Goal: Task Accomplishment & Management: Manage account settings

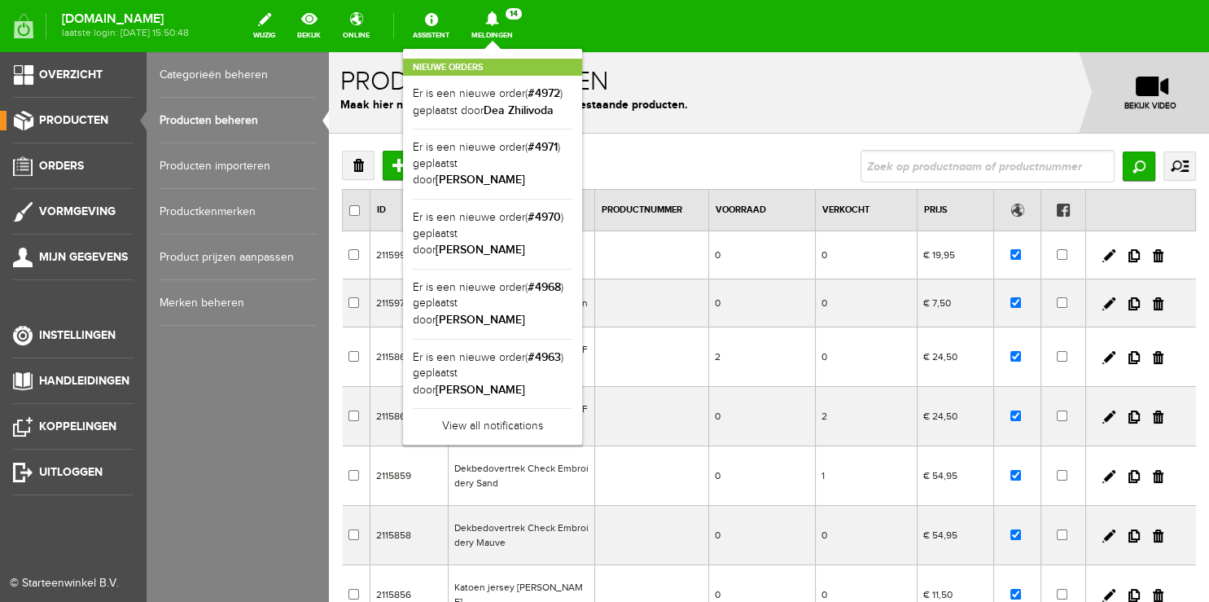
click at [197, 118] on link "Producten beheren" at bounding box center [238, 121] width 156 height 46
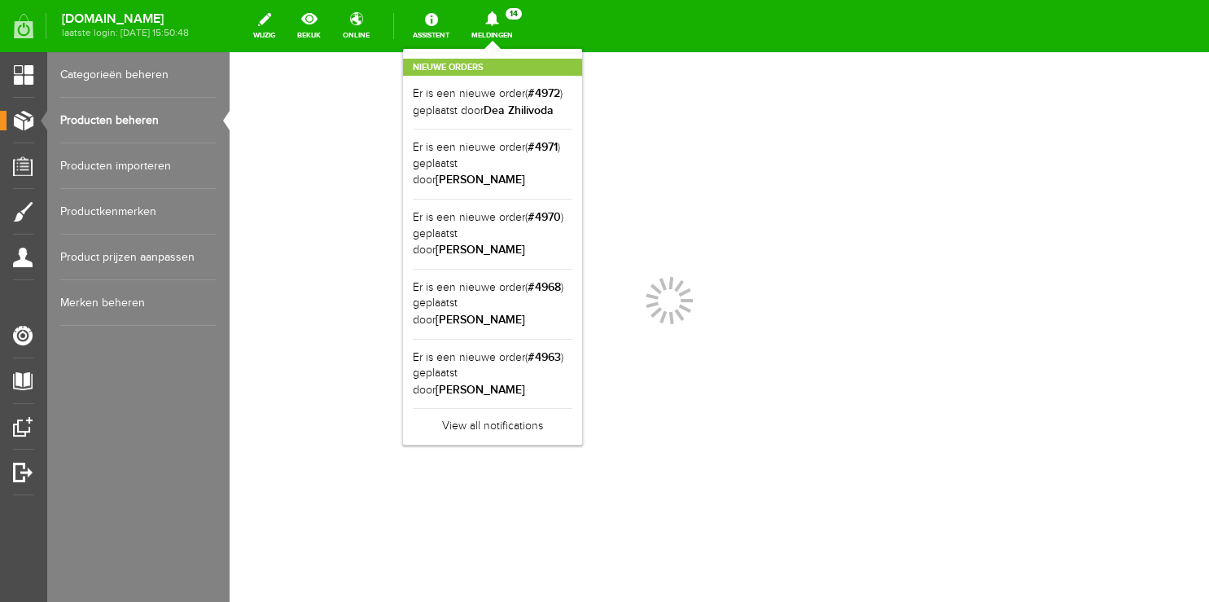
click at [513, 49] on div "Nieuwe orders Er is een nieuwe order( #4972 ) geplaatst door [PERSON_NAME] Er i…" at bounding box center [492, 247] width 179 height 396
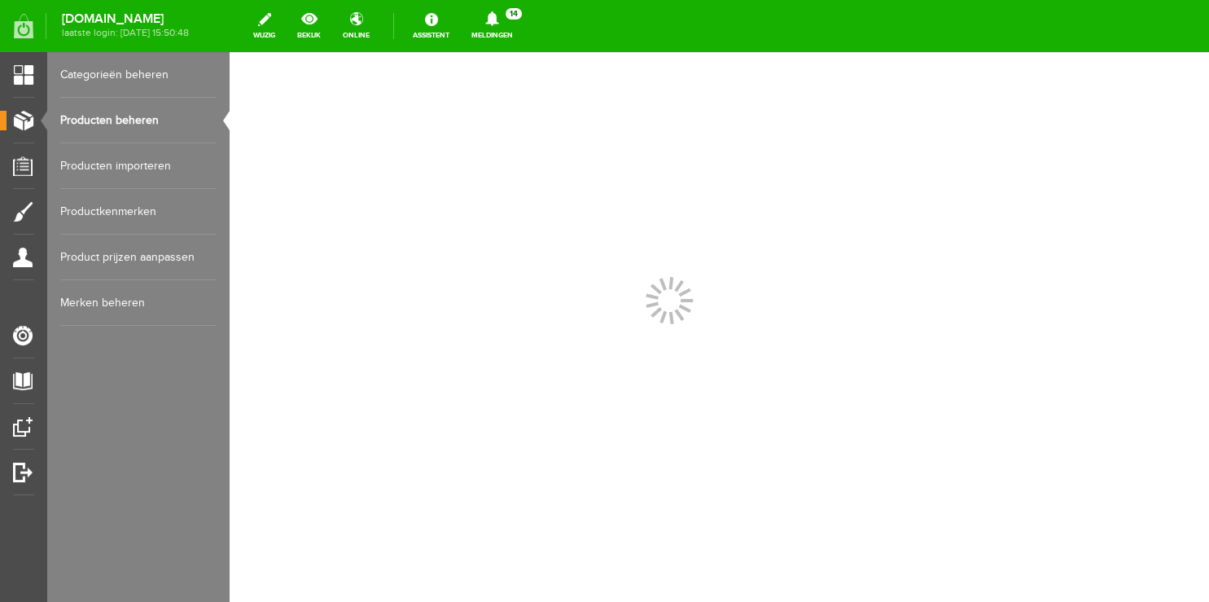
click at [129, 116] on link "Producten beheren" at bounding box center [138, 121] width 156 height 46
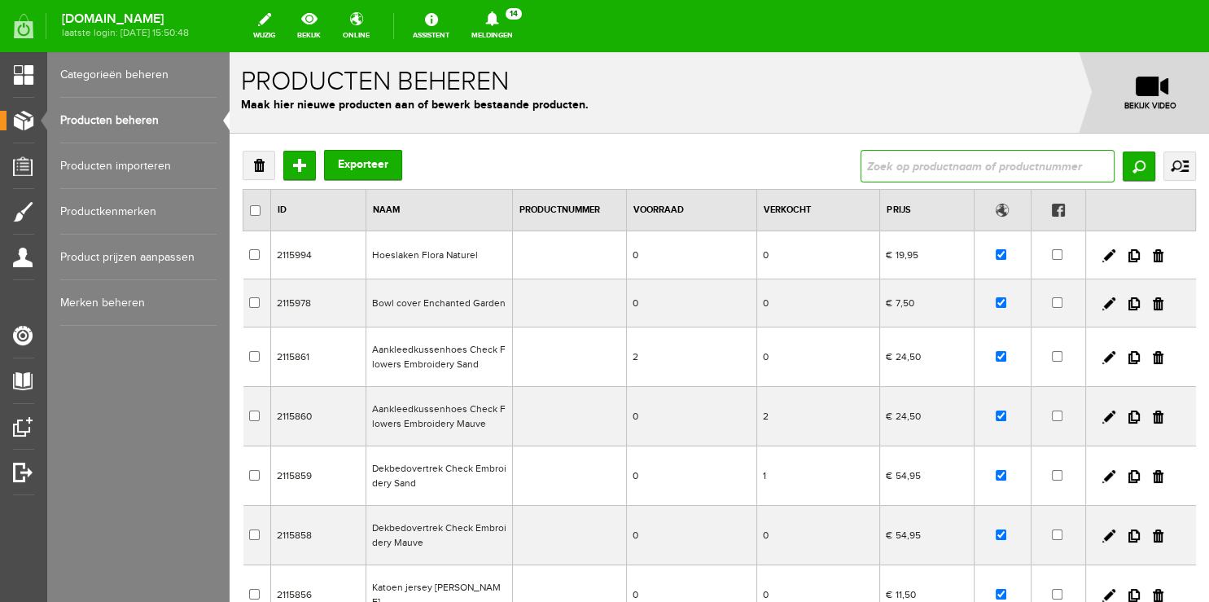
click at [971, 168] on input "text" at bounding box center [988, 166] width 254 height 33
type input "l"
type input "deken"
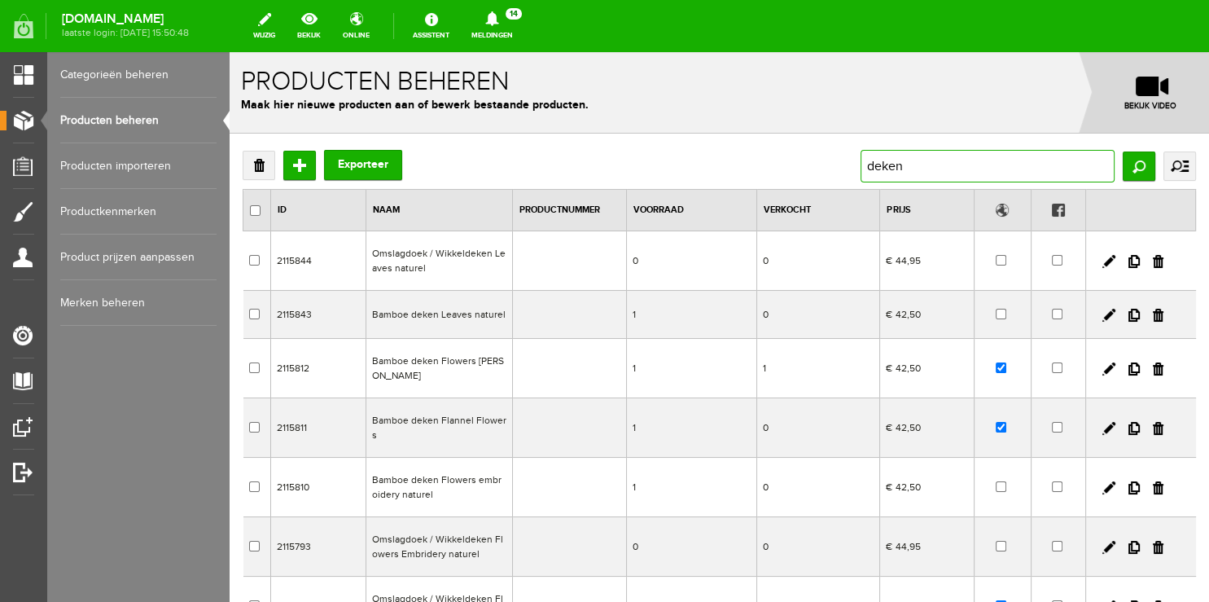
click at [958, 165] on input "deken" at bounding box center [988, 166] width 254 height 33
click at [1129, 316] on link at bounding box center [1134, 315] width 11 height 13
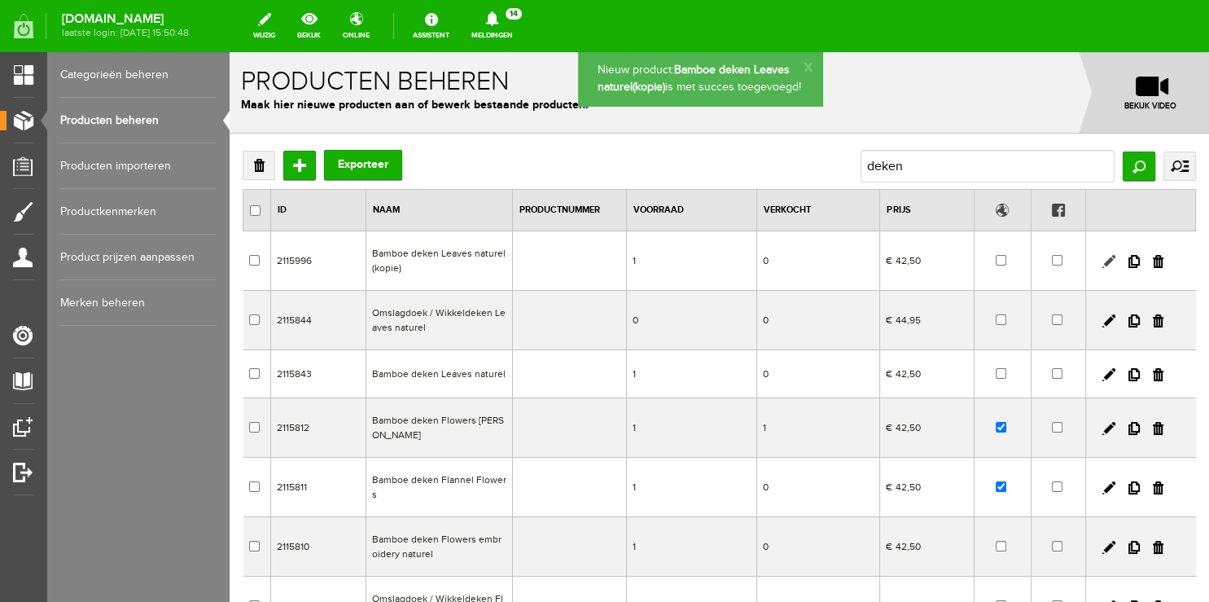
click at [1103, 261] on link at bounding box center [1109, 261] width 13 height 13
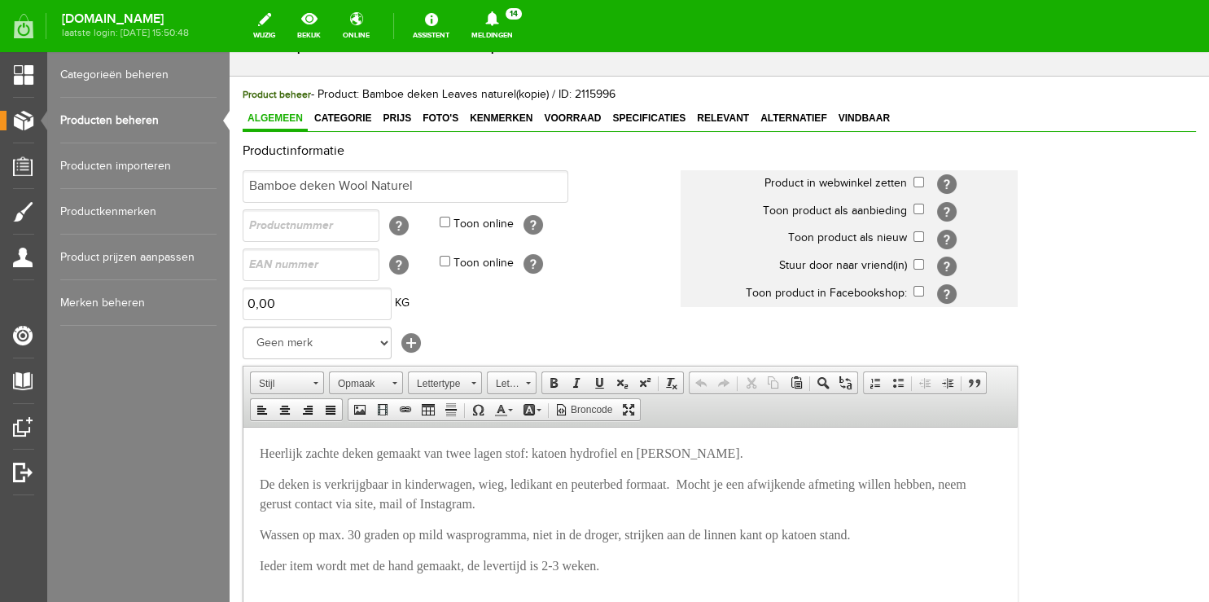
scroll to position [86, 0]
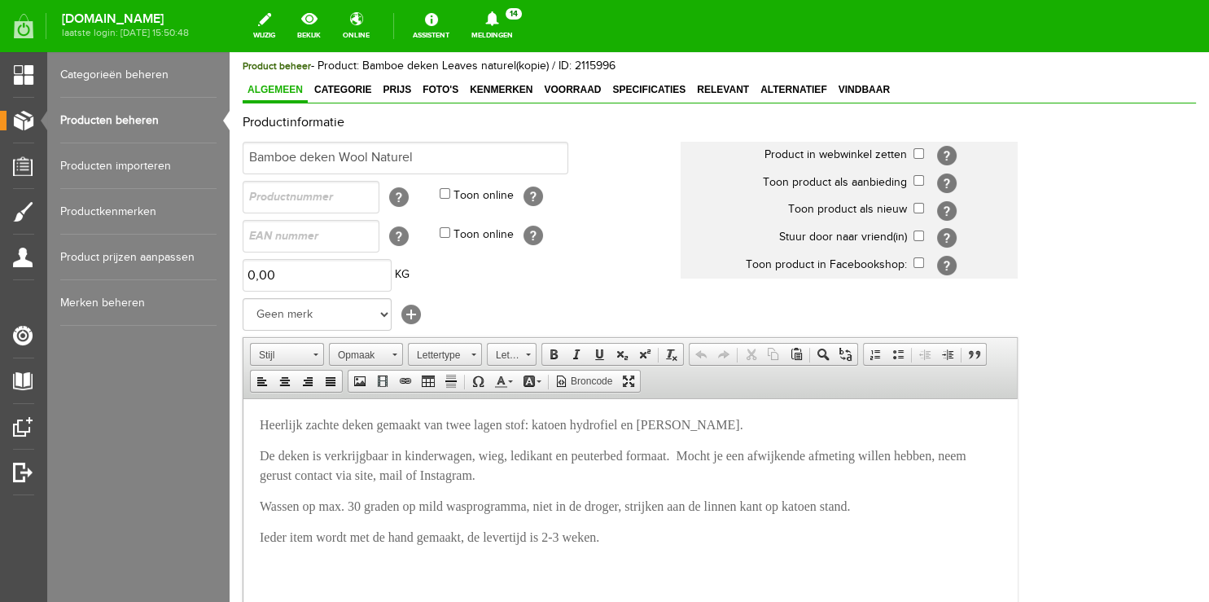
type input "Bamboe deken Wool Naturel"
drag, startPoint x: 559, startPoint y: 425, endPoint x: 651, endPoint y: 422, distance: 91.3
click at [651, 422] on span "Heerlijk zachte deken gemaakt van twee lagen stof: katoen hydrofiel en [PERSON_…" at bounding box center [502, 424] width 484 height 14
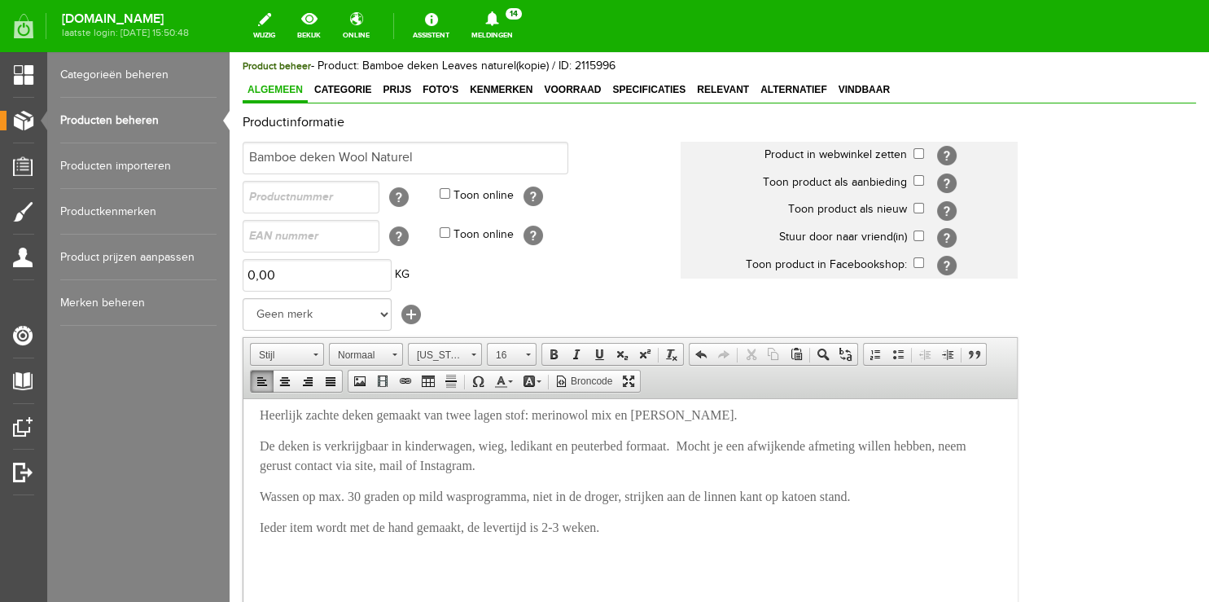
scroll to position [16, 0]
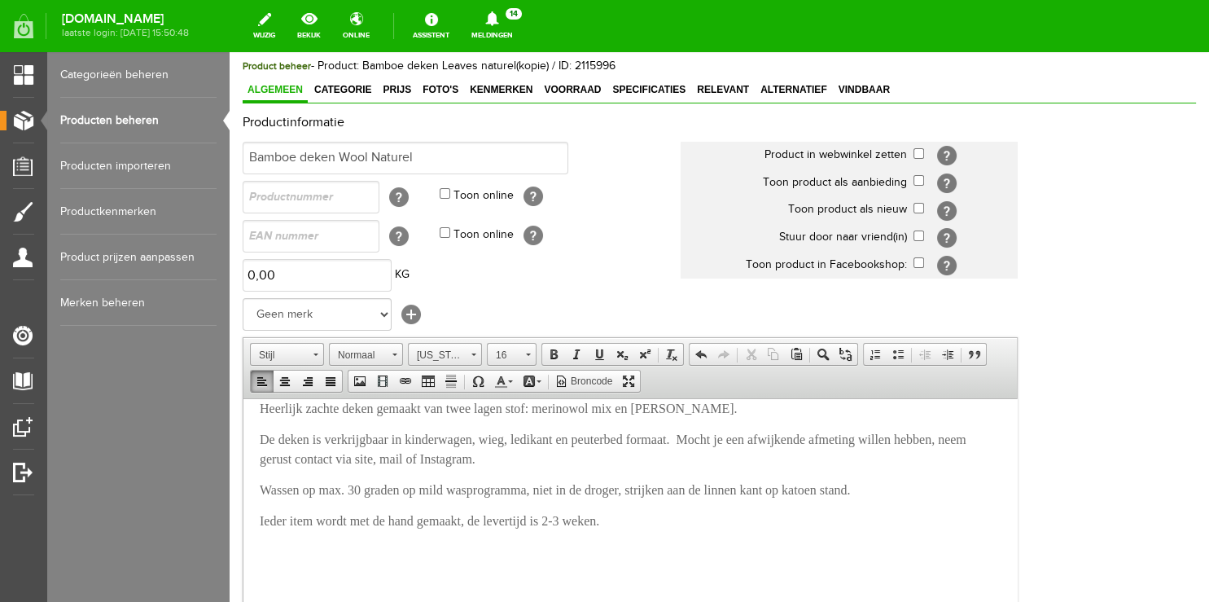
click at [738, 410] on span "Heerlijk zachte deken gemaakt van twee lagen stof: merinowol mix en [PERSON_NAM…" at bounding box center [499, 408] width 478 height 14
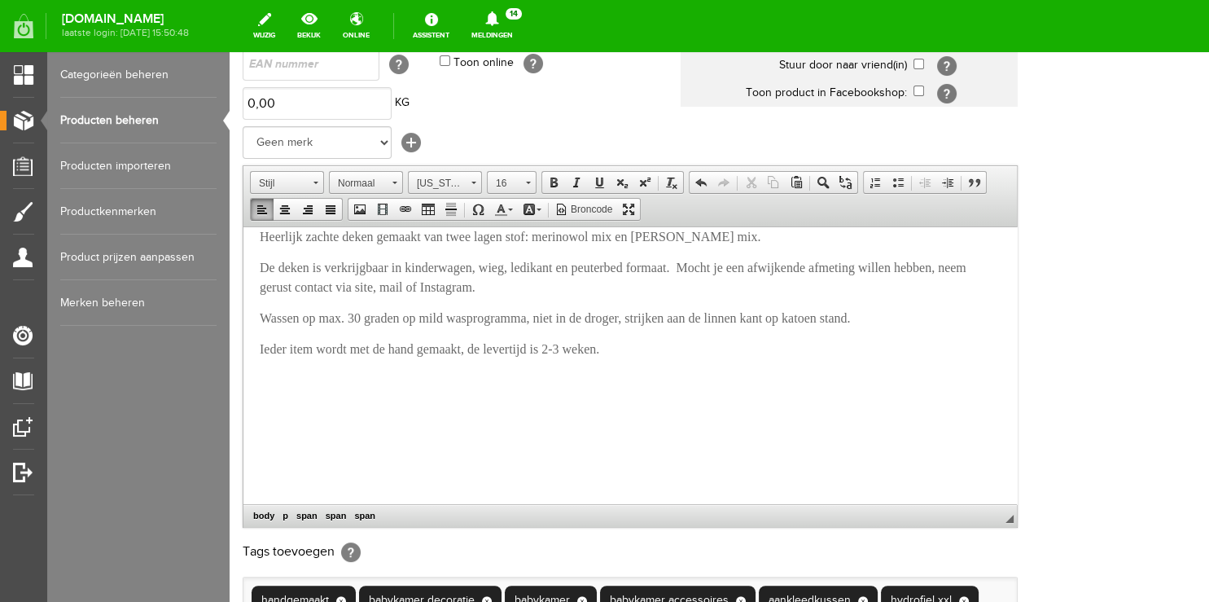
scroll to position [344, 0]
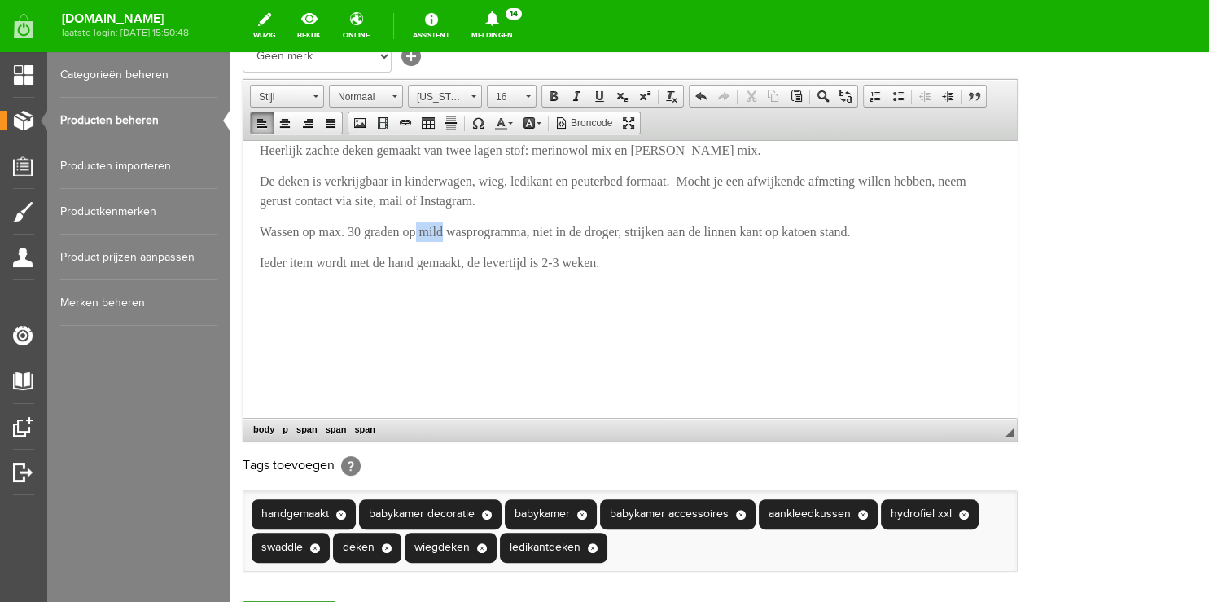
drag, startPoint x: 433, startPoint y: 228, endPoint x: 463, endPoint y: 230, distance: 29.4
click at [463, 230] on span "Wassen op max. 30 graden op mild wasprogramma, niet in de droger, strijken aan …" at bounding box center [555, 231] width 590 height 14
click at [567, 241] on p "Wassen op max. 30 graden op handwas/wolwas wasprogramma, niet in de droger, str…" at bounding box center [630, 232] width 741 height 20
drag, startPoint x: 823, startPoint y: 231, endPoint x: 859, endPoint y: 231, distance: 35.8
click at [859, 231] on span "Wassen op max. 30 graden op handwas/wolwas wasprogramma, niet in de droger, str…" at bounding box center [588, 231] width 656 height 14
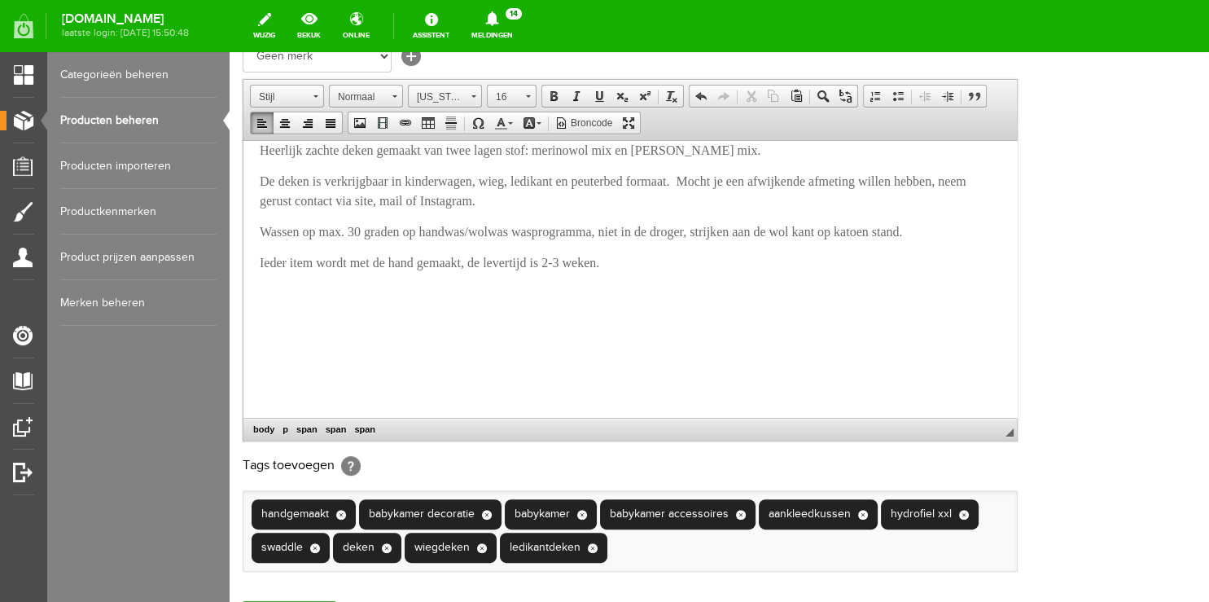
click at [849, 287] on body "Heerlijk zachte deken gemaakt van twee lagen stof: merinowol mix en [PERSON_NAM…" at bounding box center [630, 278] width 741 height 277
drag, startPoint x: 895, startPoint y: 229, endPoint x: 931, endPoint y: 236, distance: 36.6
click at [902, 236] on span "Wassen op max. 30 graden op handwas/wolwas wasprogramma, niet in de droger, str…" at bounding box center [581, 231] width 643 height 14
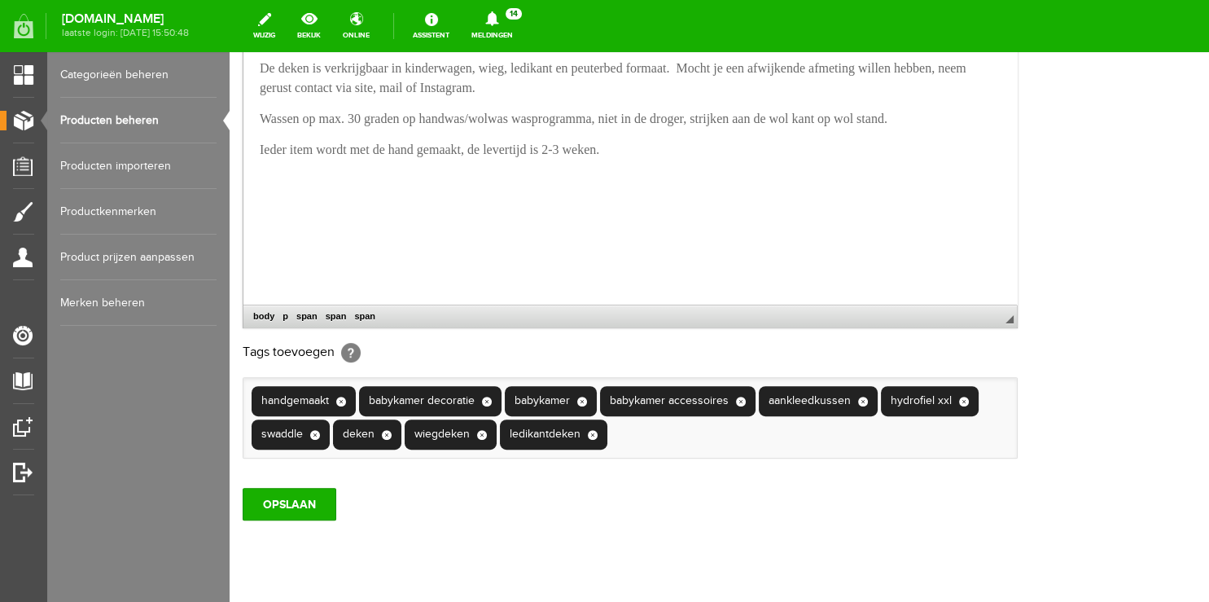
scroll to position [533, 0]
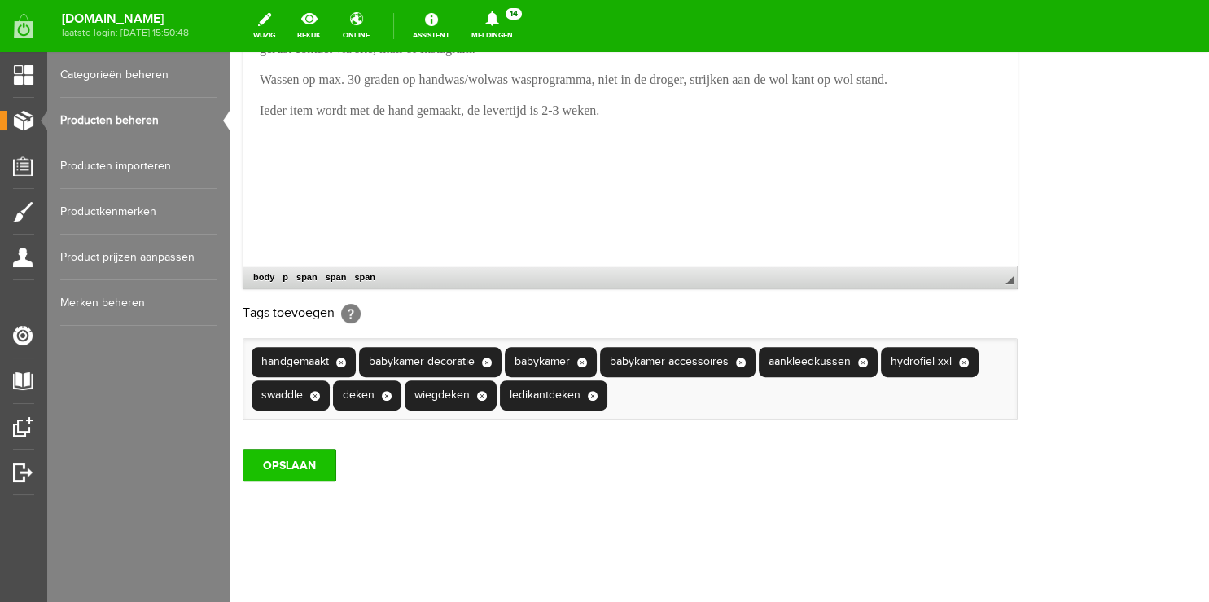
click at [301, 475] on input "OPSLAAN" at bounding box center [290, 465] width 94 height 33
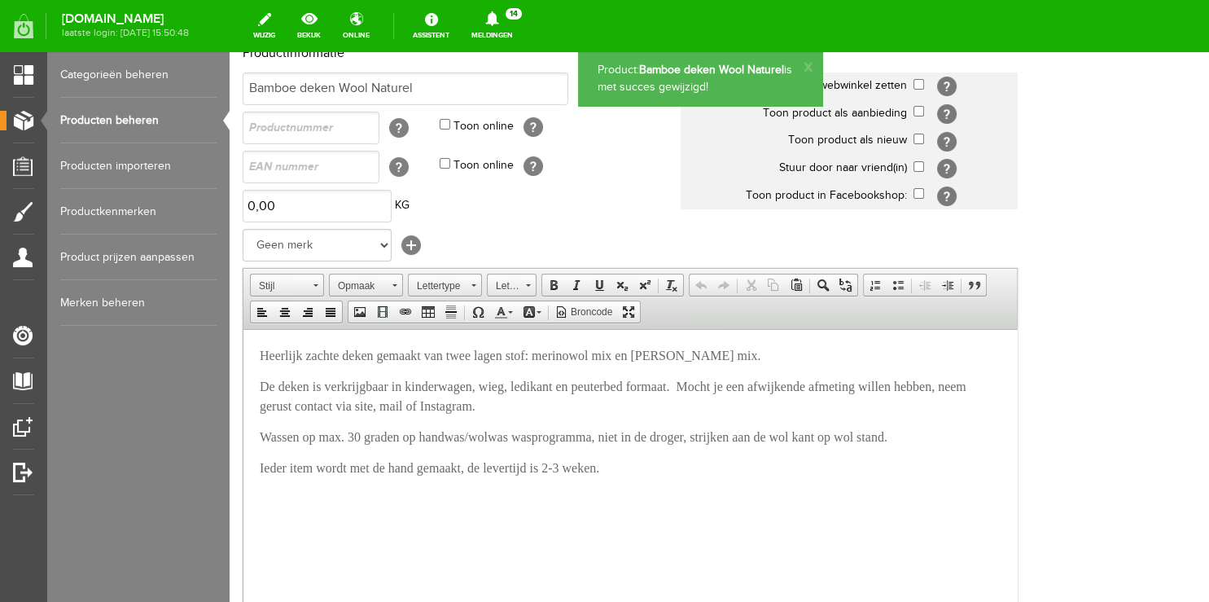
scroll to position [257, 0]
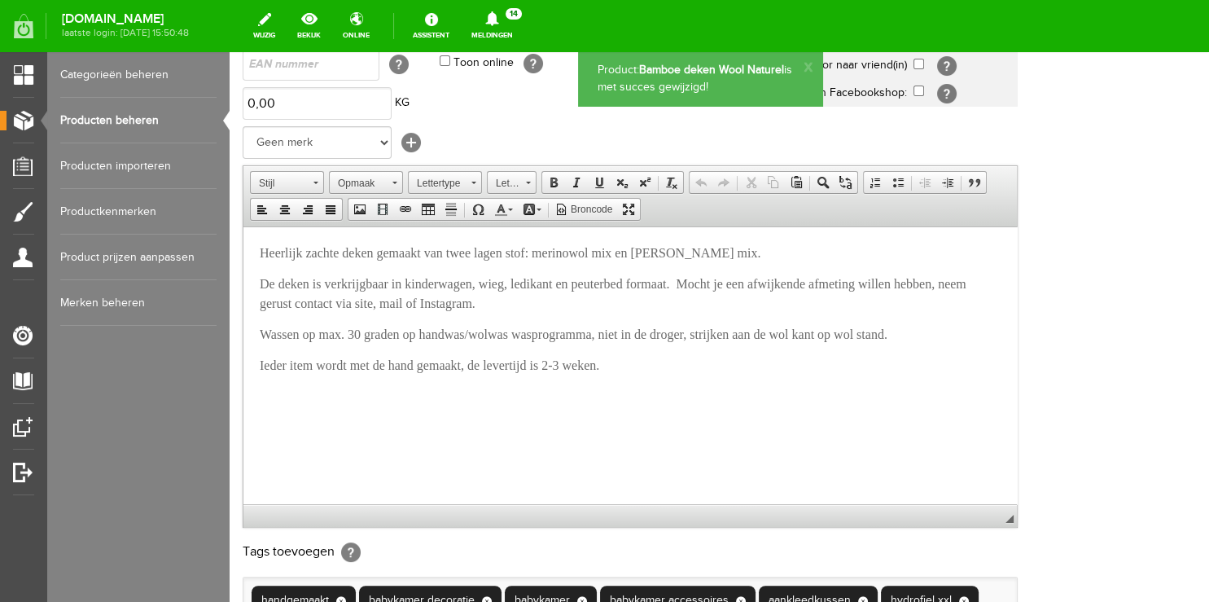
click at [639, 308] on p "De deken is verkrijgbaar in kinderwagen, wieg, ledikant en peuterbed formaat. M…" at bounding box center [630, 293] width 741 height 39
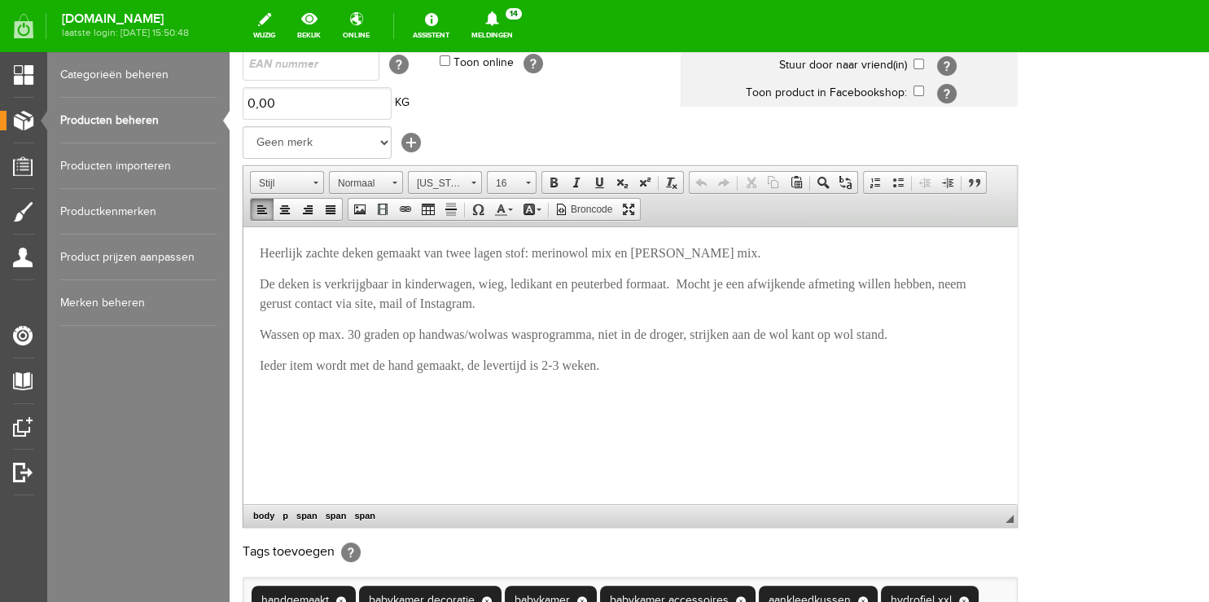
click at [984, 340] on p "Wassen op max. 30 graden op handwas/wolwas wasprogramma, niet in de droger, str…" at bounding box center [630, 334] width 741 height 20
click at [683, 363] on span "Samenstelling: bobenkant 80% merinowol 20% polyesther, onderkant 60 bamboe" at bounding box center [472, 365] width 425 height 14
click at [742, 362] on p "Samenstelling: bobenkant 80% merinowol 20% polyesther, onderkant 60% bamboe" at bounding box center [630, 365] width 741 height 20
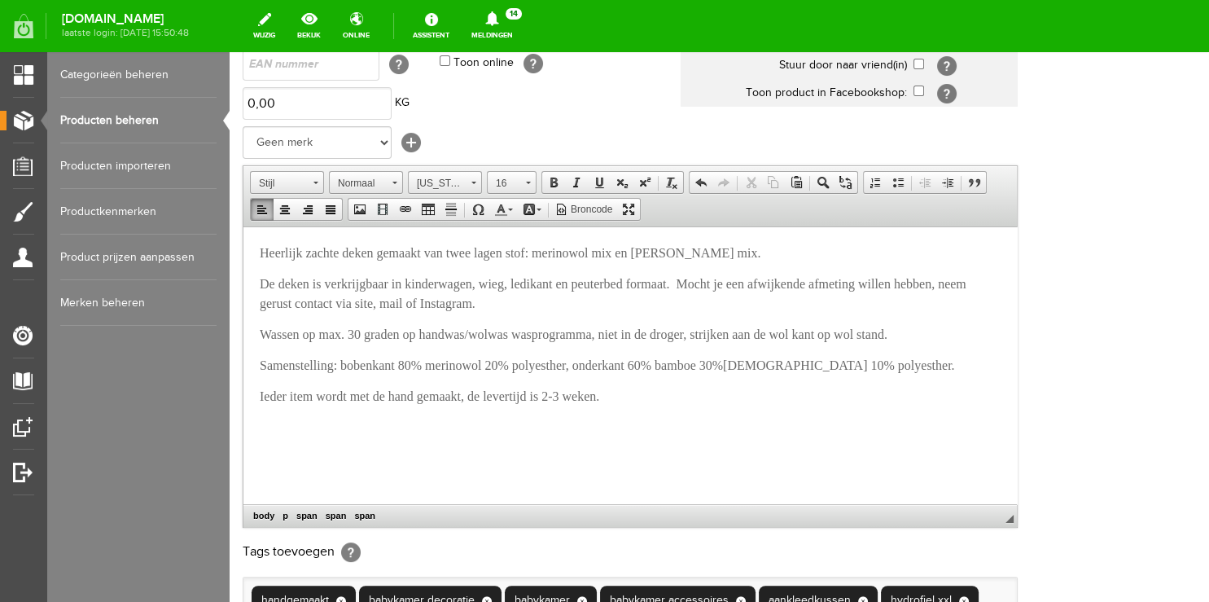
click at [583, 362] on span "Samenstelling: bobenkant 80% merinowol 20% polyesther, onderkant 60% bamboe 30%…" at bounding box center [607, 365] width 695 height 14
click at [882, 370] on span "Samenstelling: bobenkant 80% merinowol 20% polyester, onderkant 60% bamboe 30%[…" at bounding box center [604, 365] width 689 height 14
drag, startPoint x: 543, startPoint y: 364, endPoint x: 588, endPoint y: 364, distance: 44.8
click at [588, 364] on span "Samenstelling: bobenkant 80% merinowol 20% polyester, onderkant 60% bamboe 30%[…" at bounding box center [601, 365] width 682 height 14
drag, startPoint x: 798, startPoint y: 364, endPoint x: 843, endPoint y: 366, distance: 44.8
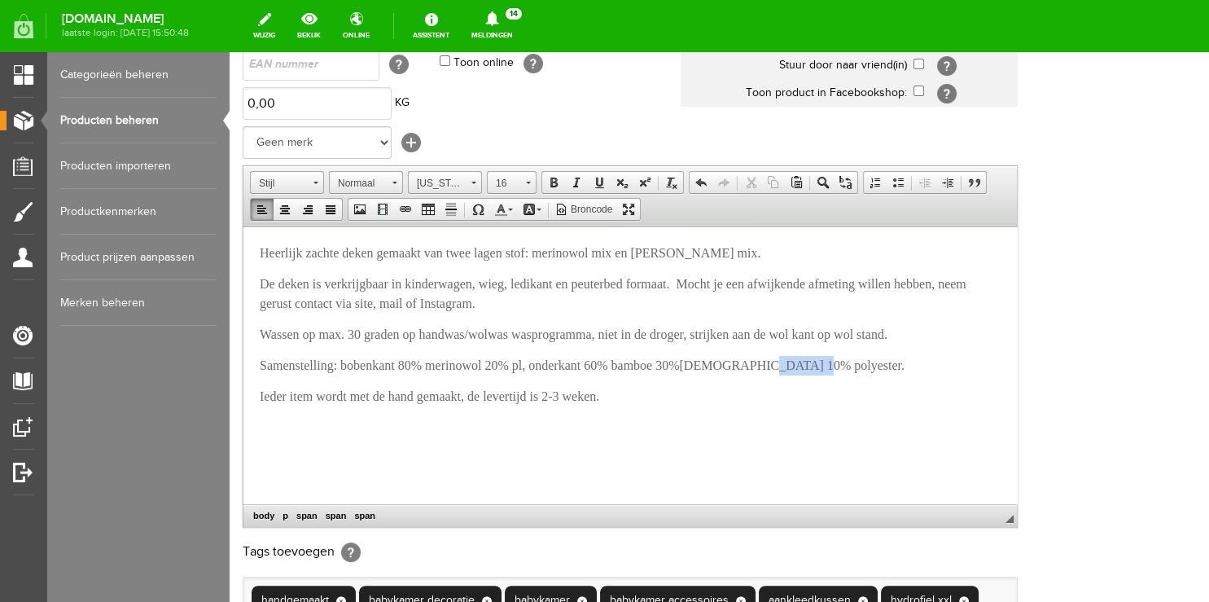
click at [843, 366] on span "Samenstelling: bobenkant 80% merinowol 20% pl, onderkant 60% bamboe 30%[DEMOGRA…" at bounding box center [582, 365] width 645 height 14
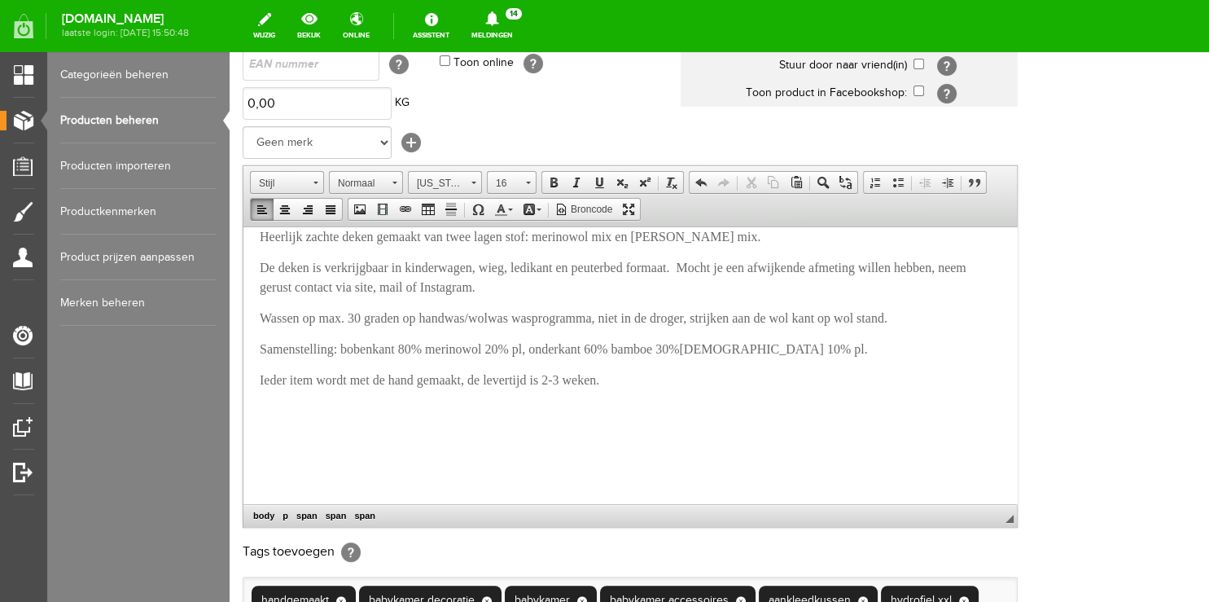
click at [626, 346] on span "Samenstelling: bobenkant 80% merinowol 20% pl, onderkant 60% bamboe 30%[DEMOGRA…" at bounding box center [564, 348] width 608 height 14
click at [704, 350] on span "Samenstelling: bobenkant 80% merinowol 20% pl, onderkant 40% bamboe 30%[DEMOGRA…" at bounding box center [564, 348] width 608 height 14
click at [768, 353] on span "Samenstelling: bobenkant 80% merinowol 20% pl, onderkant 40% bamboe 40%[DEMOGRA…" at bounding box center [564, 348] width 608 height 14
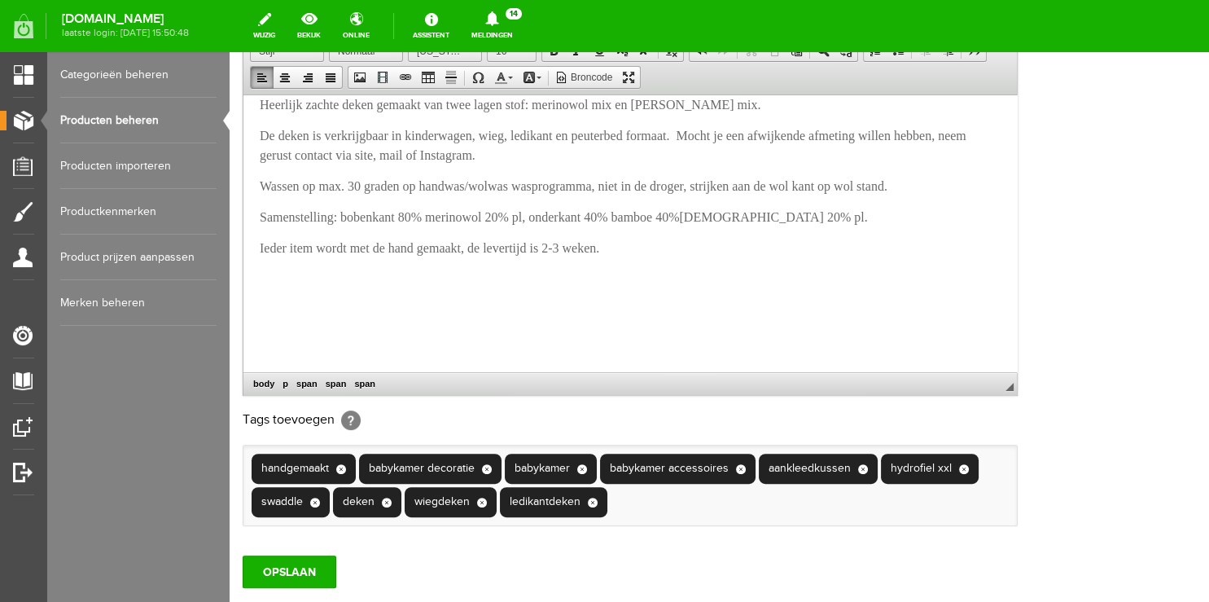
scroll to position [430, 0]
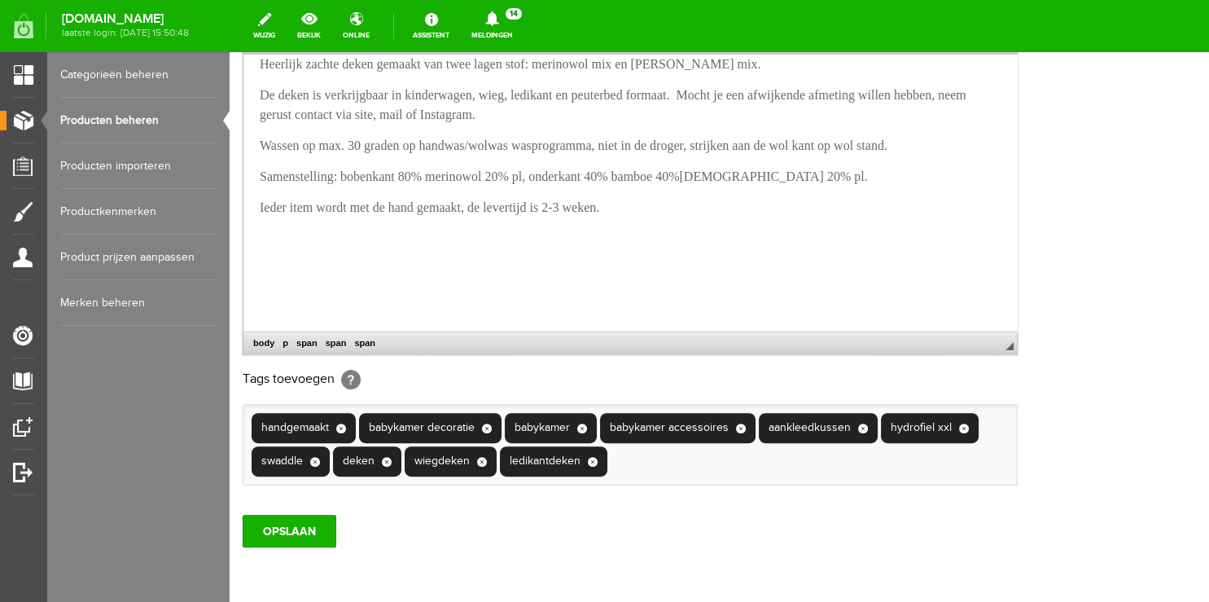
click at [551, 173] on span "Samenstelling: bobenkant 80% merinowol 20% pl, onderkant 40% bamboe 40%[DEMOGRA…" at bounding box center [564, 176] width 608 height 14
click at [547, 175] on span "Samenstelling: bobenkant 80% merinowol 20% pl, onderkant 40% bamboe 40%[DEMOGRA…" at bounding box center [564, 176] width 608 height 14
click at [847, 176] on span "Samenstelling: bobenkant 80% merinowol 20% polyester, onderkant 40% bamboe 40%[…" at bounding box center [582, 176] width 645 height 14
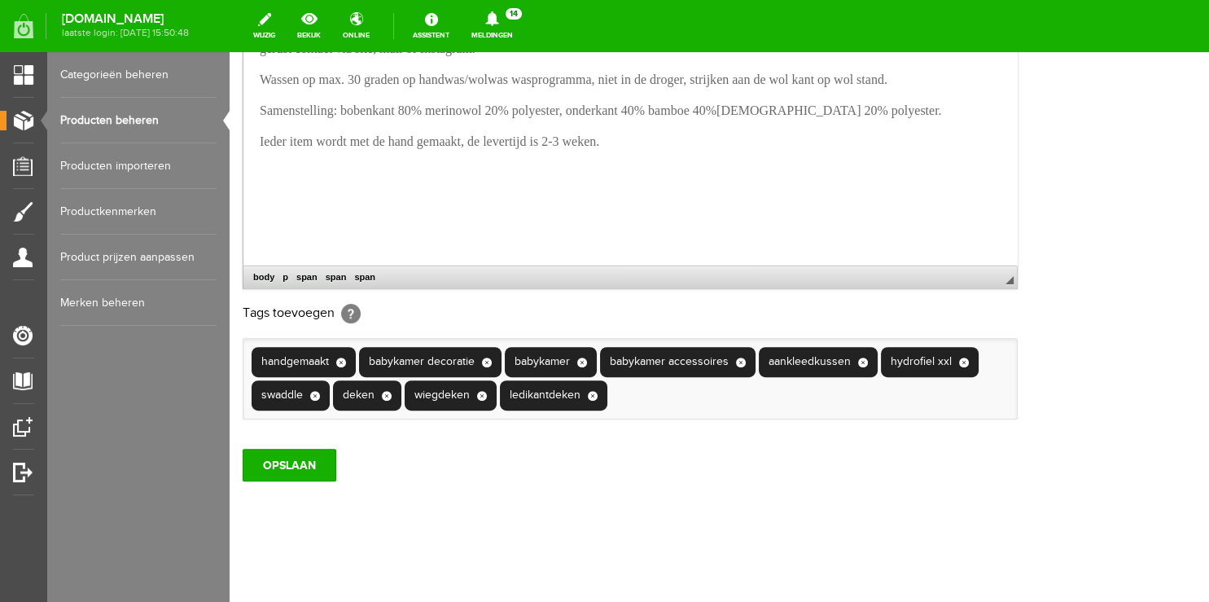
scroll to position [533, 0]
click at [292, 470] on input "OPSLAAN" at bounding box center [290, 465] width 94 height 33
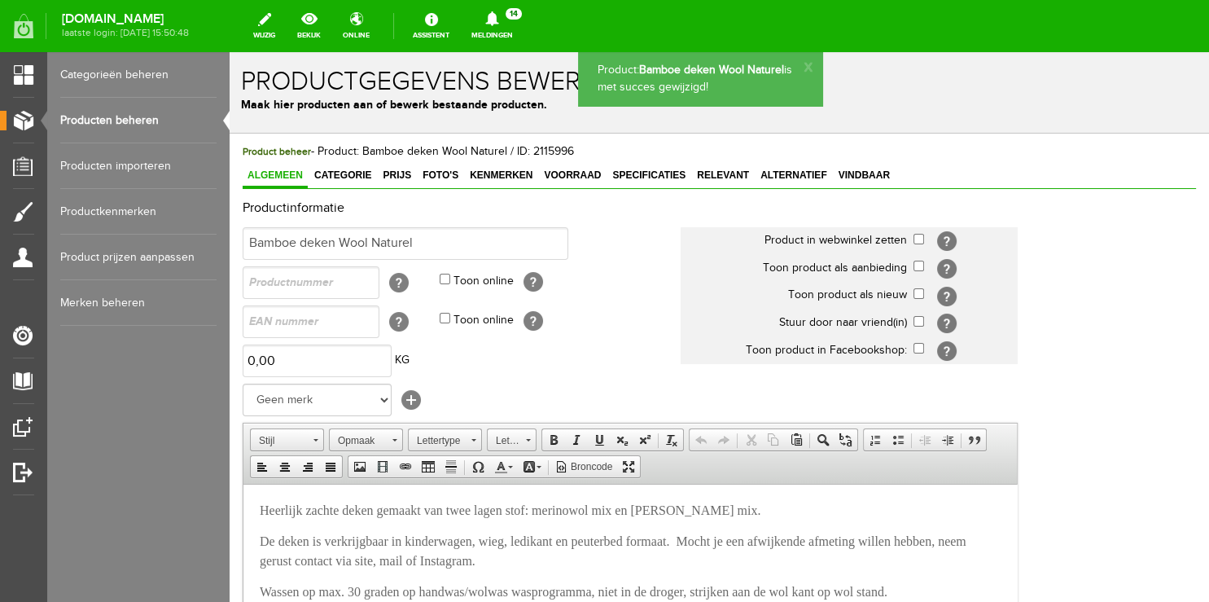
scroll to position [0, 0]
click at [425, 181] on link "Foto's" at bounding box center [441, 177] width 46 height 24
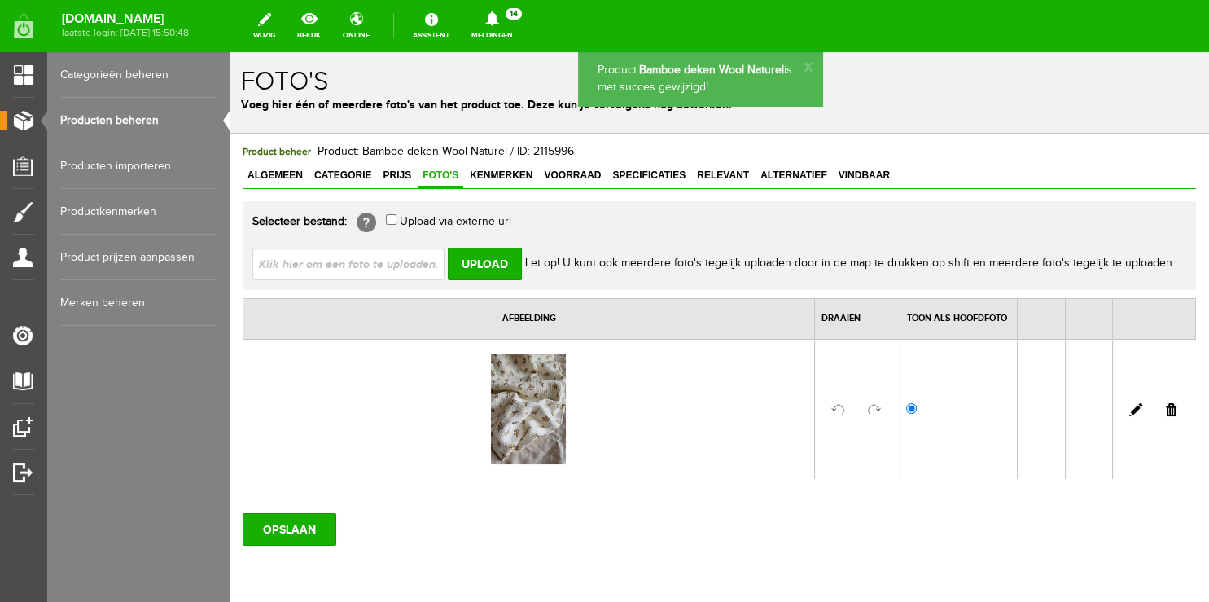
click at [1166, 405] on link at bounding box center [1171, 409] width 11 height 13
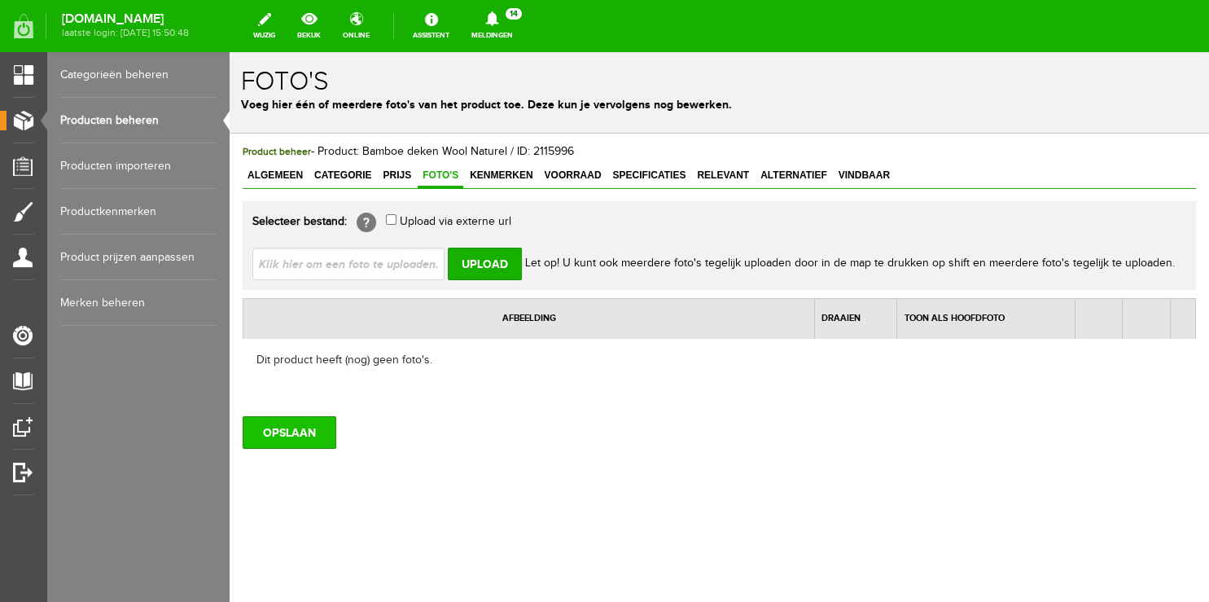
click at [270, 427] on input "OPSLAAN" at bounding box center [290, 432] width 94 height 33
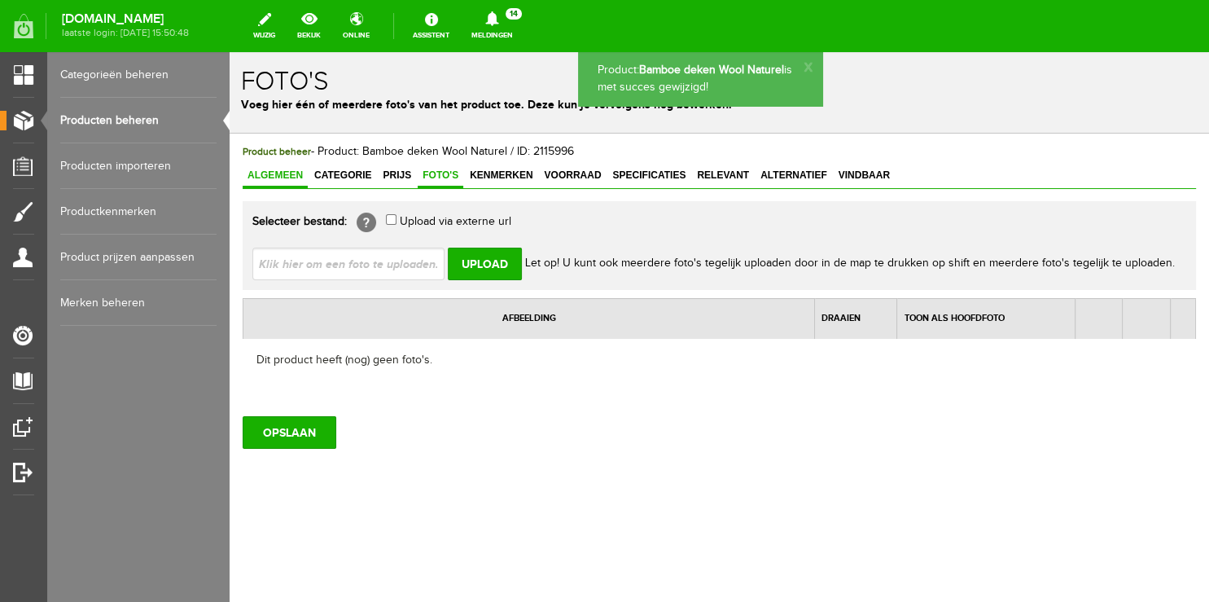
click at [259, 169] on link "Algemeen" at bounding box center [275, 177] width 65 height 24
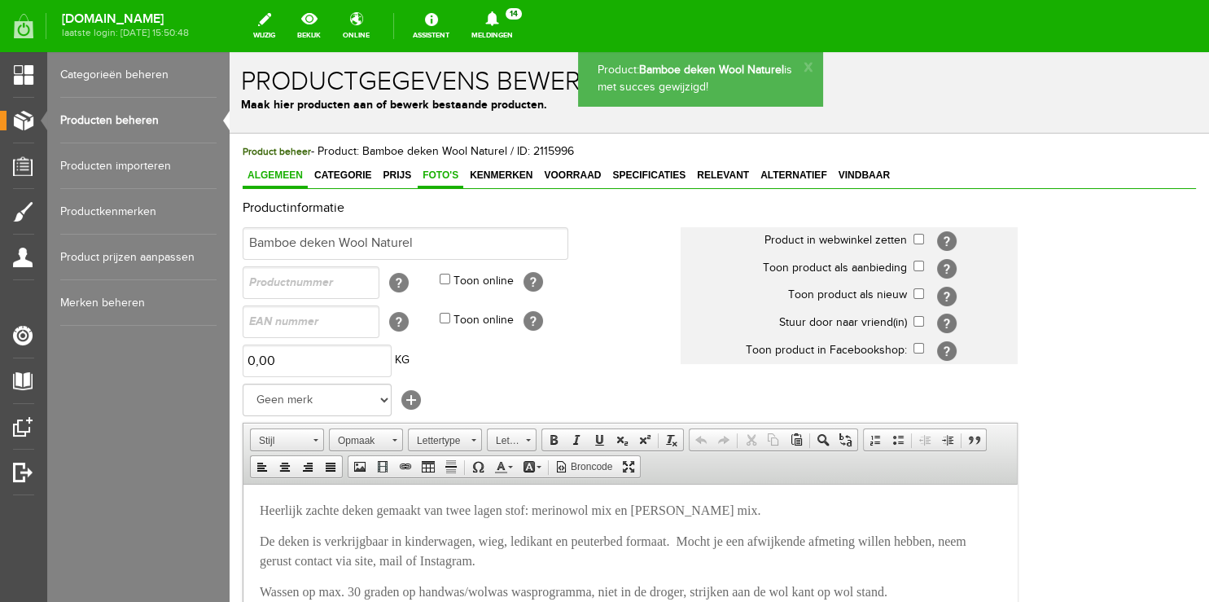
click at [450, 175] on span "Foto's" at bounding box center [441, 174] width 46 height 11
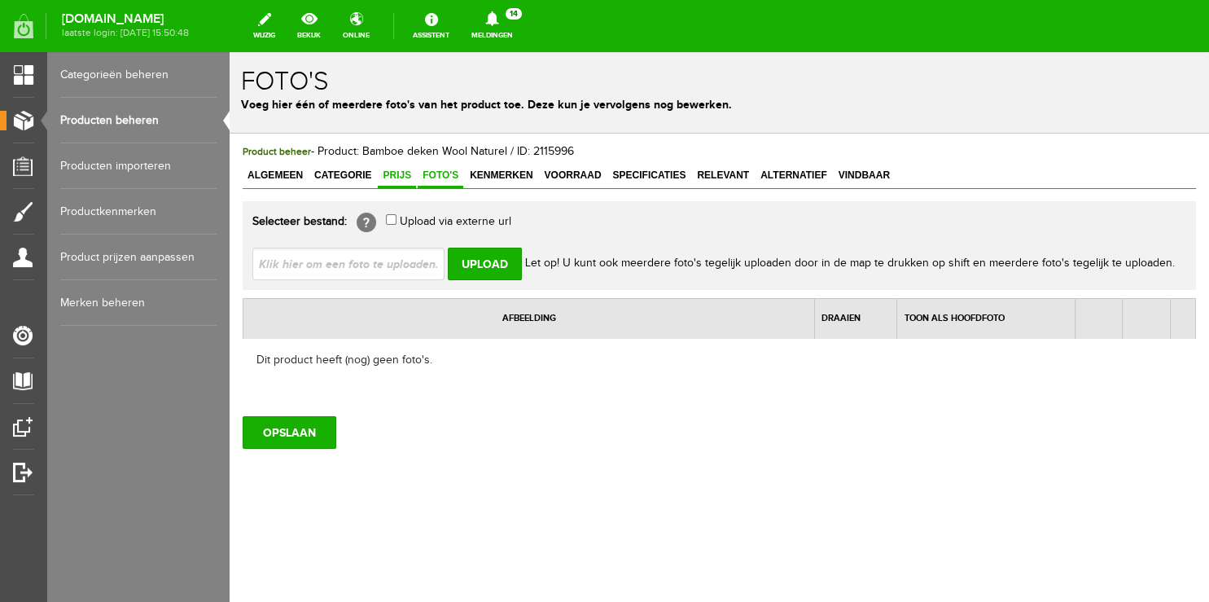
click at [389, 171] on span "Prijs" at bounding box center [397, 174] width 38 height 11
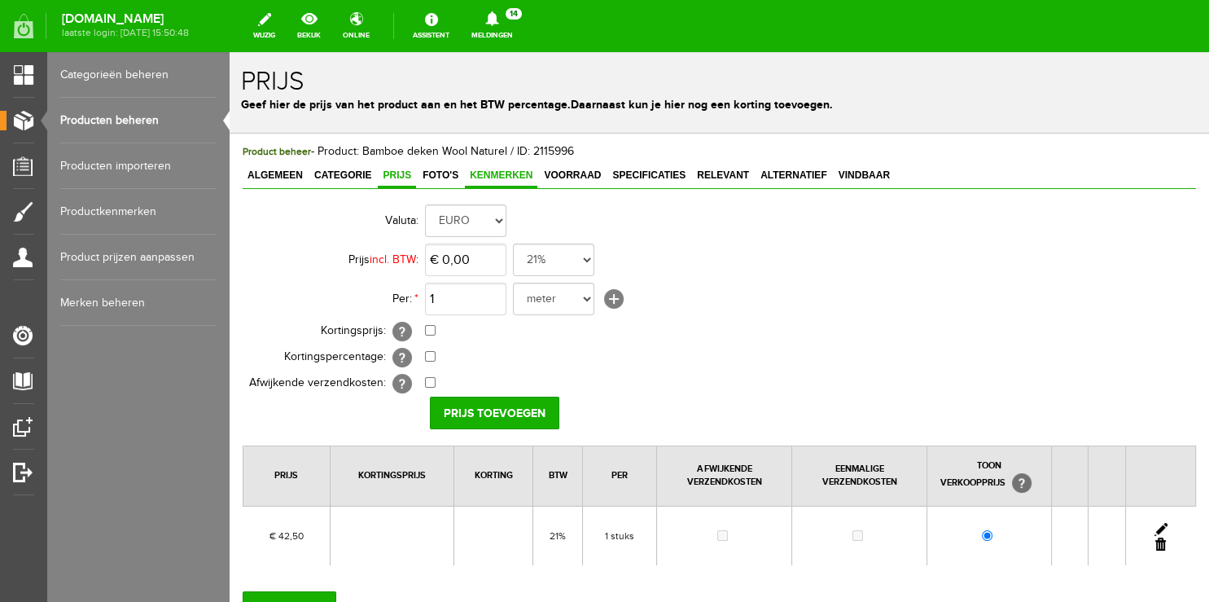
click at [480, 182] on link "Kenmerken" at bounding box center [501, 177] width 72 height 24
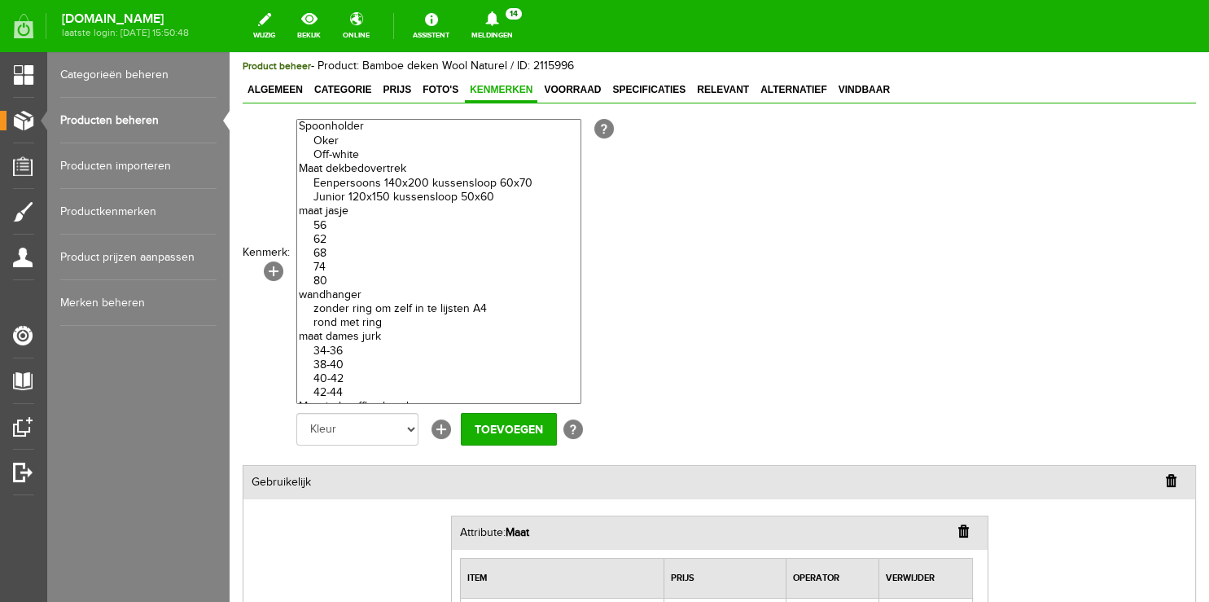
click at [108, 120] on link "Producten beheren" at bounding box center [138, 121] width 156 height 46
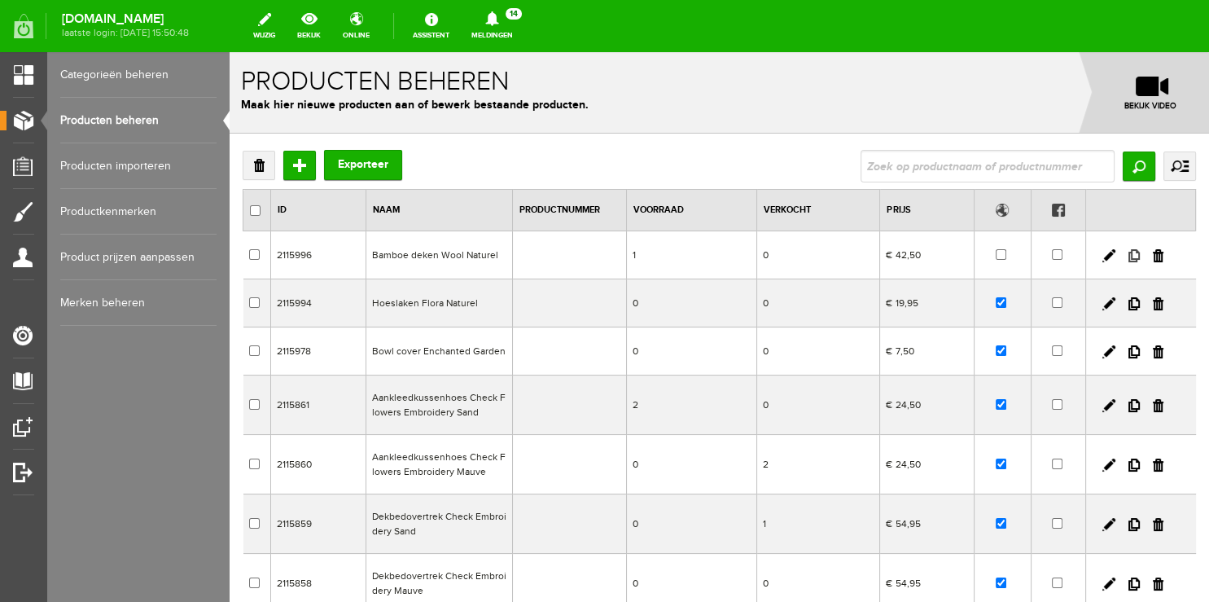
click at [1129, 261] on link at bounding box center [1134, 255] width 11 height 13
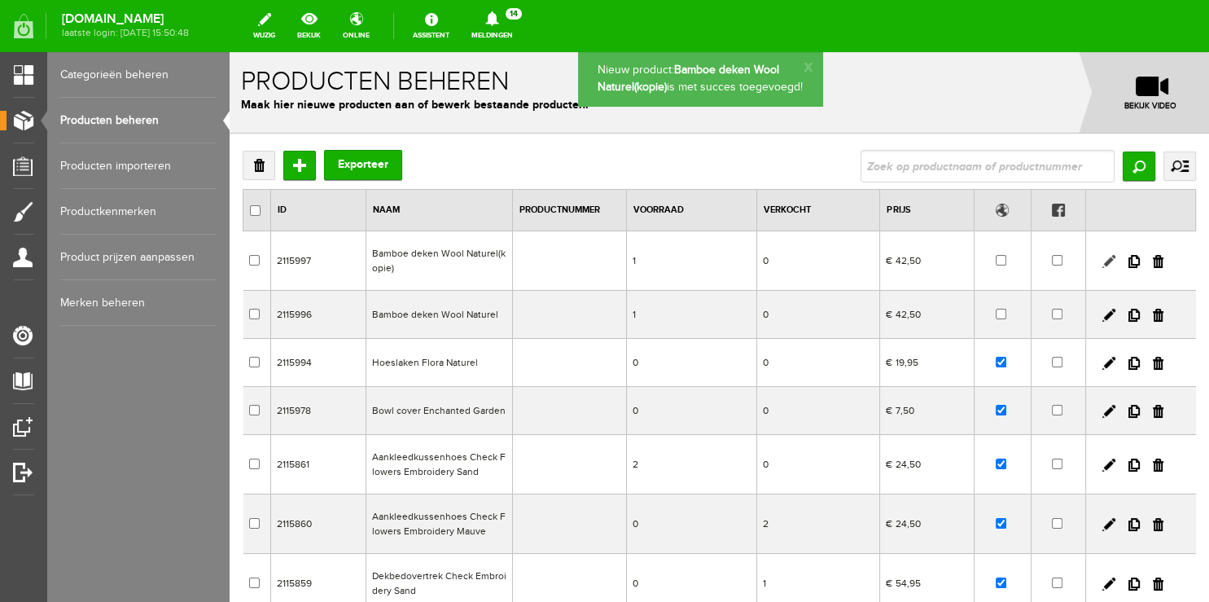
click at [1103, 260] on link at bounding box center [1109, 261] width 13 height 13
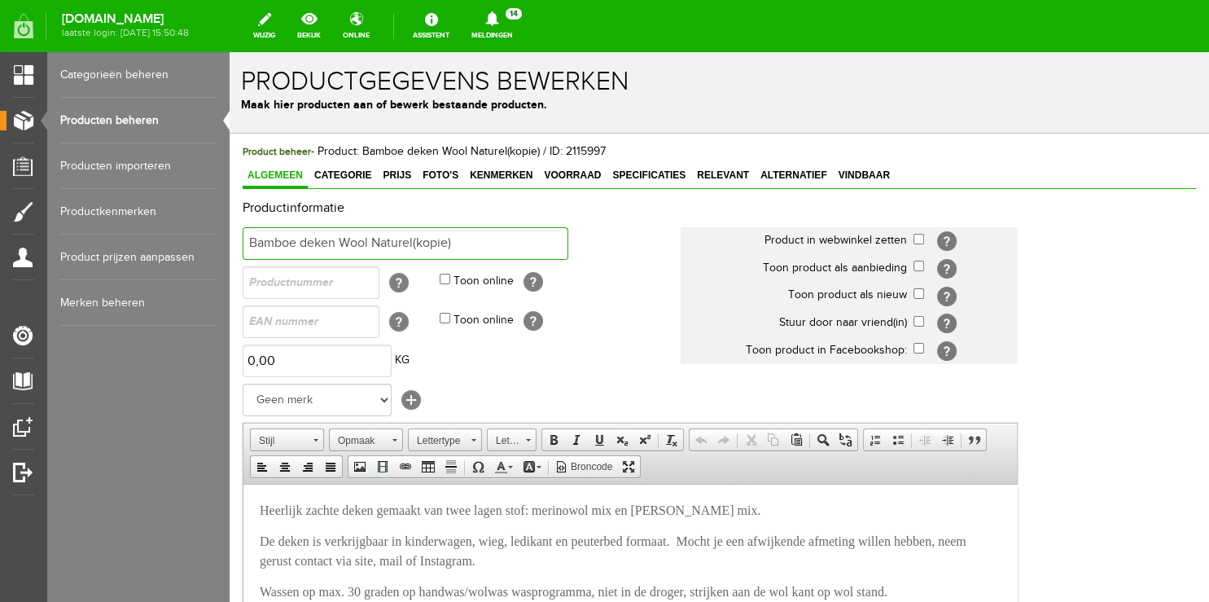
drag, startPoint x: 371, startPoint y: 239, endPoint x: 502, endPoint y: 240, distance: 131.1
click at [502, 240] on input "Bamboe deken Wool Naturel(kopie)" at bounding box center [406, 243] width 326 height 33
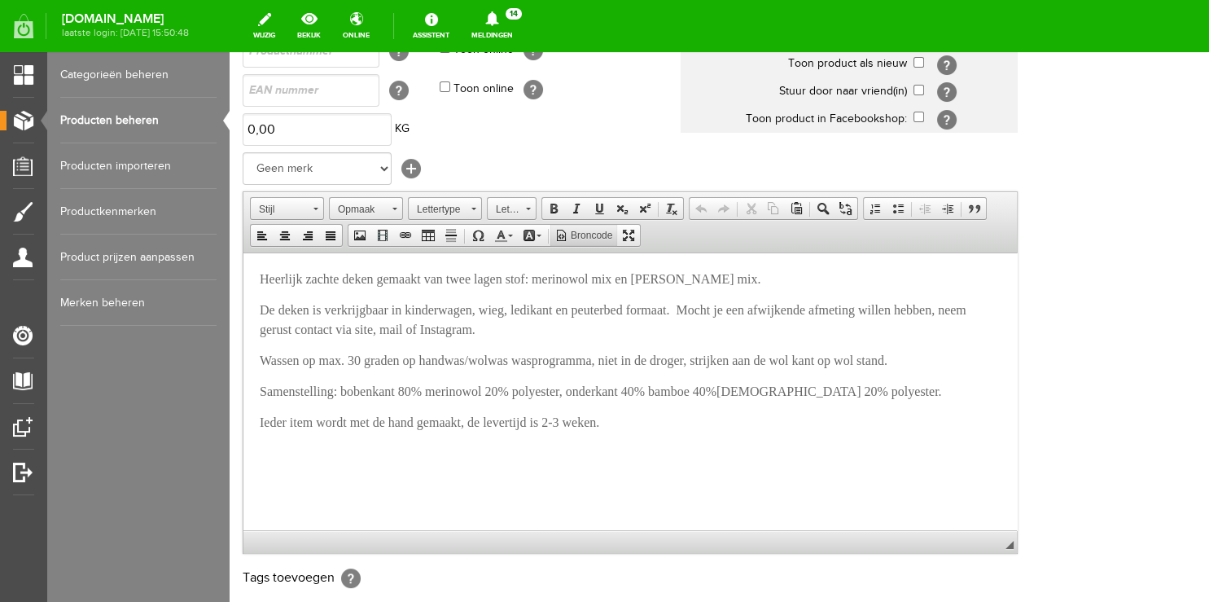
scroll to position [257, 0]
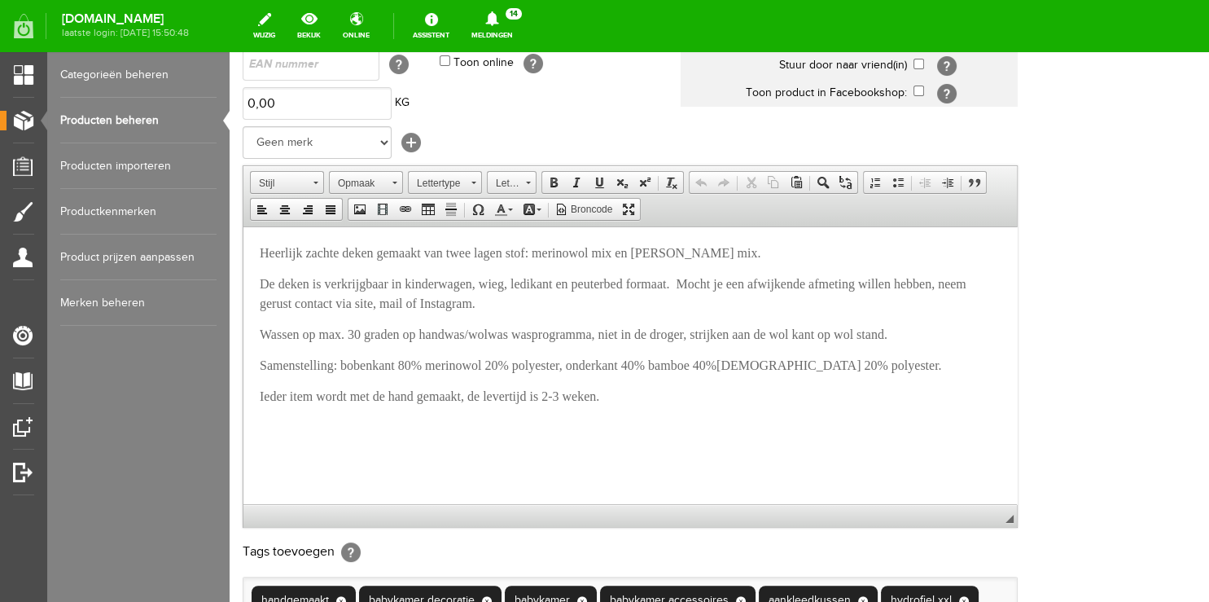
type input "Bamboe deken Wool Embroidered"
drag, startPoint x: 647, startPoint y: 252, endPoint x: 774, endPoint y: 248, distance: 126.3
click at [761, 248] on span "Heerlijk zachte deken gemaakt van twee lagen stof: merinowol mix en [PERSON_NAM…" at bounding box center [510, 252] width 501 height 14
click at [597, 325] on p "Wassen op max. 30 graden op handwas/wolwas wasprogramma, niet in de droger, str…" at bounding box center [630, 334] width 741 height 20
click at [553, 252] on span "Heerlijk zachte deken gemaakt van twee lagen stof: merinowol mix en [PERSON_NAM…" at bounding box center [510, 252] width 501 height 14
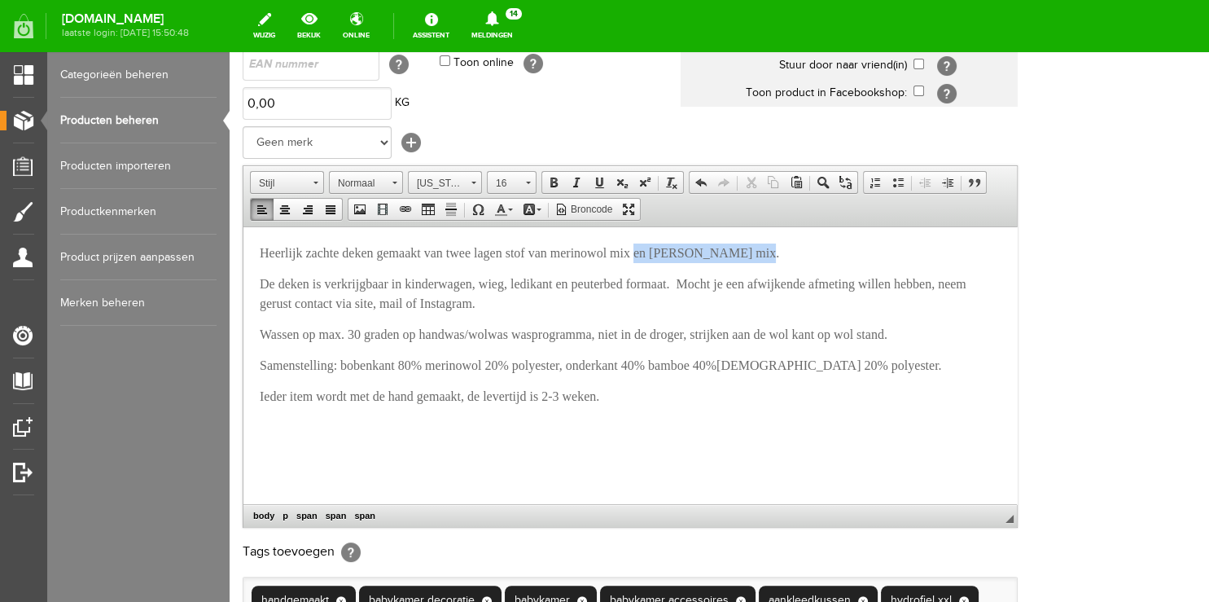
drag, startPoint x: 669, startPoint y: 248, endPoint x: 792, endPoint y: 257, distance: 124.1
click at [779, 257] on span "Heerlijk zachte deken gemaakt van twee lagen stof van merinowol mix en [PERSON_…" at bounding box center [520, 252] width 520 height 14
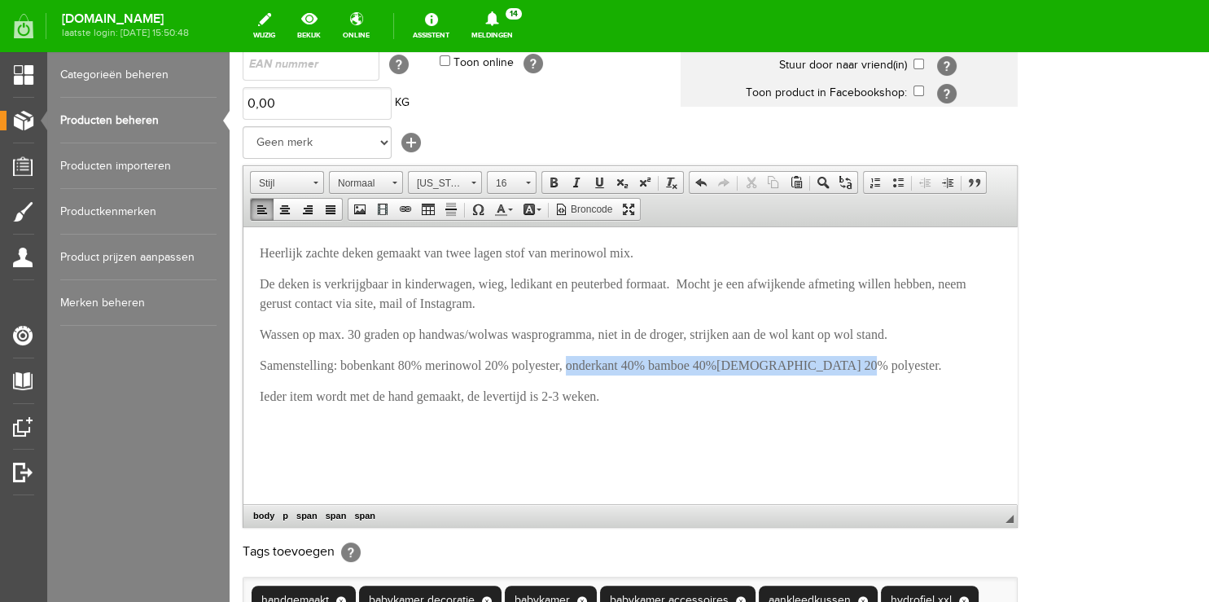
drag, startPoint x: 596, startPoint y: 362, endPoint x: 902, endPoint y: 362, distance: 305.4
click at [902, 362] on p "Samenstelling: bobenkant 80% merinowol 20% polyester, onderkant 40% bamboe 40%[…" at bounding box center [630, 365] width 741 height 20
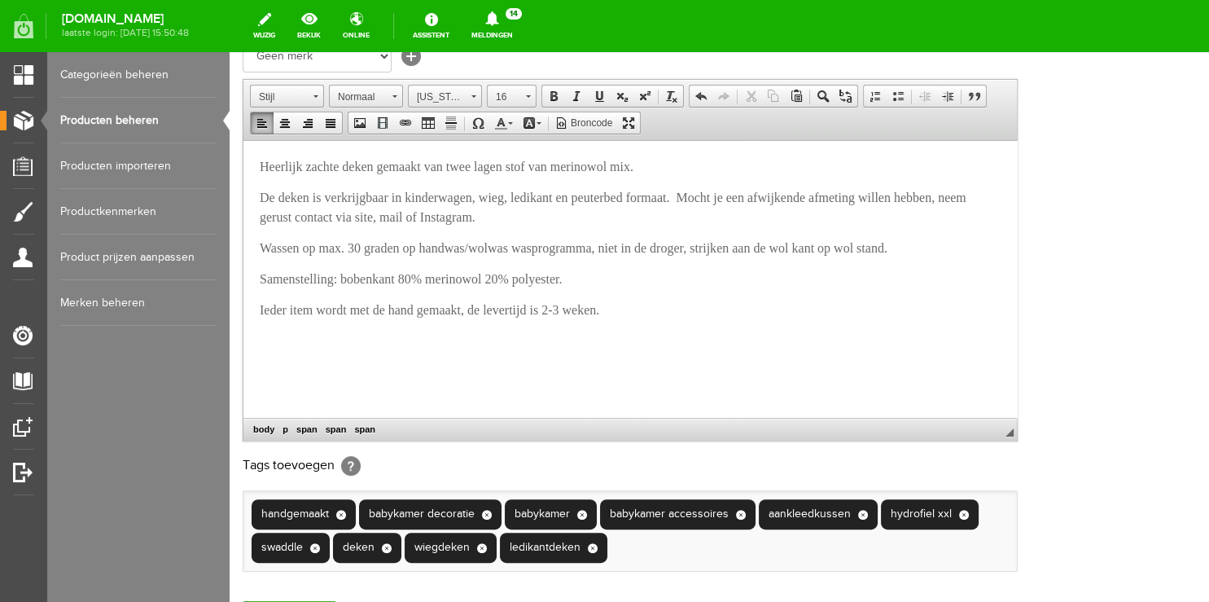
scroll to position [533, 0]
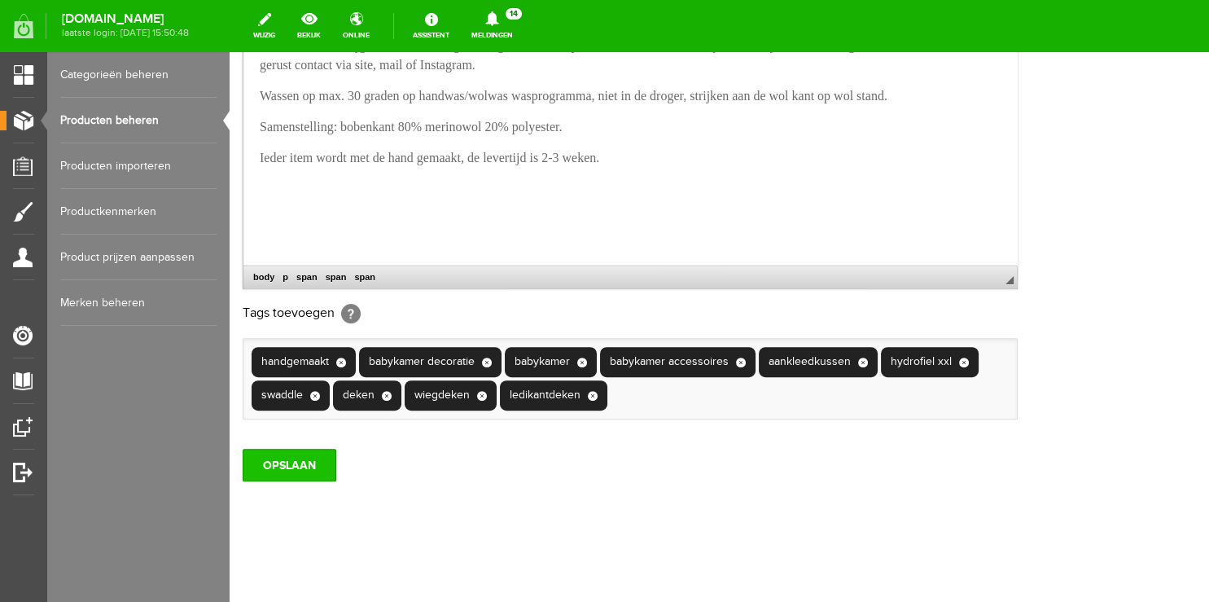
click at [269, 467] on input "OPSLAAN" at bounding box center [290, 465] width 94 height 33
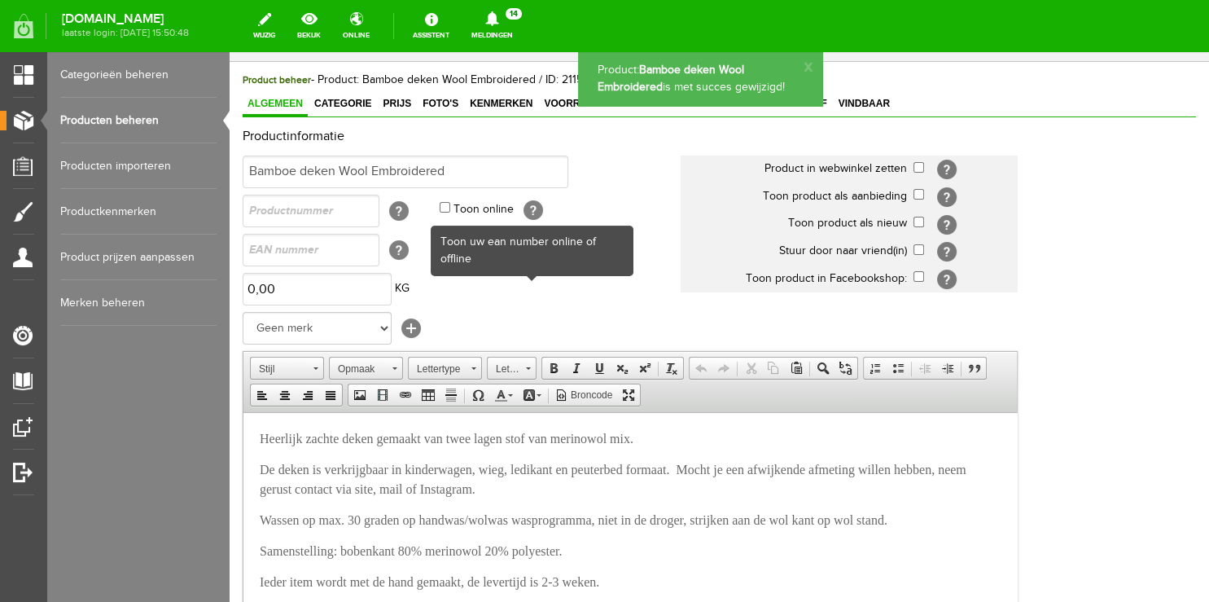
scroll to position [257, 0]
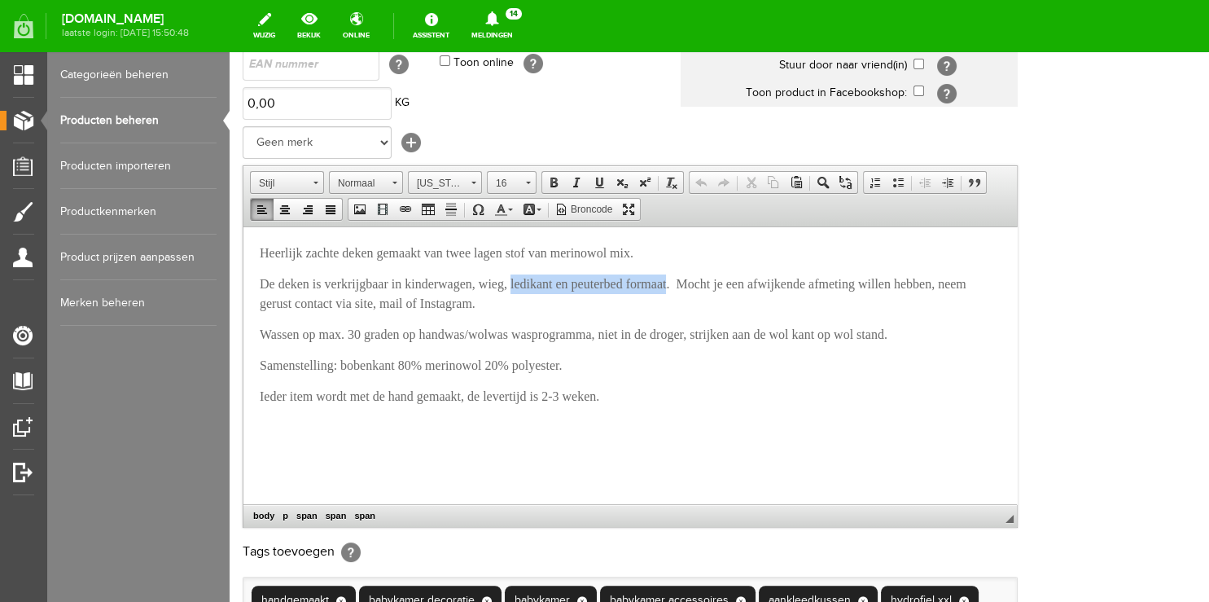
drag, startPoint x: 533, startPoint y: 281, endPoint x: 706, endPoint y: 286, distance: 172.7
click at [706, 286] on span "De deken is verkrijgbaar in kinderwagen, wieg, ledikant en peuterbed formaat. M…" at bounding box center [613, 292] width 707 height 33
click at [497, 287] on span "De deken is verkrijgbaar in kinderwagen, wieg. Mocht je een afwijkende afmeting…" at bounding box center [612, 292] width 704 height 33
click at [553, 279] on span "De deken is verkrijgbaar in kinderwagen en wieg. Mocht je een afwijkende afmeti…" at bounding box center [618, 292] width 717 height 33
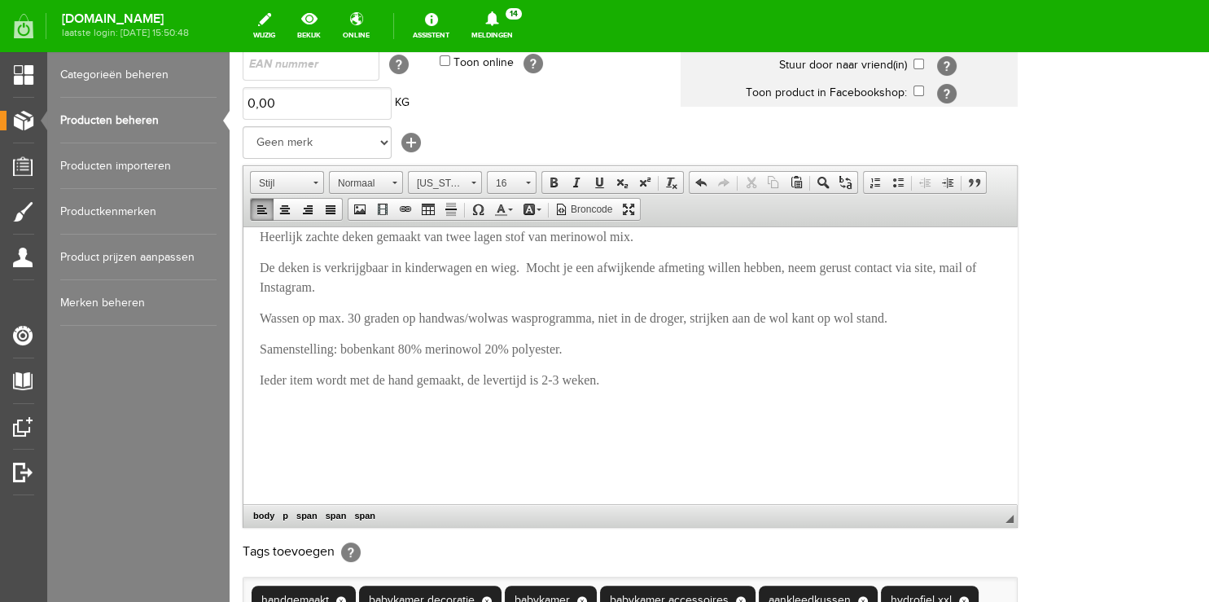
scroll to position [533, 0]
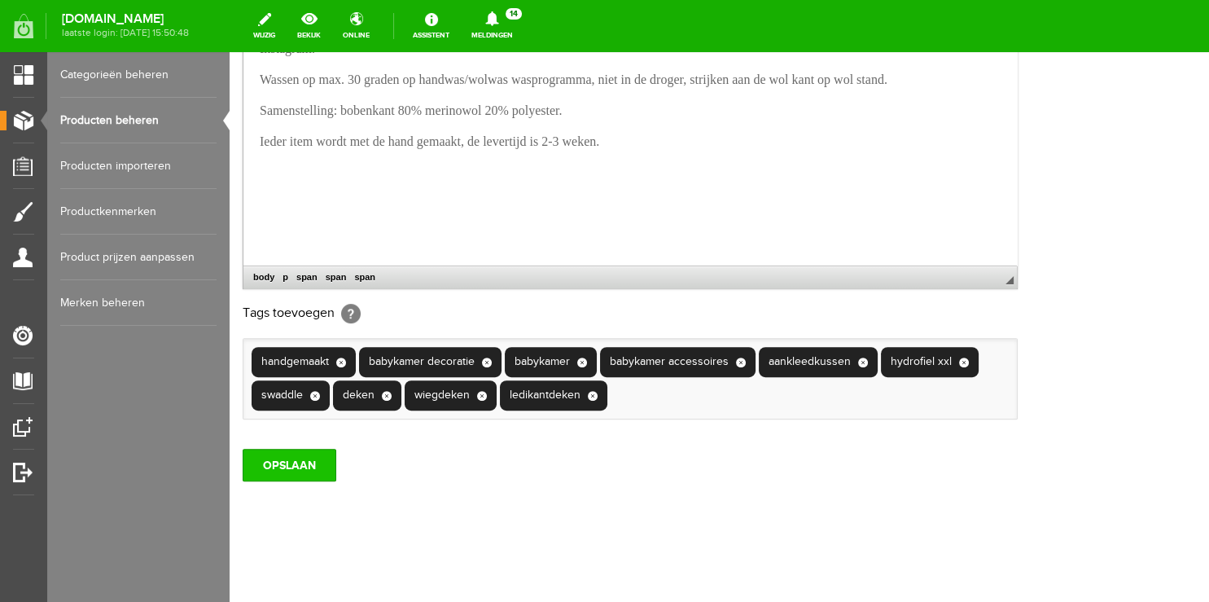
click at [285, 467] on input "OPSLAAN" at bounding box center [290, 465] width 94 height 33
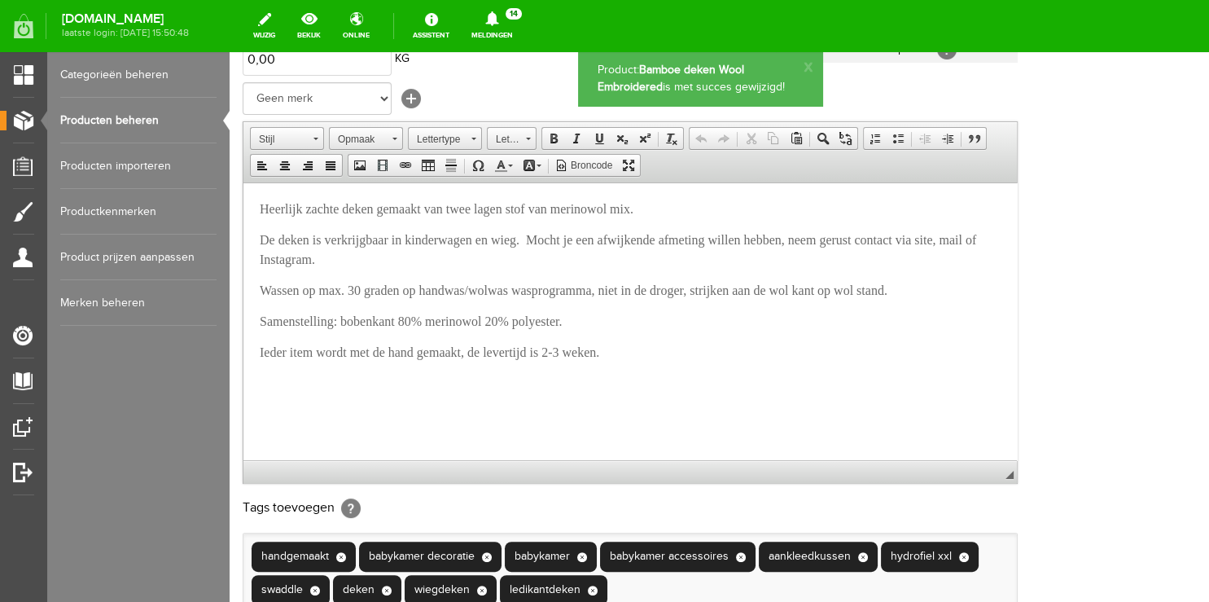
scroll to position [0, 0]
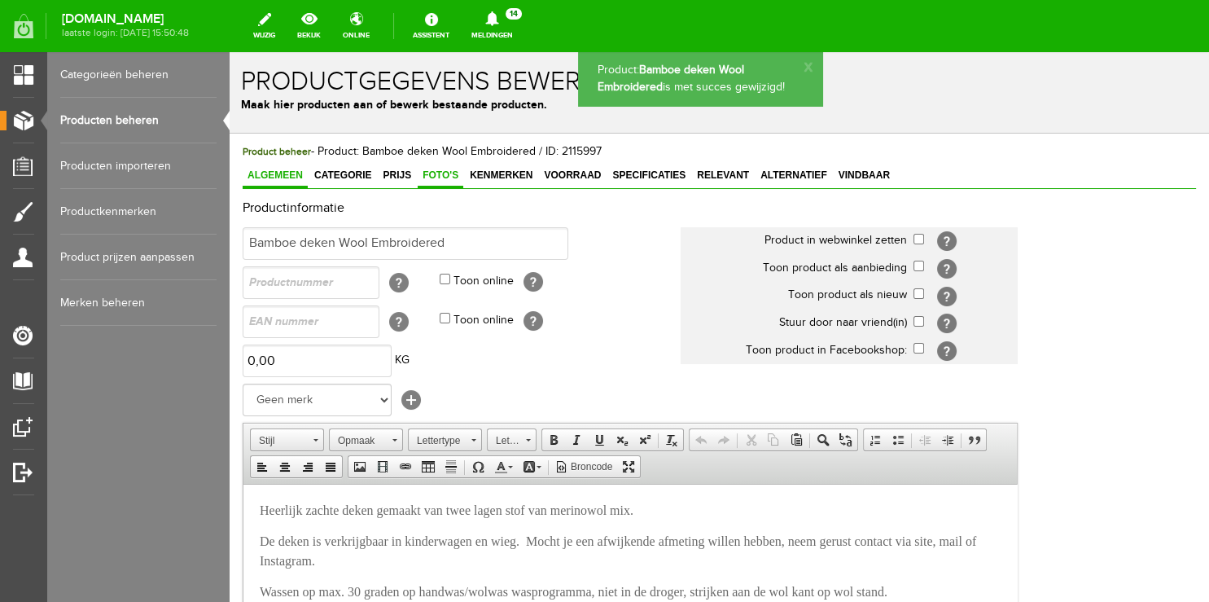
click at [439, 171] on span "Foto's" at bounding box center [441, 174] width 46 height 11
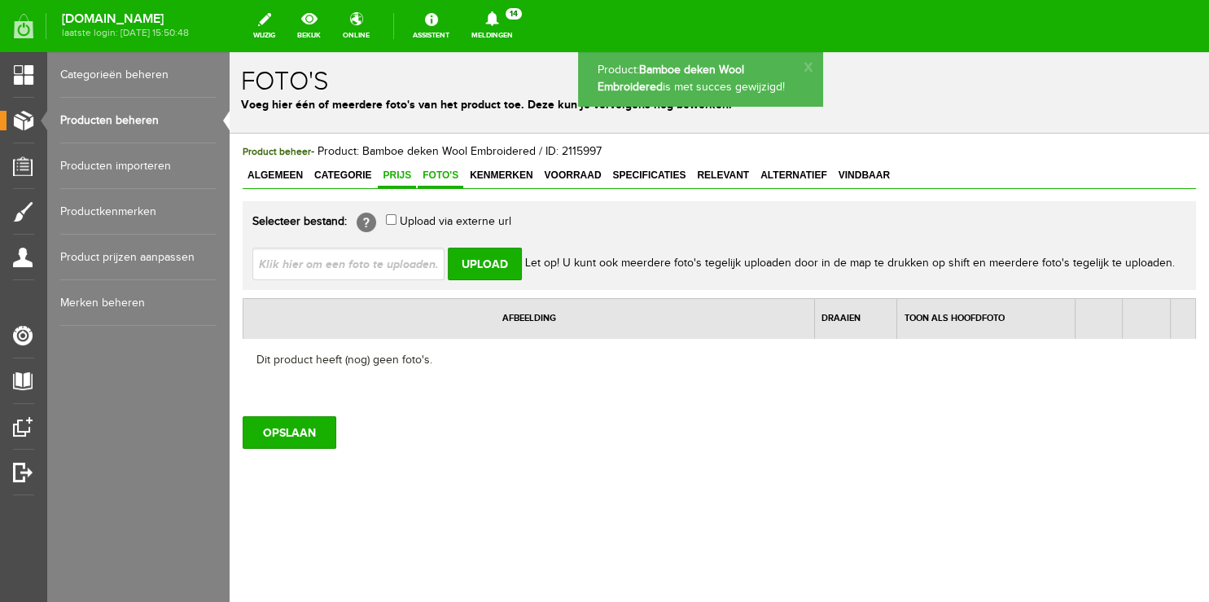
click at [401, 169] on link "Prijs" at bounding box center [397, 177] width 38 height 24
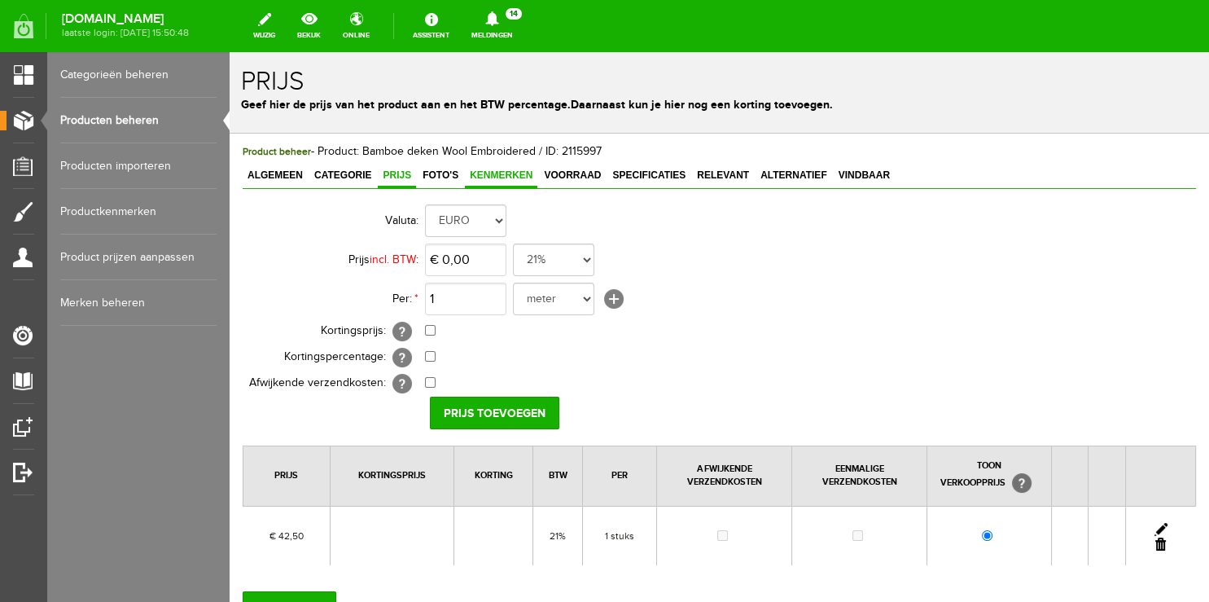
click at [488, 172] on span "Kenmerken" at bounding box center [501, 174] width 72 height 11
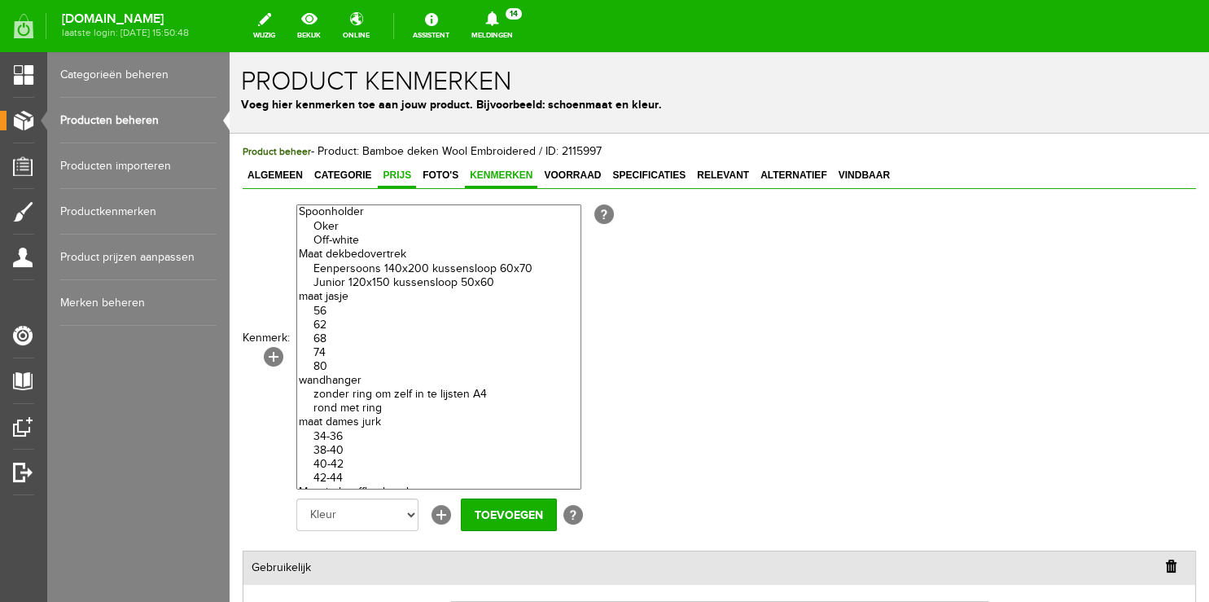
click at [397, 173] on span "Prijs" at bounding box center [397, 174] width 38 height 11
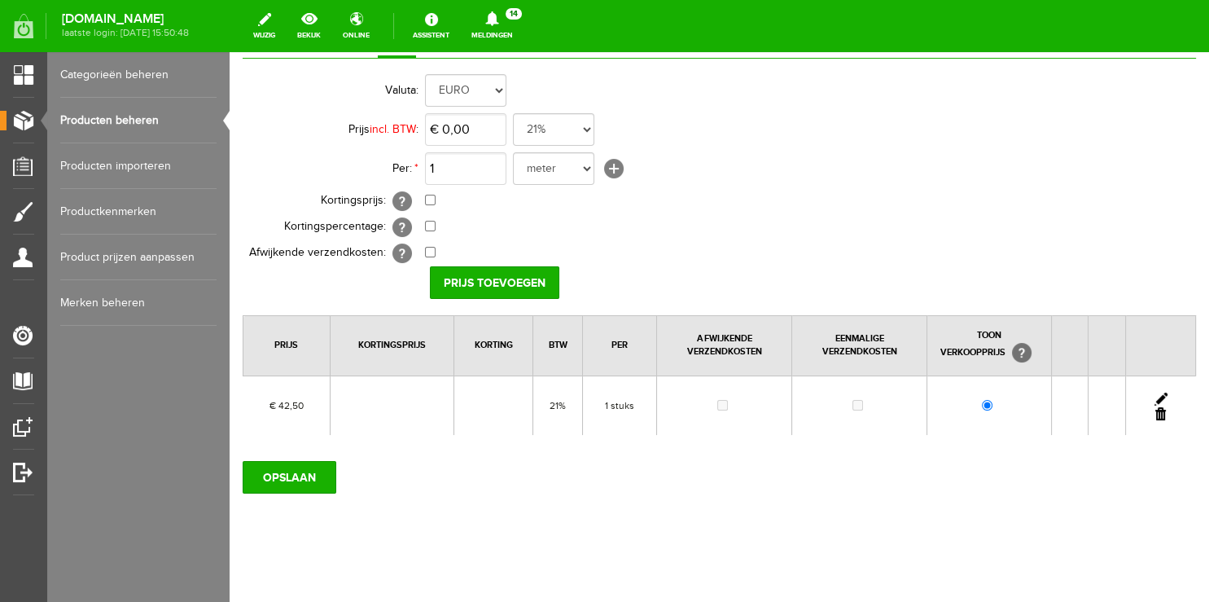
scroll to position [140, 0]
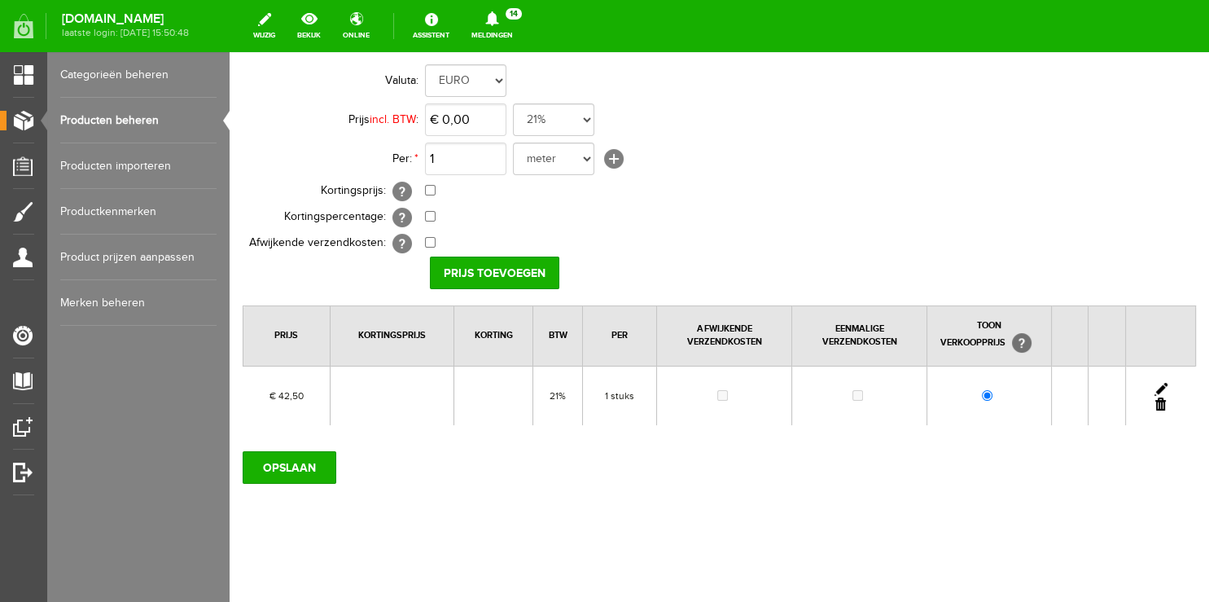
click at [1155, 386] on link at bounding box center [1161, 389] width 13 height 13
click at [453, 121] on input "42,5" at bounding box center [465, 119] width 81 height 33
type input "€ 44,95"
click at [491, 265] on input "[PERSON_NAME]" at bounding box center [489, 273] width 118 height 33
click at [304, 462] on input "OPSLAAN" at bounding box center [290, 467] width 94 height 33
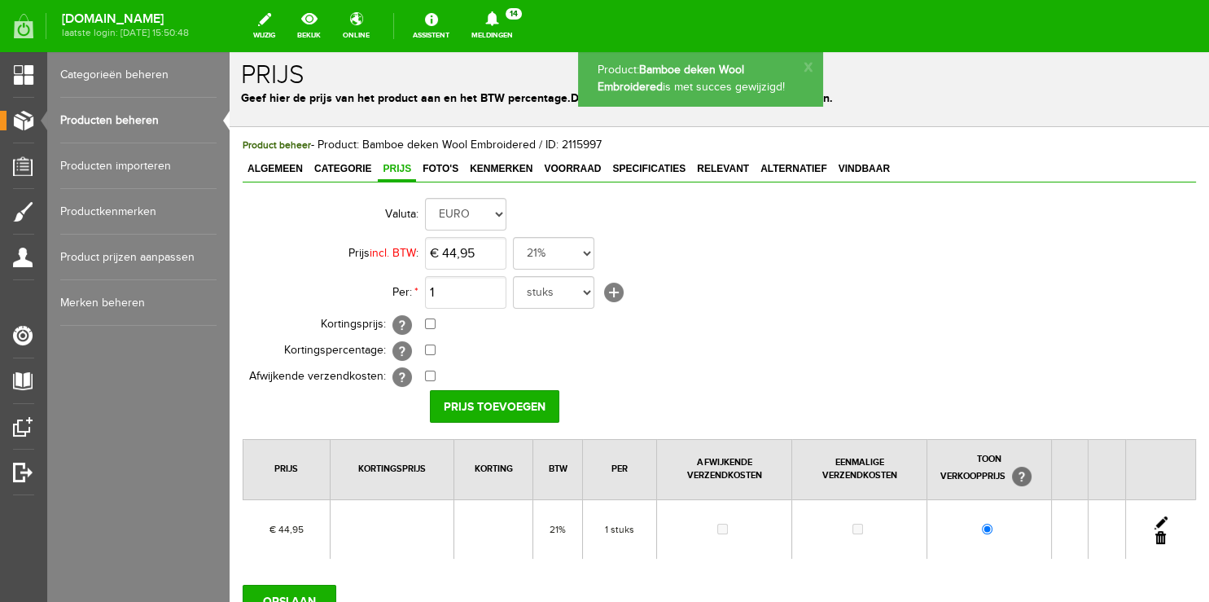
scroll to position [0, 0]
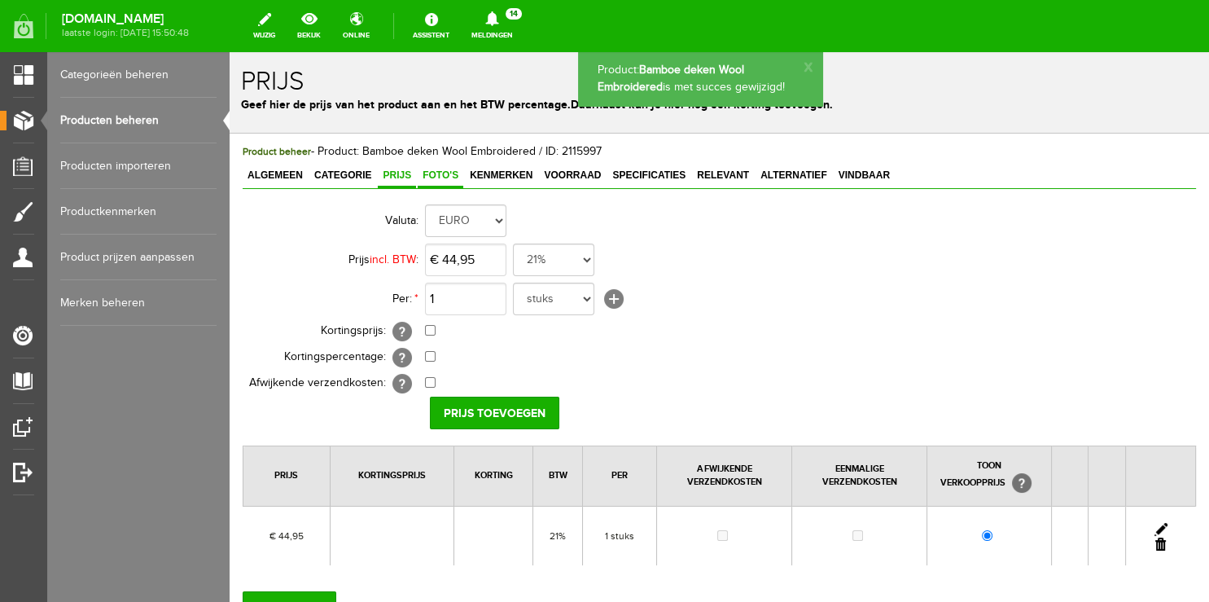
click at [441, 174] on span "Foto's" at bounding box center [441, 174] width 46 height 11
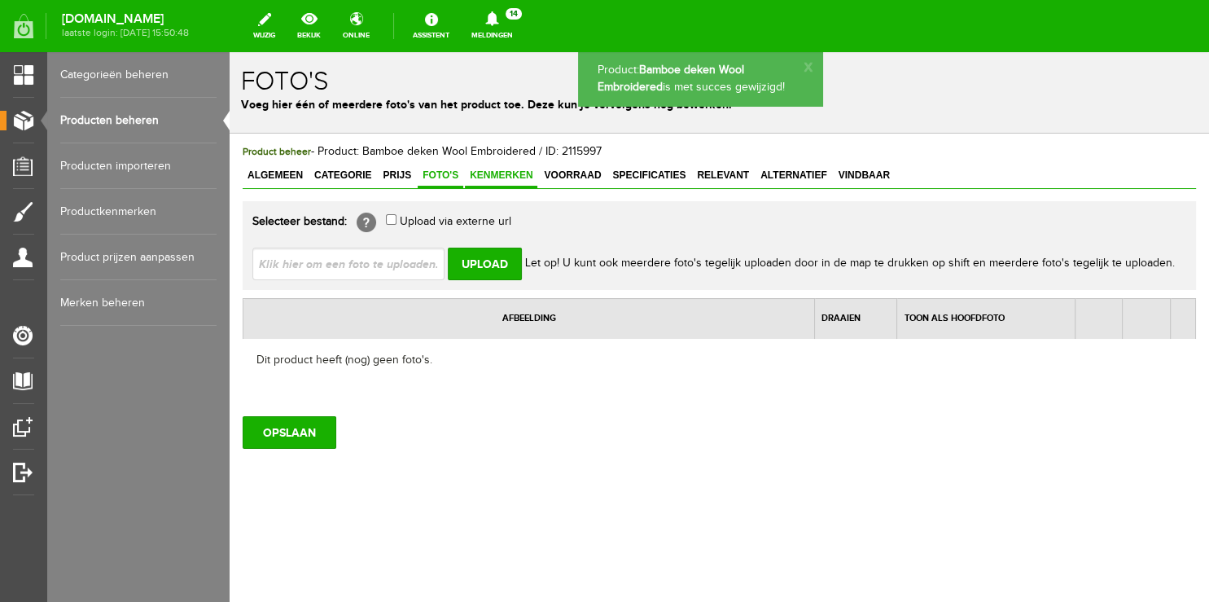
click at [499, 177] on span "Kenmerken" at bounding box center [501, 174] width 72 height 11
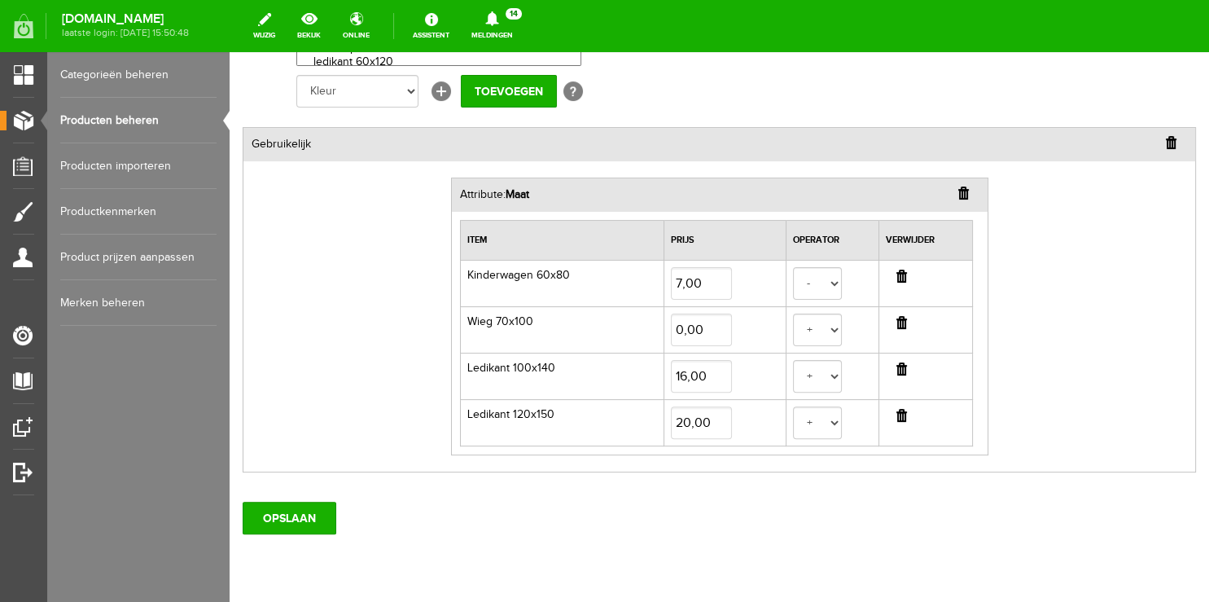
scroll to position [430, 0]
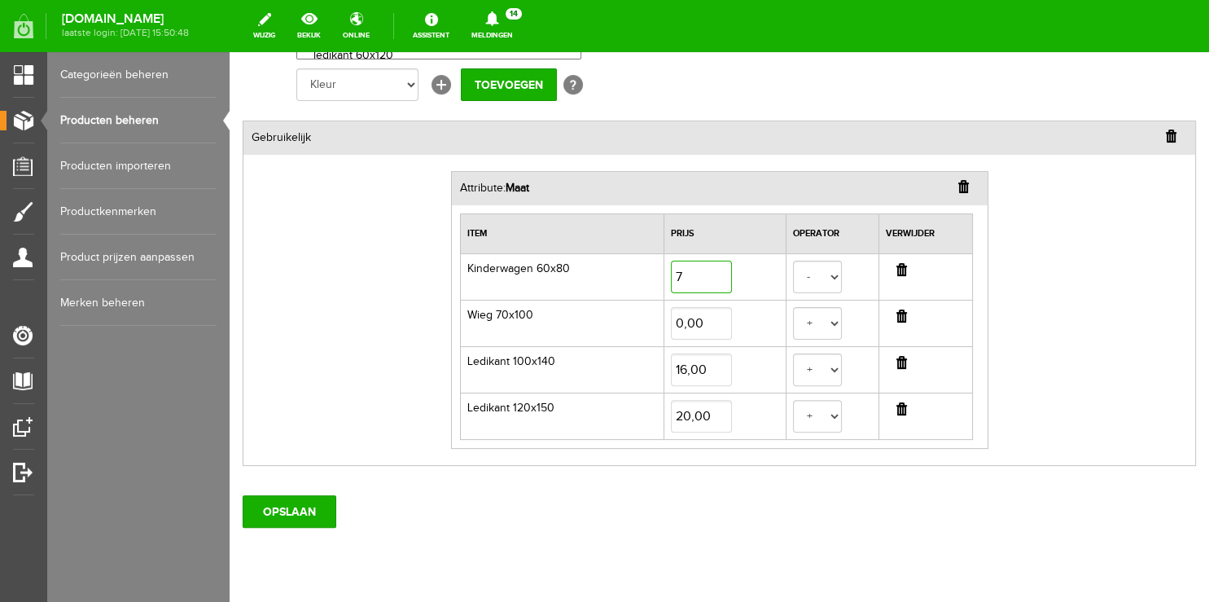
click at [671, 274] on input "7" at bounding box center [701, 277] width 61 height 33
type input "0,00"
click at [821, 276] on select "+ -" at bounding box center [817, 277] width 49 height 33
click at [793, 261] on select "+ -" at bounding box center [817, 277] width 49 height 33
select select "true"
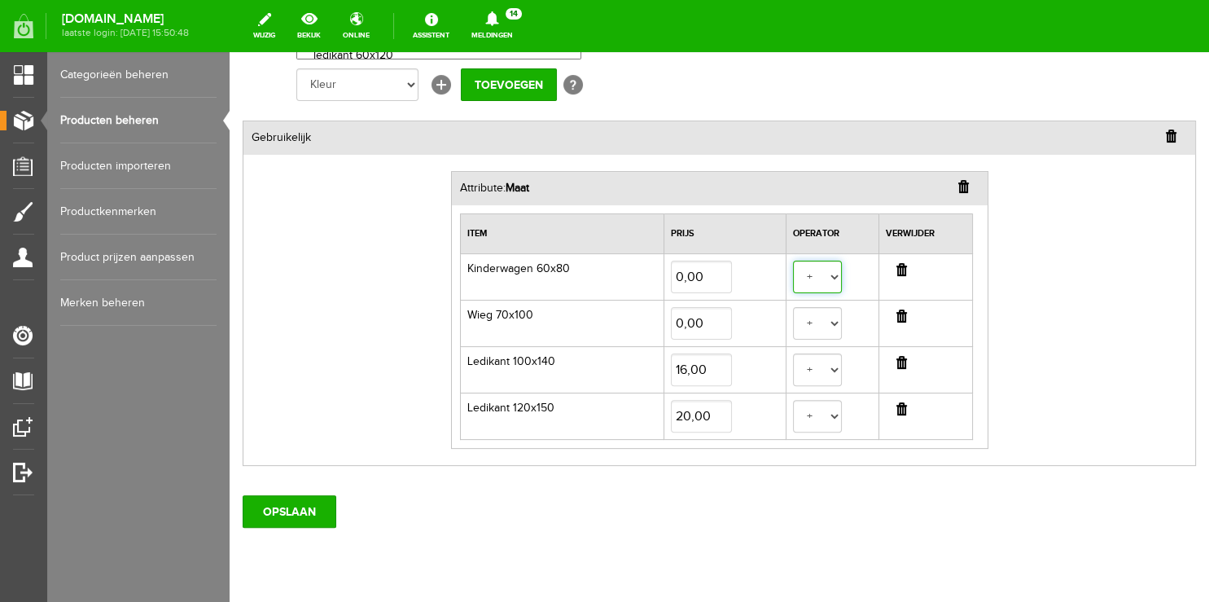
click option "+" at bounding box center [230, 52] width 0 height 0
click at [674, 324] on input "0" at bounding box center [701, 323] width 61 height 33
type input "5,00"
click at [897, 362] on input "button" at bounding box center [902, 362] width 11 height 13
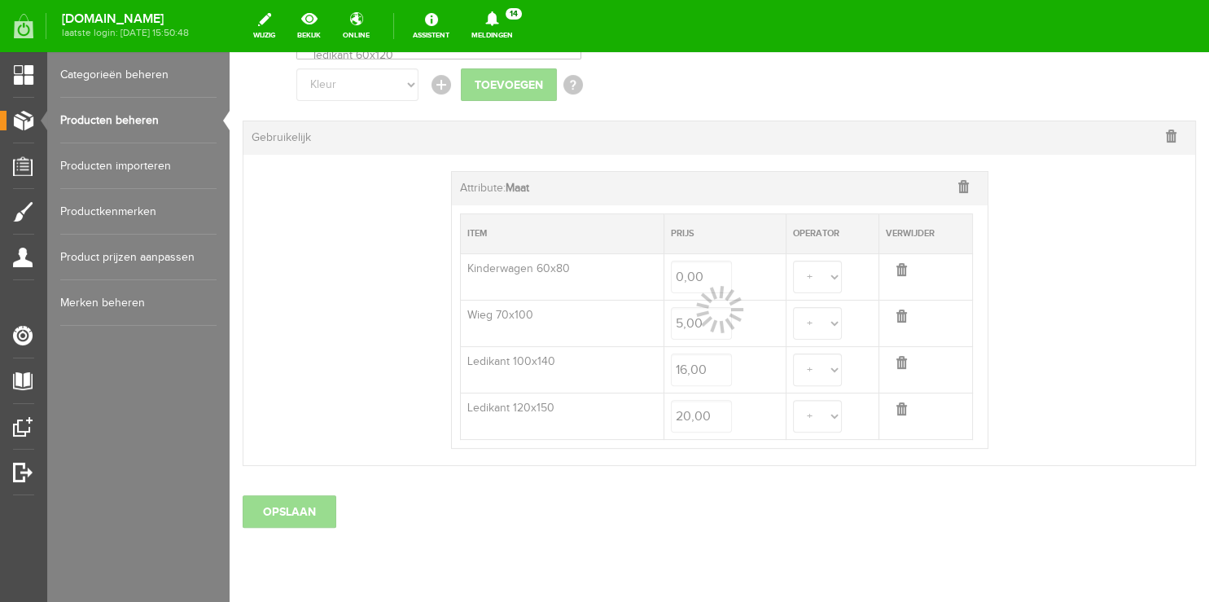
select select
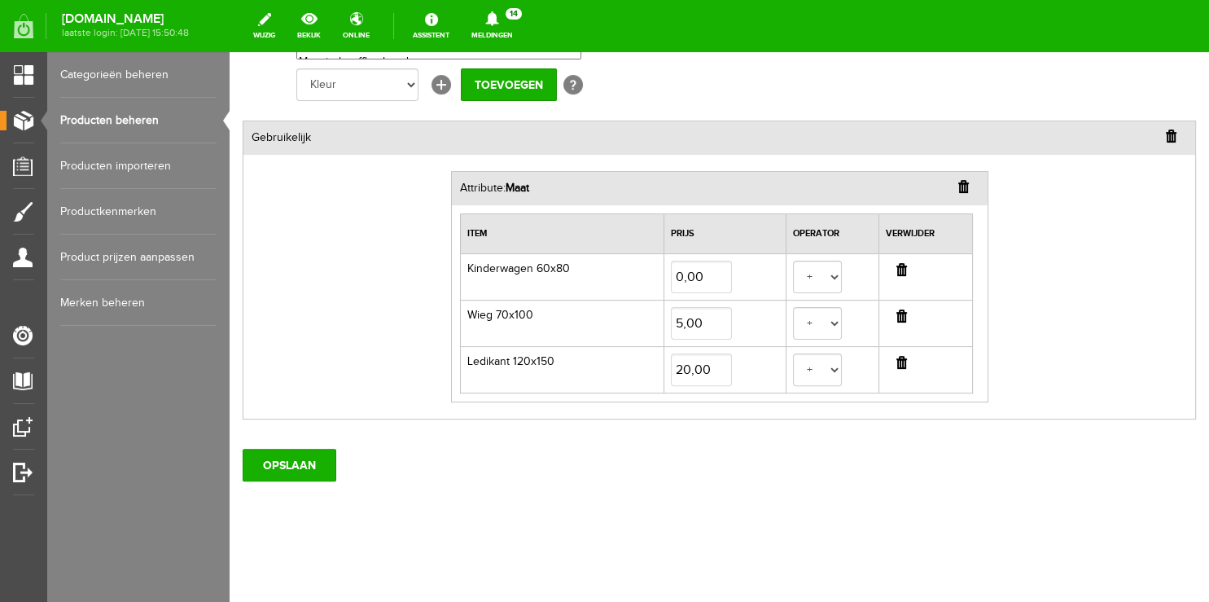
scroll to position [427, 0]
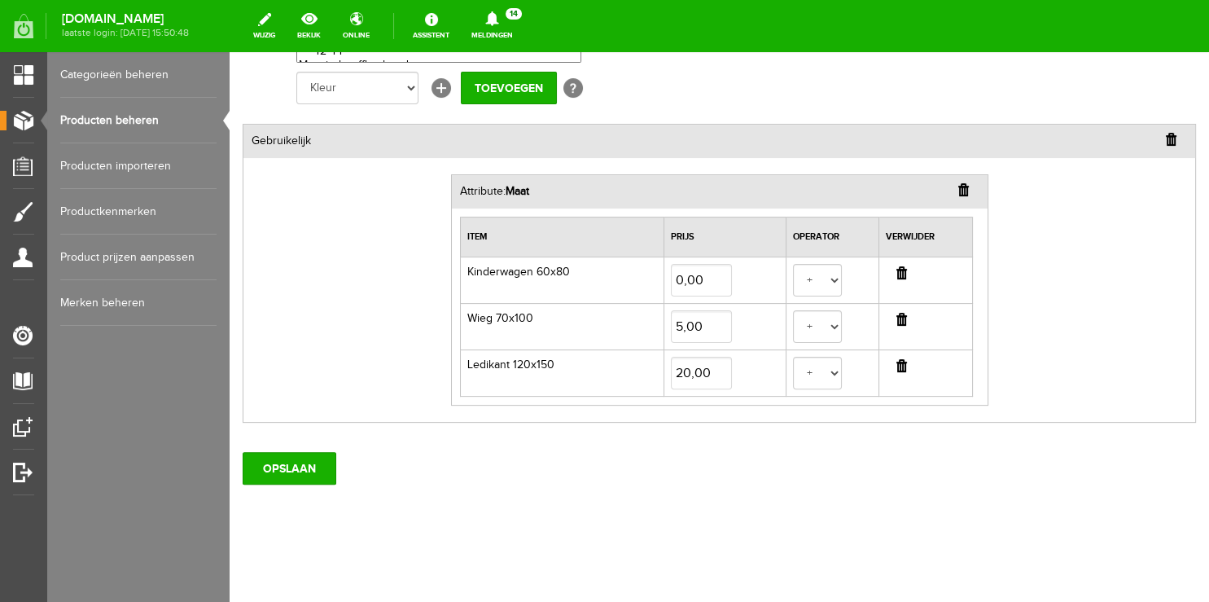
click at [897, 364] on input "button" at bounding box center [902, 365] width 11 height 13
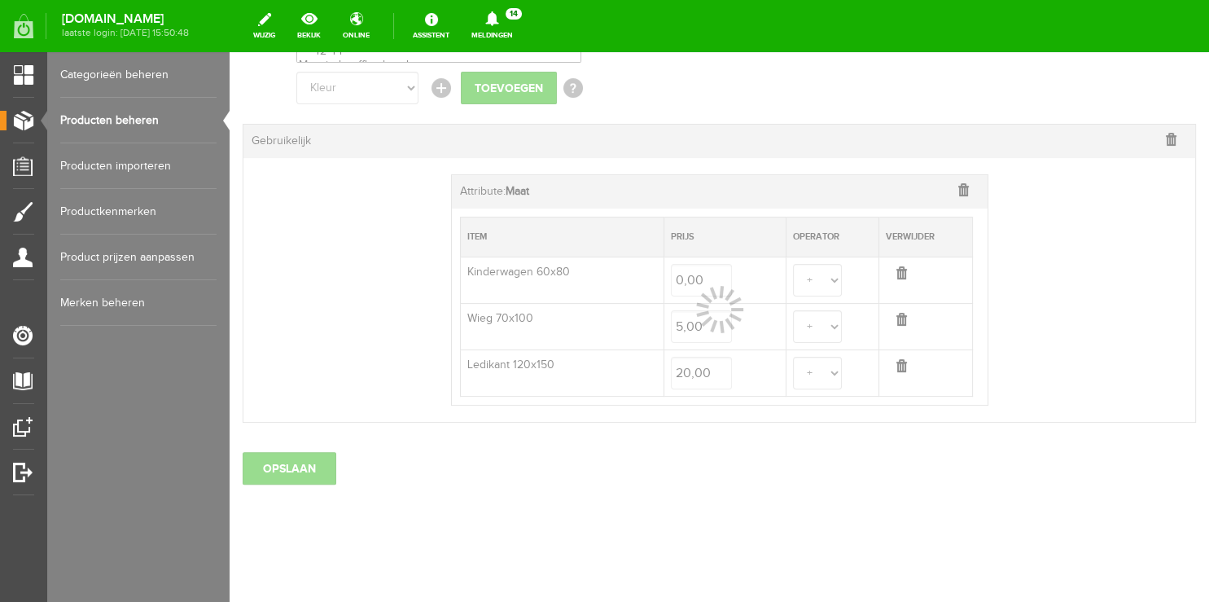
select select
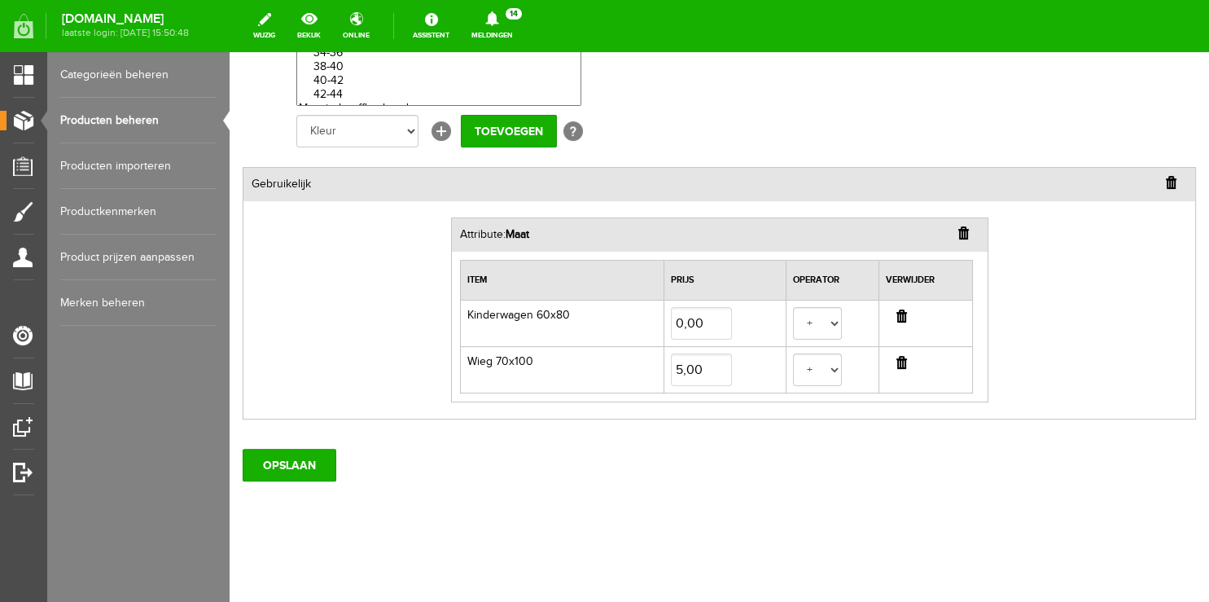
scroll to position [380, 0]
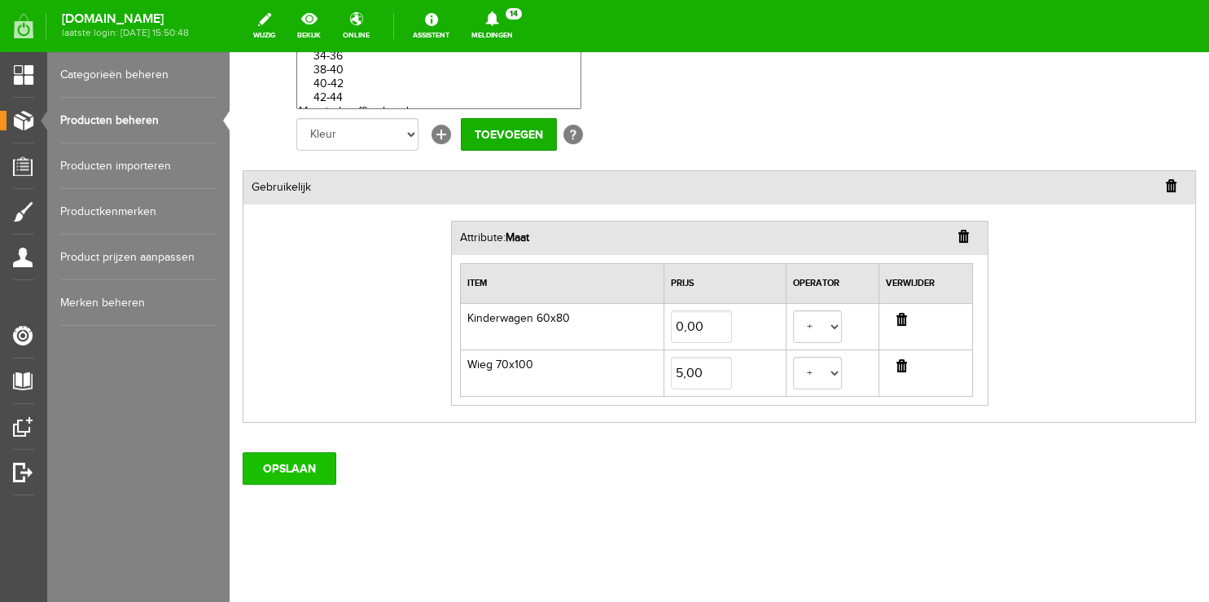
click at [301, 461] on input "OPSLAAN" at bounding box center [290, 468] width 94 height 33
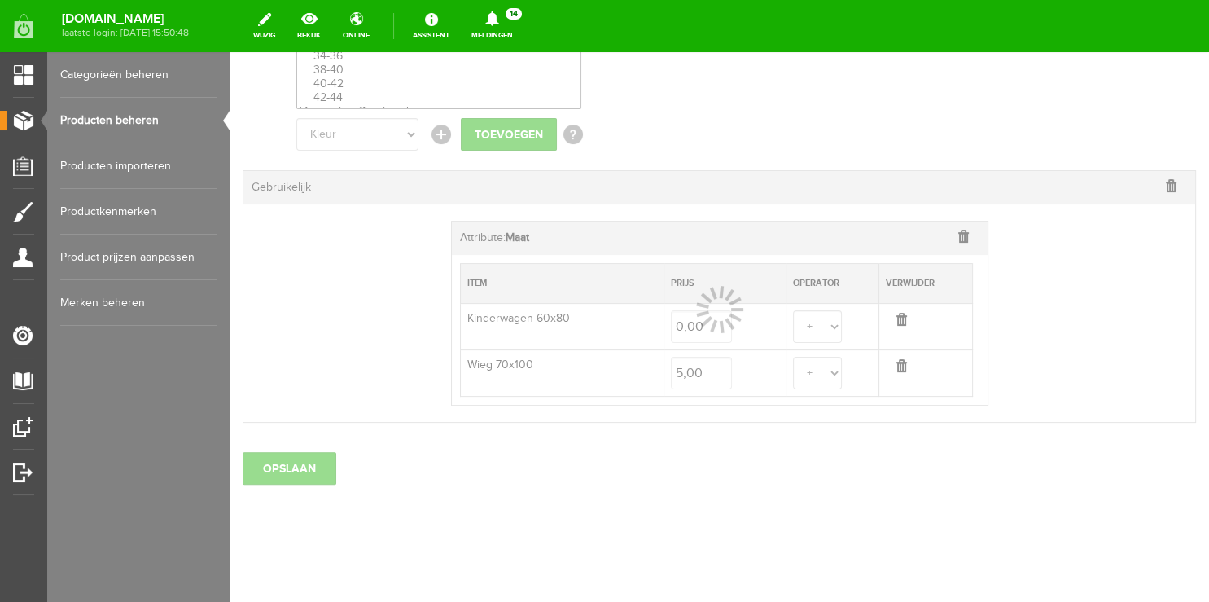
select select
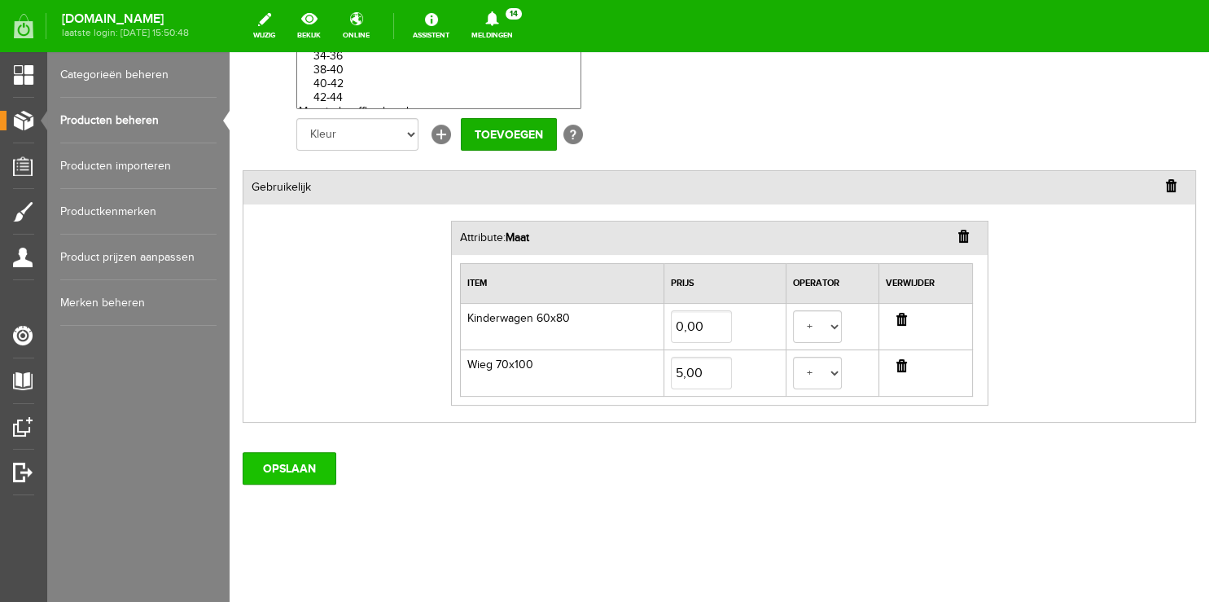
click at [269, 459] on input "OPSLAAN" at bounding box center [290, 468] width 94 height 33
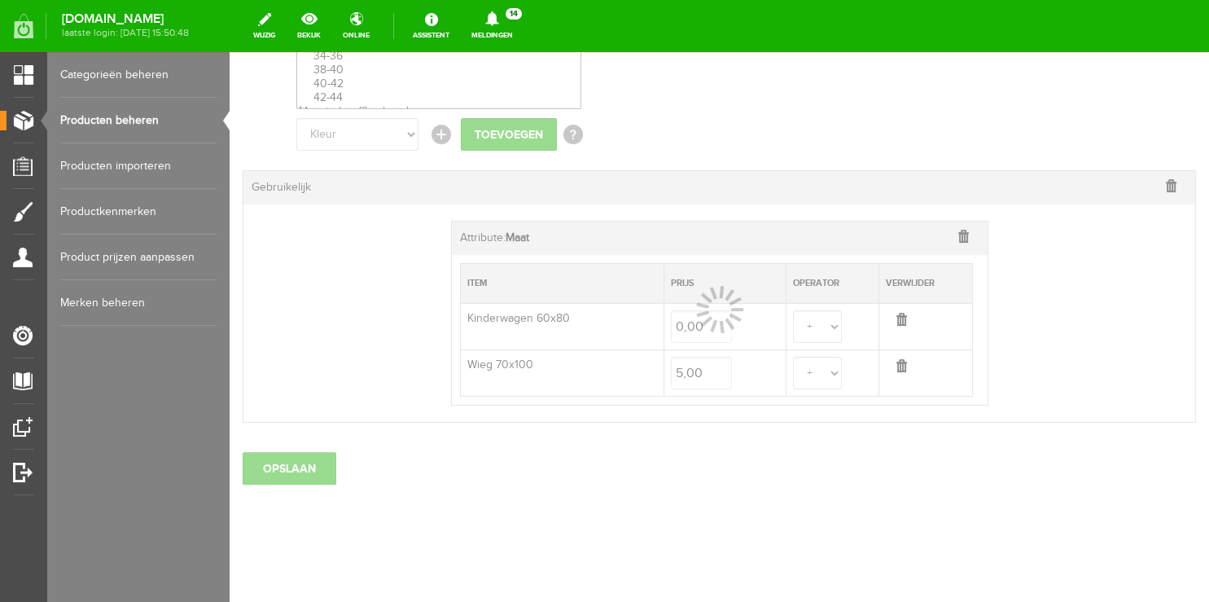
scroll to position [0, 0]
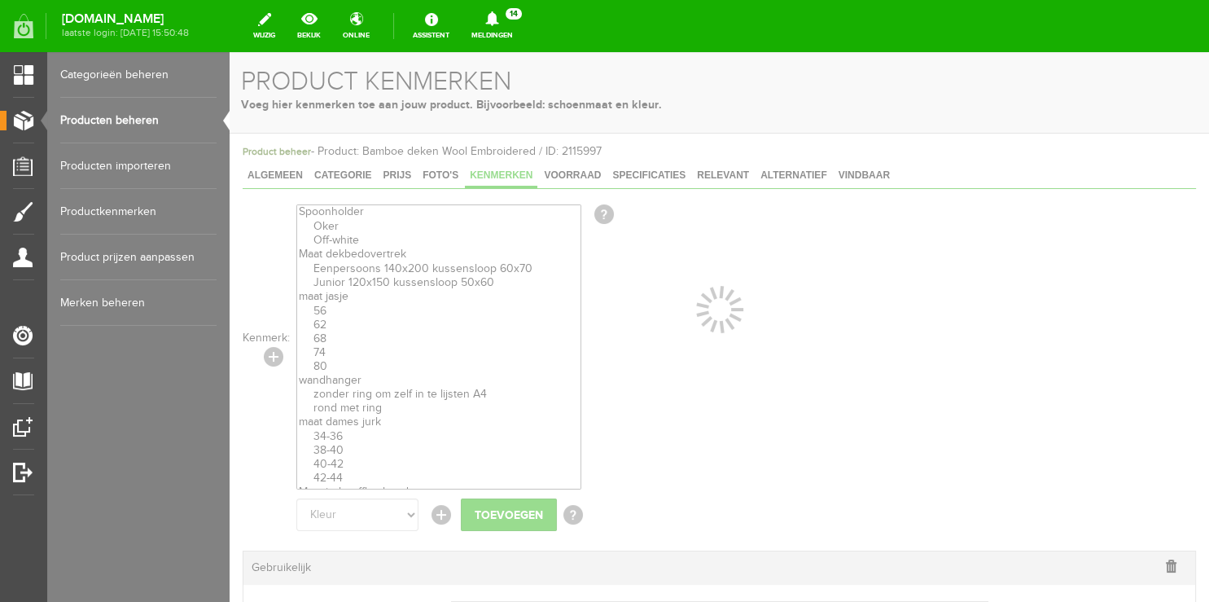
select select
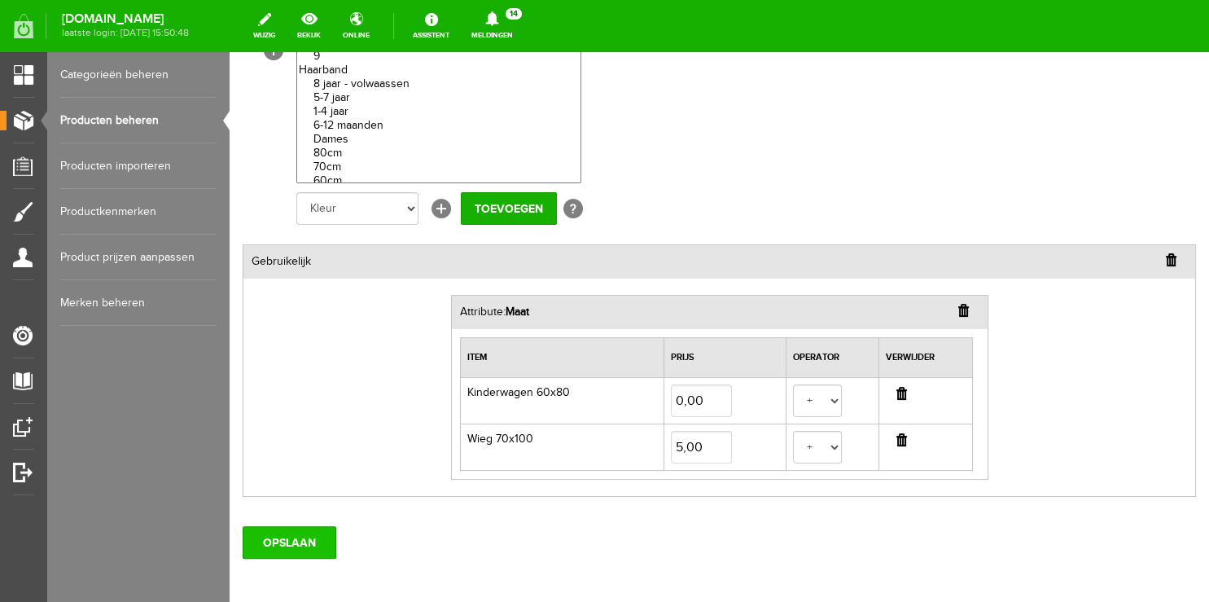
scroll to position [380, 0]
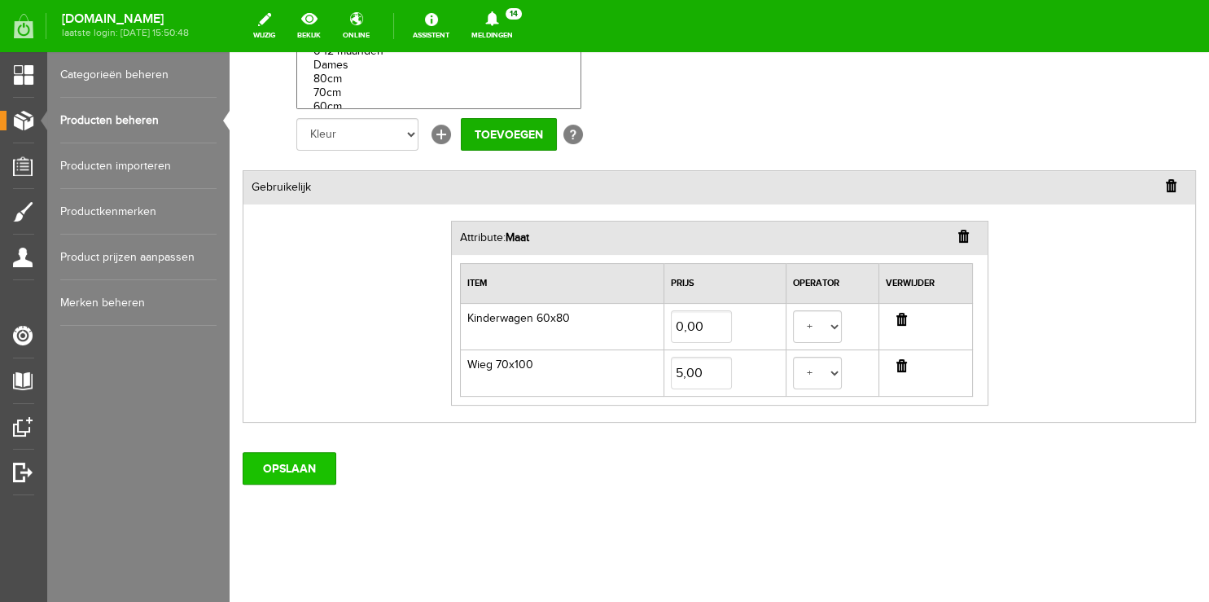
click at [296, 466] on input "OPSLAAN" at bounding box center [290, 468] width 94 height 33
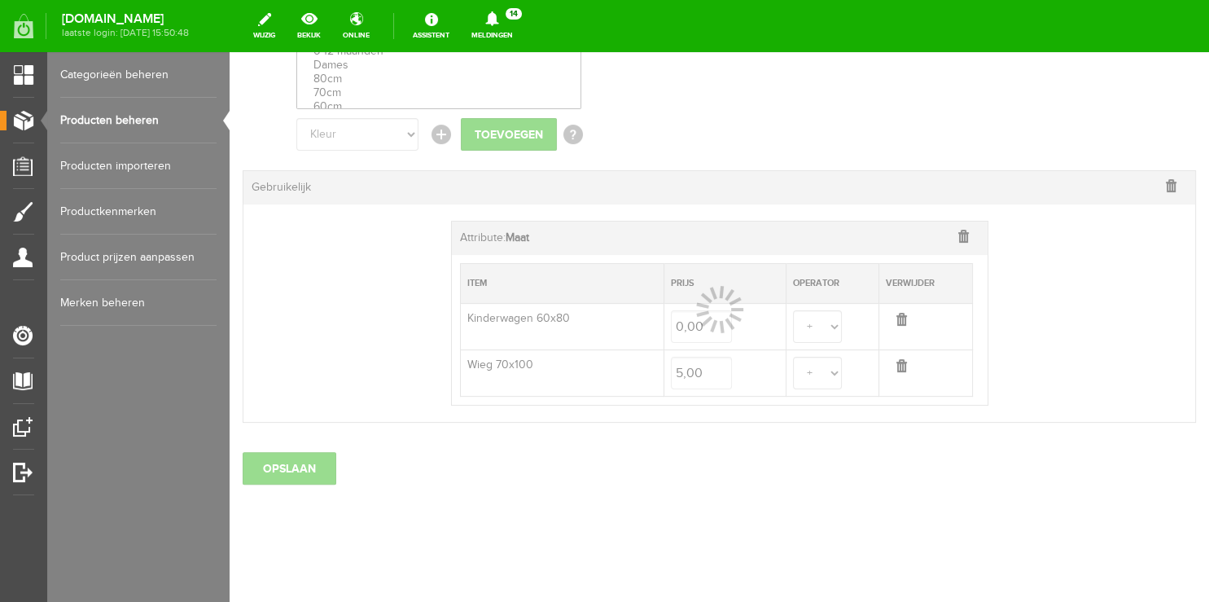
scroll to position [0, 0]
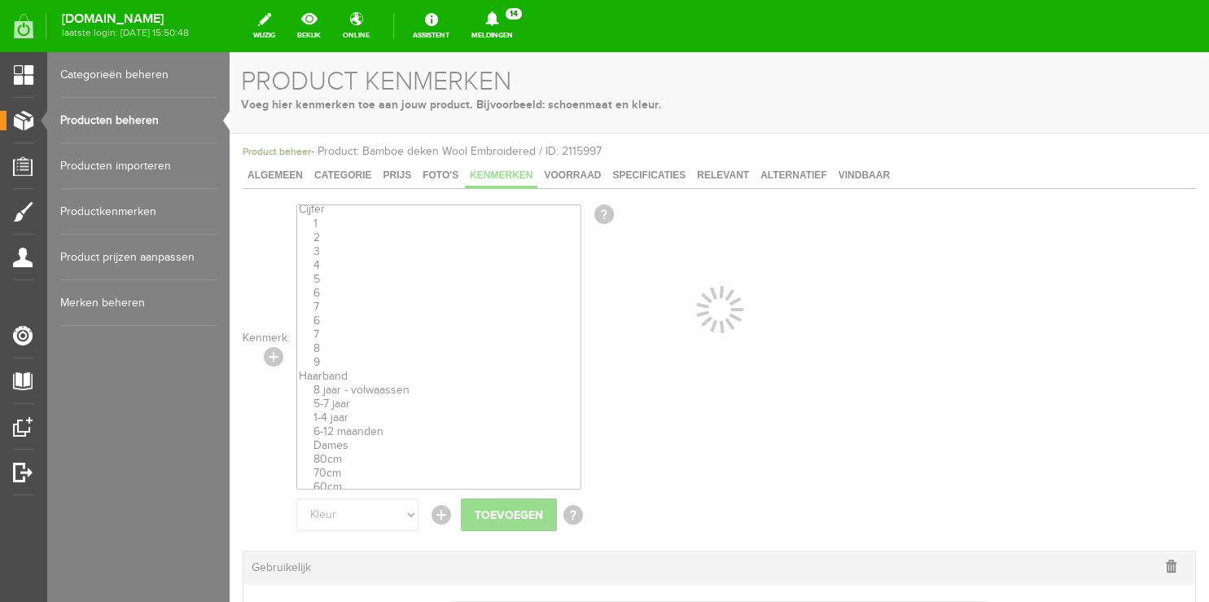
select select
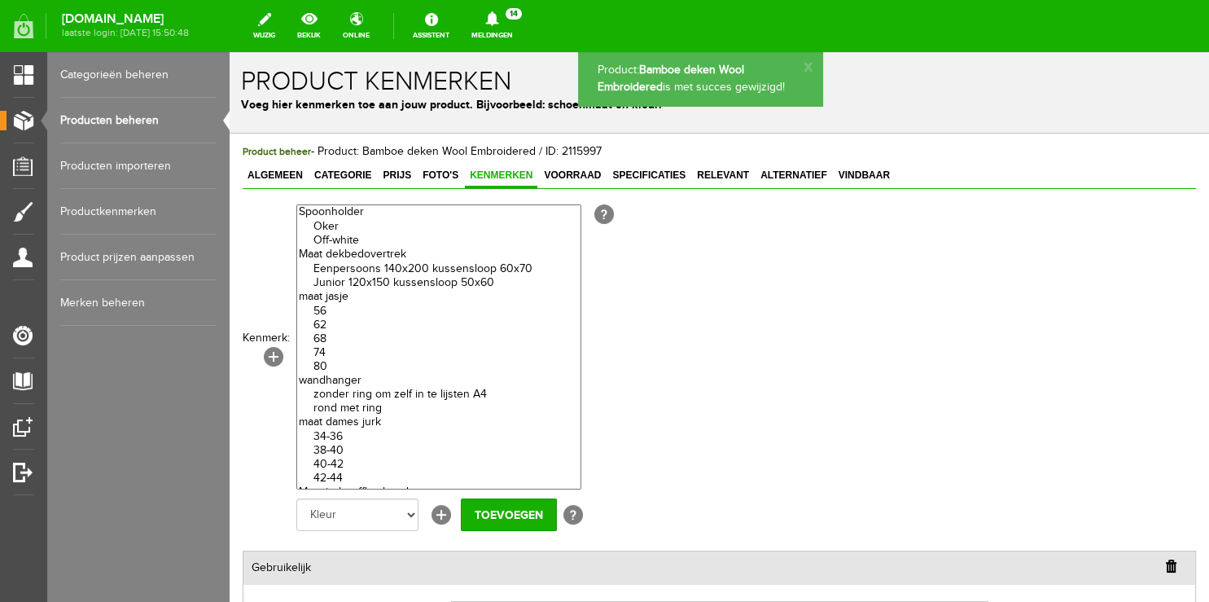
scroll to position [380, 0]
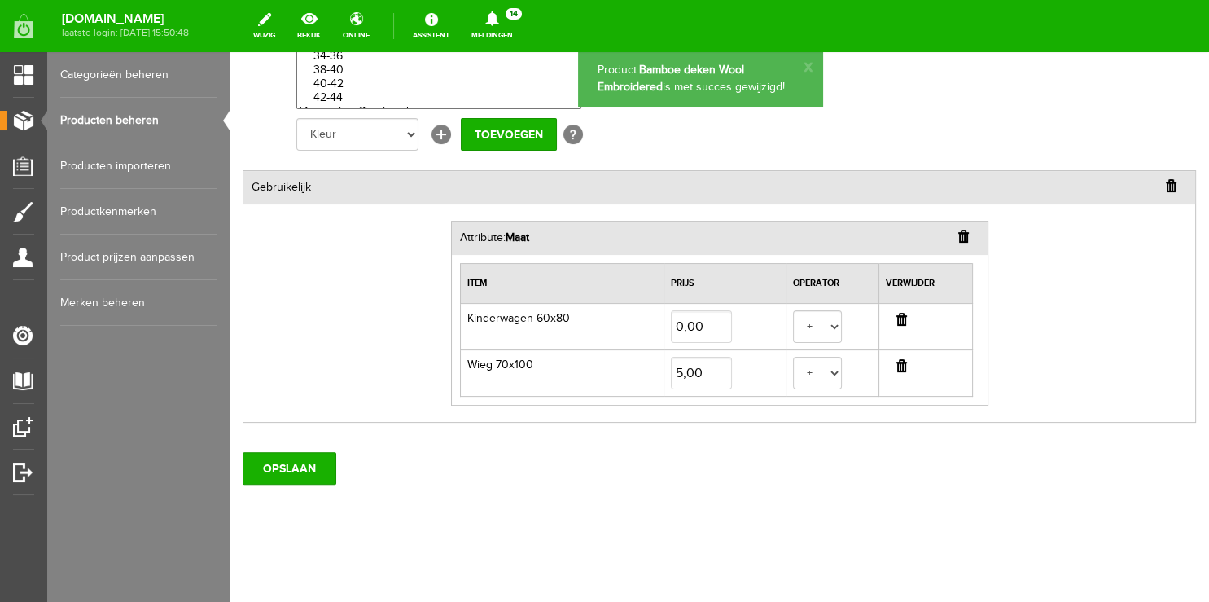
click at [117, 119] on link "Producten beheren" at bounding box center [138, 121] width 156 height 46
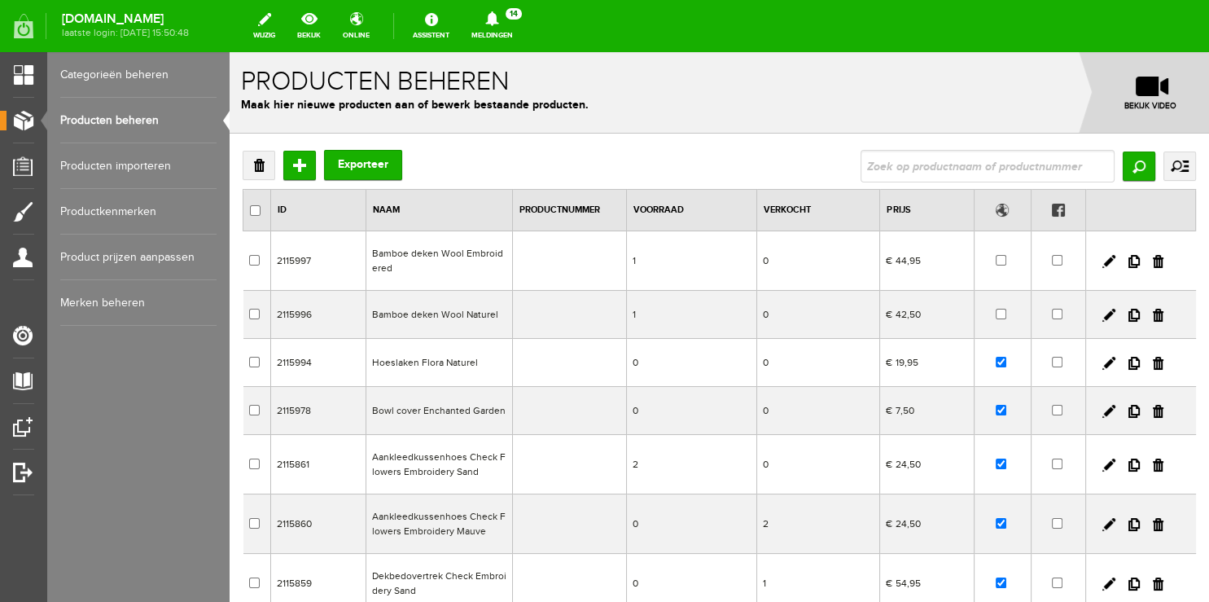
click at [396, 265] on td "Bamboe deken Wool Embroidered" at bounding box center [439, 260] width 147 height 59
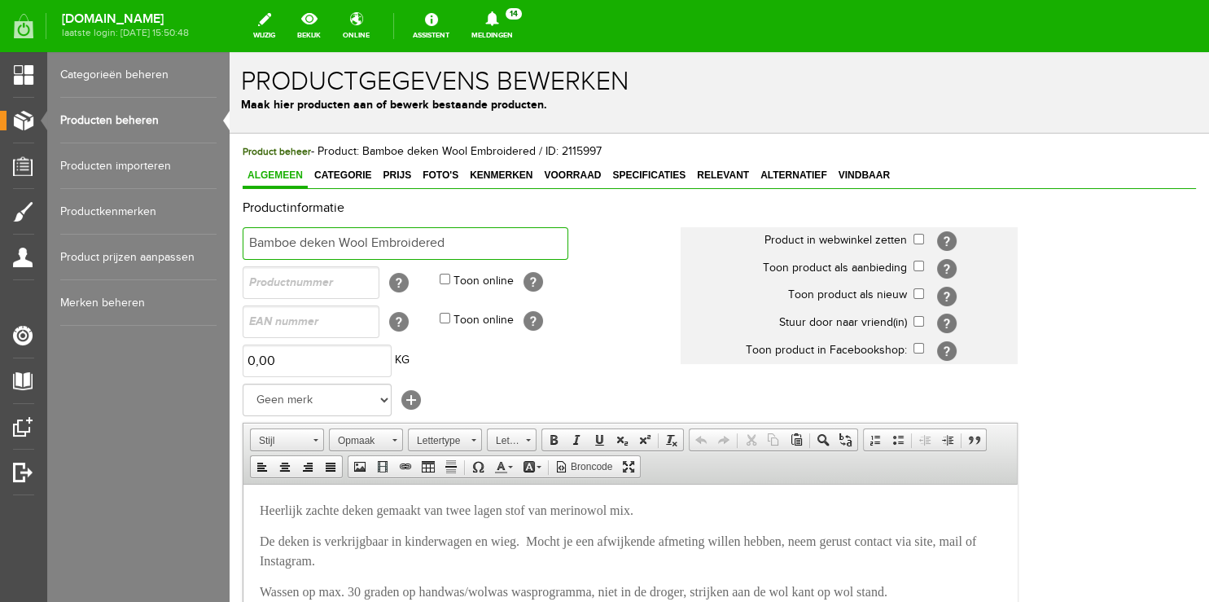
click at [467, 245] on input "Bamboe deken Wool Embroidered" at bounding box center [406, 243] width 326 height 33
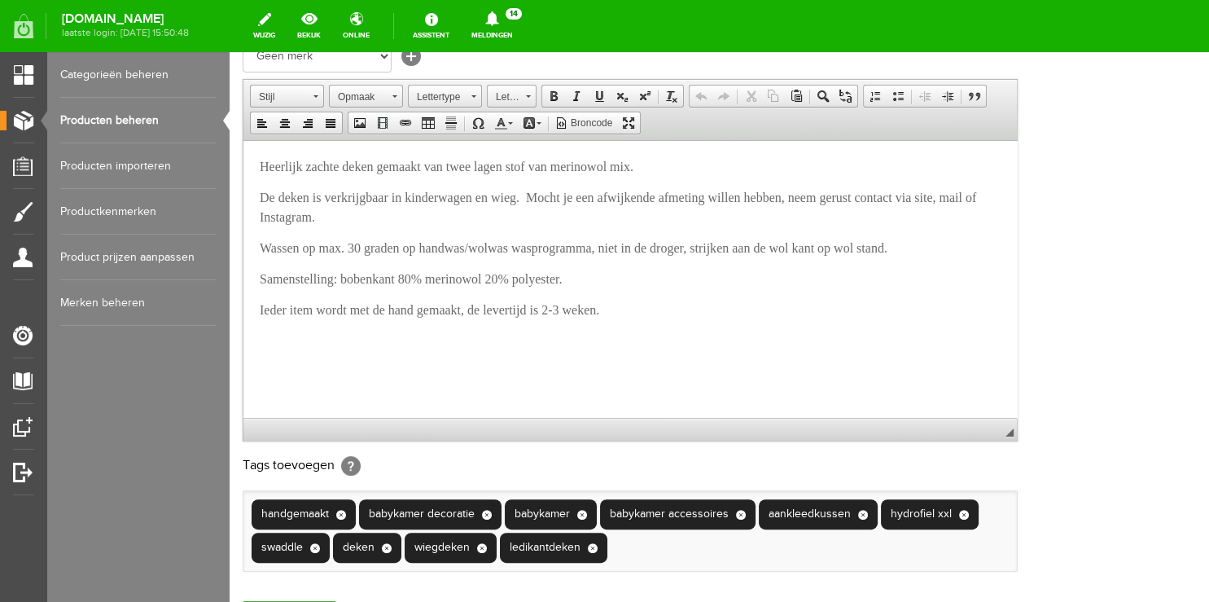
scroll to position [533, 0]
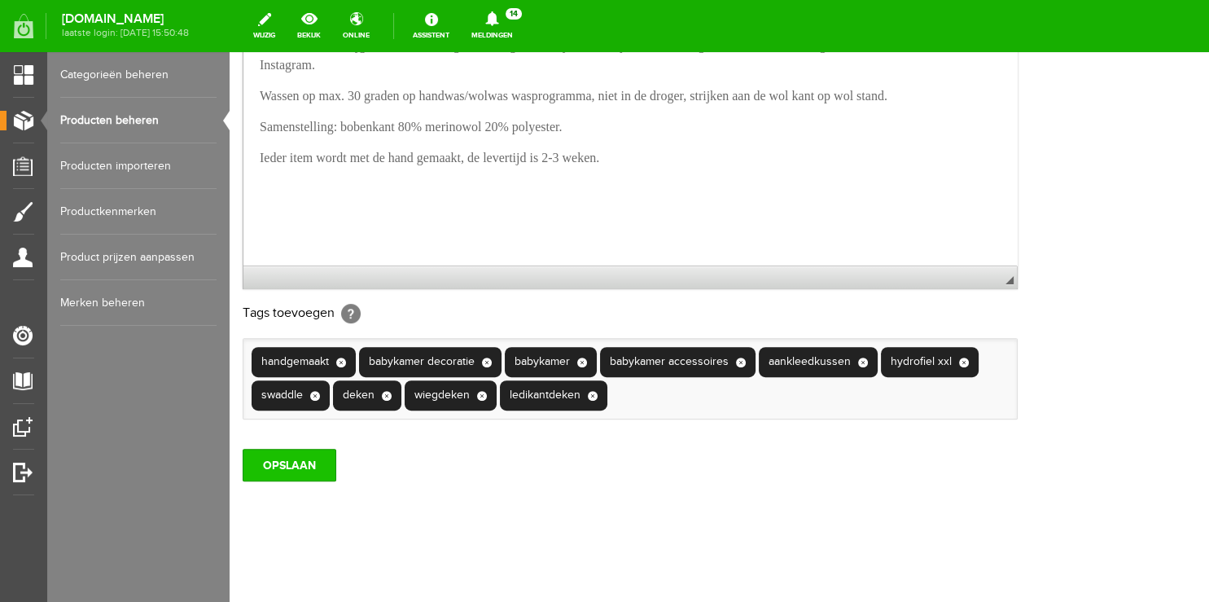
type input "Bamboe deken Wool Embroidered Flowers"
click at [272, 463] on input "OPSLAAN" at bounding box center [290, 465] width 94 height 33
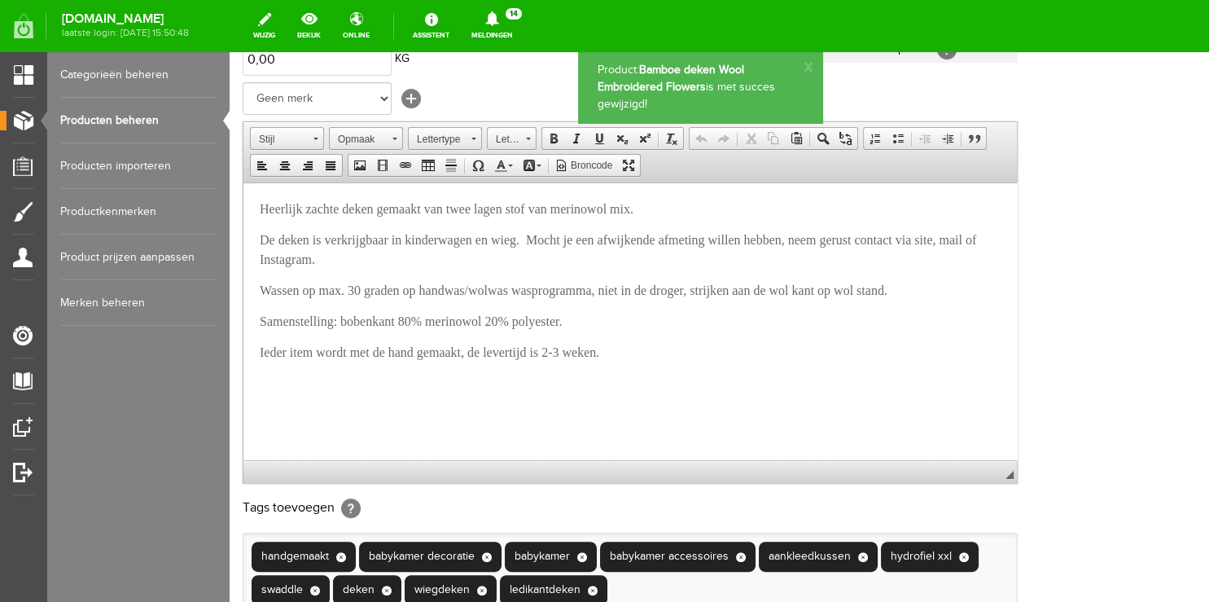
scroll to position [0, 0]
click at [125, 116] on link "Producten beheren" at bounding box center [138, 121] width 156 height 46
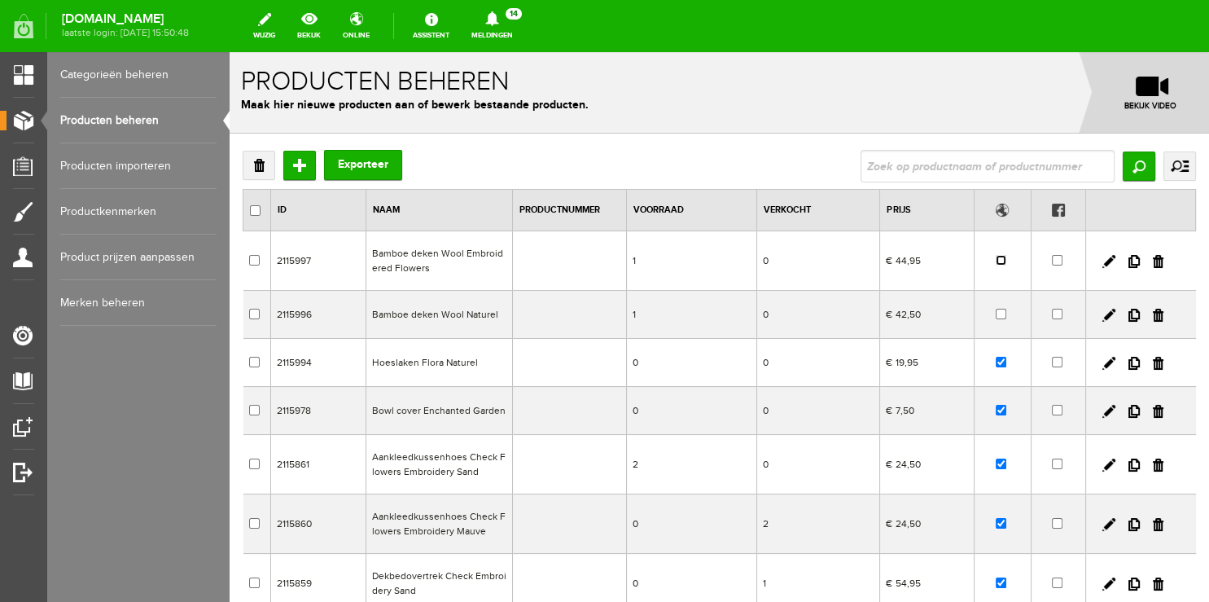
click at [996, 259] on input "checkbox" at bounding box center [1001, 260] width 11 height 11
checkbox input "true"
click at [996, 314] on input "checkbox" at bounding box center [1001, 314] width 11 height 11
checkbox input "true"
click at [1103, 259] on link at bounding box center [1109, 261] width 13 height 13
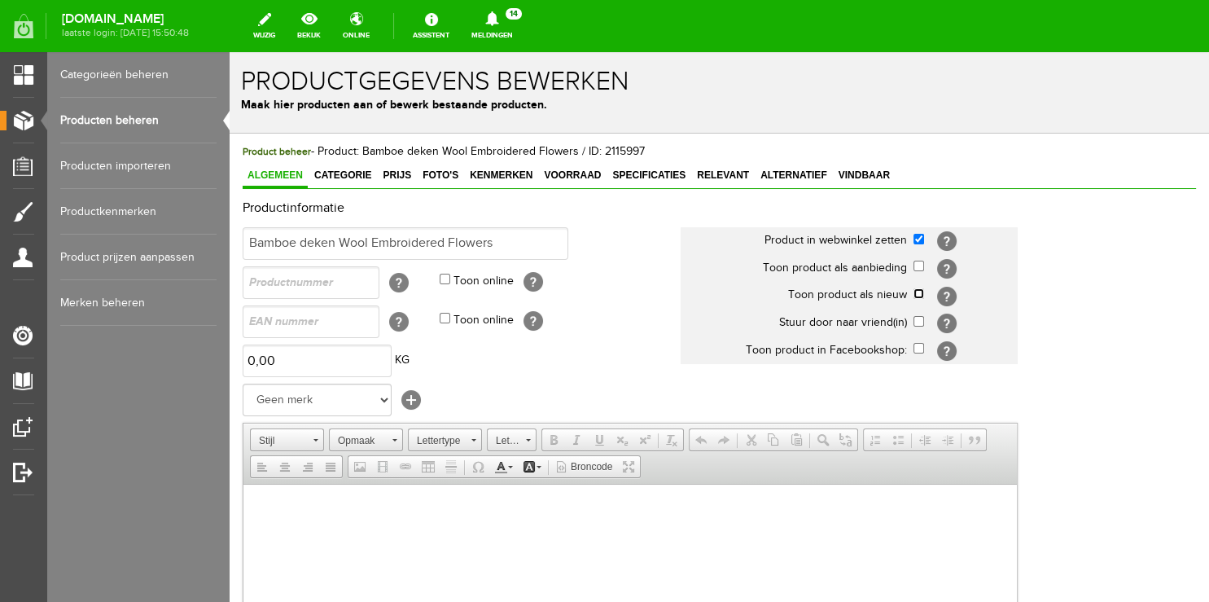
click at [919, 292] on input "checkbox" at bounding box center [919, 293] width 11 height 11
checkbox input "true"
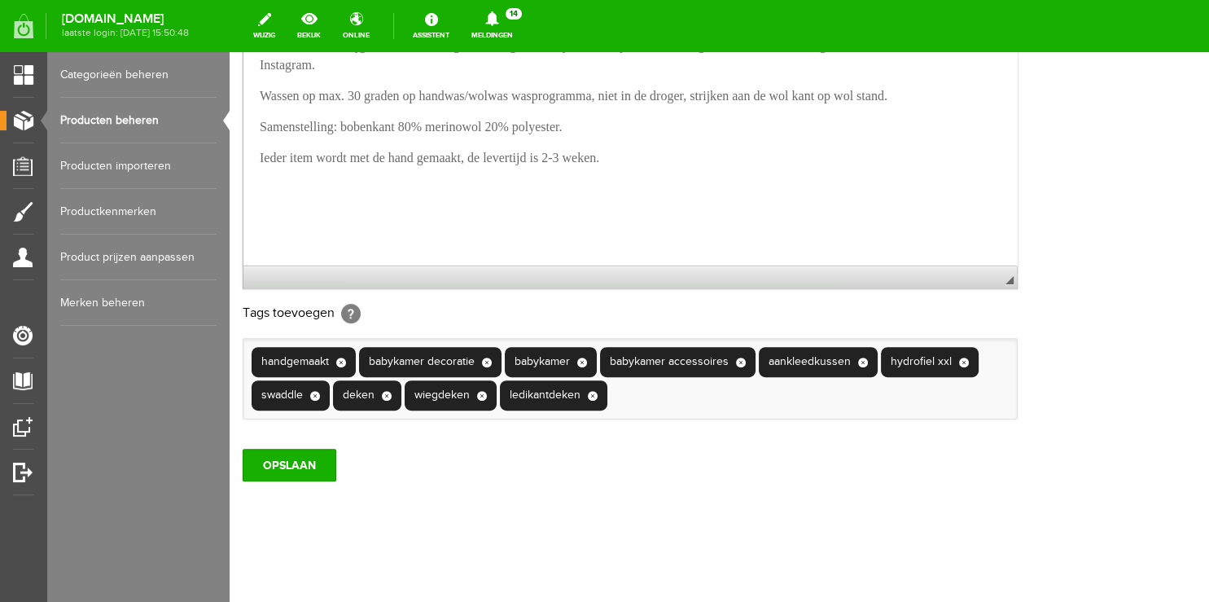
scroll to position [533, 0]
click at [274, 462] on input "OPSLAAN" at bounding box center [290, 465] width 94 height 33
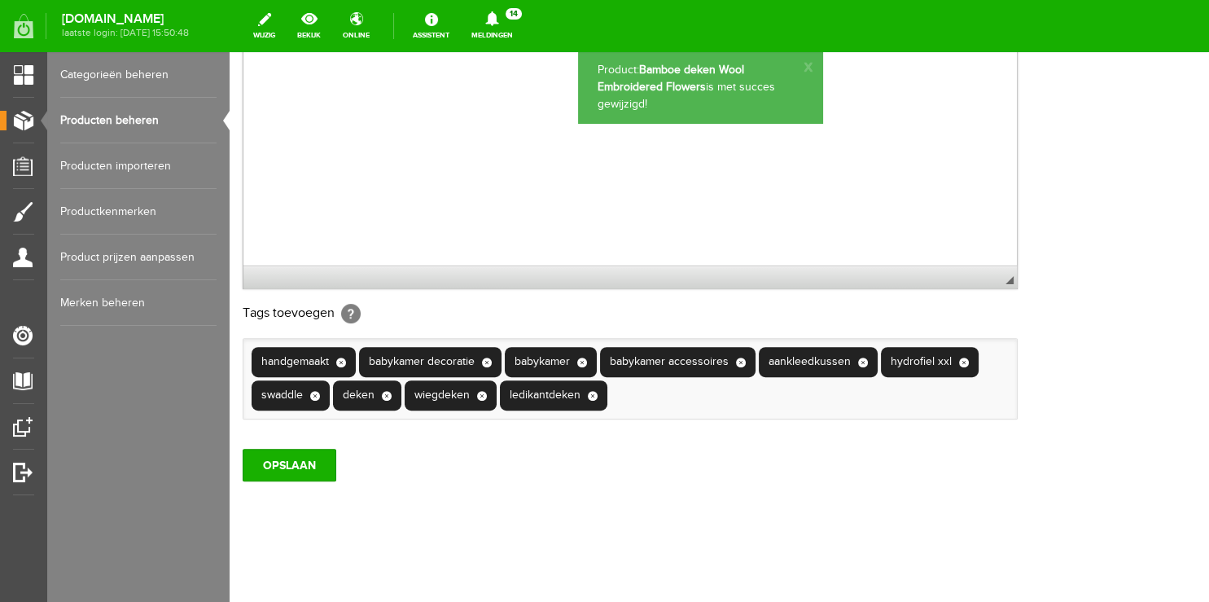
scroll to position [301, 0]
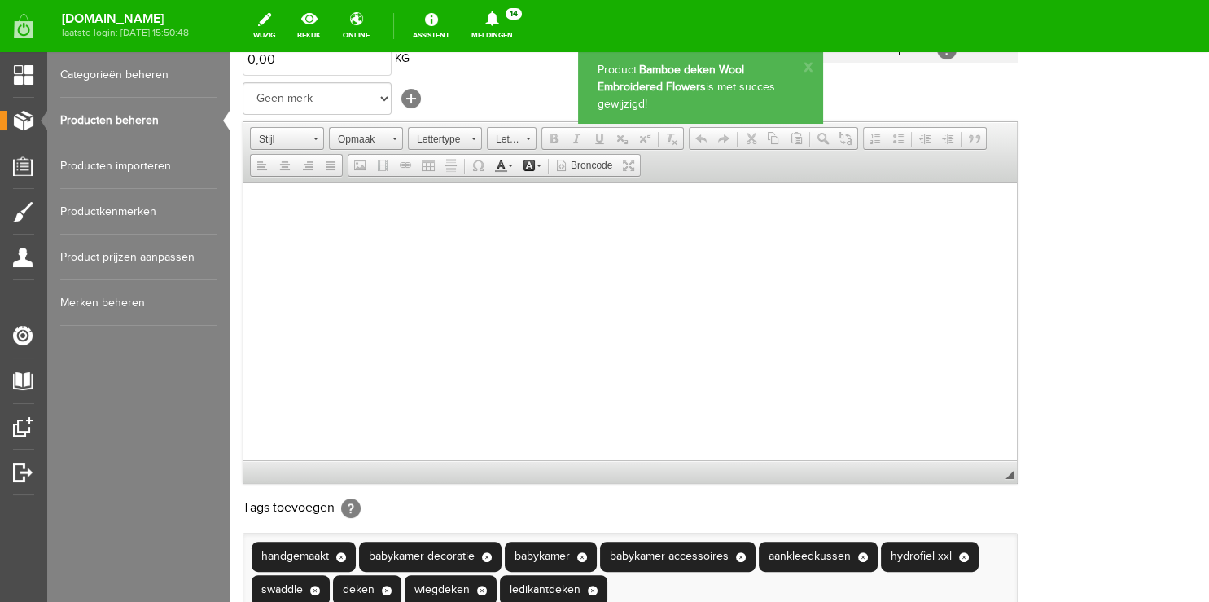
click at [139, 69] on link "Categorieën beheren" at bounding box center [138, 75] width 156 height 46
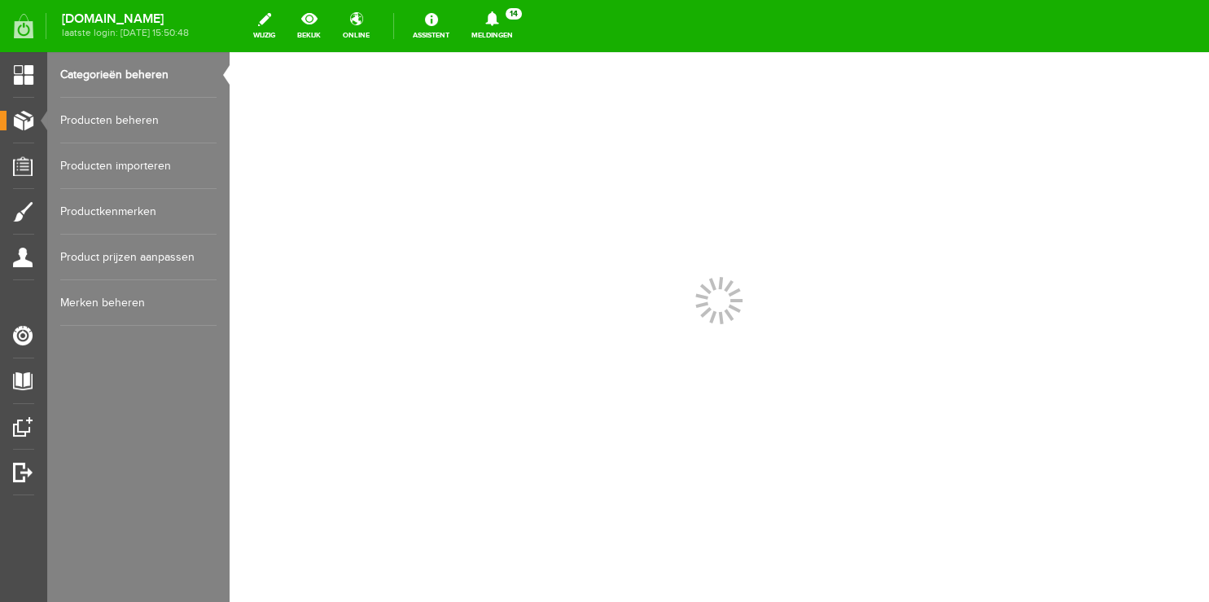
click at [105, 125] on link "Producten beheren" at bounding box center [138, 121] width 156 height 46
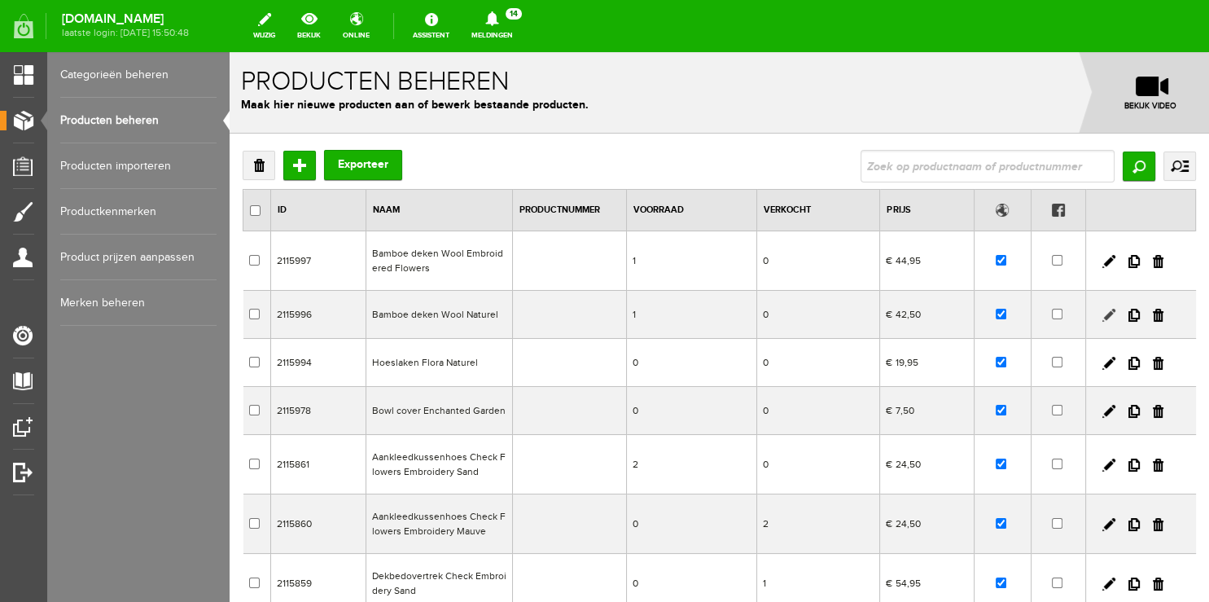
click at [1103, 316] on link at bounding box center [1109, 315] width 13 height 13
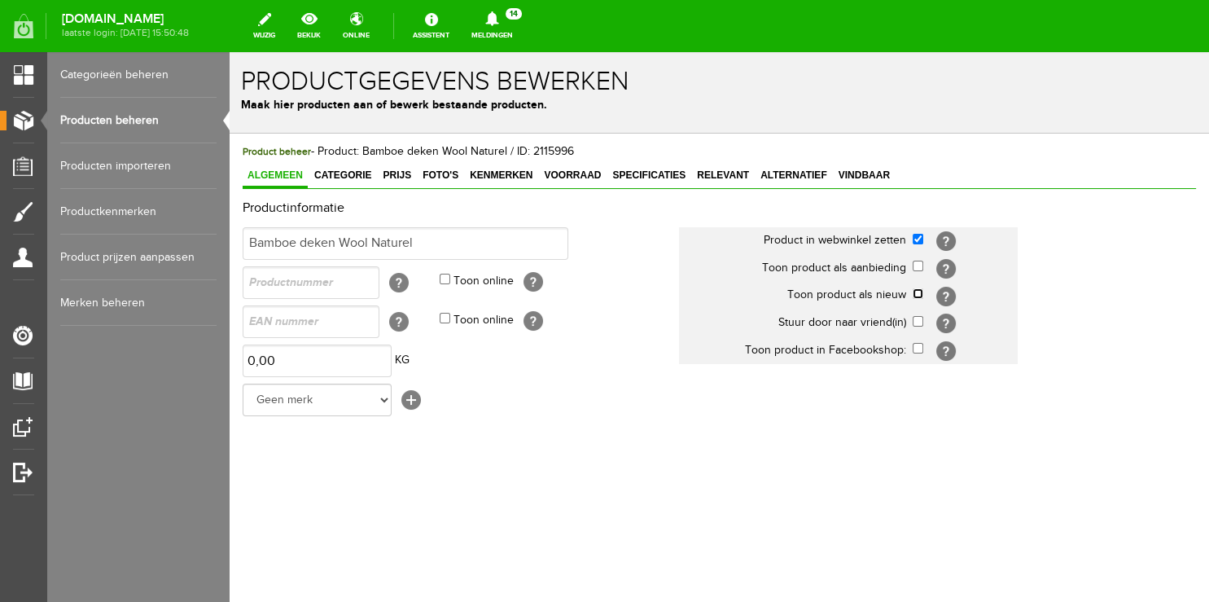
click at [918, 295] on input "checkbox" at bounding box center [918, 293] width 11 height 11
checkbox input "true"
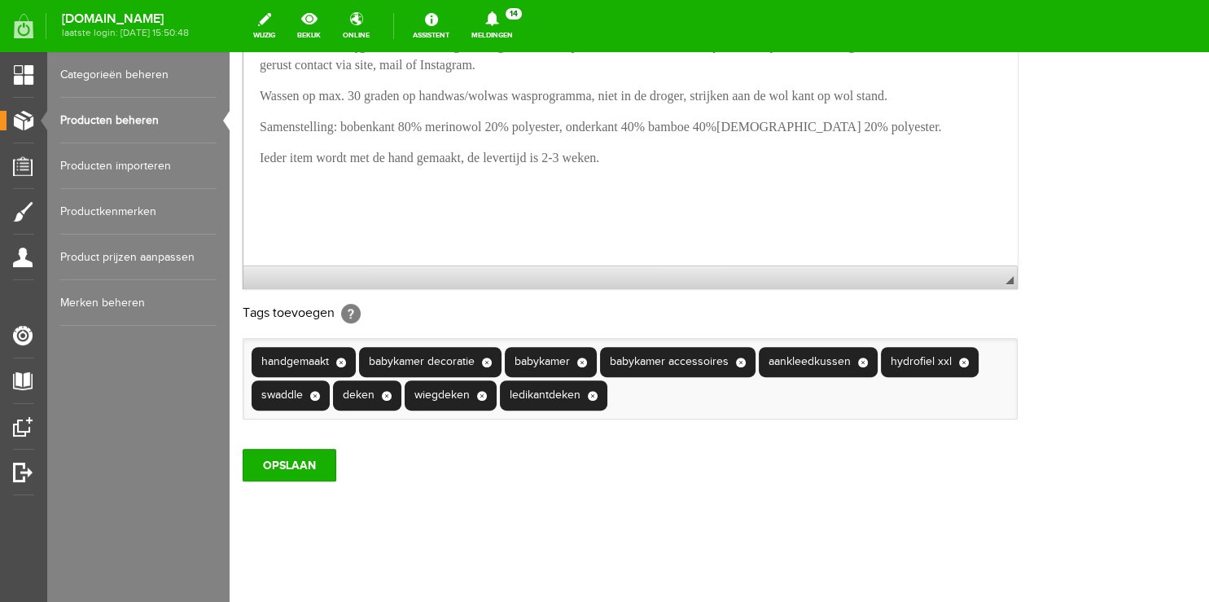
scroll to position [533, 0]
click at [299, 460] on input "OPSLAAN" at bounding box center [290, 465] width 94 height 33
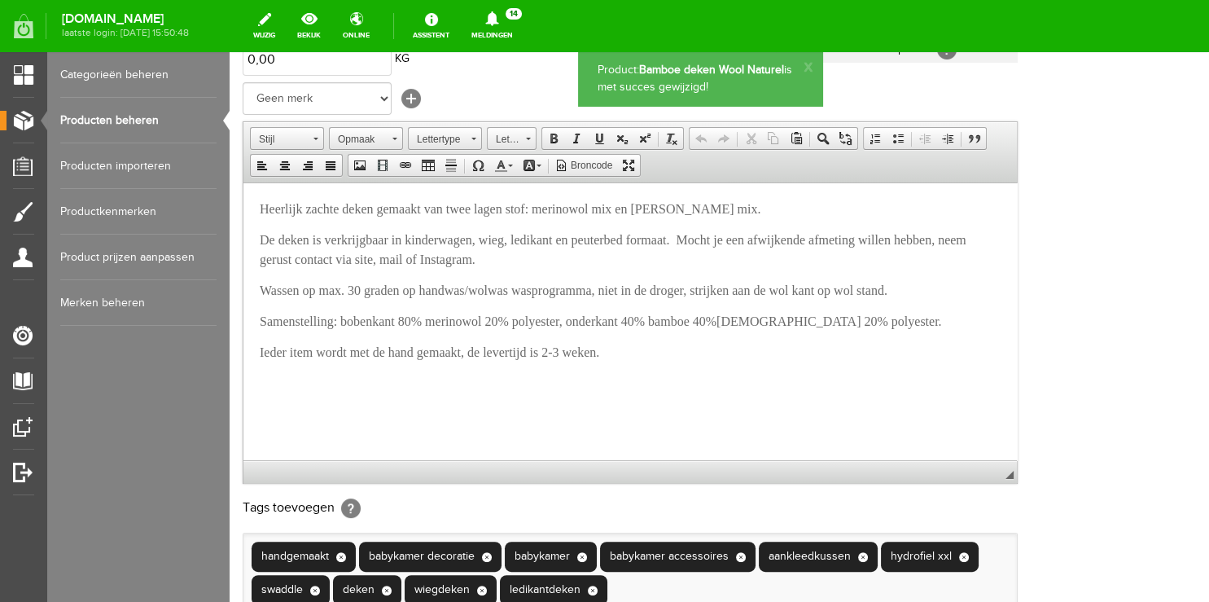
scroll to position [0, 0]
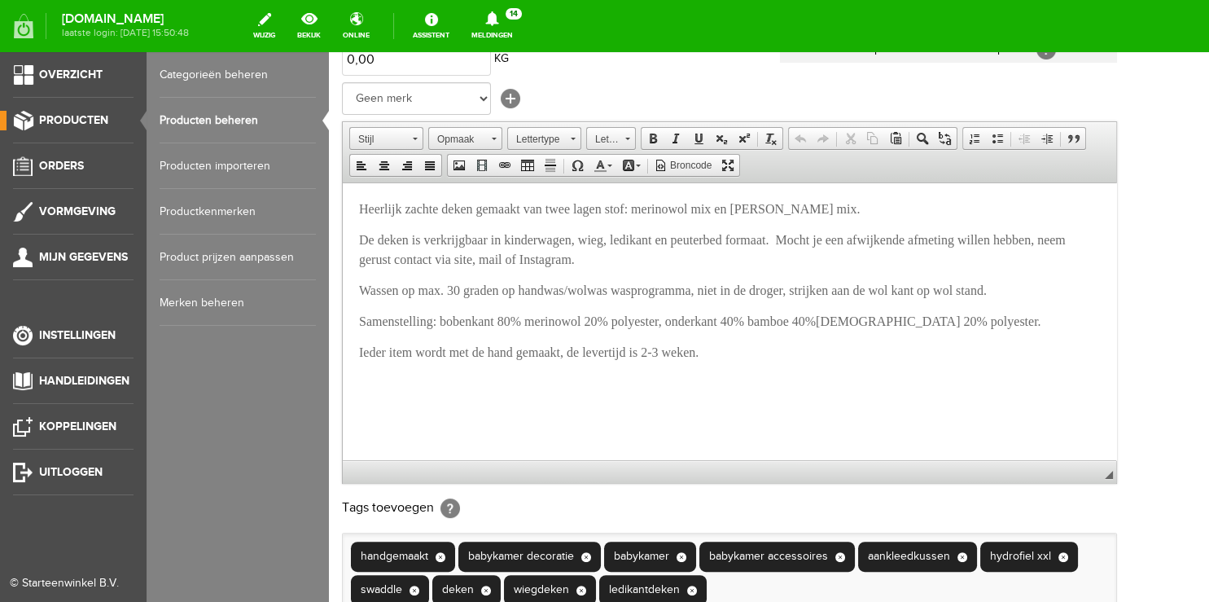
click at [178, 115] on link "Producten beheren" at bounding box center [238, 121] width 156 height 46
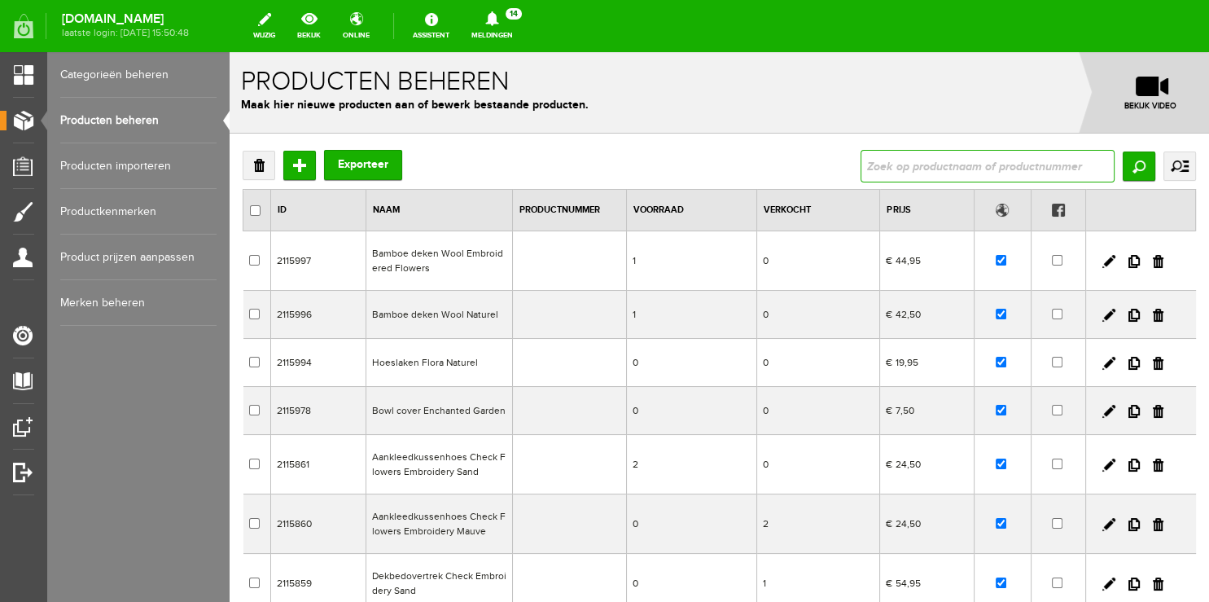
drag, startPoint x: 992, startPoint y: 177, endPoint x: 976, endPoint y: 173, distance: 16.0
click at [990, 174] on input "text" at bounding box center [988, 166] width 254 height 33
type input "Cotton Embroidery old"
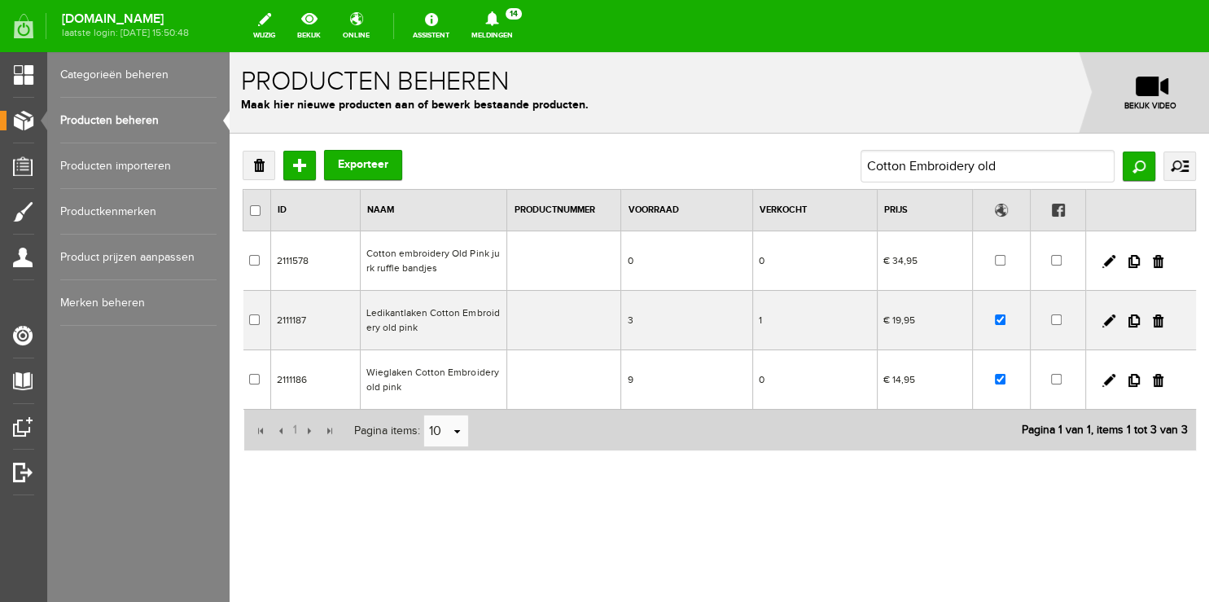
click at [1002, 326] on td at bounding box center [1001, 320] width 59 height 59
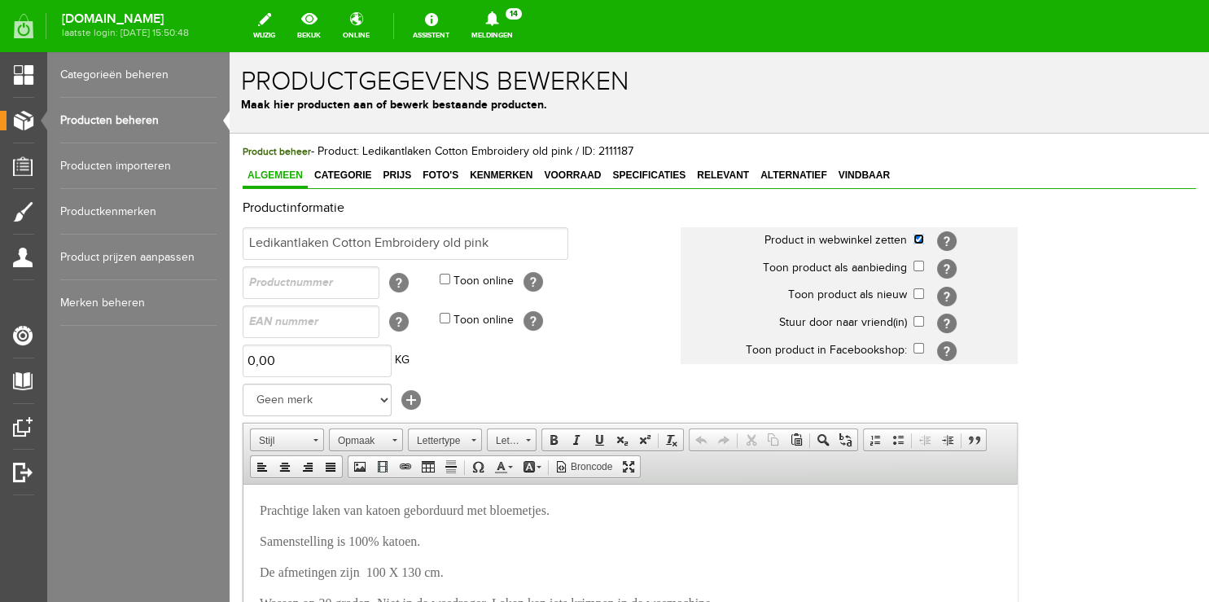
click at [920, 239] on input "checkbox" at bounding box center [919, 239] width 11 height 11
checkbox input "false"
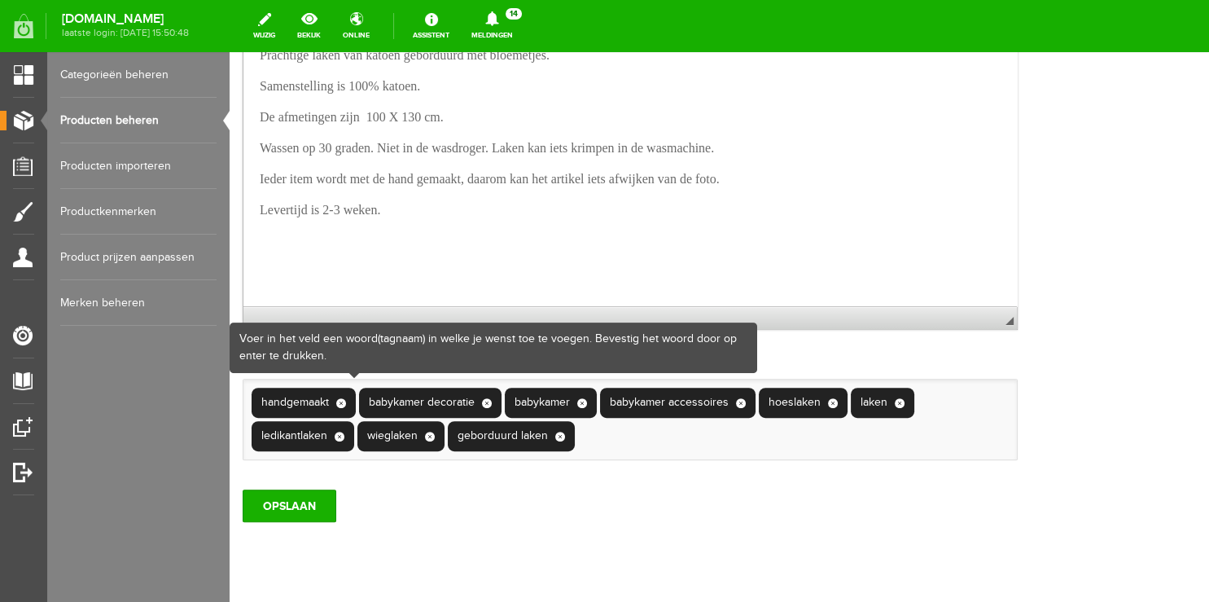
scroll to position [533, 0]
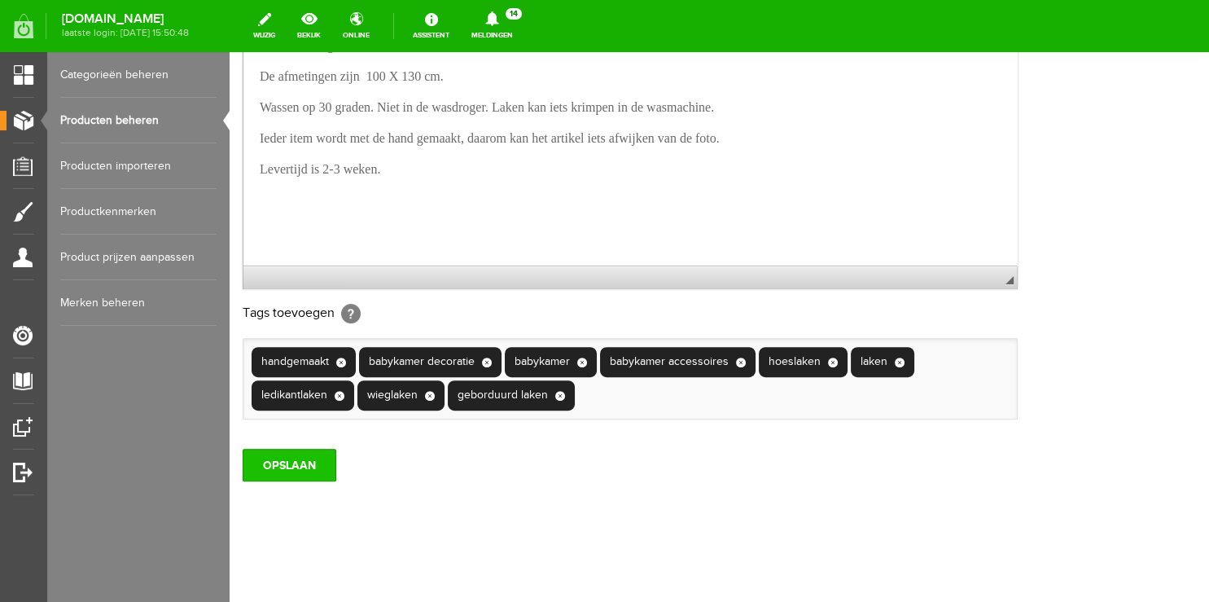
click at [292, 462] on input "OPSLAAN" at bounding box center [290, 465] width 94 height 33
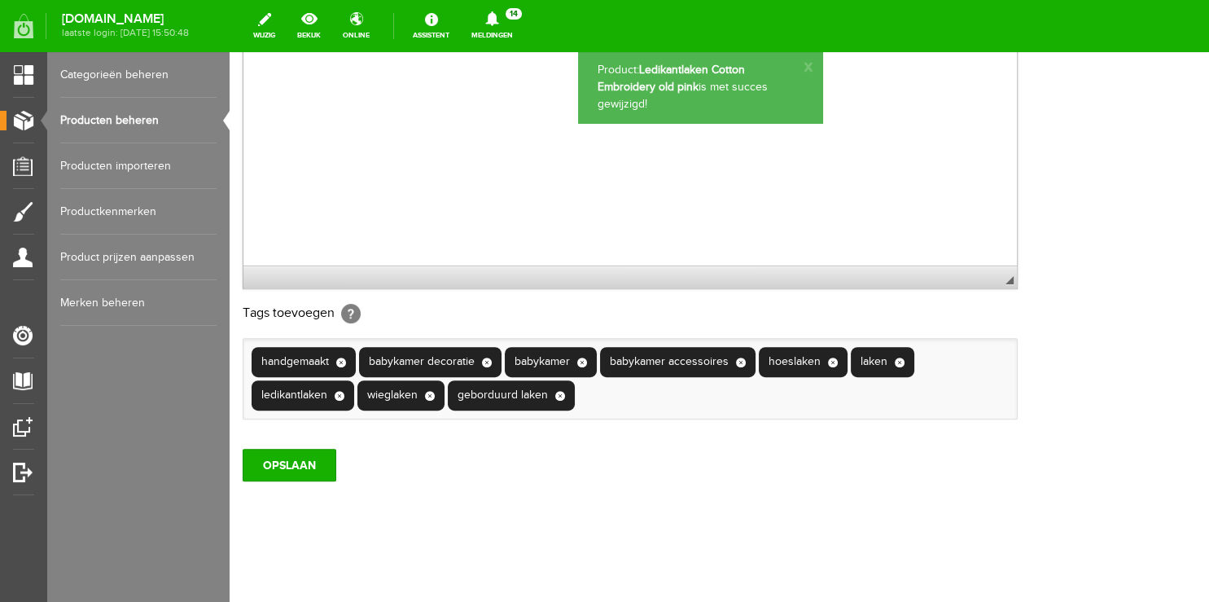
scroll to position [301, 0]
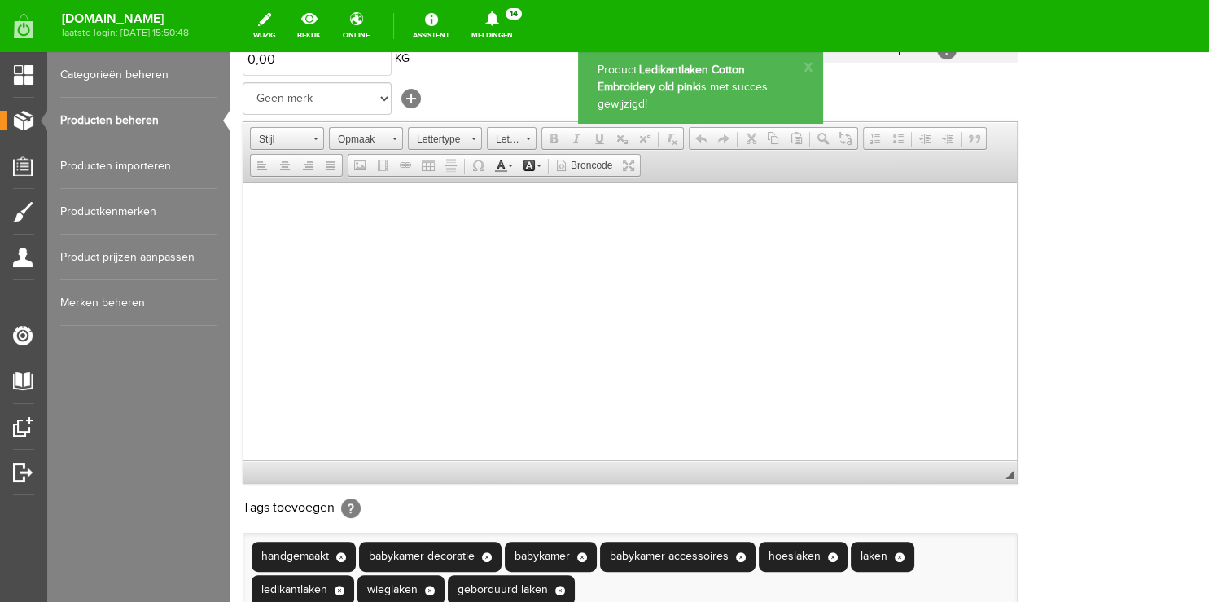
click at [128, 117] on link "Producten beheren" at bounding box center [138, 121] width 156 height 46
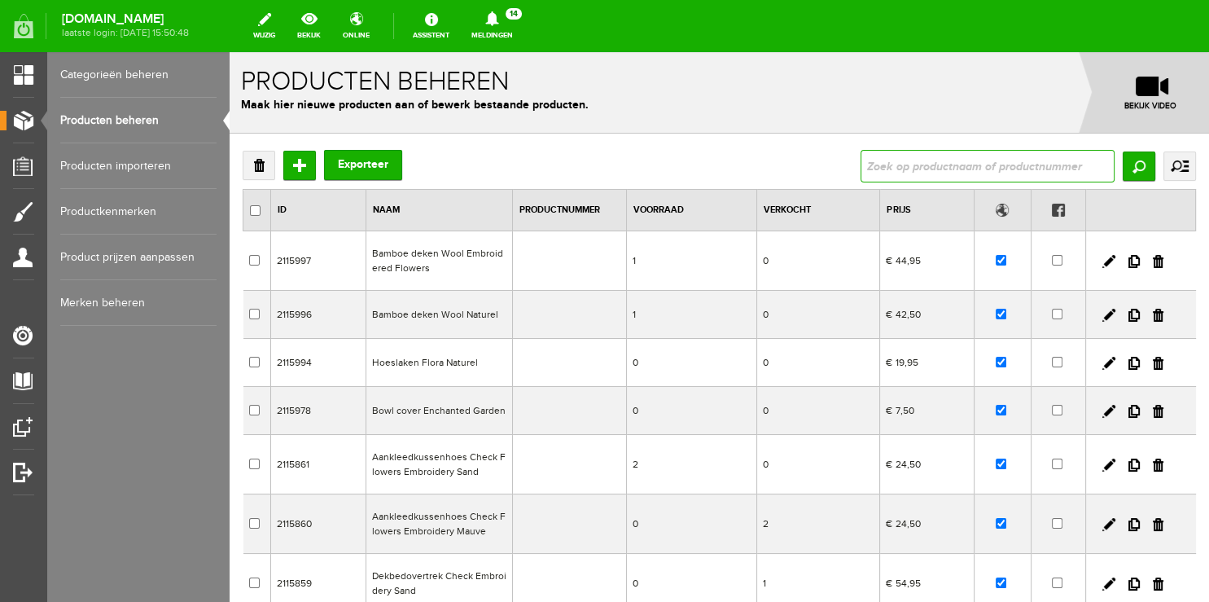
click at [950, 165] on input "text" at bounding box center [988, 166] width 254 height 33
type input "Cotton Embroidery old"
click at [1134, 161] on input "Zoeken" at bounding box center [1139, 165] width 33 height 29
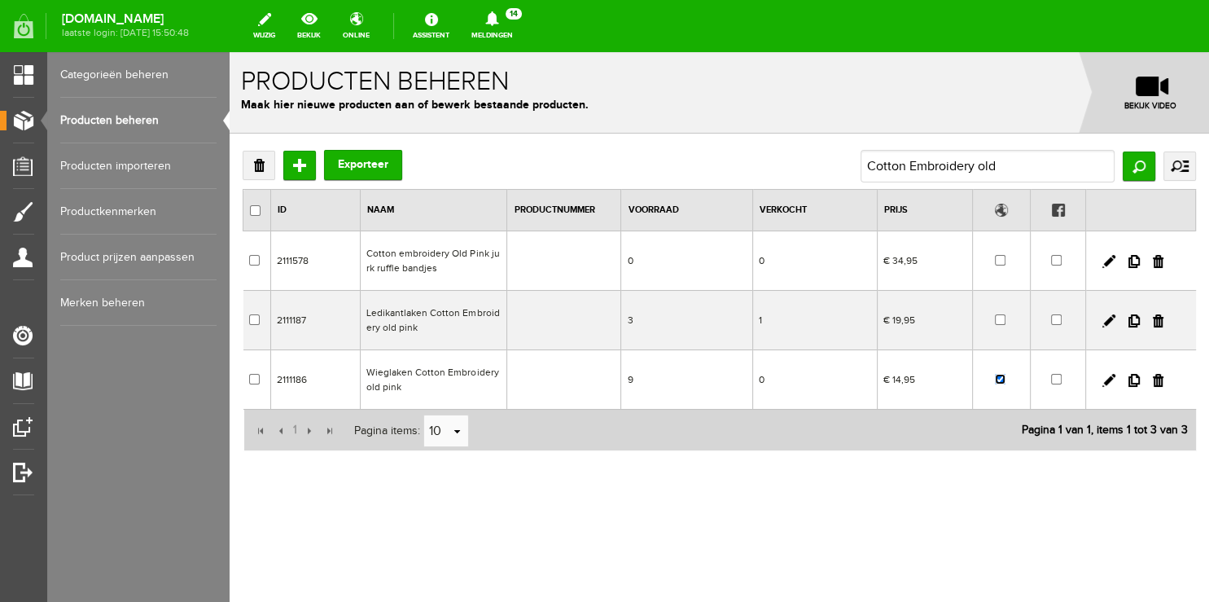
click at [1002, 380] on input "checkbox" at bounding box center [1000, 379] width 11 height 11
checkbox input "false"
click at [1018, 161] on input "Cotton Embroidery old" at bounding box center [988, 166] width 254 height 33
type input "Cotton Embroidery"
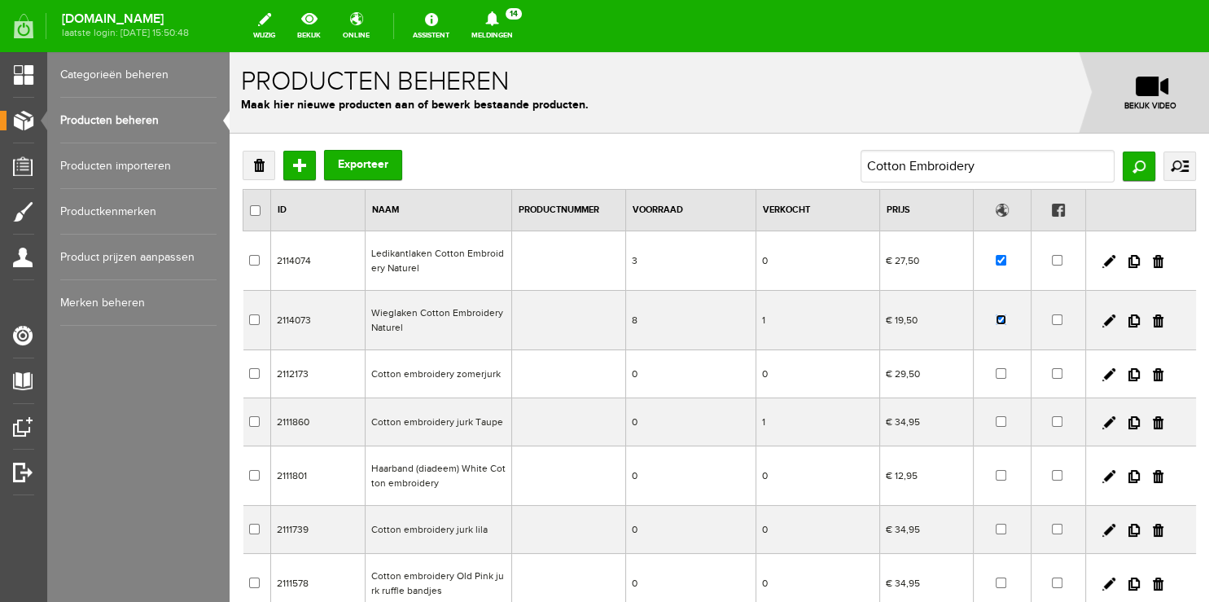
click at [996, 321] on input "checkbox" at bounding box center [1001, 319] width 11 height 11
checkbox input "true"
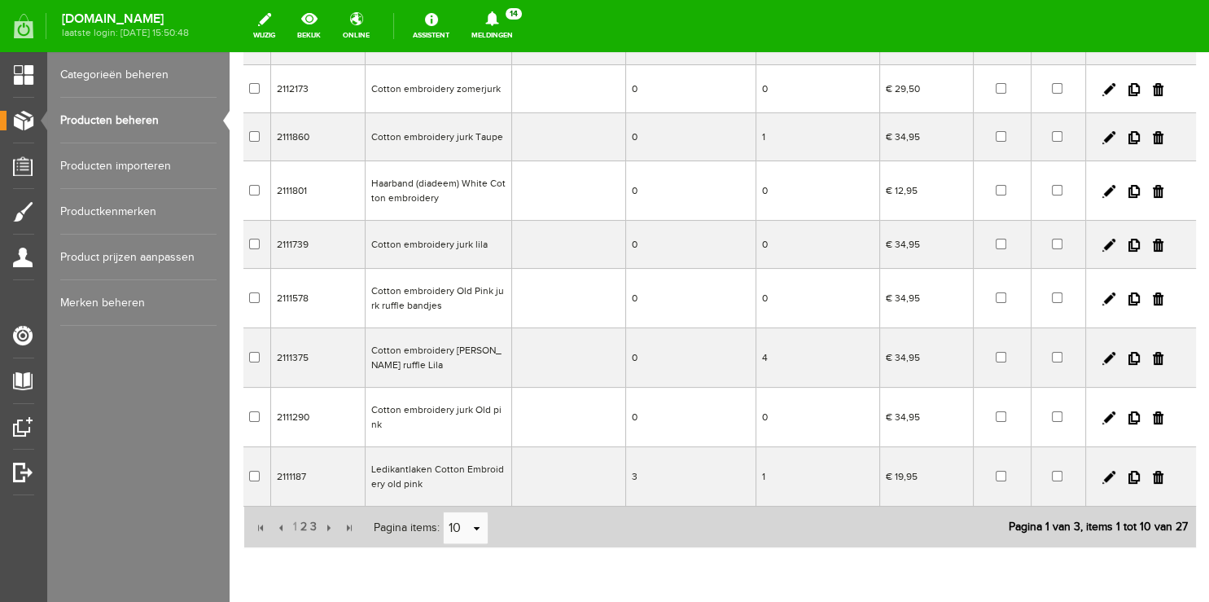
scroll to position [352, 0]
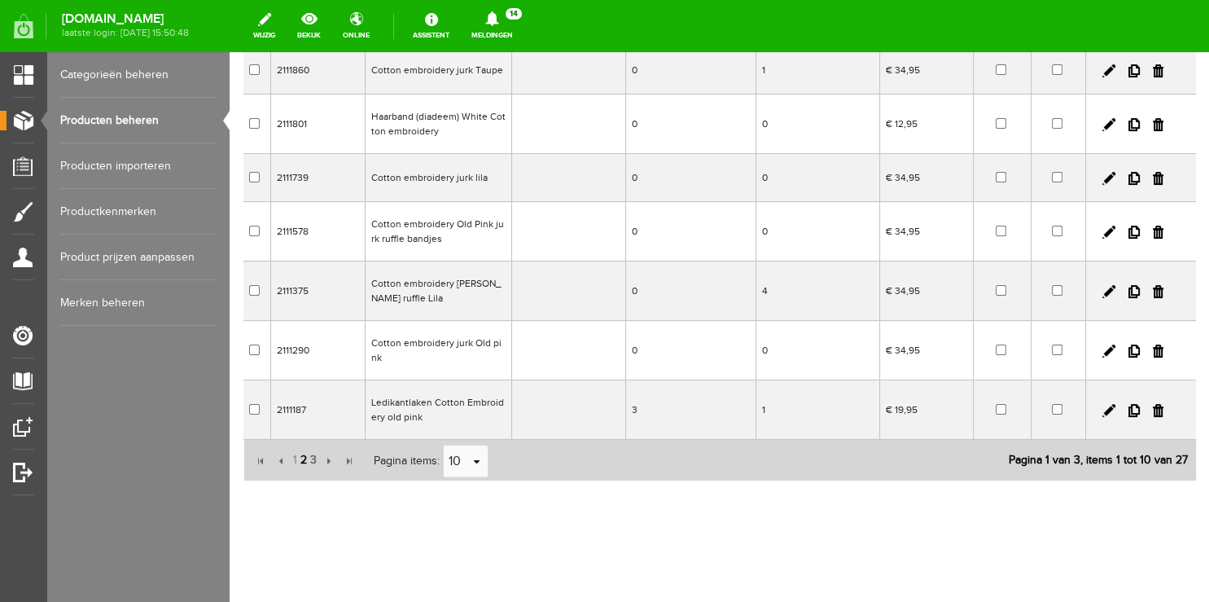
click at [305, 461] on span "2" at bounding box center [304, 460] width 10 height 33
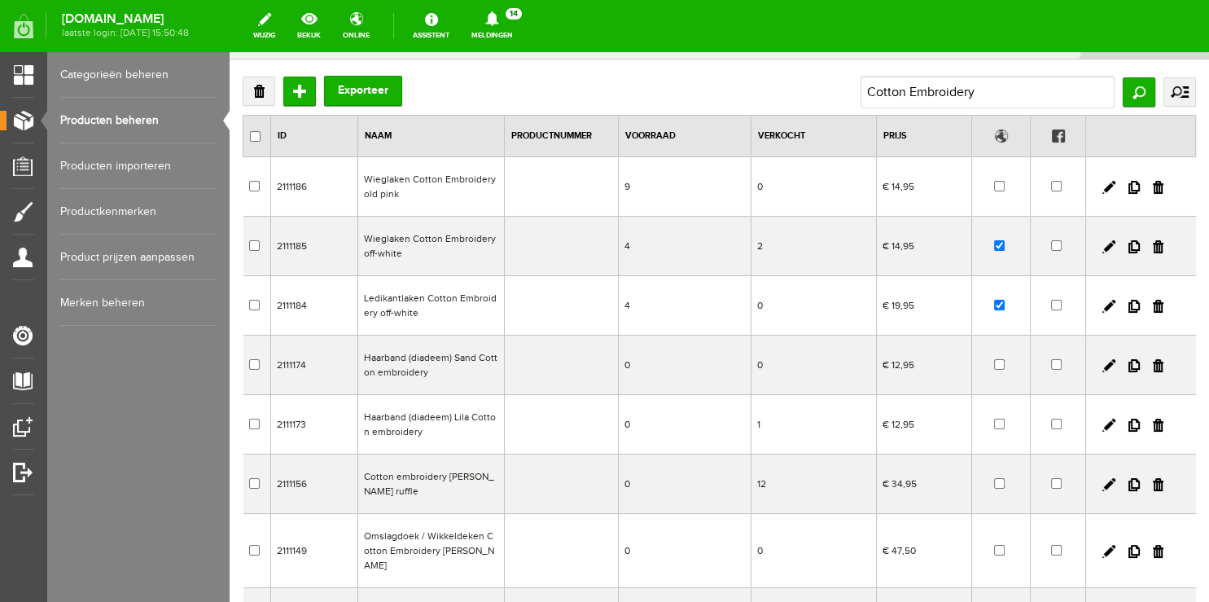
scroll to position [0, 0]
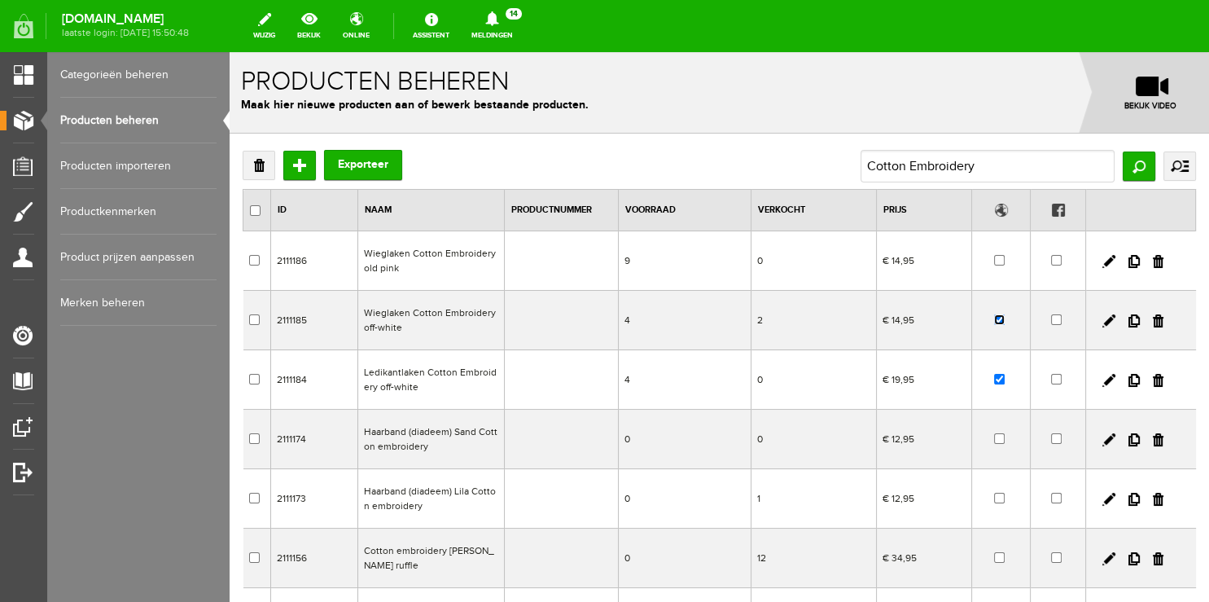
click at [994, 316] on input "checkbox" at bounding box center [999, 319] width 11 height 11
checkbox input "false"
click at [994, 381] on input "checkbox" at bounding box center [999, 379] width 11 height 11
checkbox input "false"
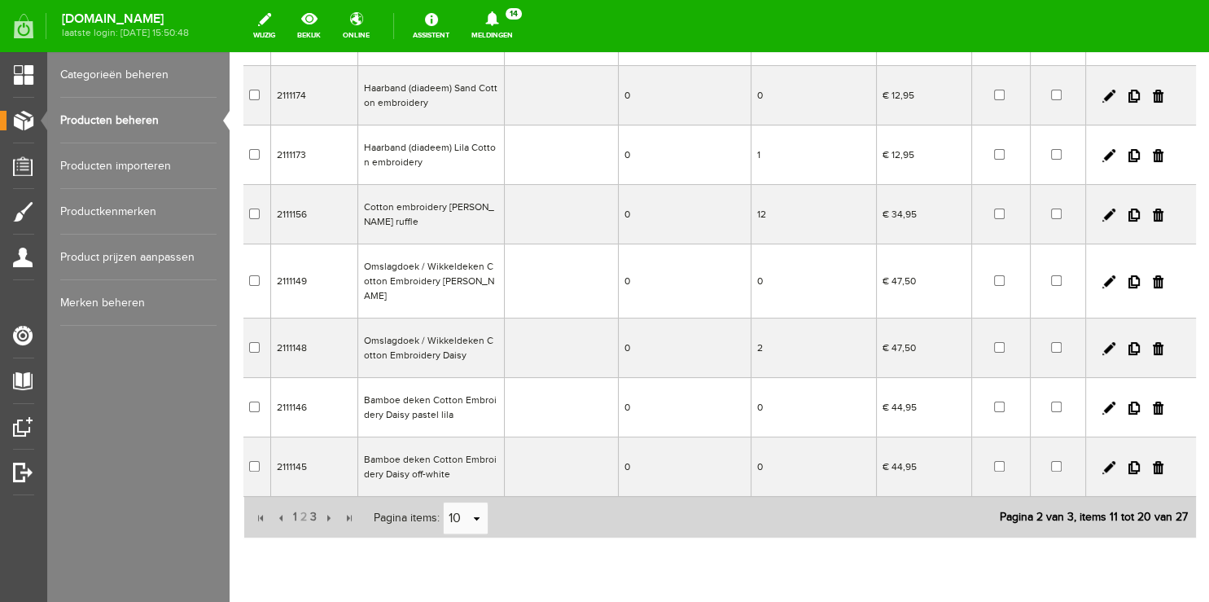
scroll to position [385, 0]
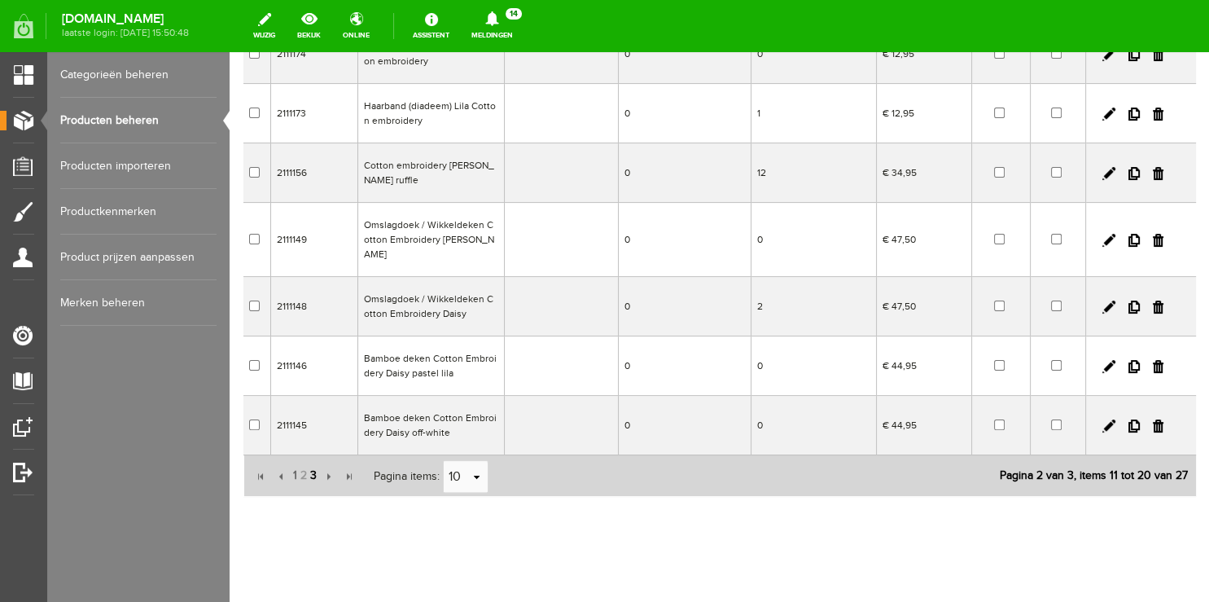
click at [313, 459] on span "3" at bounding box center [314, 475] width 10 height 33
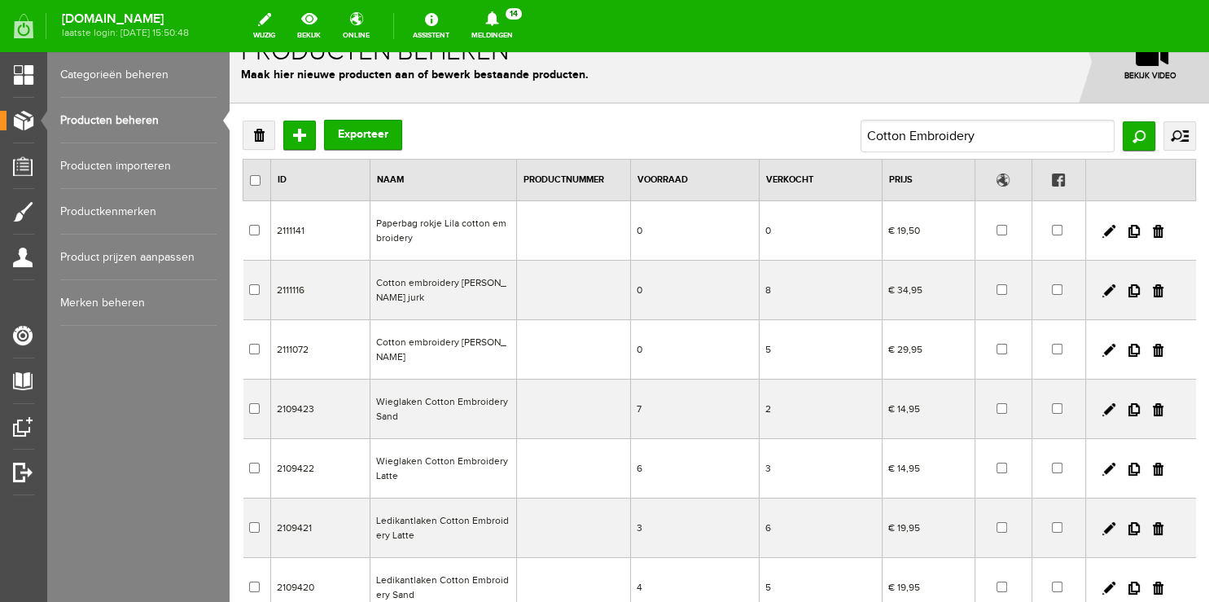
scroll to position [0, 0]
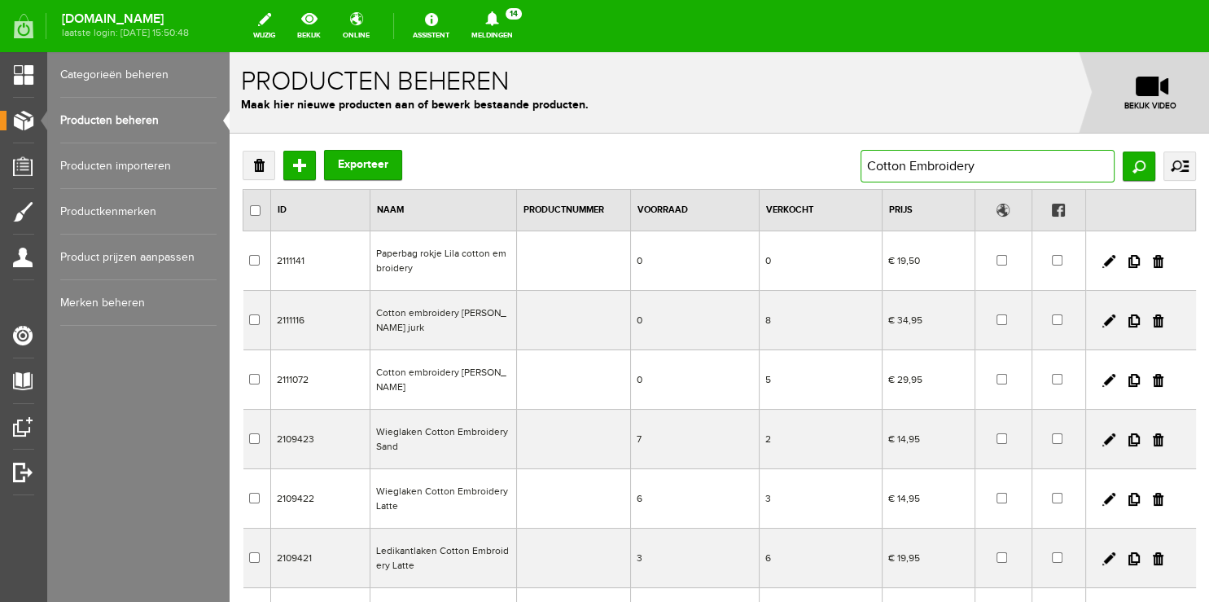
drag, startPoint x: 1001, startPoint y: 169, endPoint x: 676, endPoint y: 152, distance: 325.4
click at [684, 155] on div "Verwijderen Toevoegen Exporteer Cotton Embroidery Zoeken uitgebreid zoeken Cate…" at bounding box center [720, 166] width 954 height 33
drag, startPoint x: 970, startPoint y: 171, endPoint x: 678, endPoint y: 157, distance: 292.7
click at [861, 159] on input "Cotton Embroidery" at bounding box center [988, 166] width 254 height 33
type input "wieglaken"
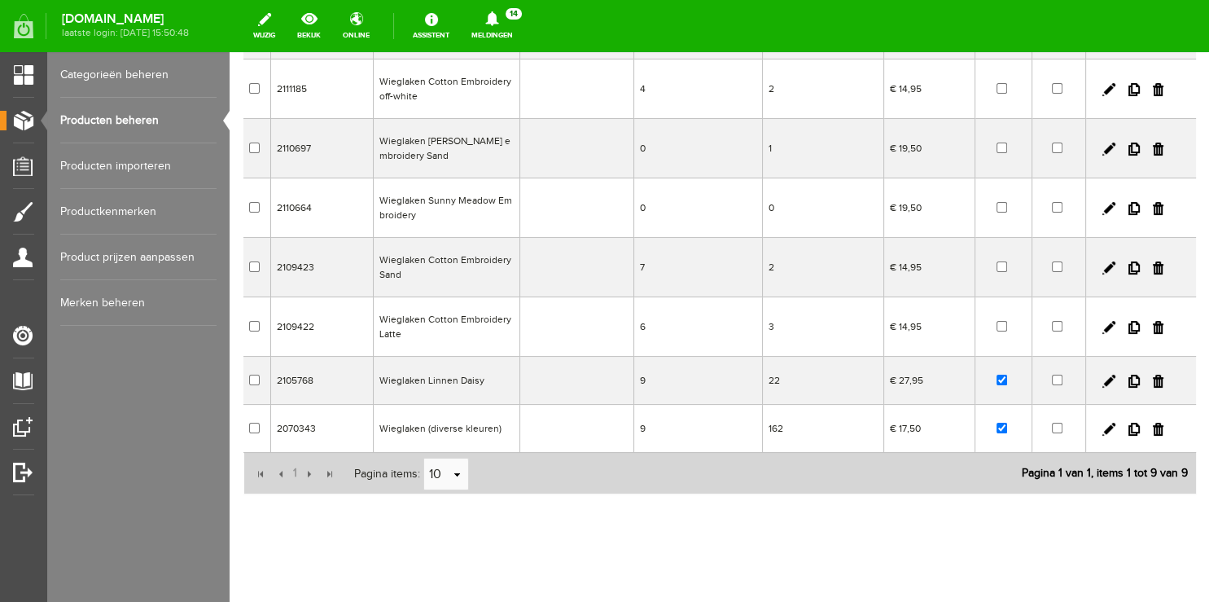
scroll to position [304, 0]
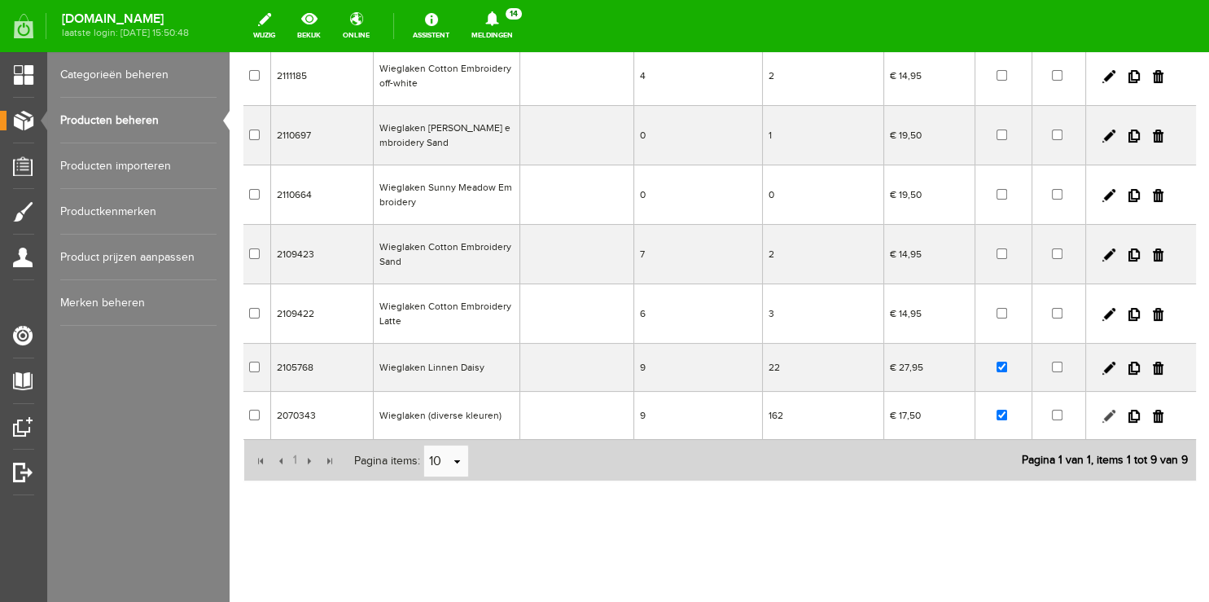
click at [1103, 416] on link at bounding box center [1109, 416] width 13 height 13
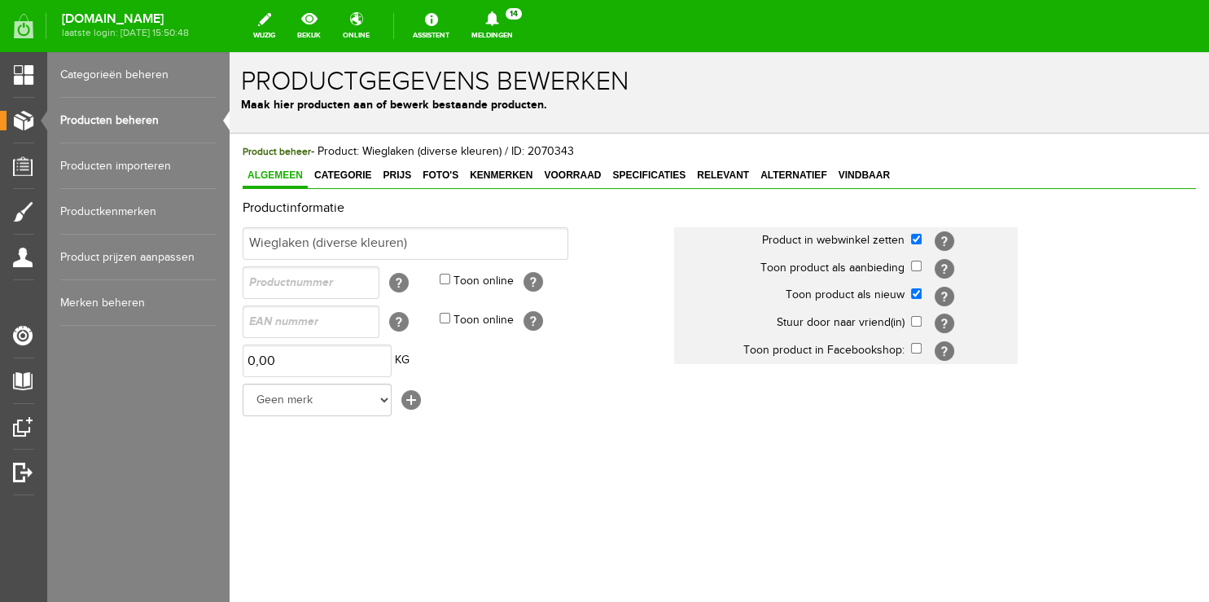
scroll to position [0, 0]
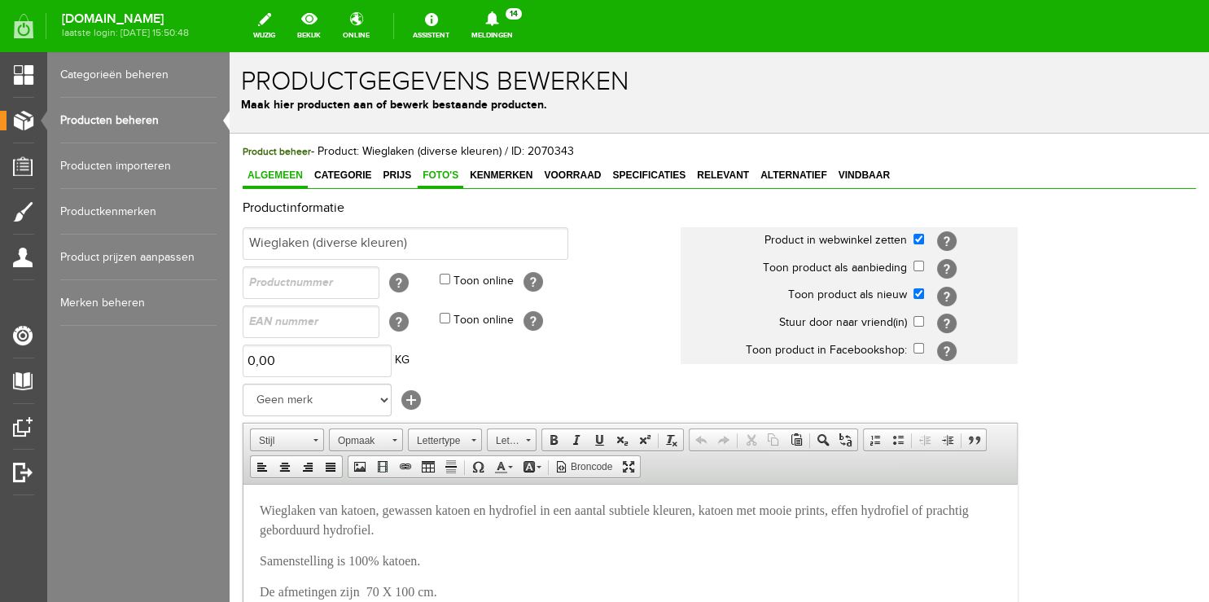
click at [432, 175] on span "Foto's" at bounding box center [441, 174] width 46 height 11
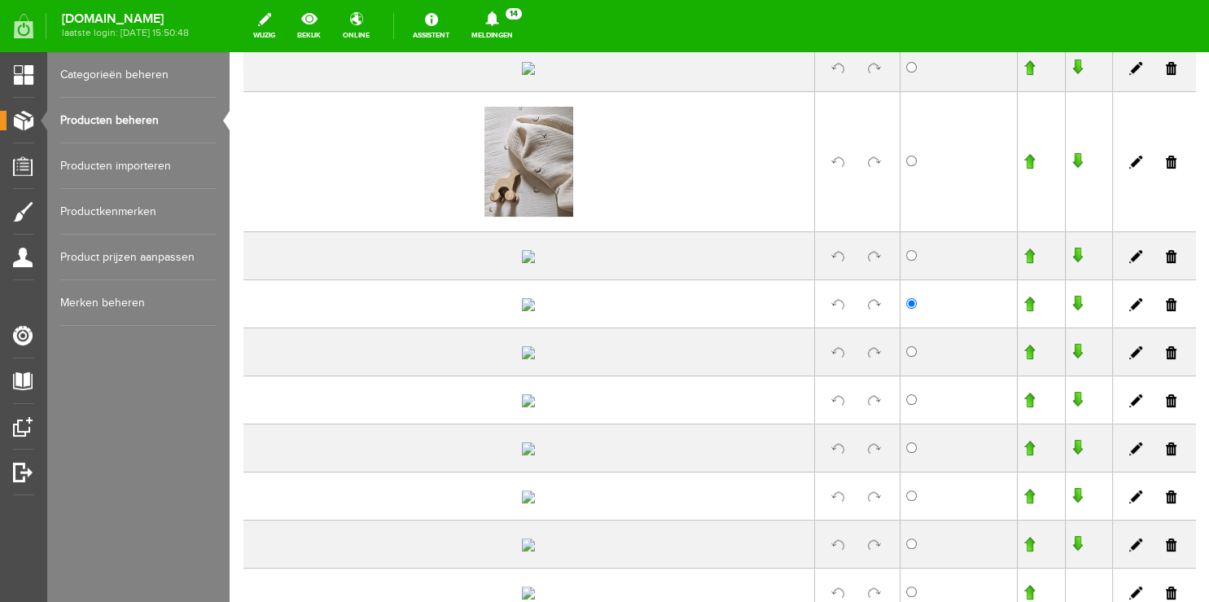
scroll to position [257, 0]
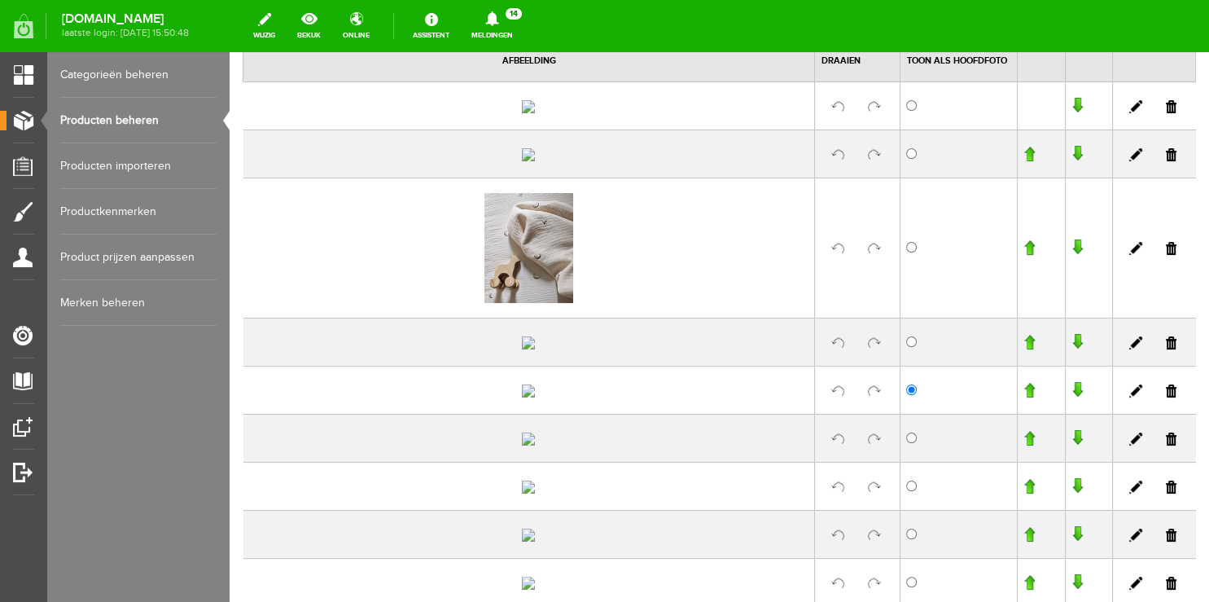
click at [1166, 113] on link at bounding box center [1171, 106] width 11 height 13
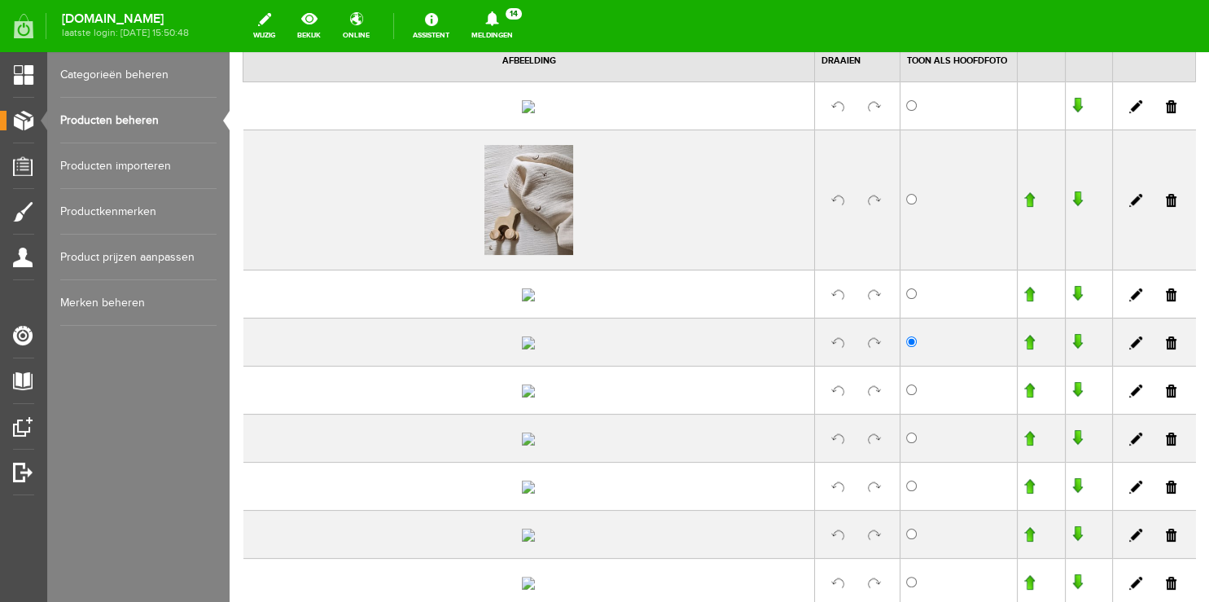
scroll to position [258, 0]
click at [1166, 112] on link at bounding box center [1171, 105] width 11 height 13
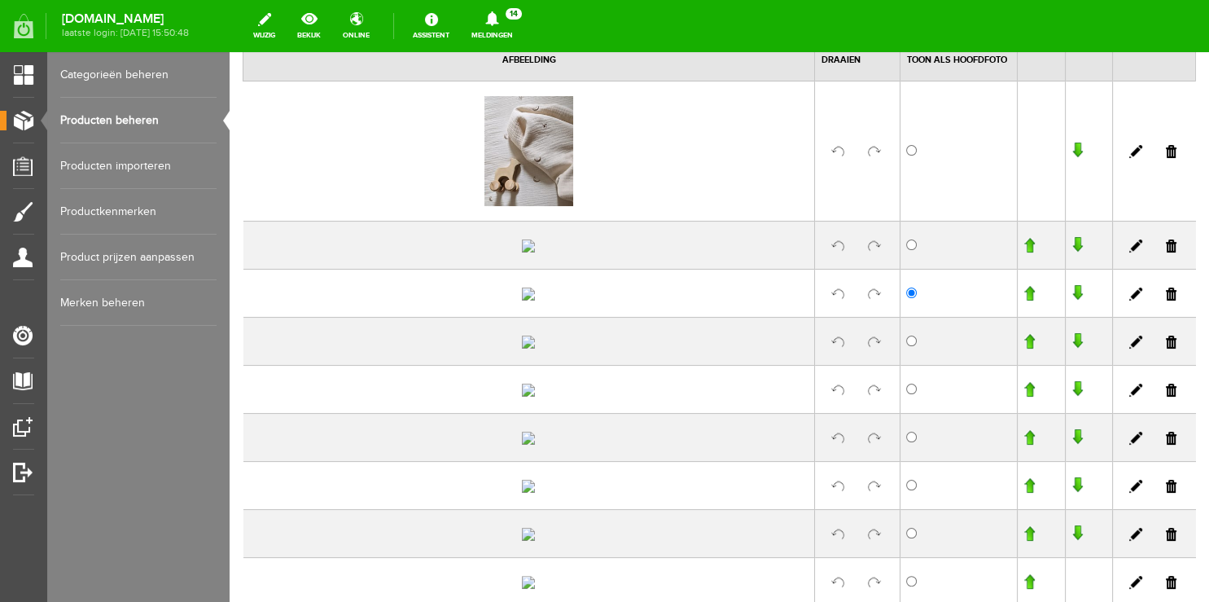
scroll to position [259, 0]
click at [1166, 252] on link at bounding box center [1171, 245] width 11 height 13
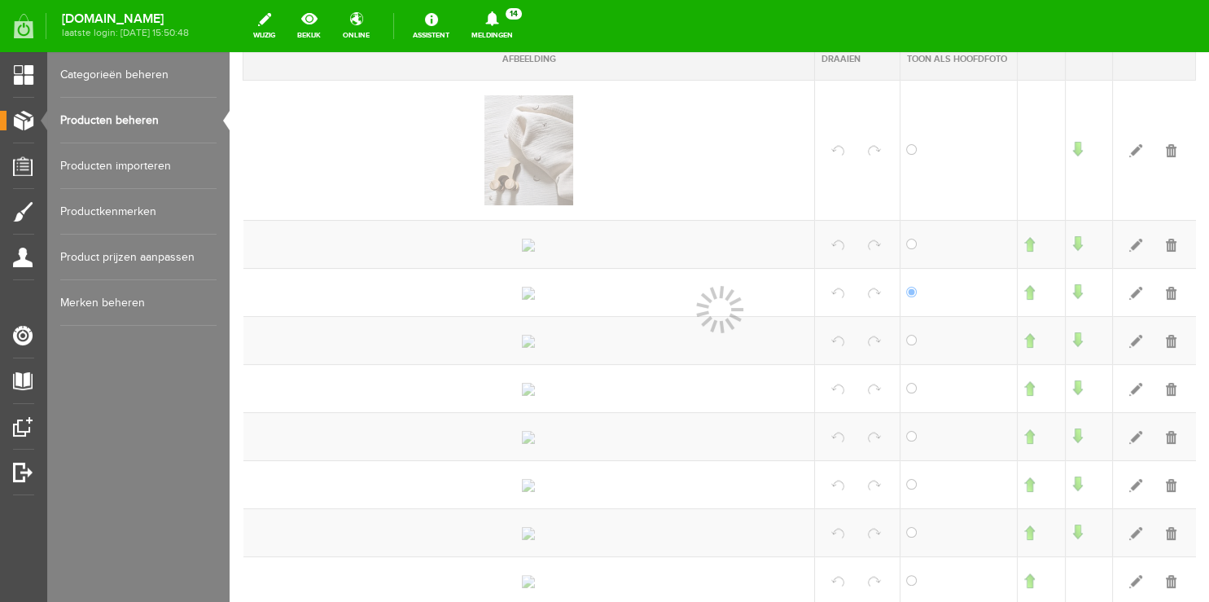
scroll to position [260, 0]
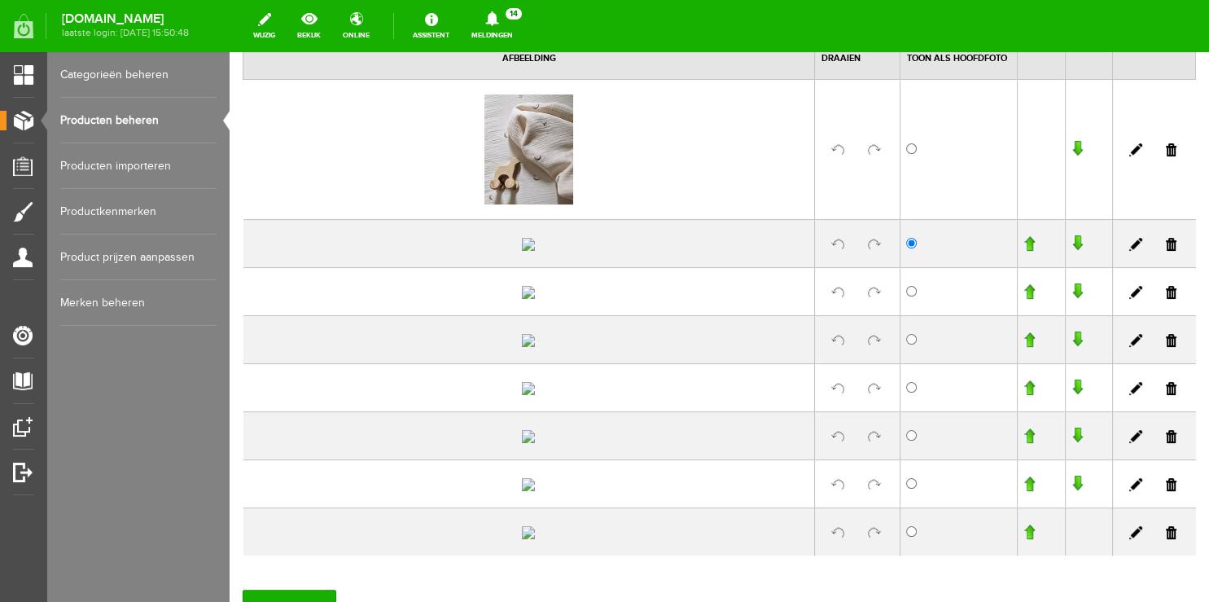
click at [1166, 251] on link at bounding box center [1171, 244] width 11 height 13
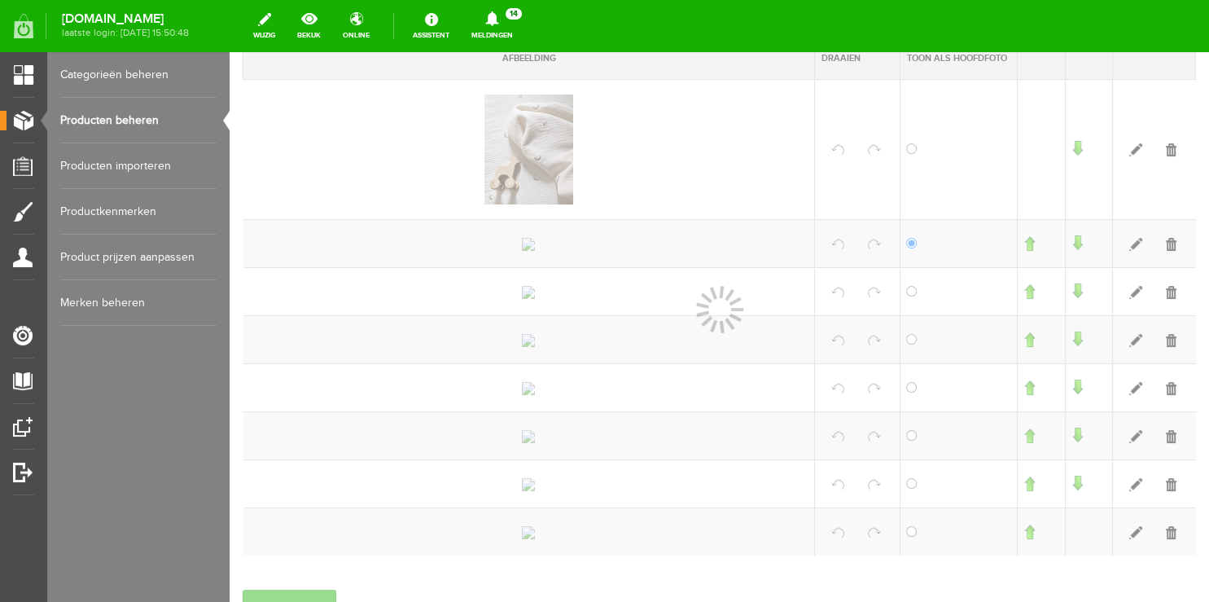
scroll to position [261, 0]
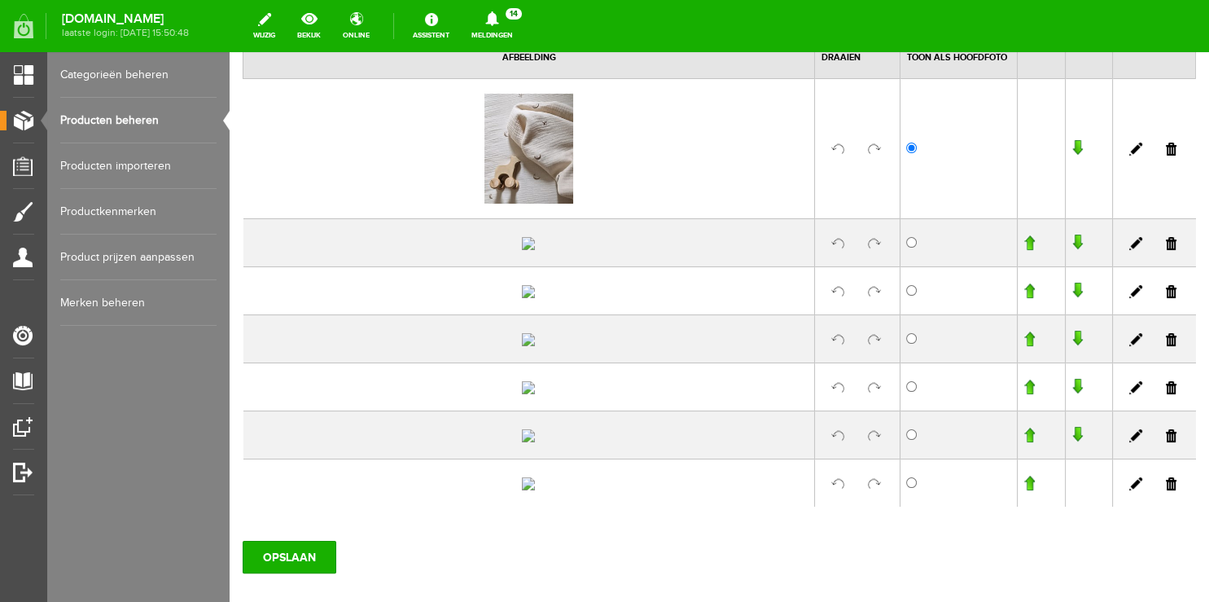
click at [1161, 314] on td at bounding box center [1154, 290] width 83 height 48
click at [1166, 298] on link at bounding box center [1171, 291] width 11 height 13
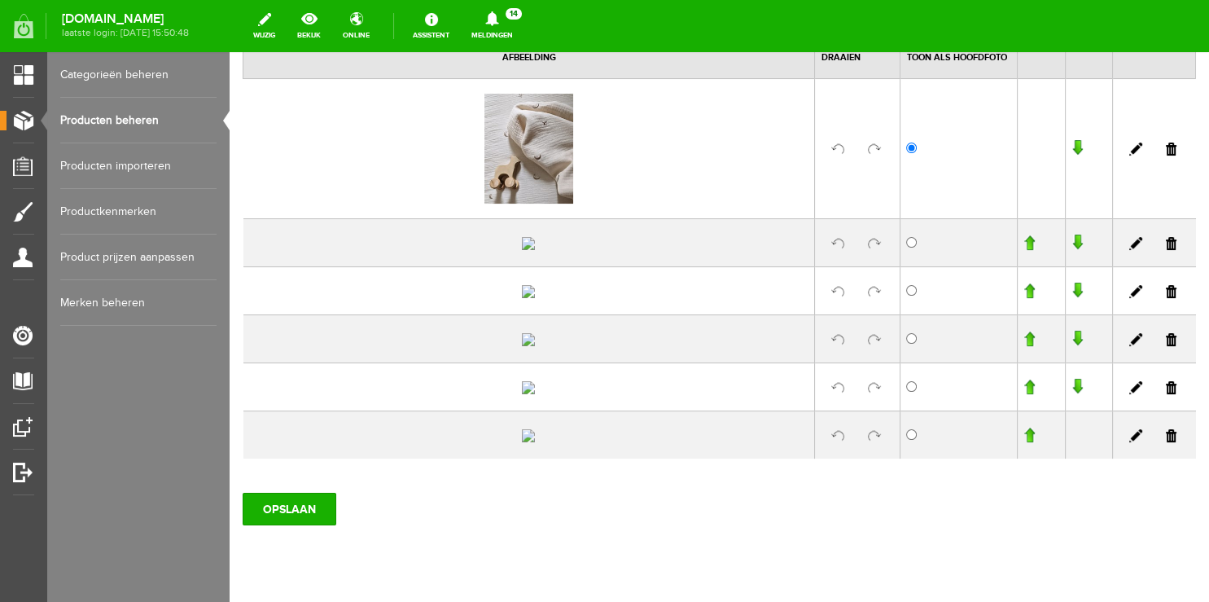
scroll to position [261, 0]
click at [1166, 297] on link at bounding box center [1171, 290] width 11 height 13
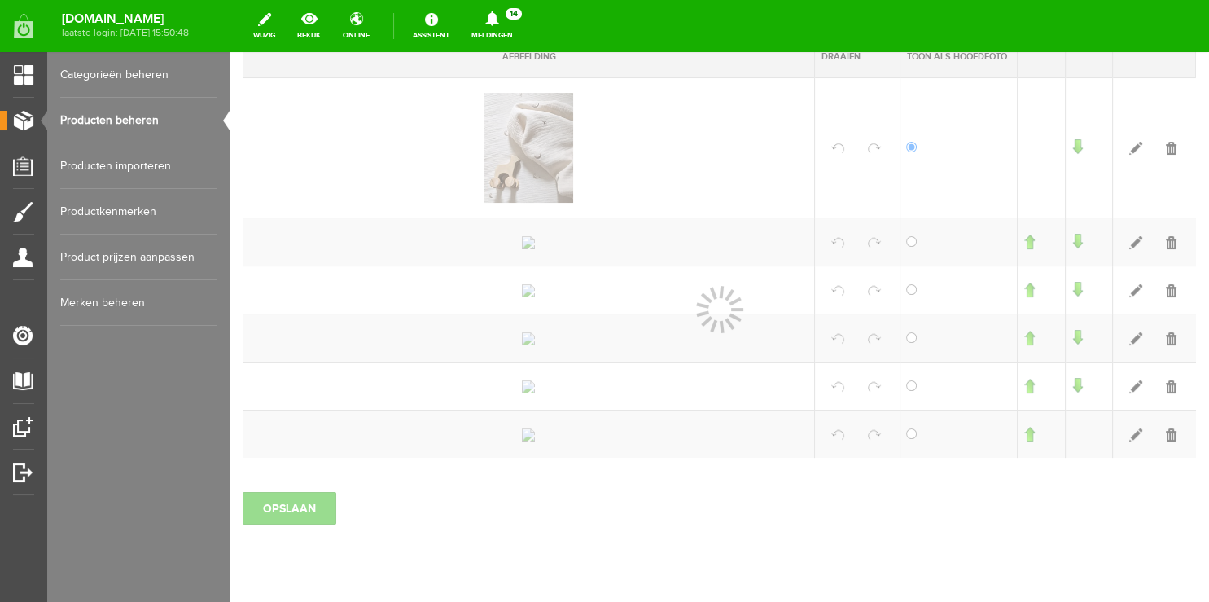
scroll to position [262, 0]
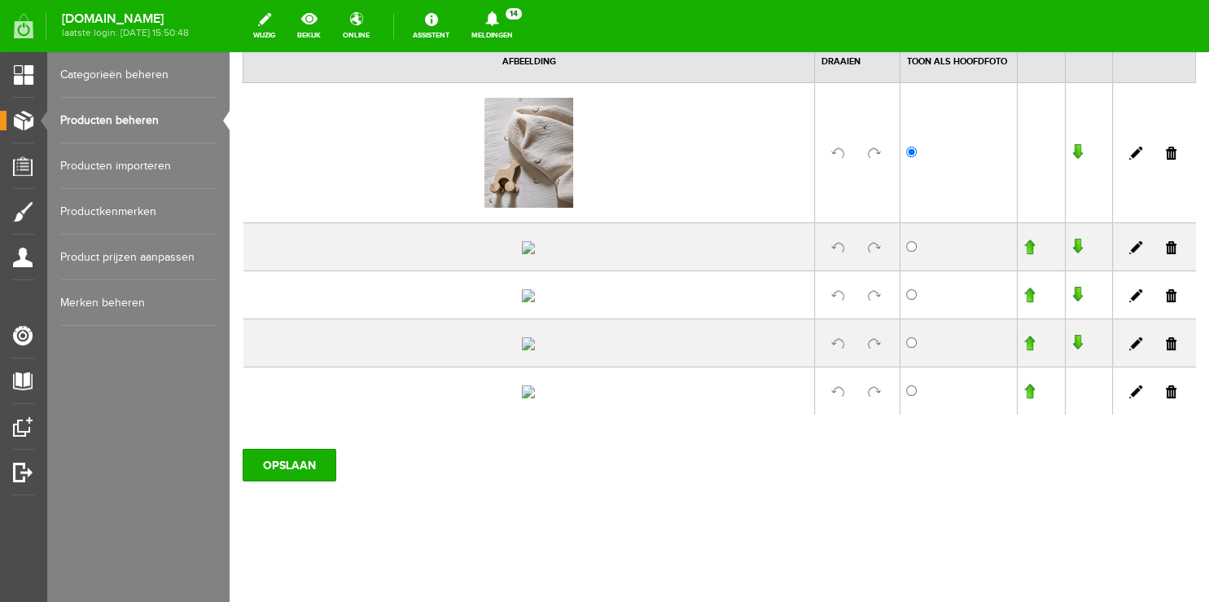
click at [1166, 302] on link at bounding box center [1171, 295] width 11 height 13
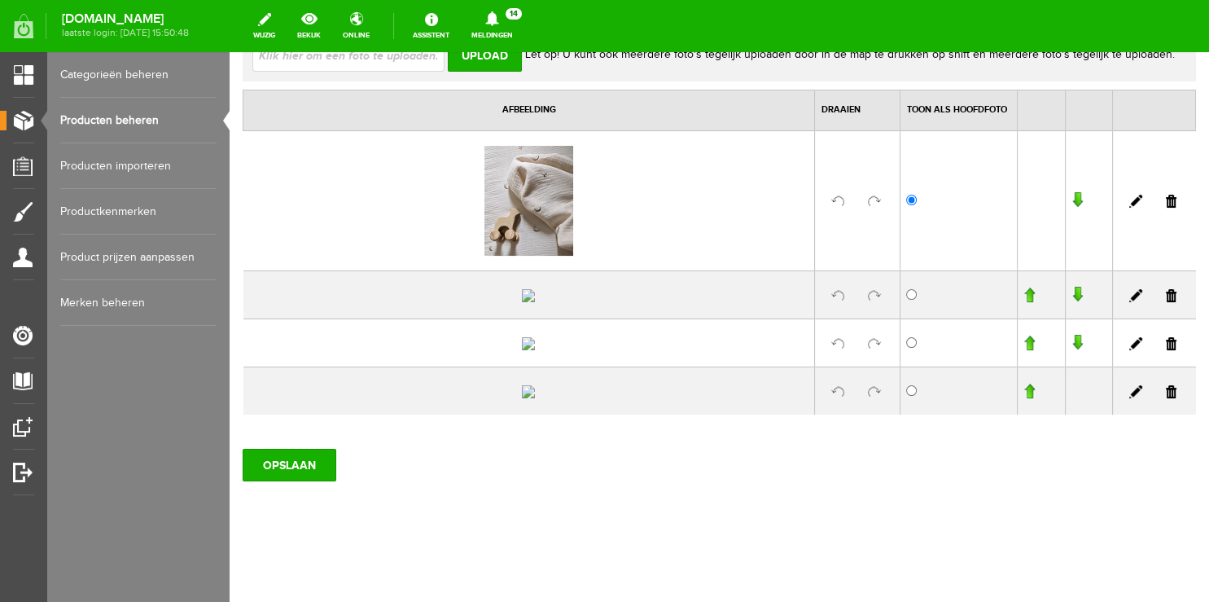
scroll to position [263, 0]
click at [1166, 350] on link at bounding box center [1171, 343] width 11 height 13
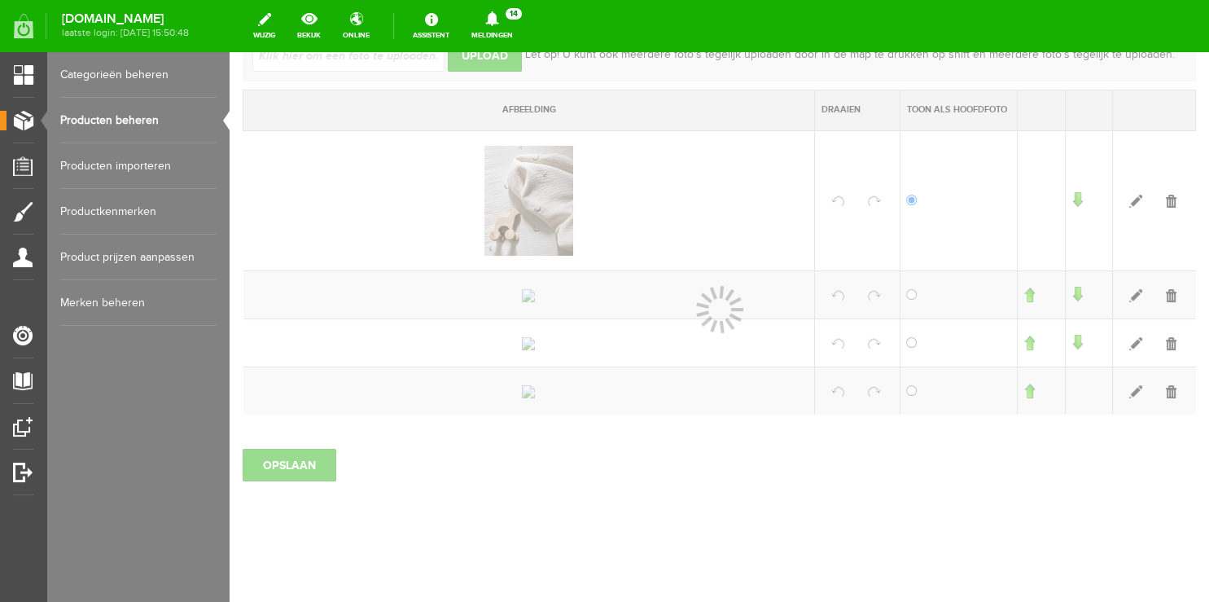
scroll to position [251, 0]
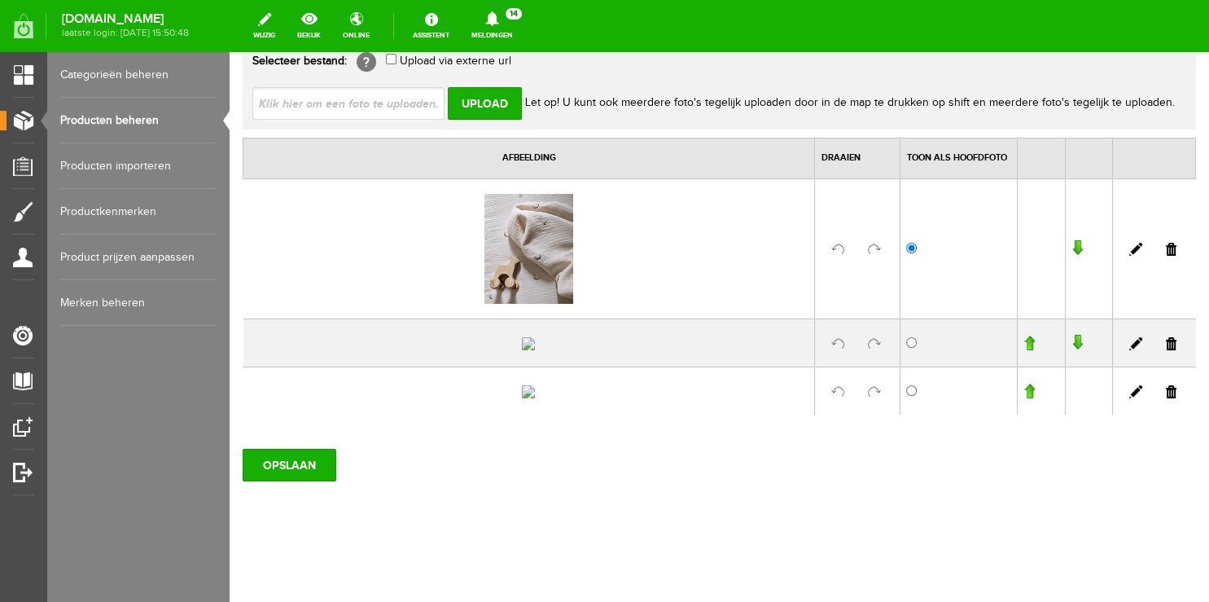
click at [1166, 390] on link at bounding box center [1171, 391] width 11 height 13
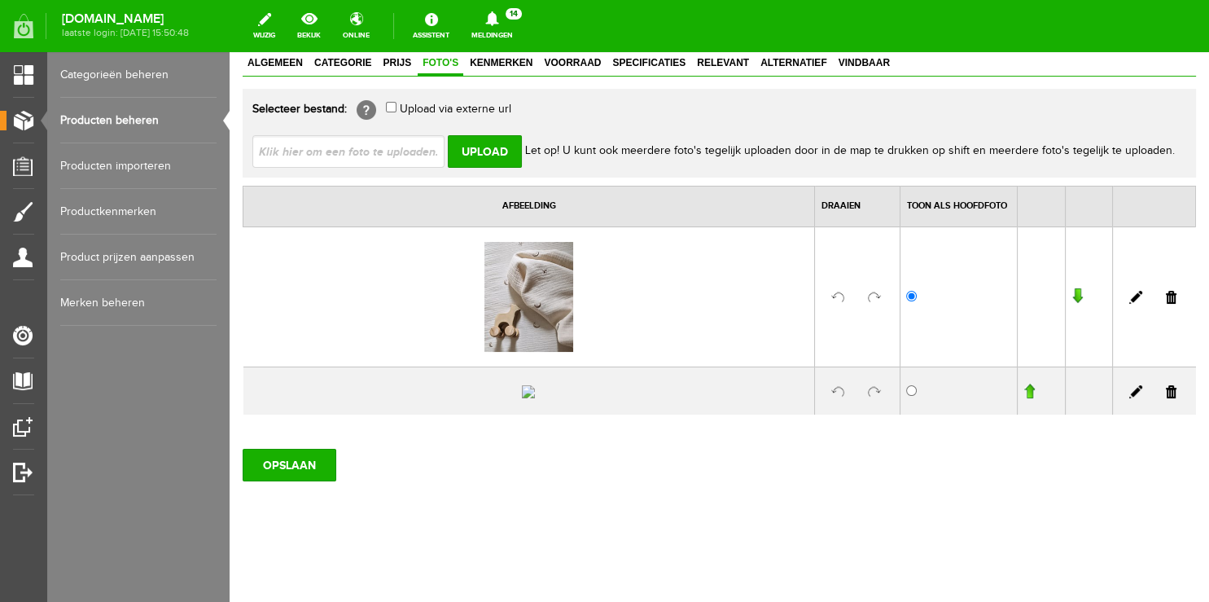
scroll to position [202, 0]
click at [1166, 385] on link at bounding box center [1171, 391] width 11 height 13
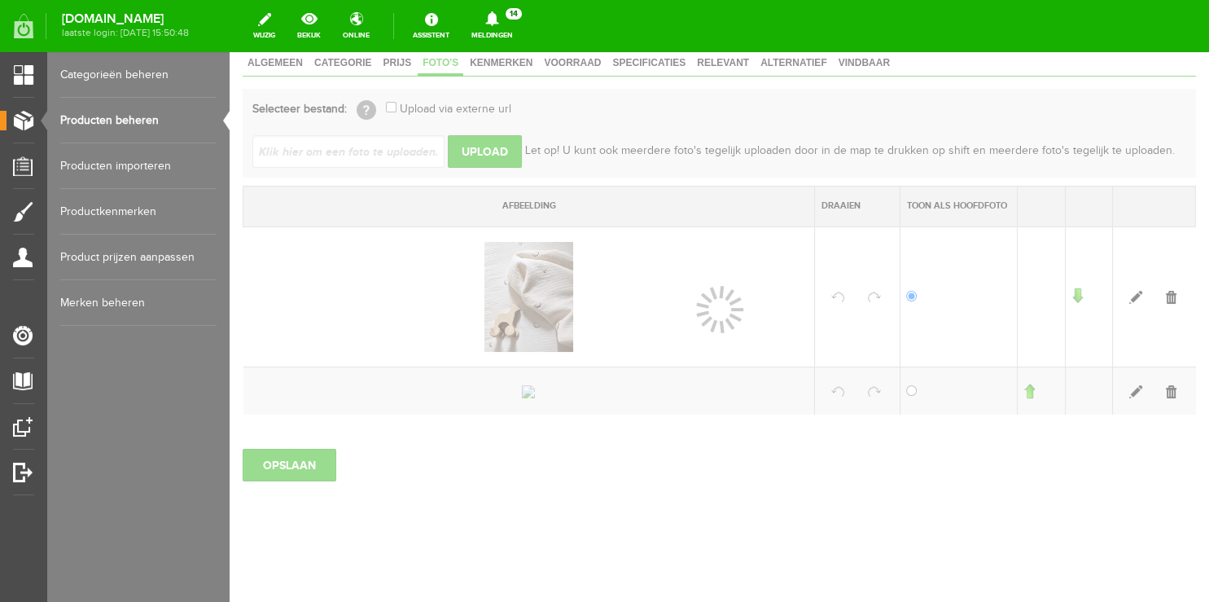
scroll to position [62, 0]
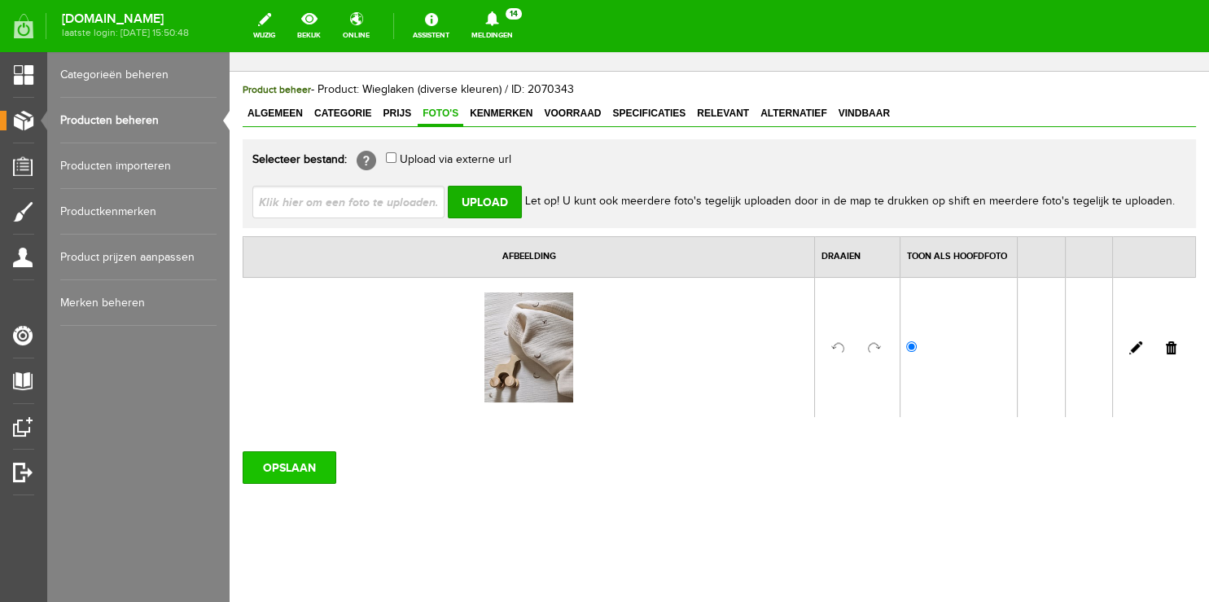
click at [287, 467] on input "OPSLAAN" at bounding box center [290, 467] width 94 height 33
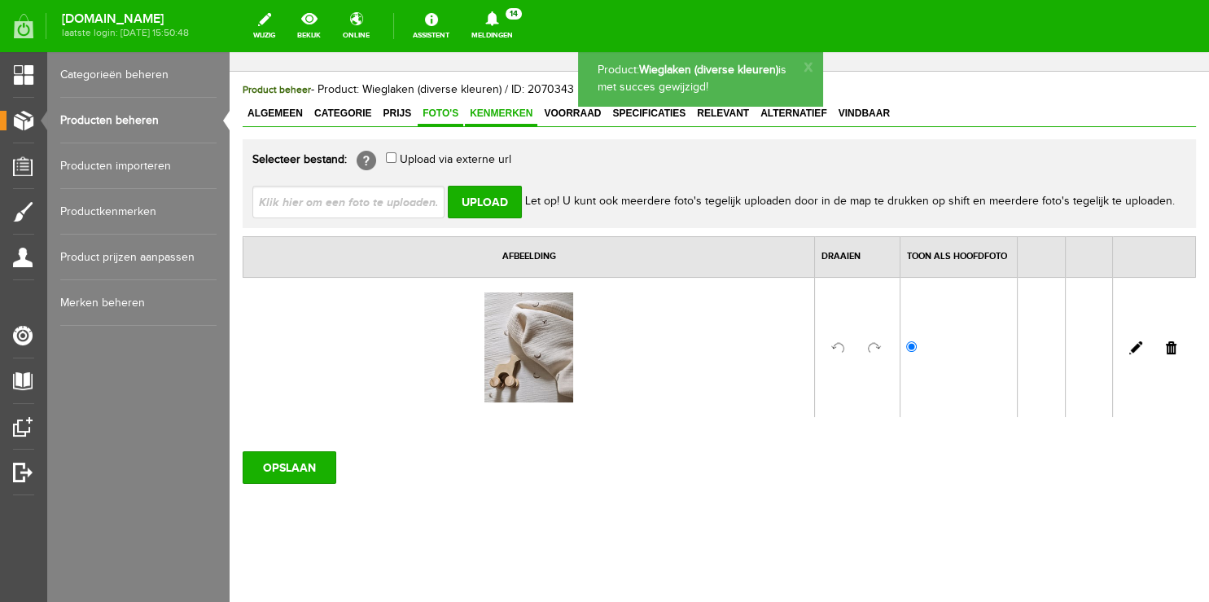
click at [516, 113] on span "Kenmerken" at bounding box center [501, 113] width 72 height 11
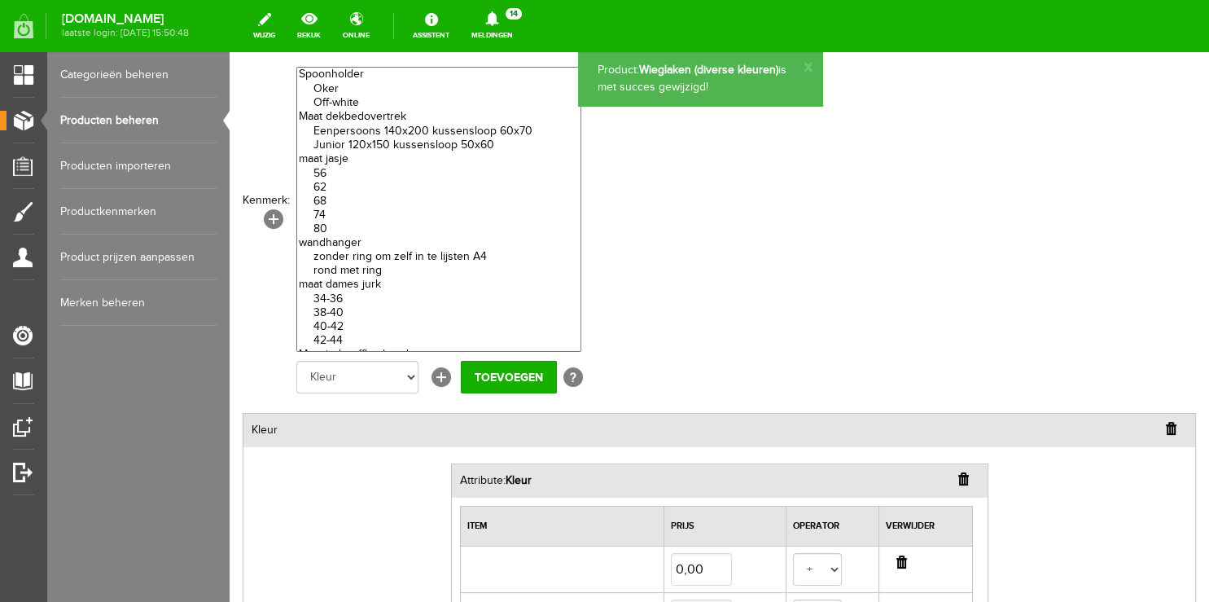
scroll to position [492, 0]
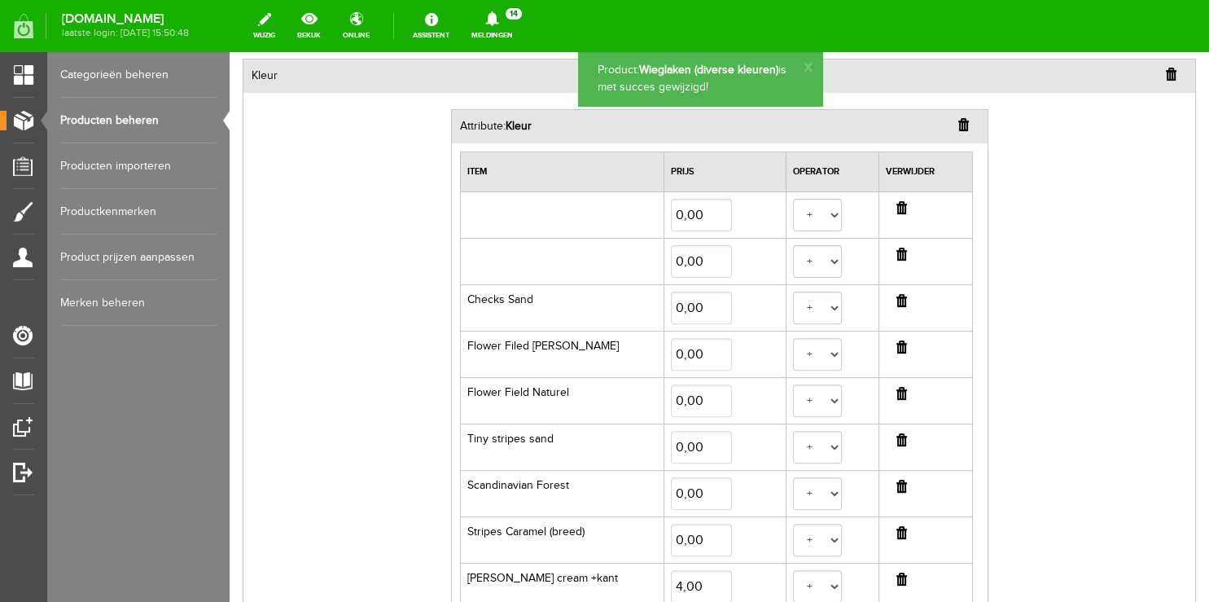
click at [897, 207] on input "button" at bounding box center [902, 207] width 11 height 13
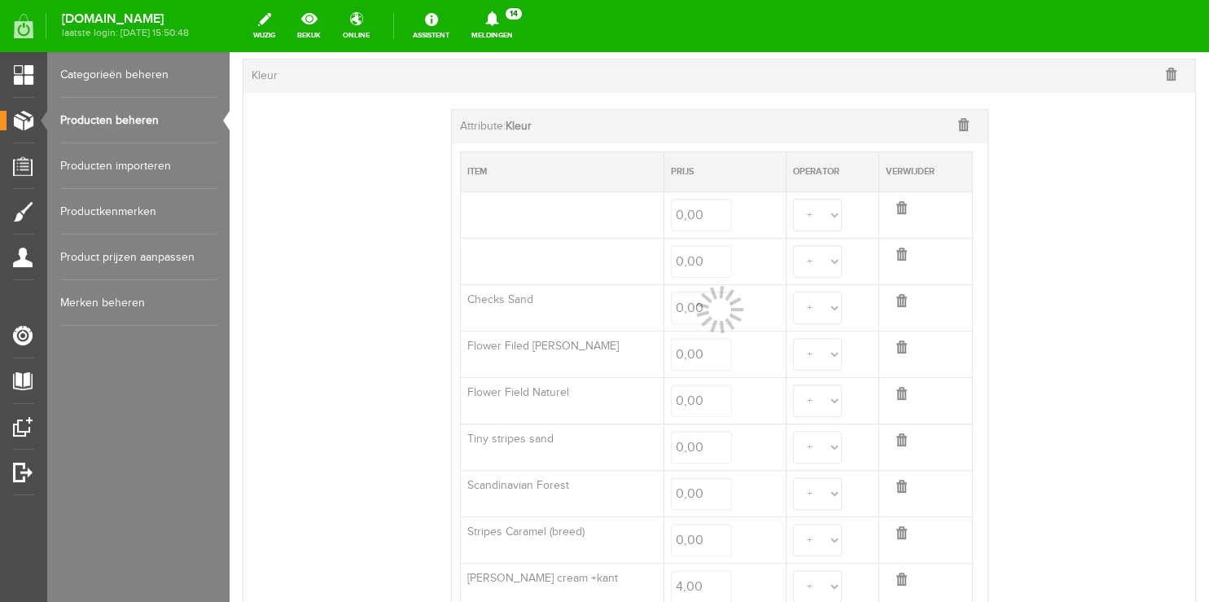
select select
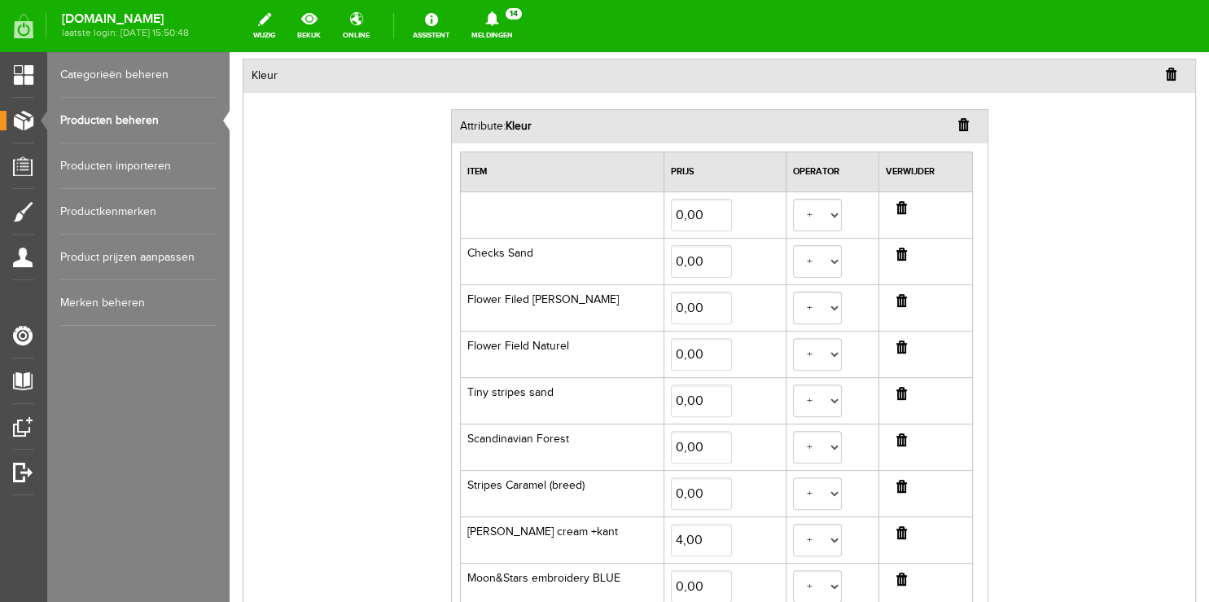
click at [897, 207] on input "button" at bounding box center [902, 207] width 11 height 13
select select
click at [897, 207] on input "button" at bounding box center [902, 207] width 11 height 13
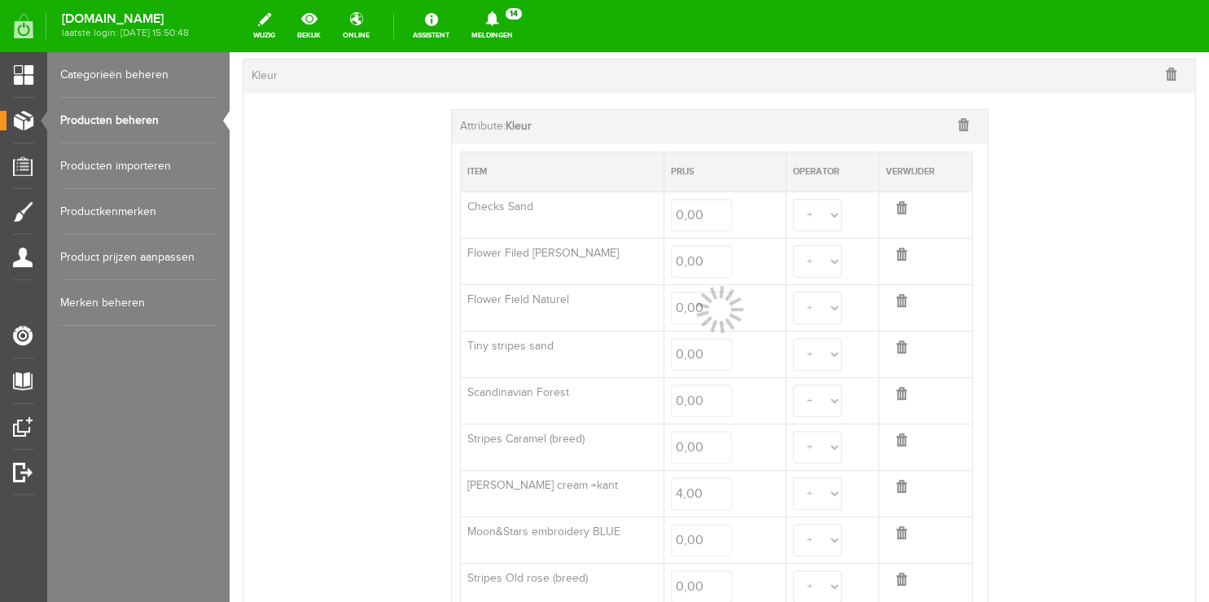
select select
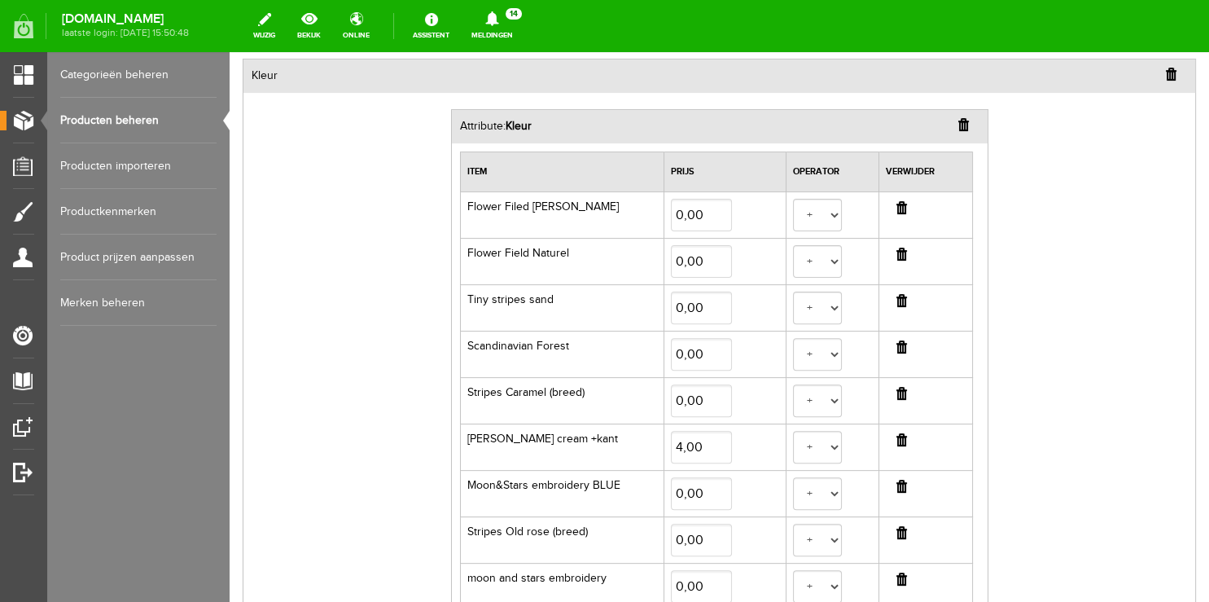
click at [897, 207] on input "button" at bounding box center [902, 207] width 11 height 13
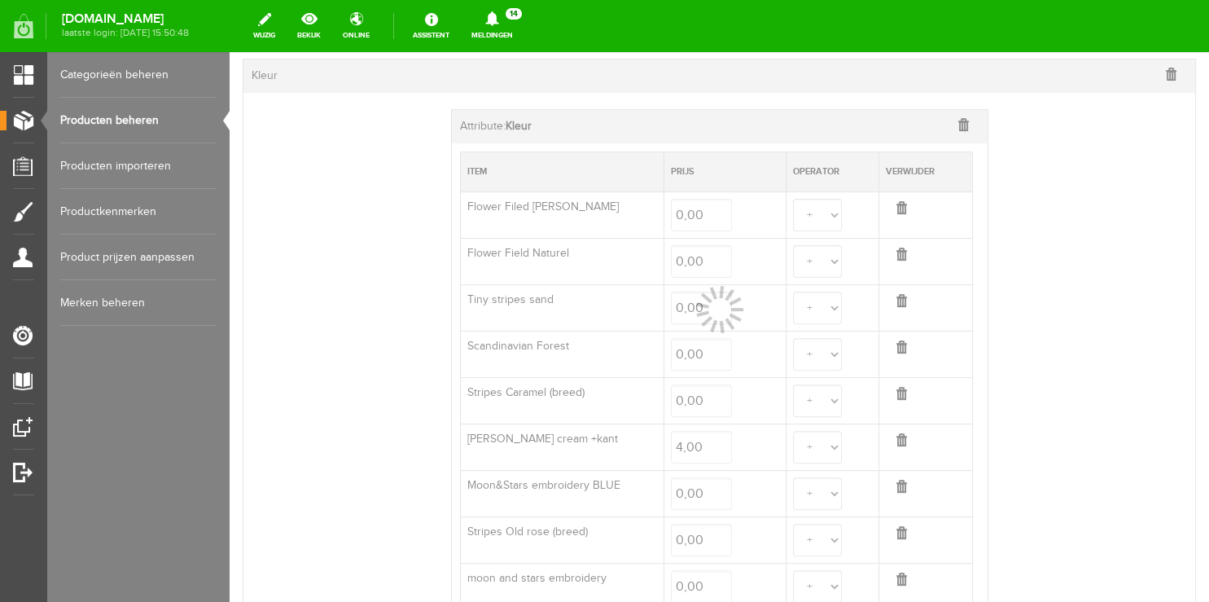
select select
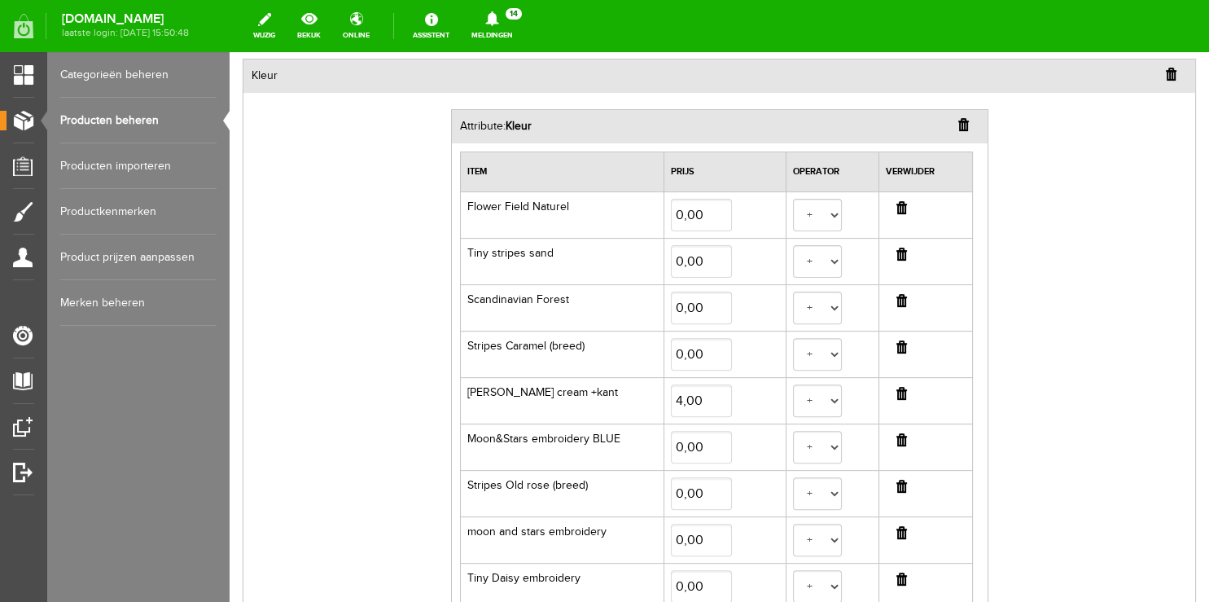
click at [897, 207] on input "button" at bounding box center [902, 207] width 11 height 13
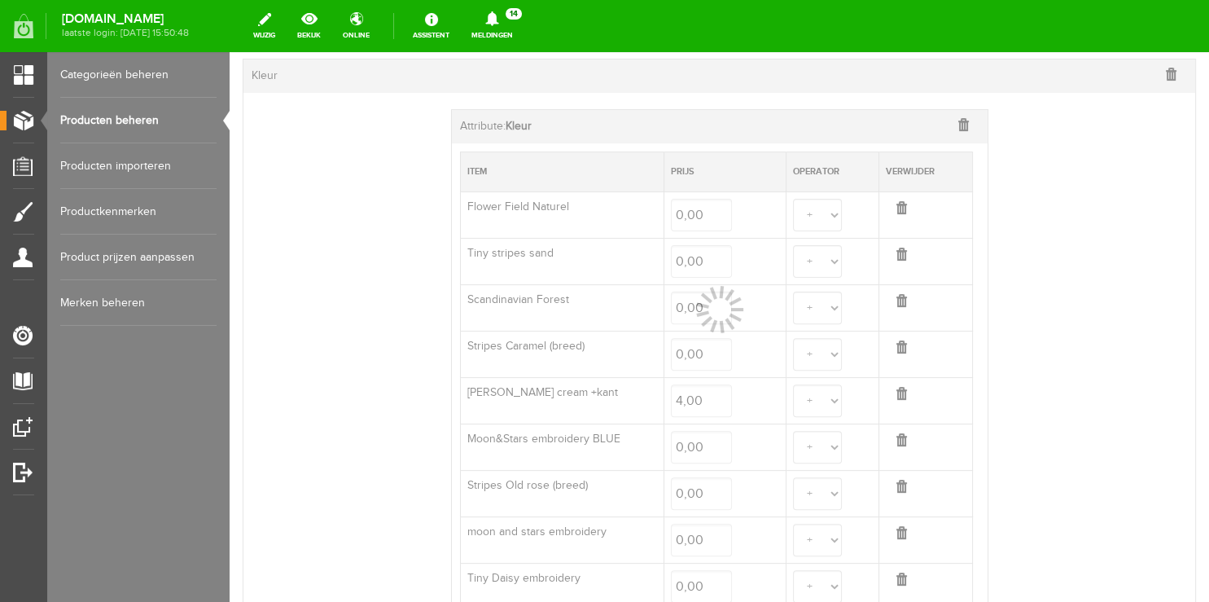
select select
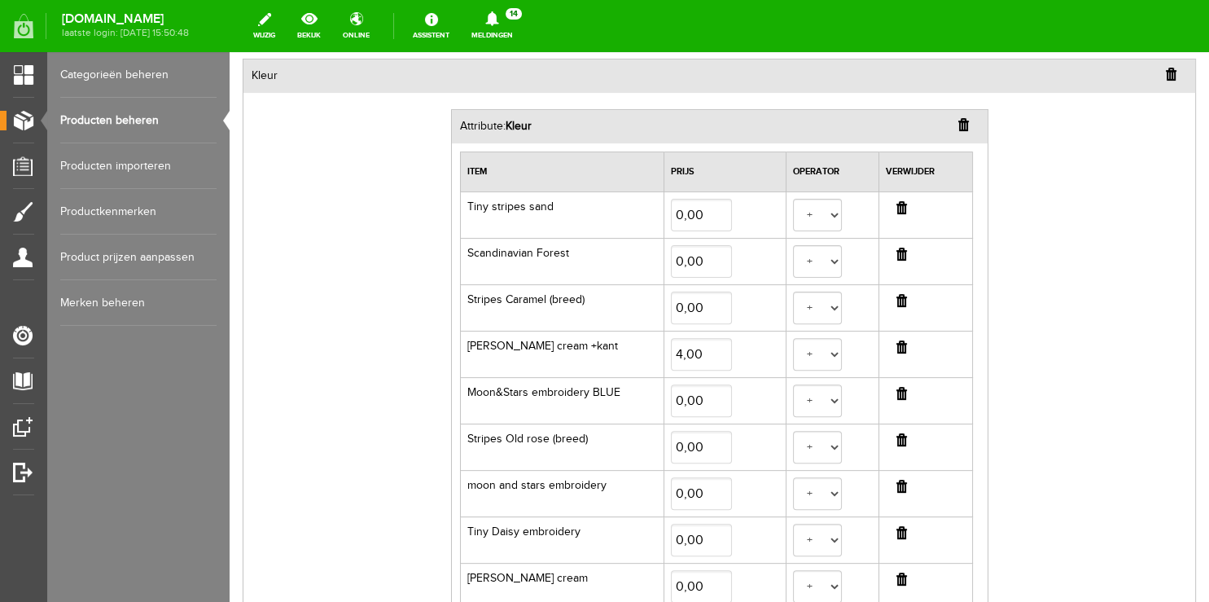
click at [897, 298] on input "button" at bounding box center [902, 300] width 11 height 13
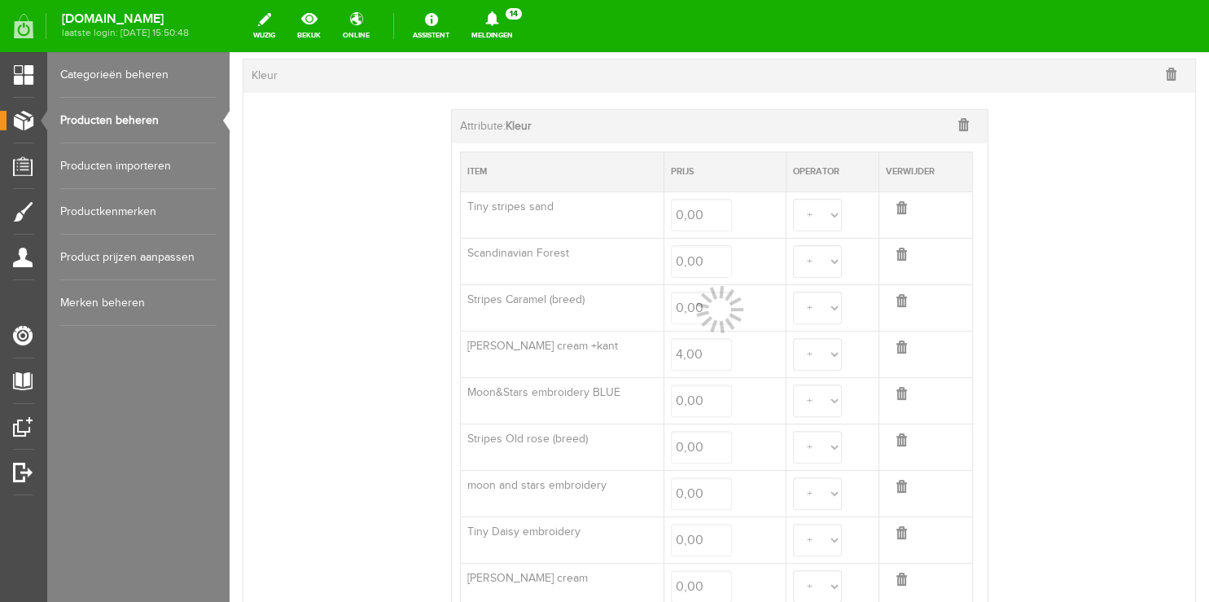
select select
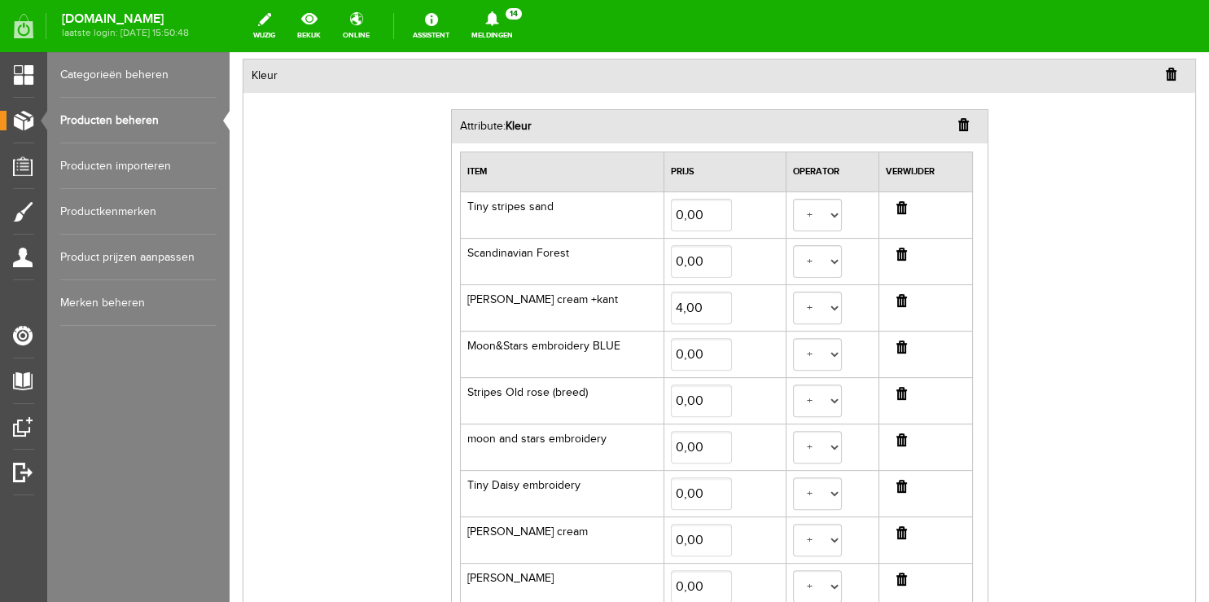
click at [897, 298] on input "button" at bounding box center [902, 300] width 11 height 13
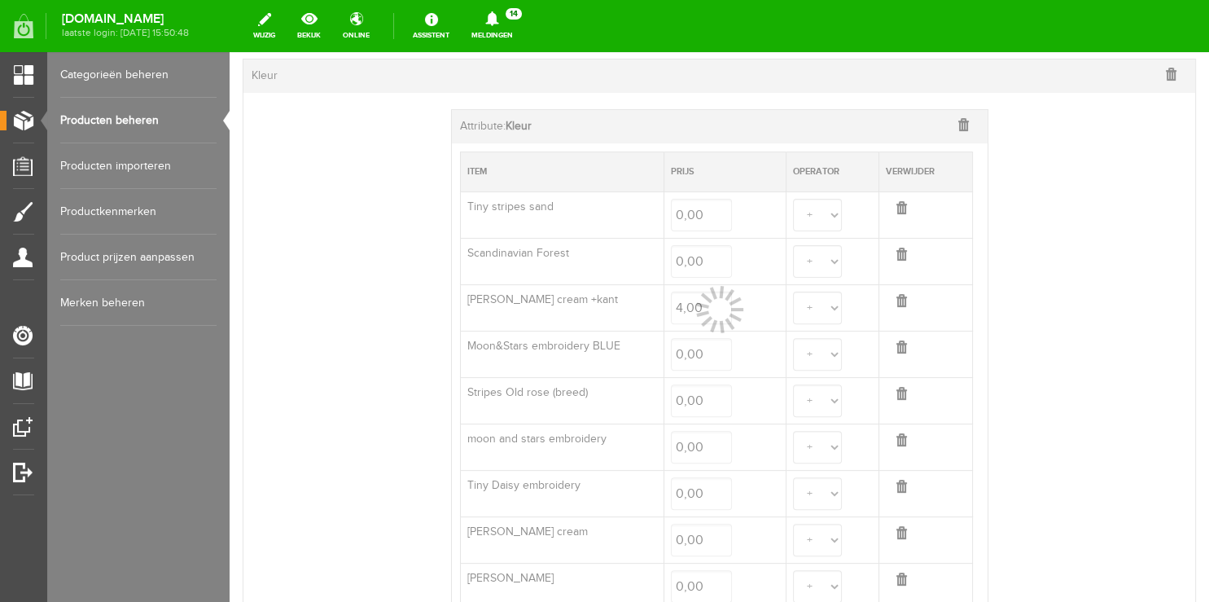
select select
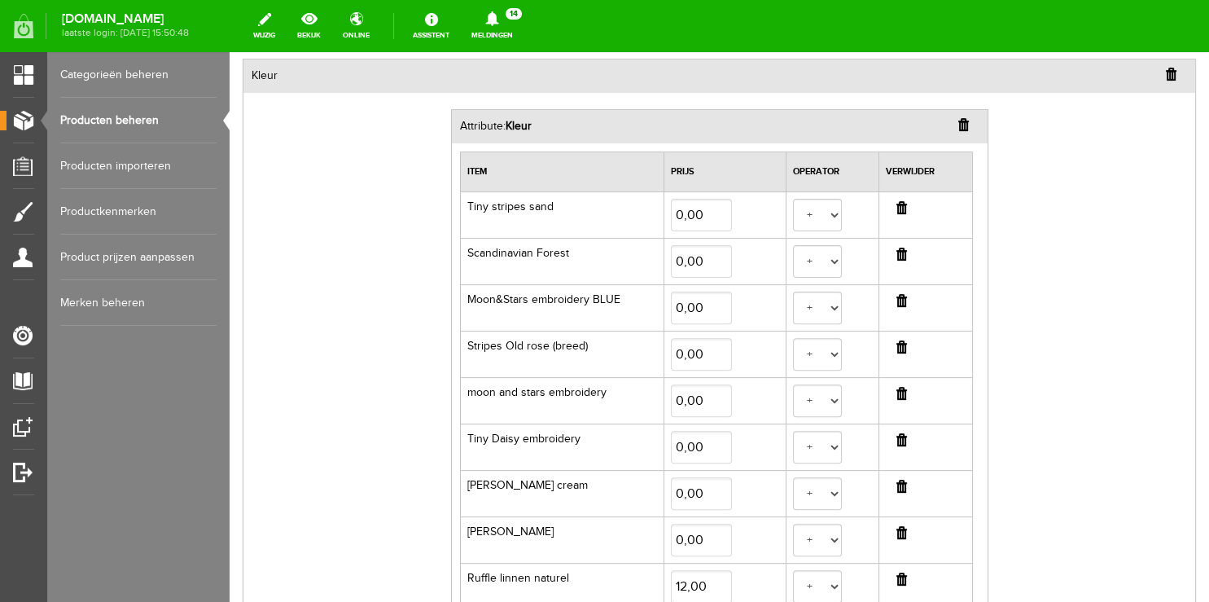
click at [897, 298] on input "button" at bounding box center [902, 300] width 11 height 13
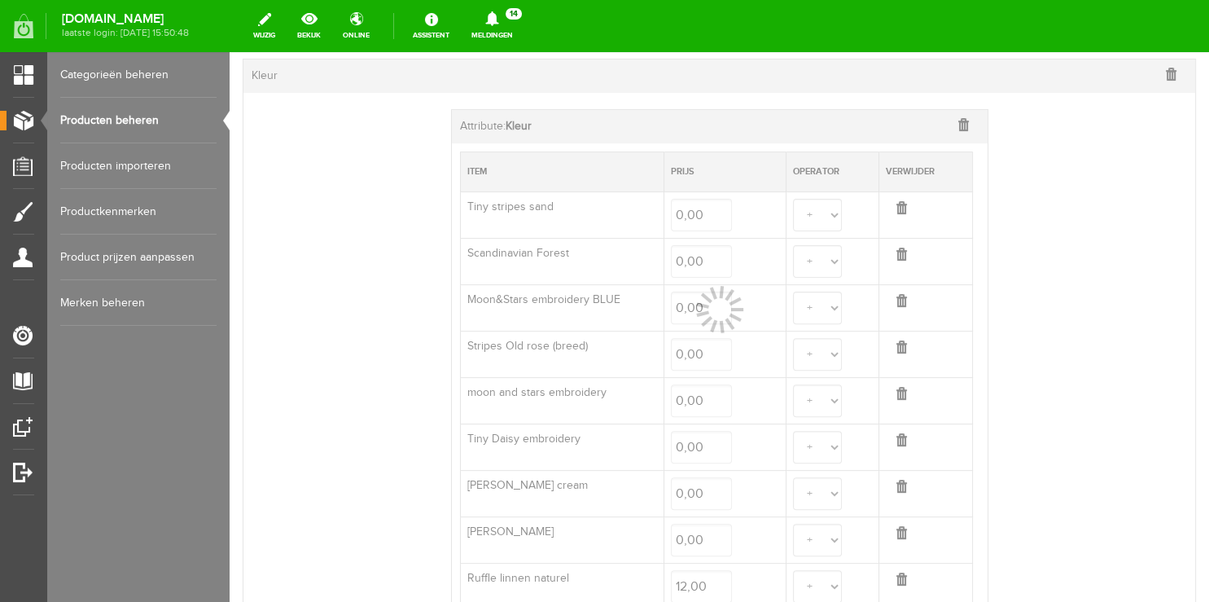
select select
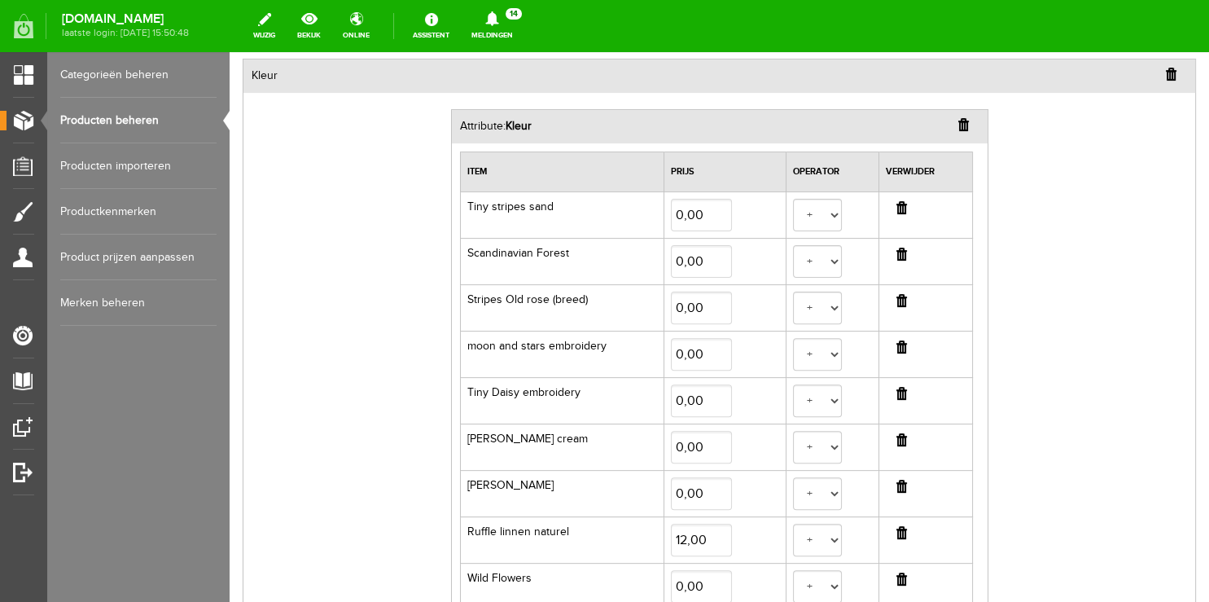
click at [897, 298] on input "button" at bounding box center [902, 300] width 11 height 13
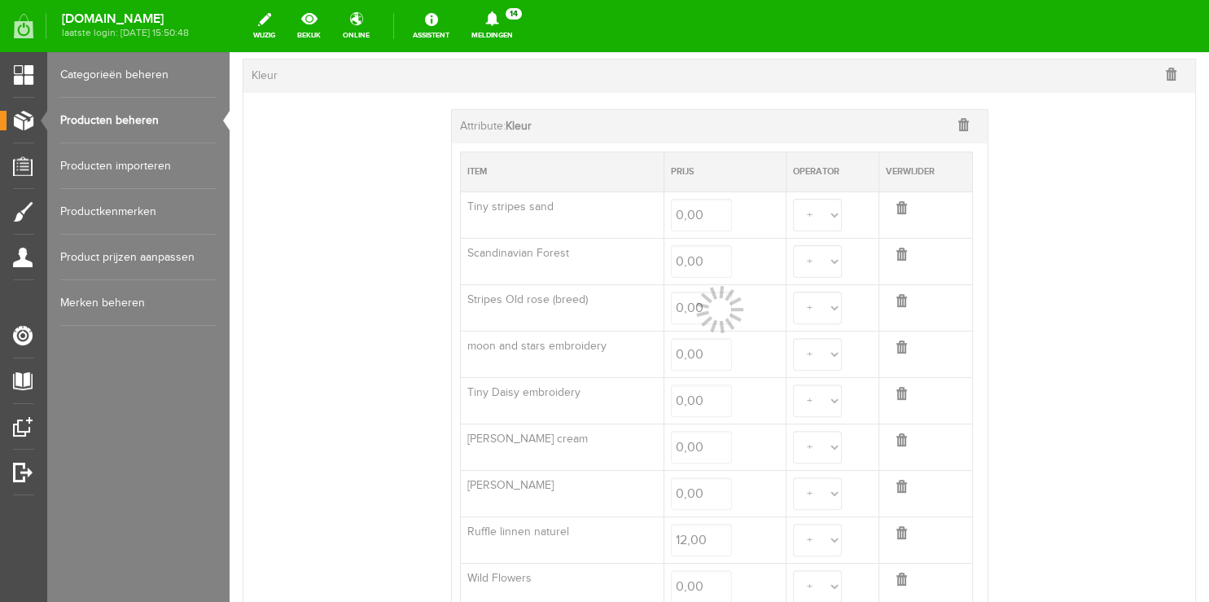
select select
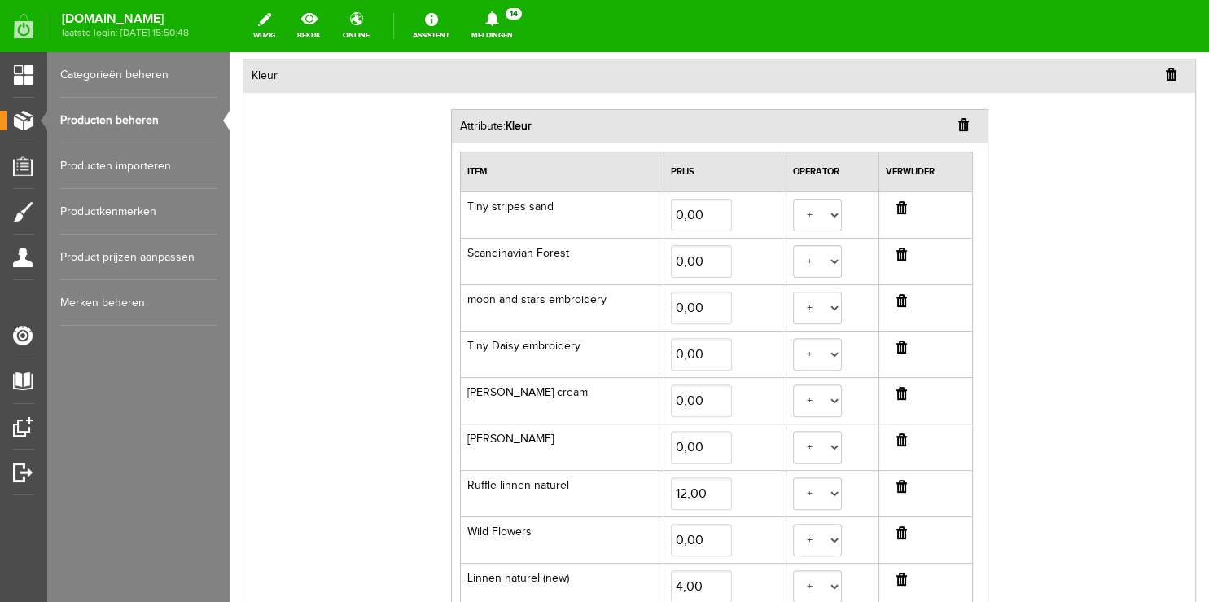
click at [897, 393] on input "button" at bounding box center [902, 393] width 11 height 13
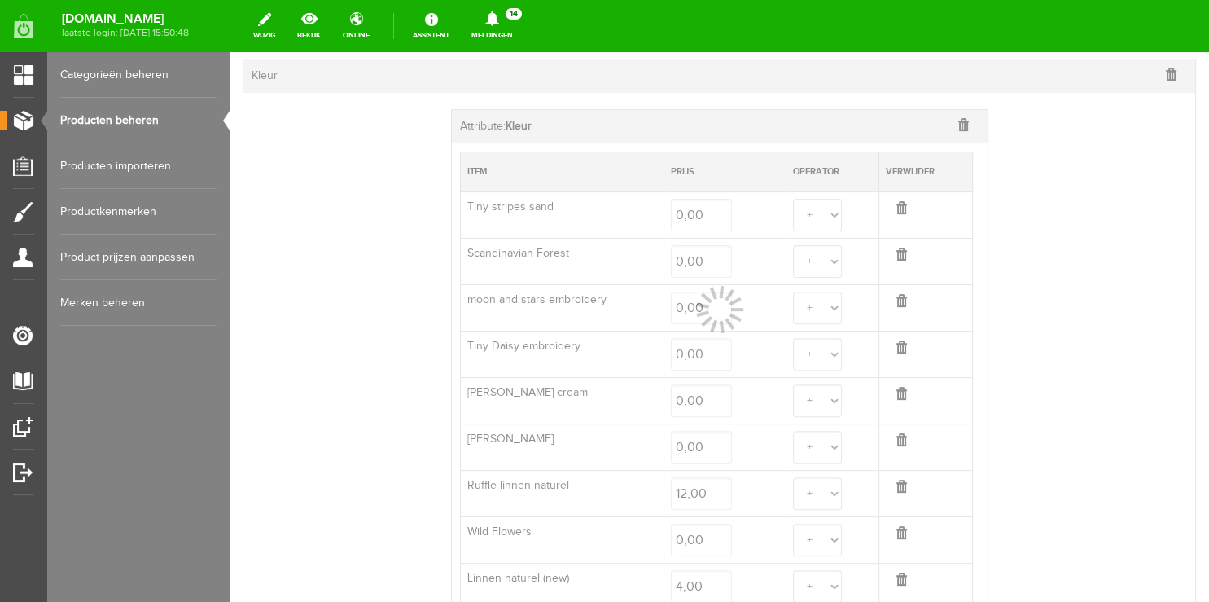
select select
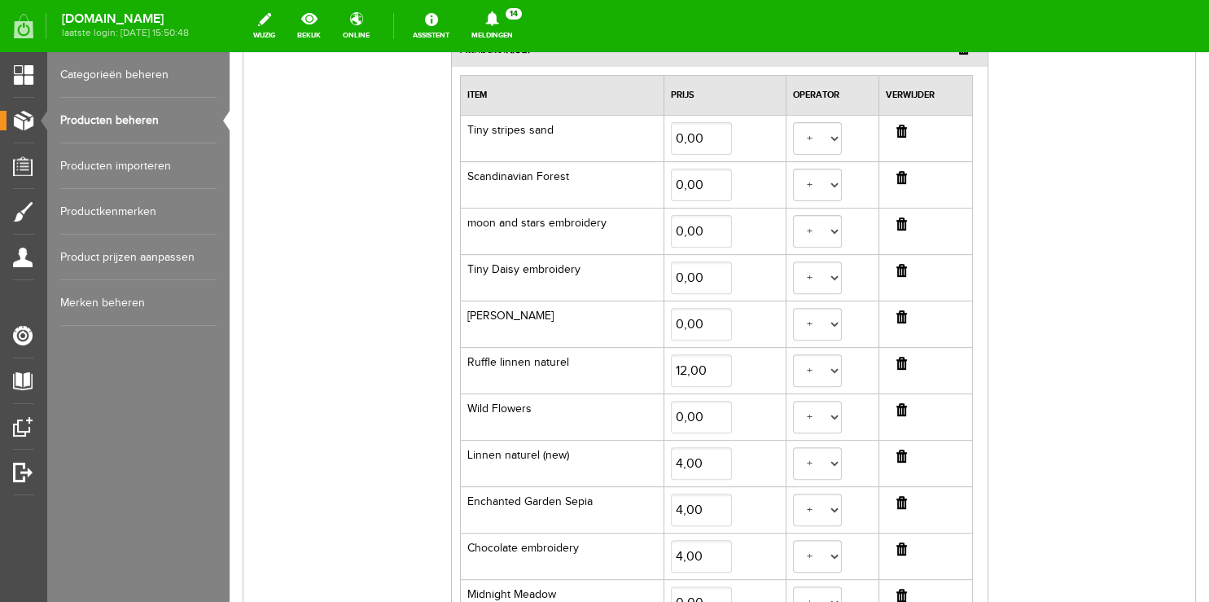
scroll to position [655, 0]
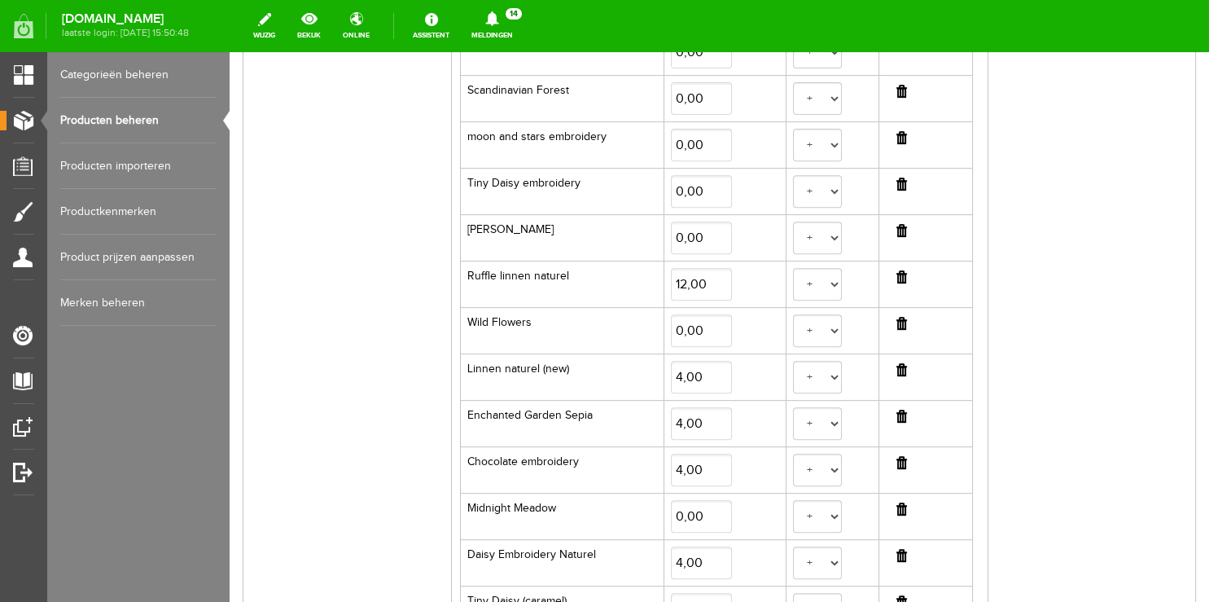
click at [897, 321] on input "button" at bounding box center [902, 323] width 11 height 13
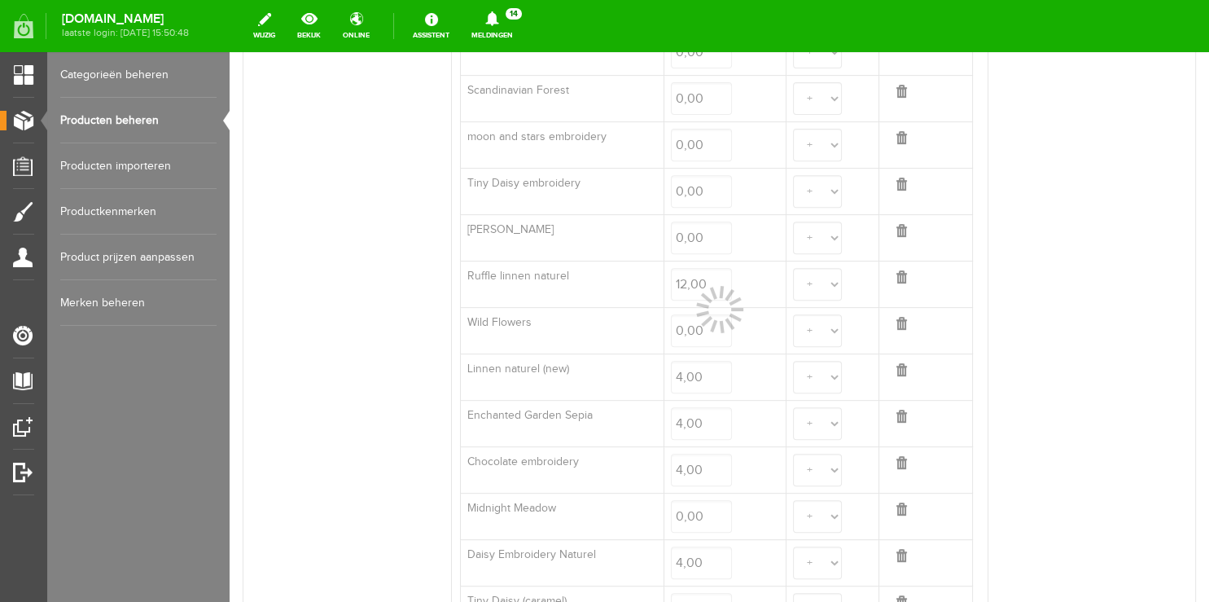
select select
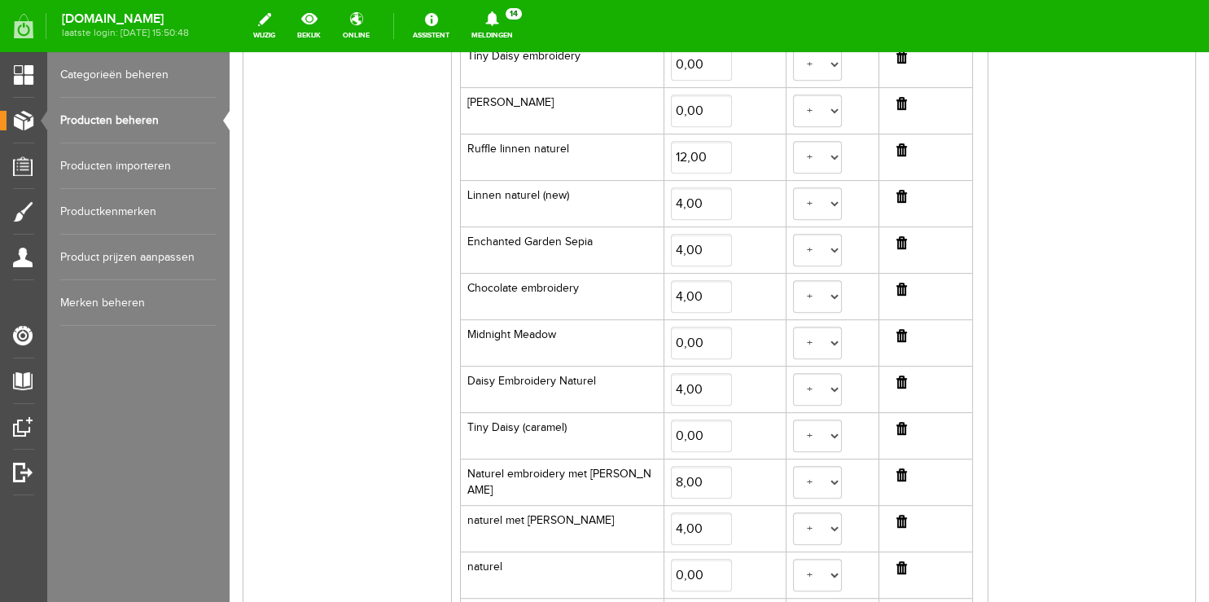
scroll to position [827, 0]
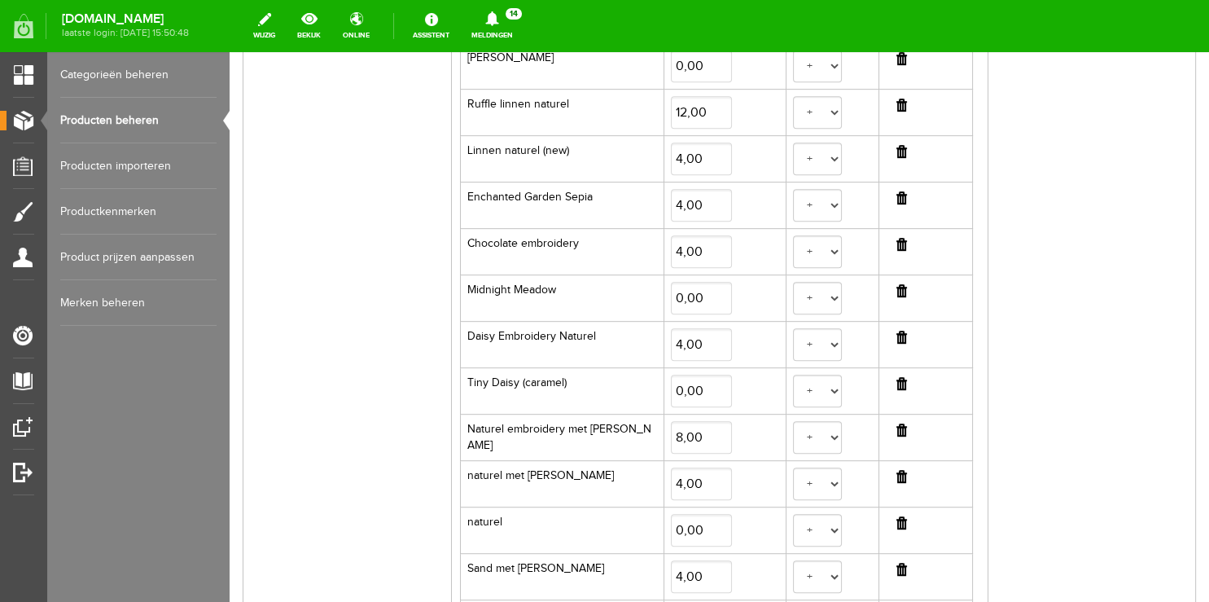
click at [897, 240] on input "button" at bounding box center [902, 244] width 11 height 13
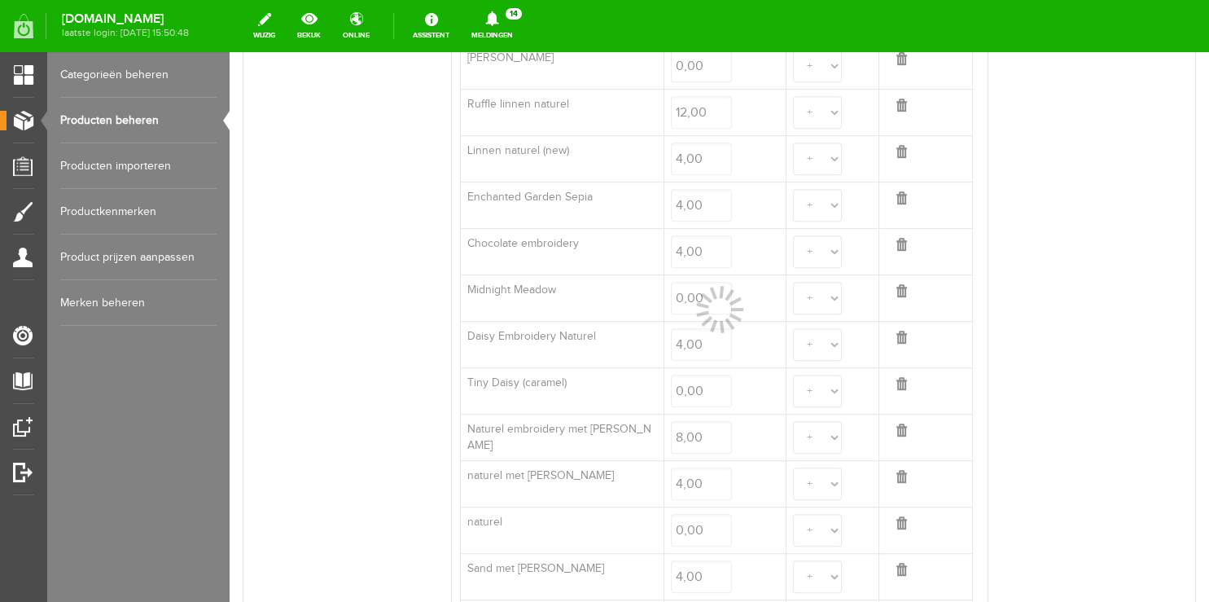
select select
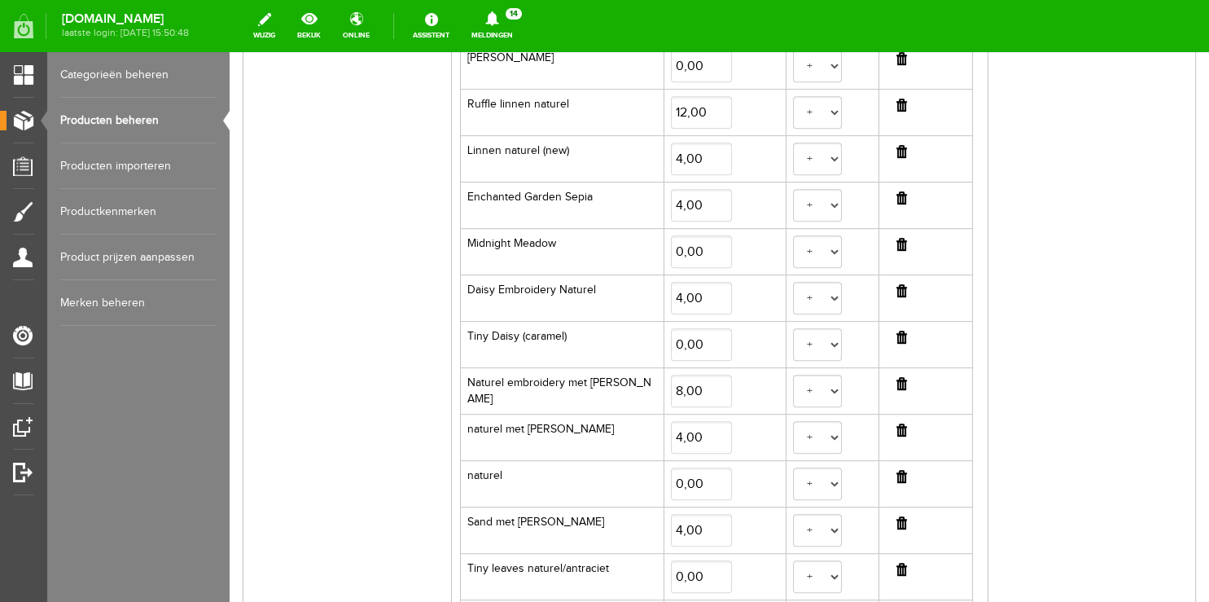
click at [897, 331] on input "button" at bounding box center [902, 337] width 11 height 13
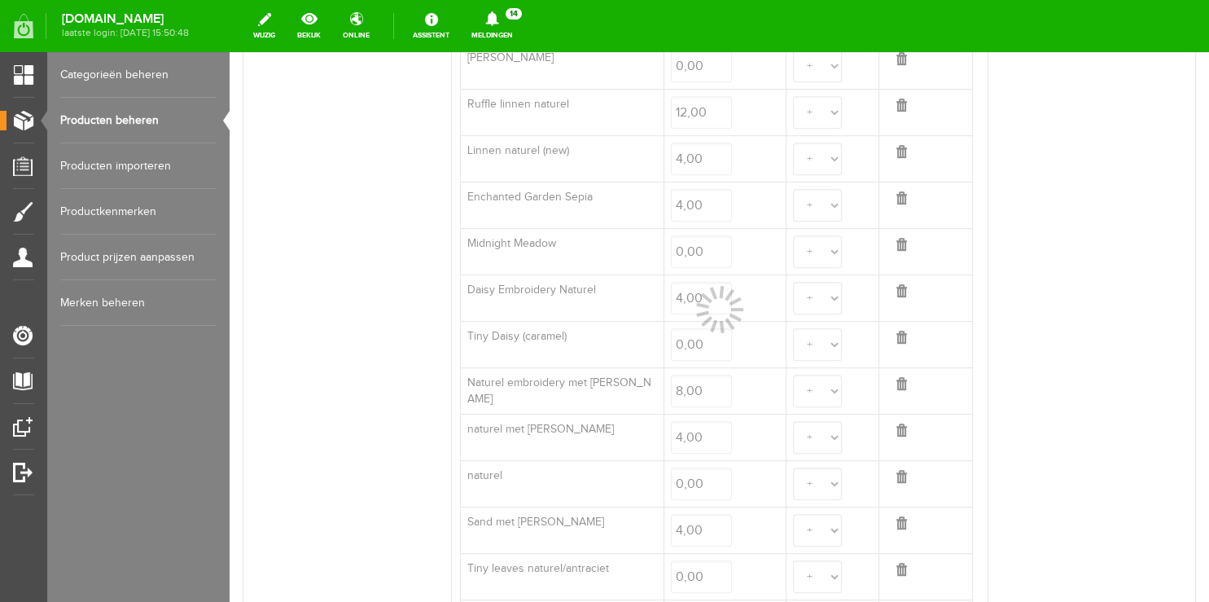
select select
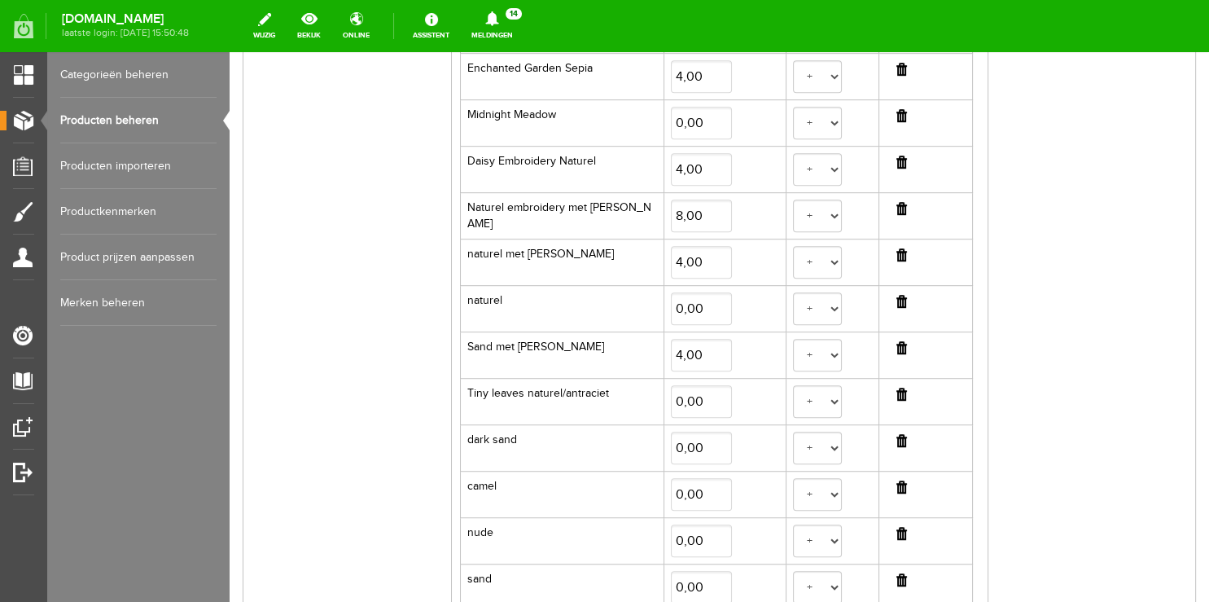
scroll to position [998, 0]
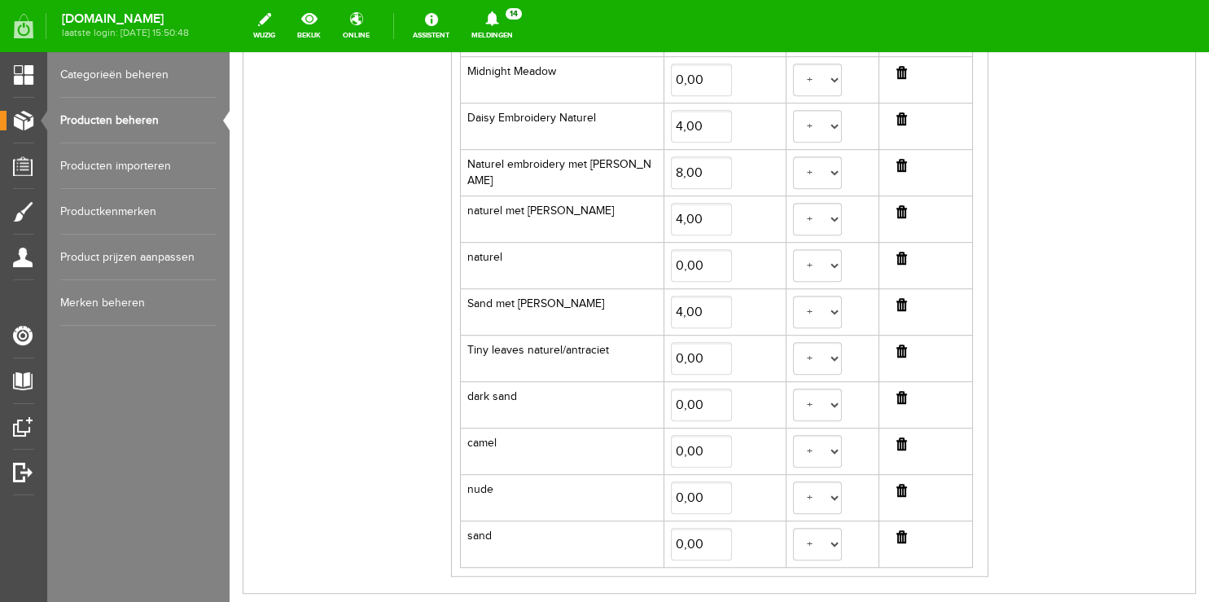
click at [897, 347] on input "button" at bounding box center [902, 350] width 11 height 13
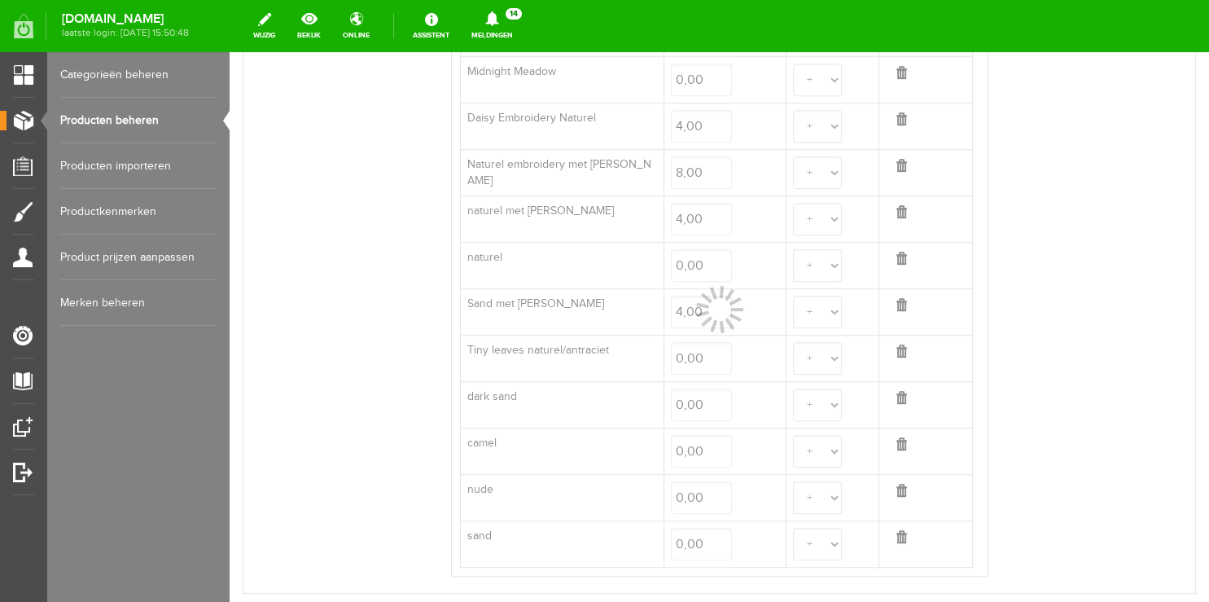
select select
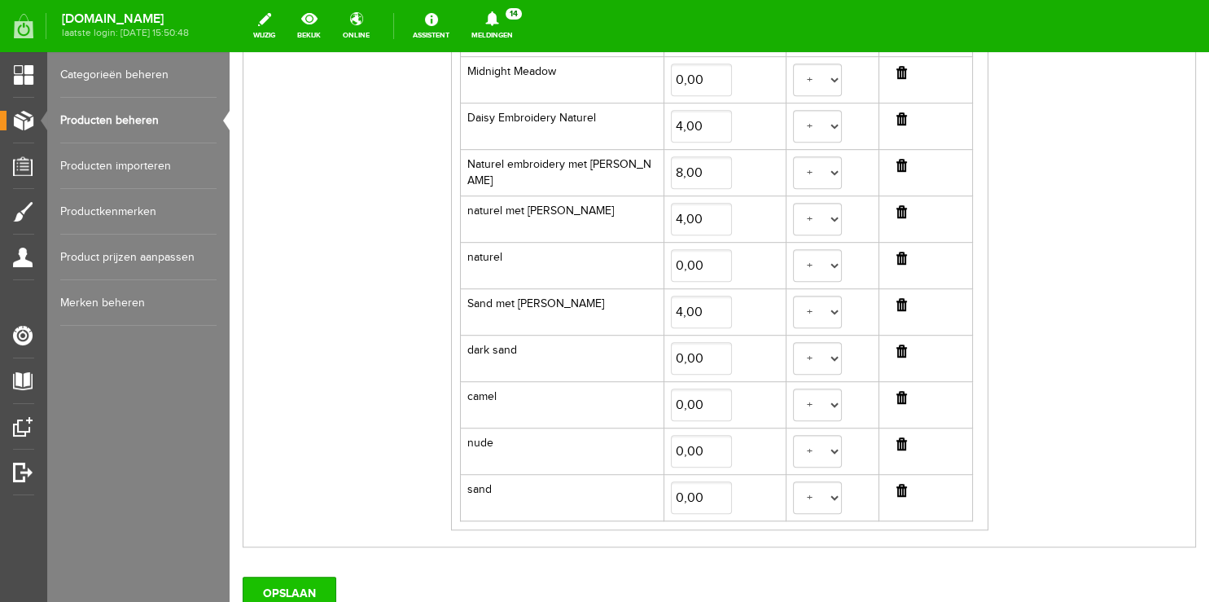
click at [302, 591] on input "OPSLAAN" at bounding box center [290, 593] width 94 height 33
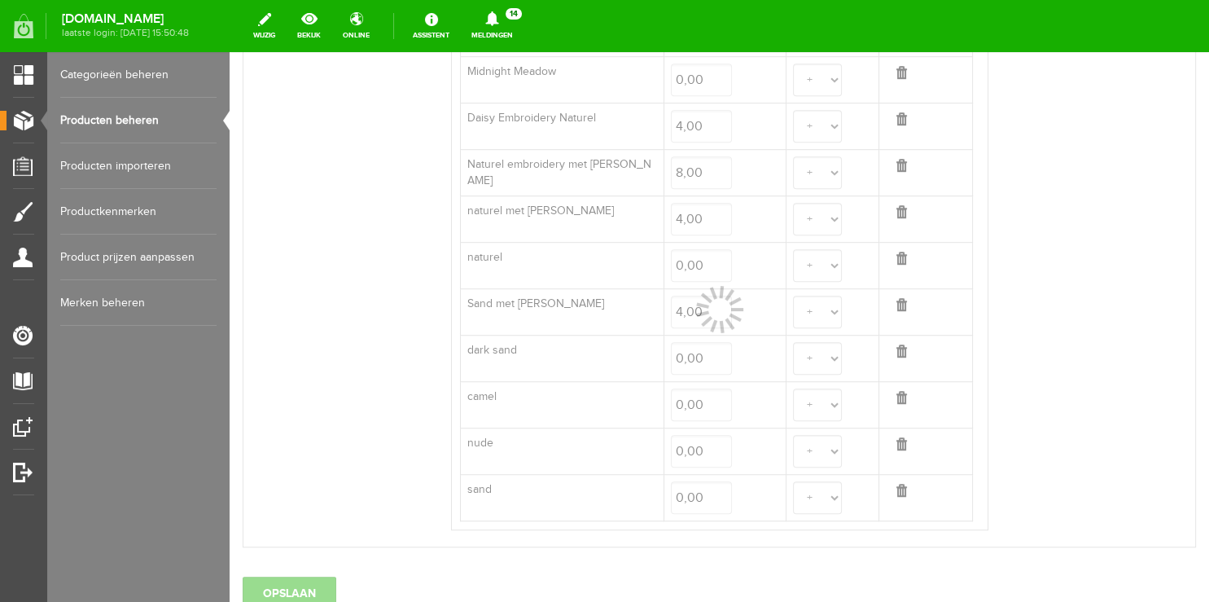
select select
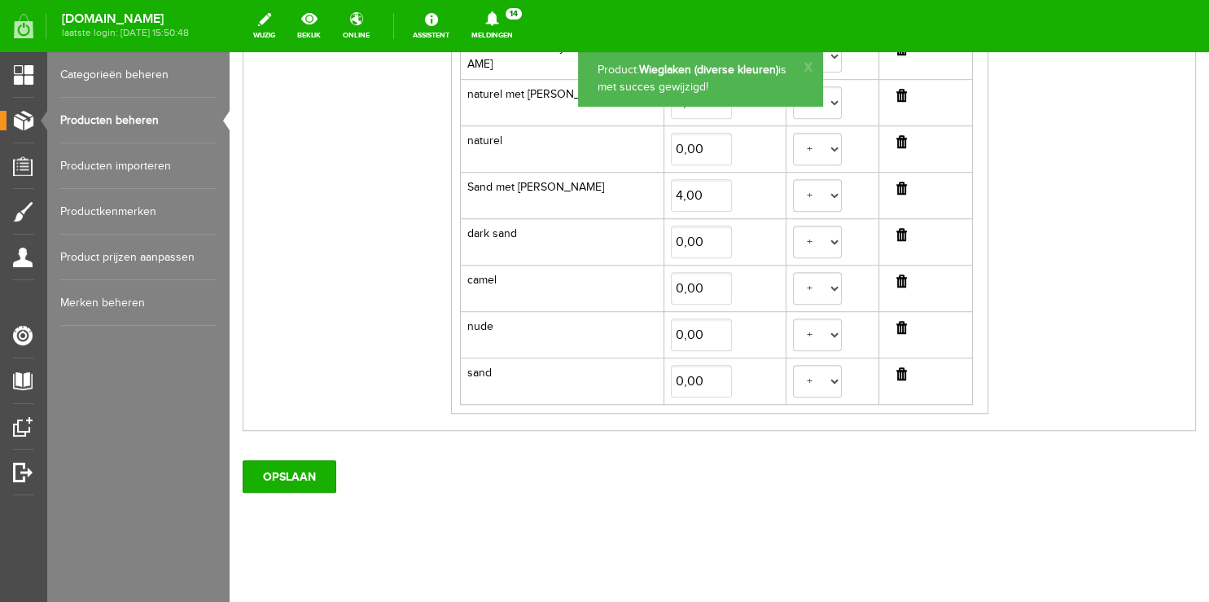
scroll to position [1121, 0]
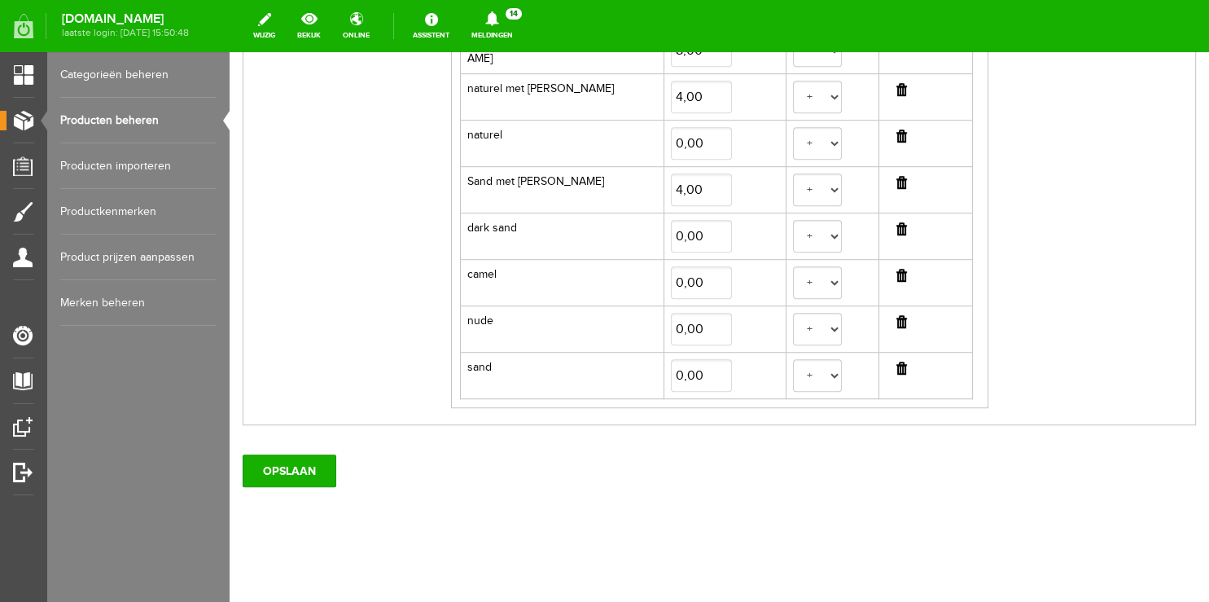
click at [897, 318] on input "button" at bounding box center [902, 321] width 11 height 13
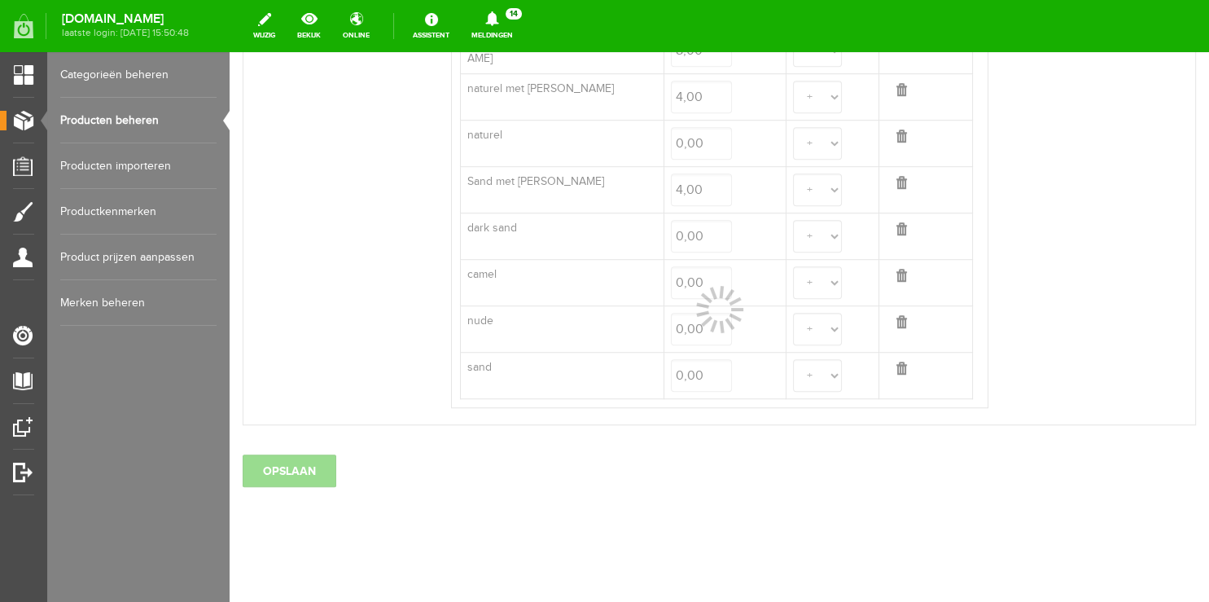
select select
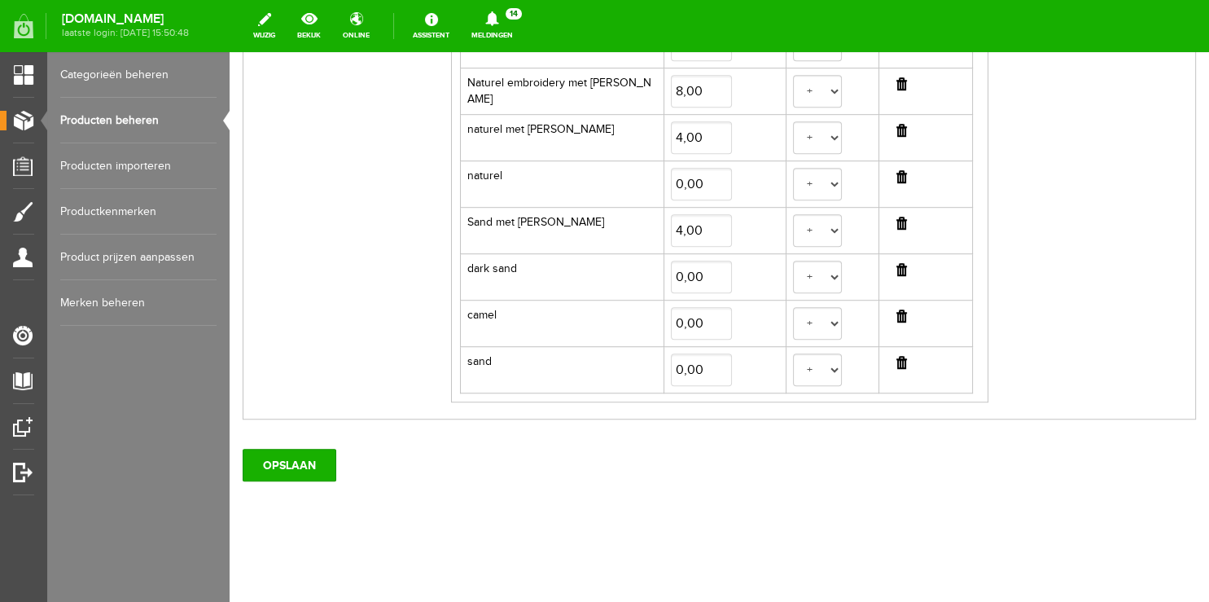
scroll to position [1074, 0]
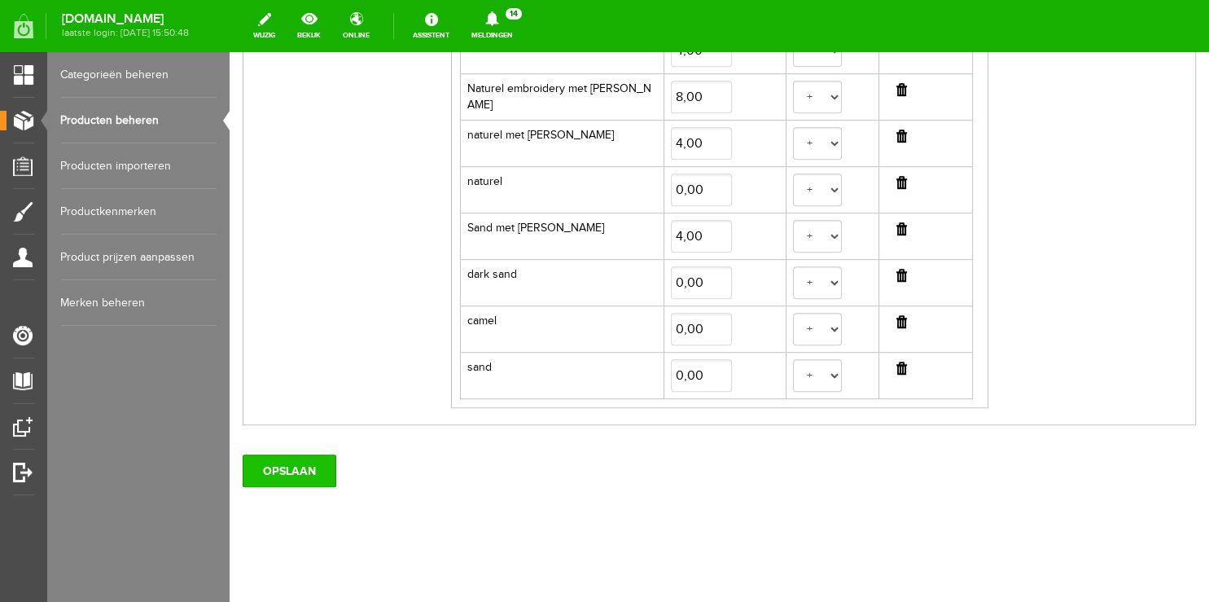
click at [285, 461] on input "OPSLAAN" at bounding box center [290, 470] width 94 height 33
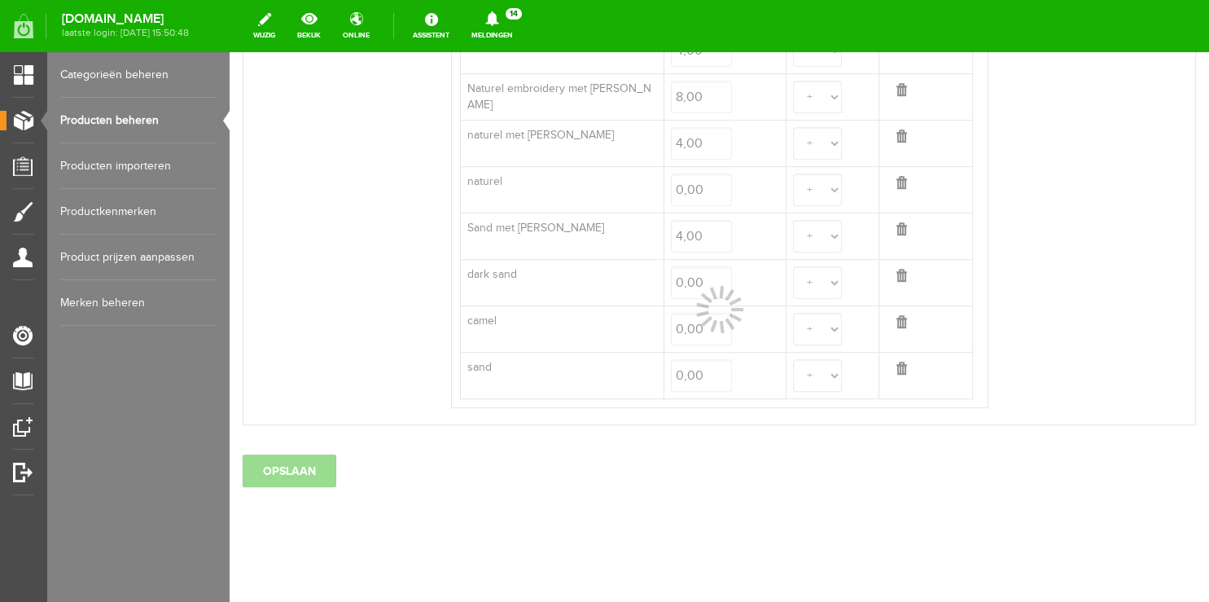
select select
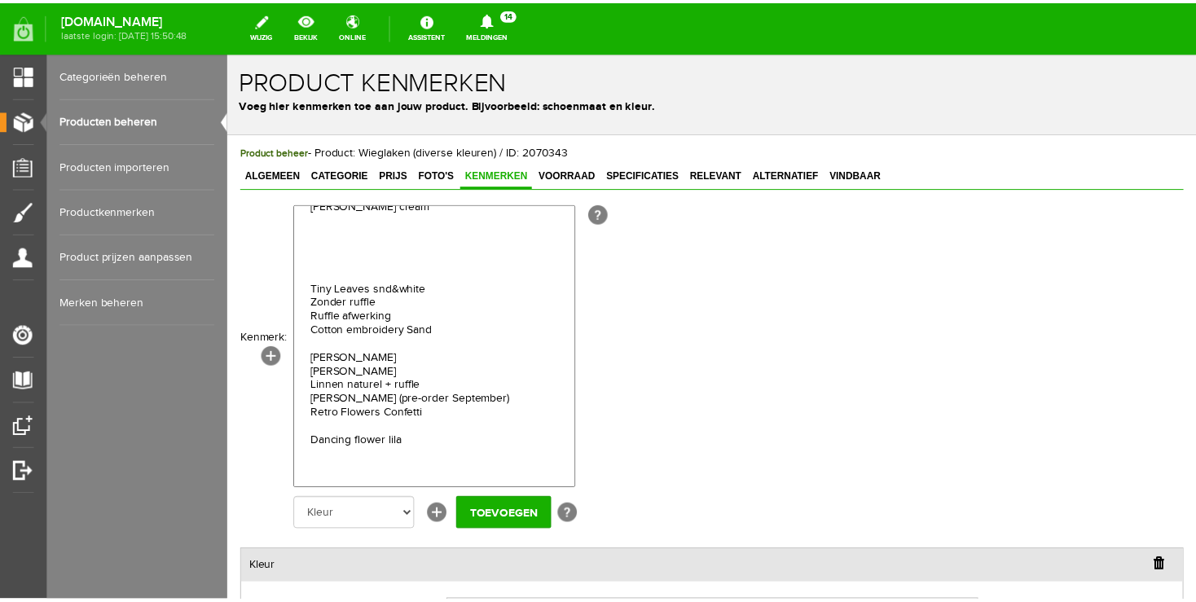
scroll to position [2298, 0]
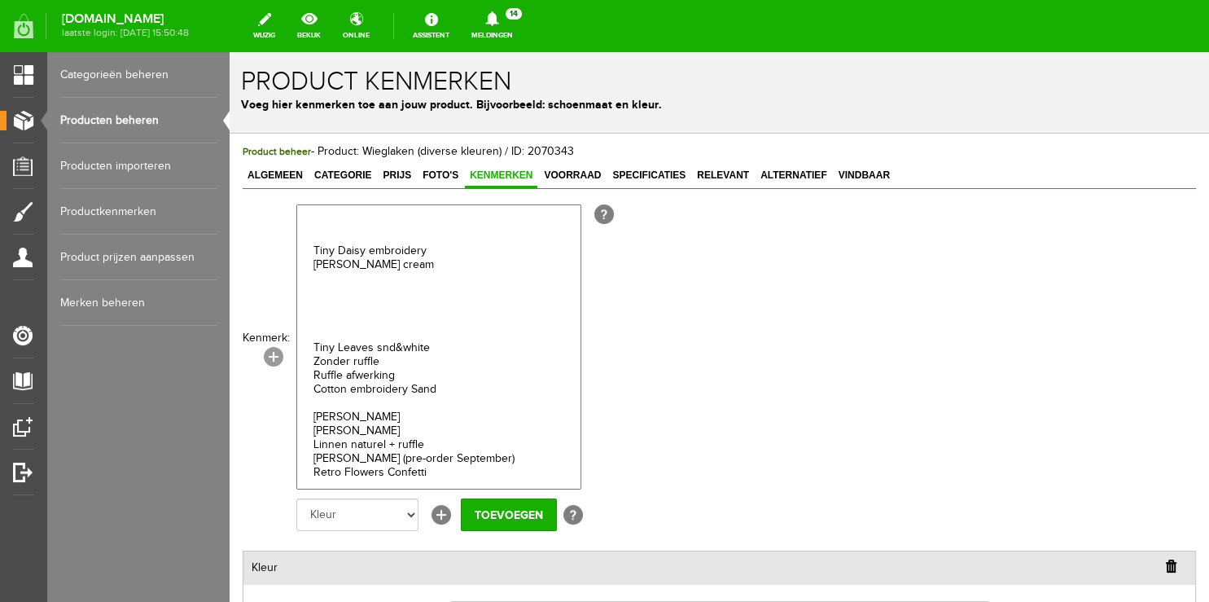
click at [272, 354] on link "[+]" at bounding box center [274, 357] width 20 height 20
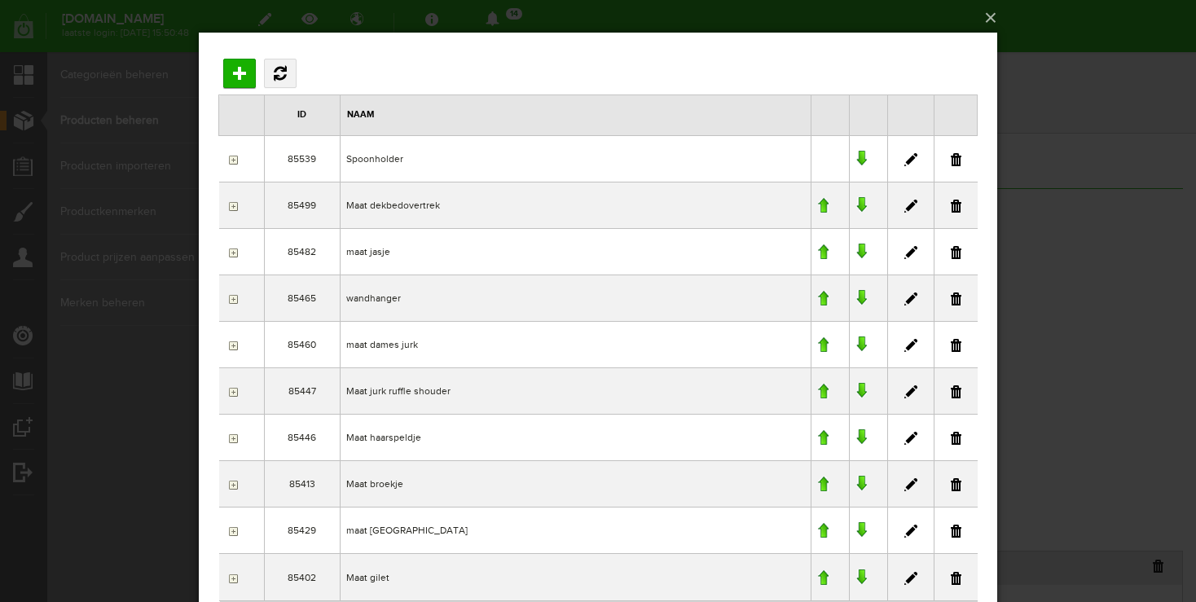
scroll to position [68, 0]
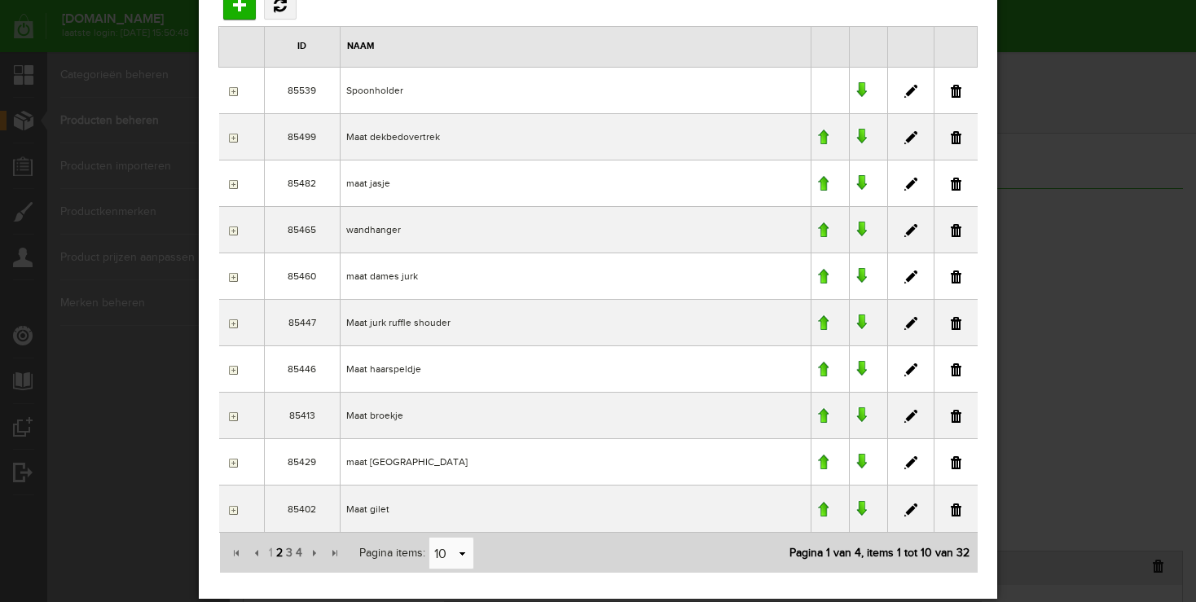
click at [275, 553] on span "2" at bounding box center [279, 553] width 10 height 33
click at [233, 370] on input "button" at bounding box center [231, 369] width 13 height 13
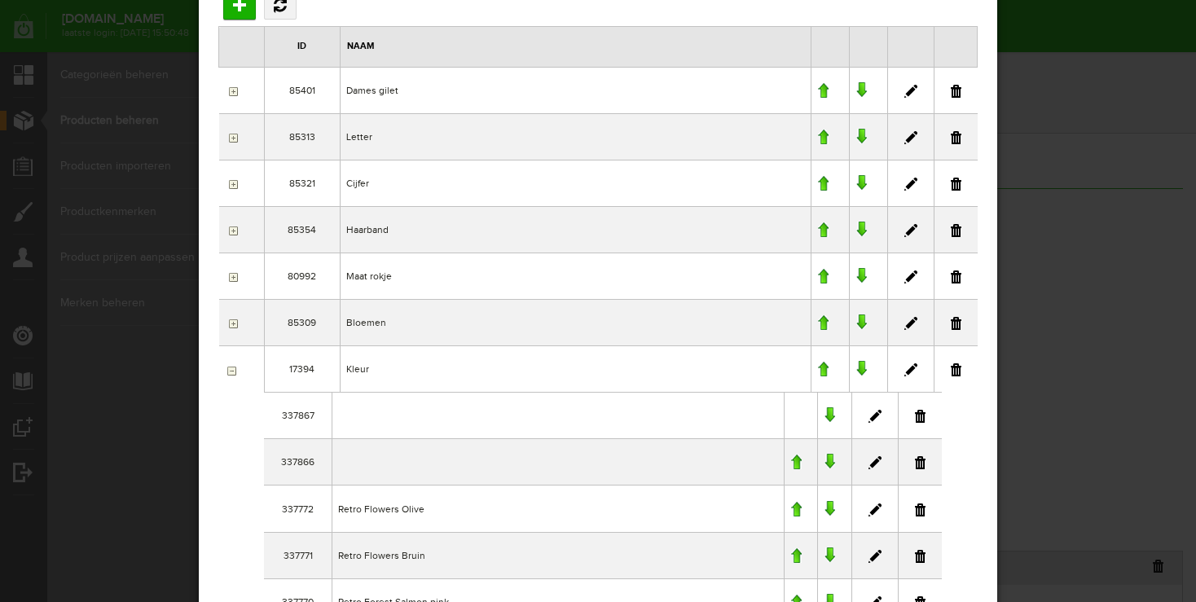
click at [875, 417] on link at bounding box center [874, 416] width 13 height 13
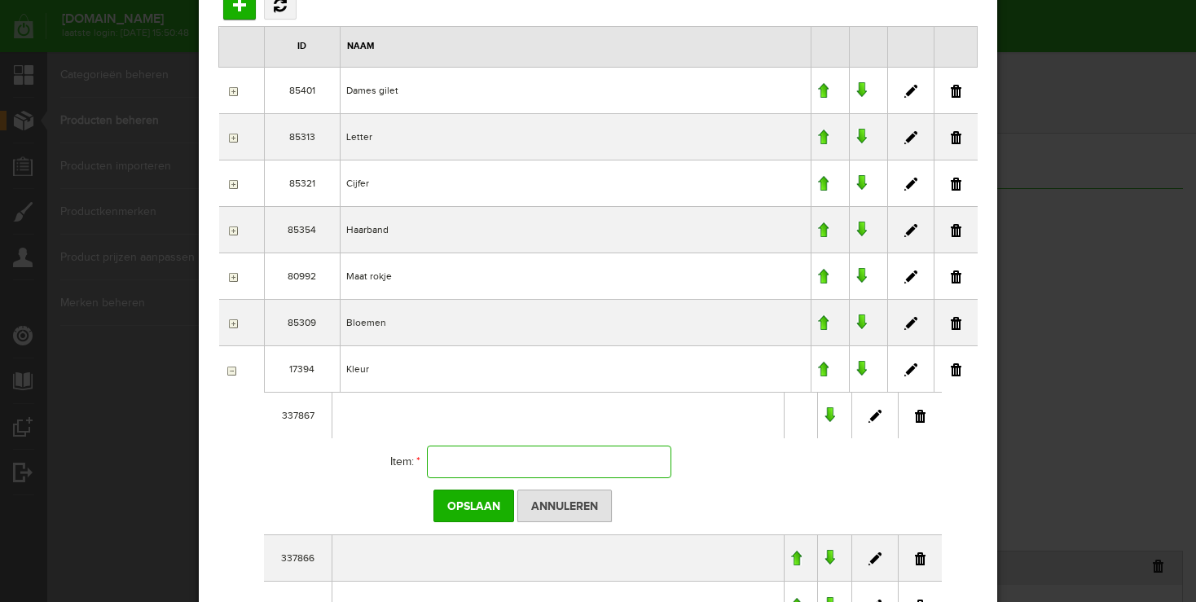
click at [500, 463] on input "text" at bounding box center [549, 461] width 244 height 33
type input "Flora Naturel"
click at [470, 502] on input "Opslaan" at bounding box center [473, 505] width 81 height 33
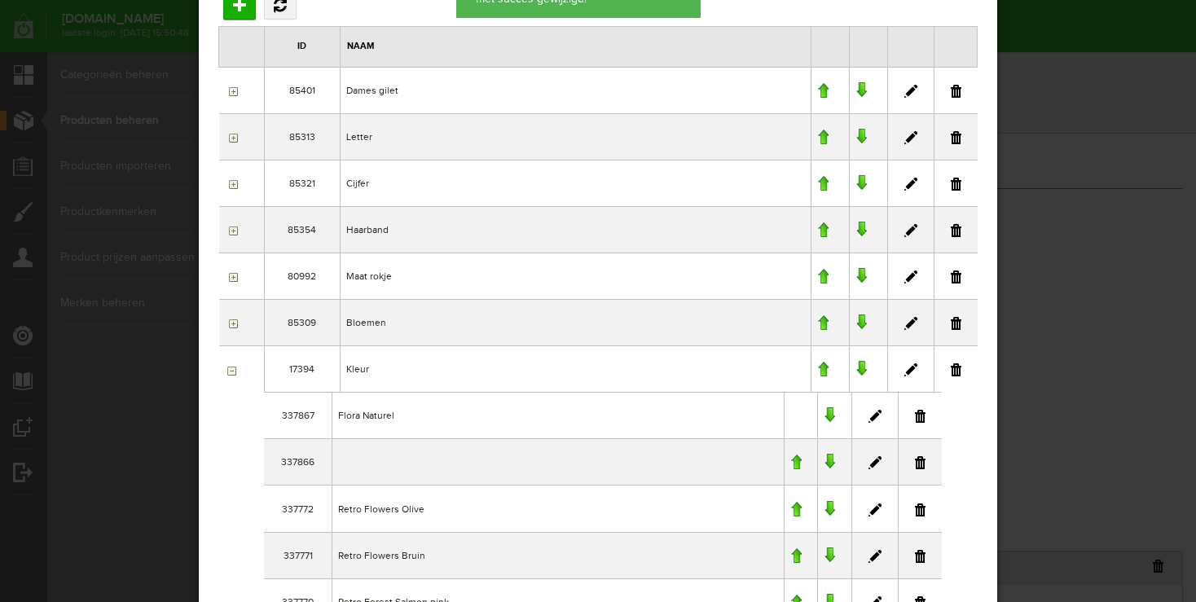
click at [877, 461] on link at bounding box center [874, 462] width 13 height 13
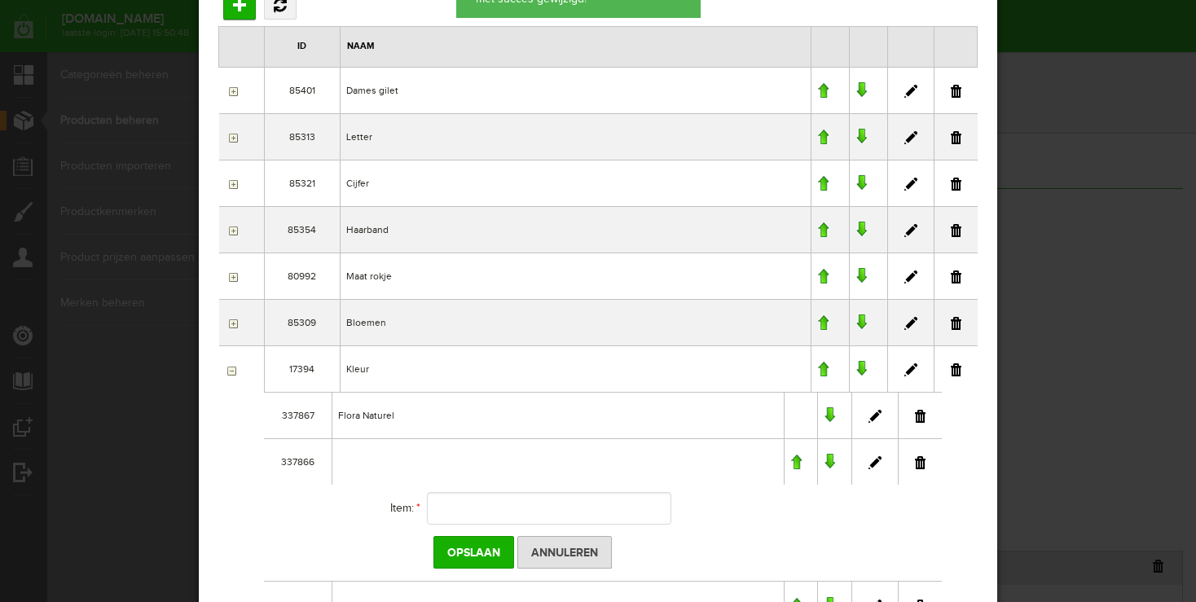
click at [433, 454] on td at bounding box center [557, 462] width 452 height 46
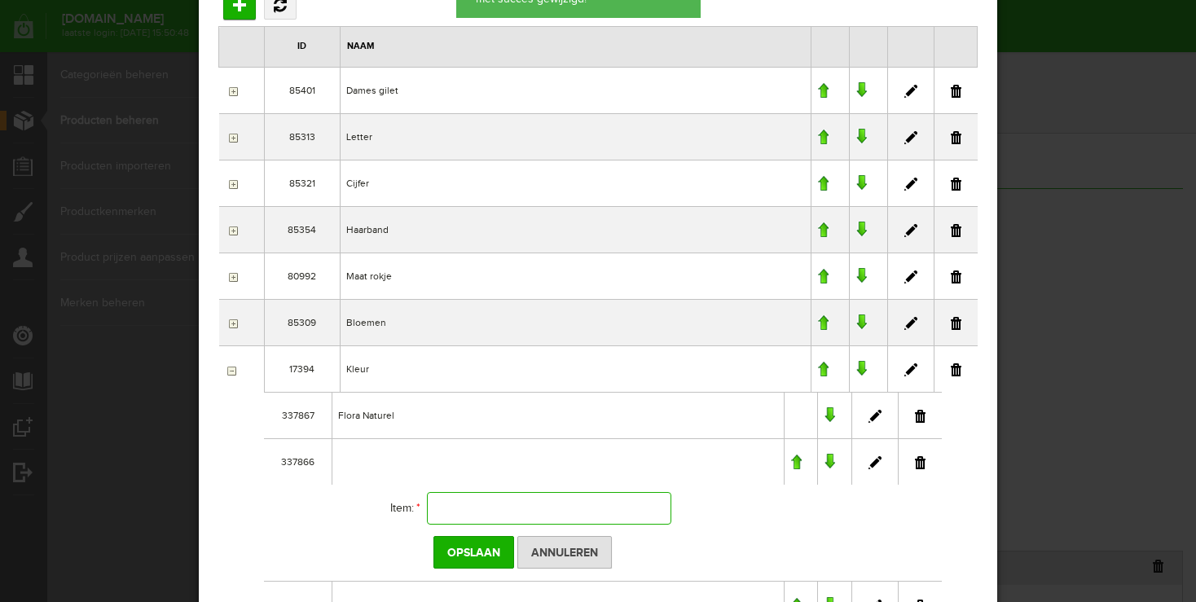
click at [492, 500] on input "text" at bounding box center [549, 508] width 244 height 33
type input "Flanel Sand"
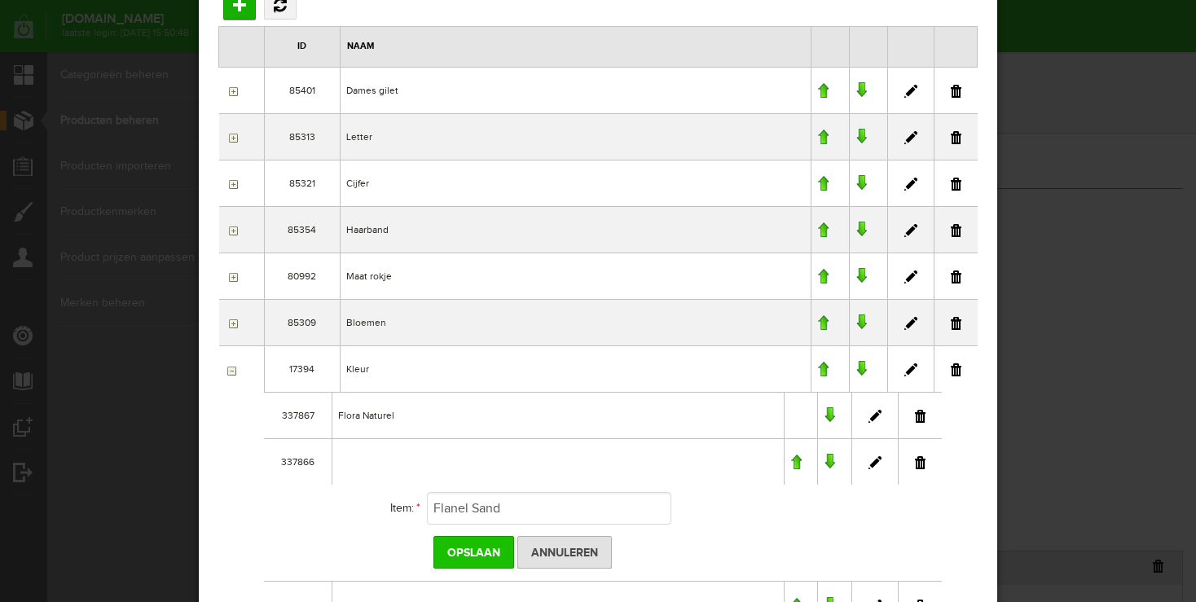
click at [466, 555] on input "Opslaan" at bounding box center [473, 552] width 81 height 33
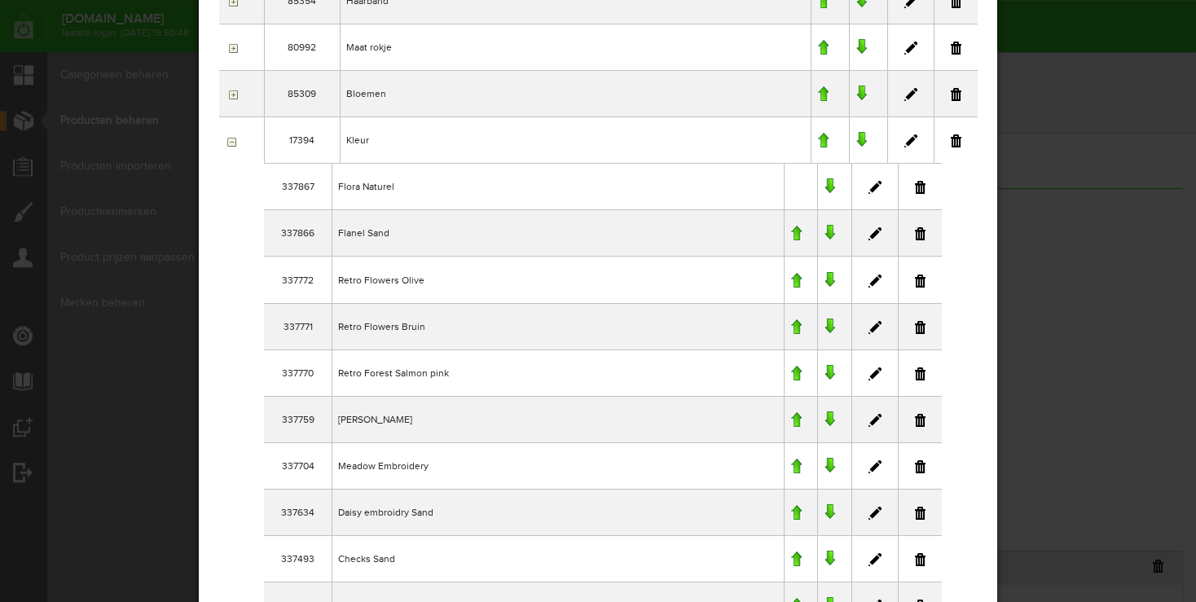
scroll to position [327, 0]
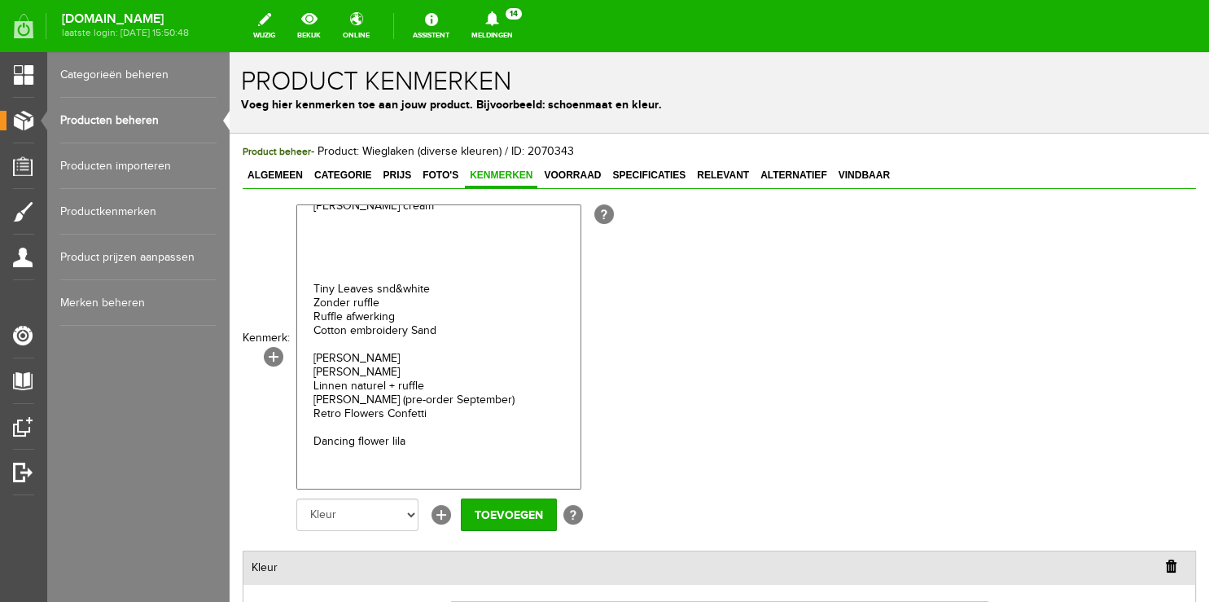
scroll to position [2380, 0]
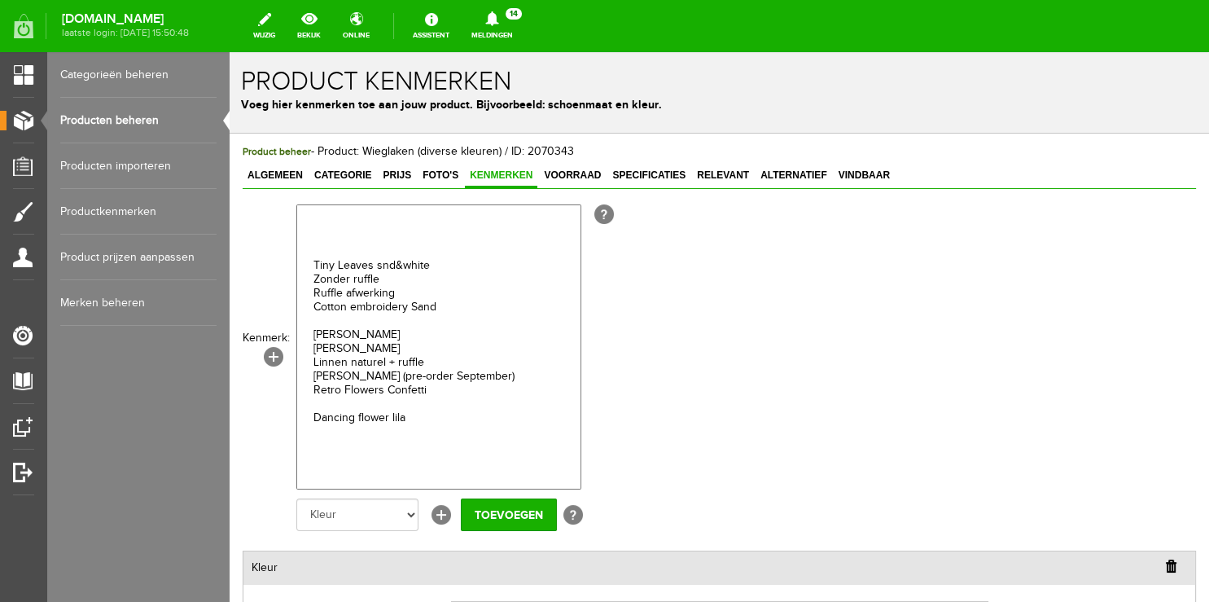
select select "17394|337866"
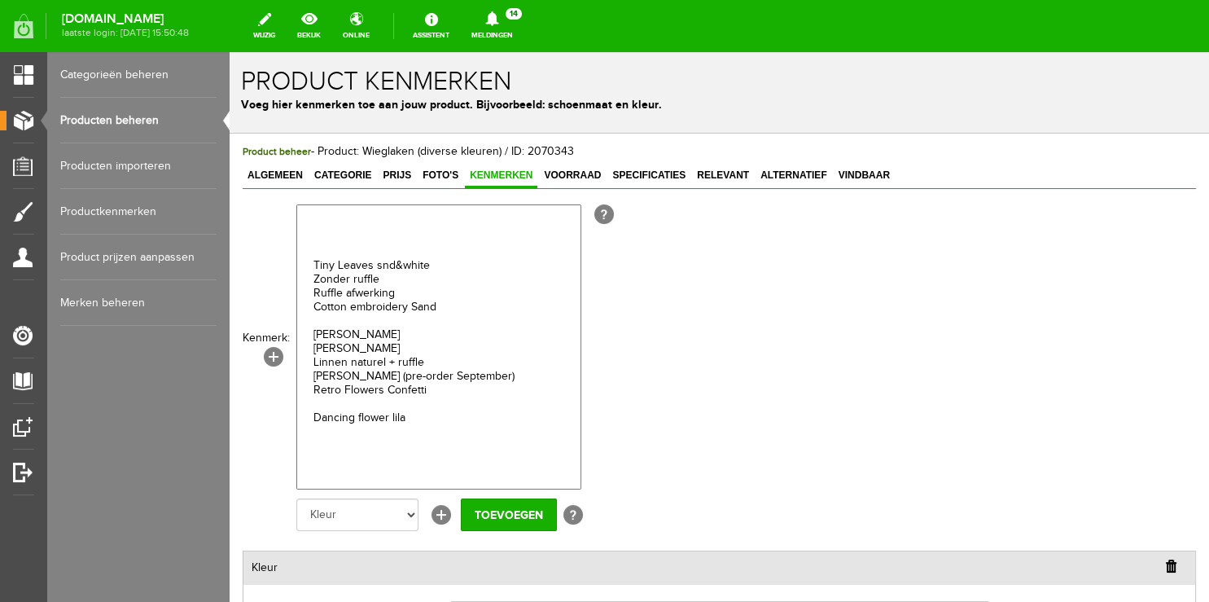
click at [416, 10] on option "Scandinavian Forest" at bounding box center [438, 3] width 283 height 14
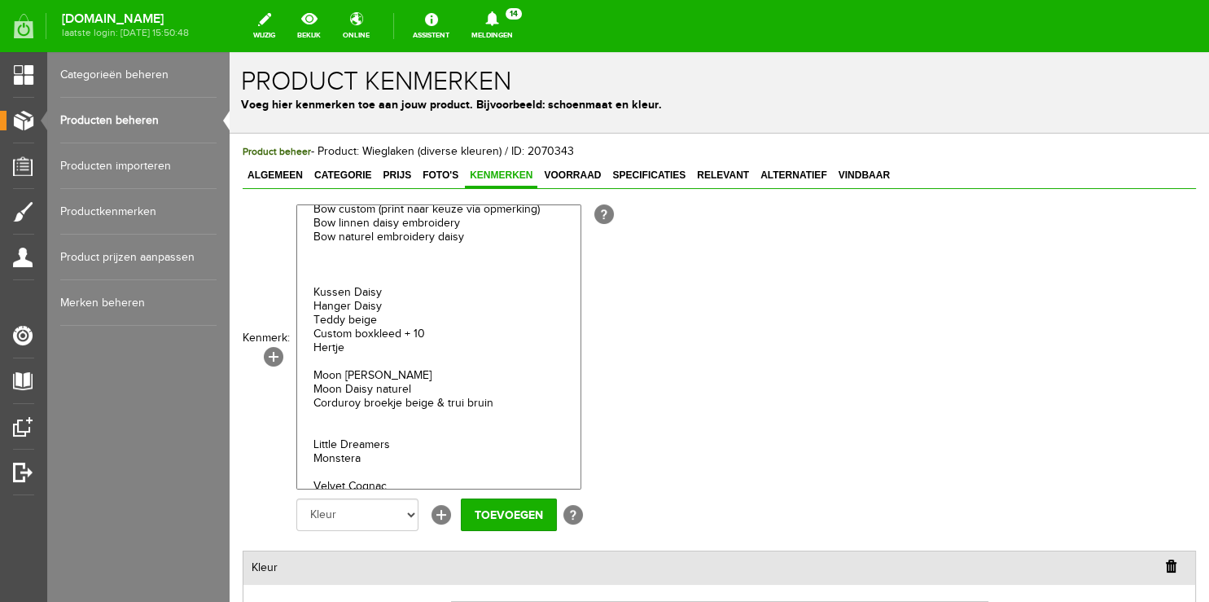
scroll to position [3160, 0]
click at [497, 513] on input "Toevoegen" at bounding box center [509, 514] width 96 height 33
select select
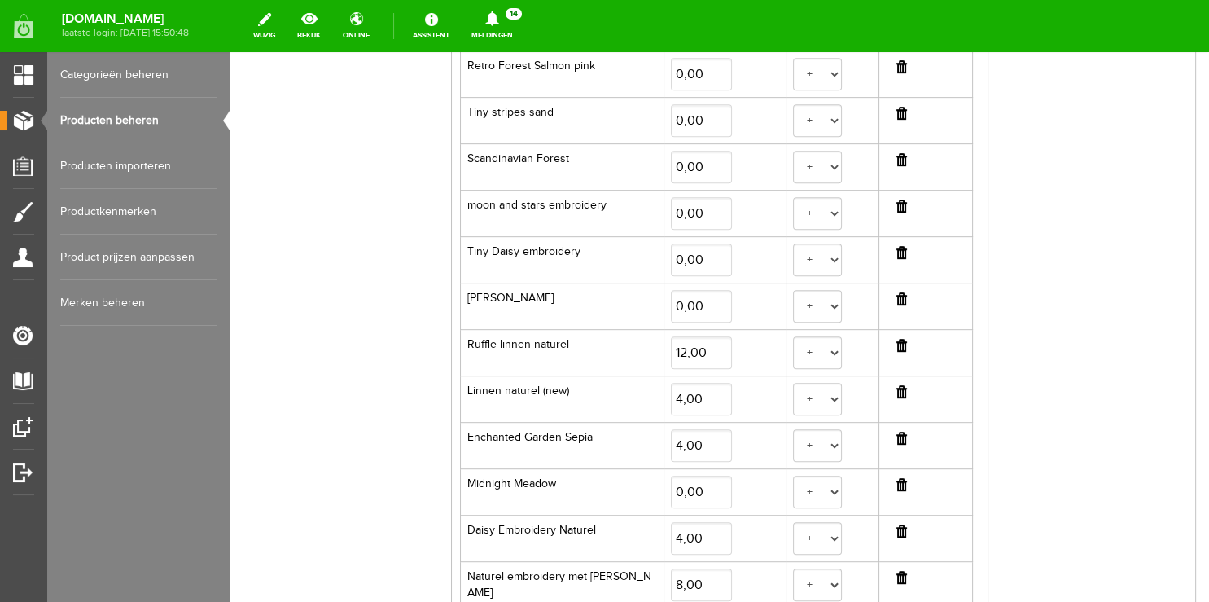
scroll to position [1259, 0]
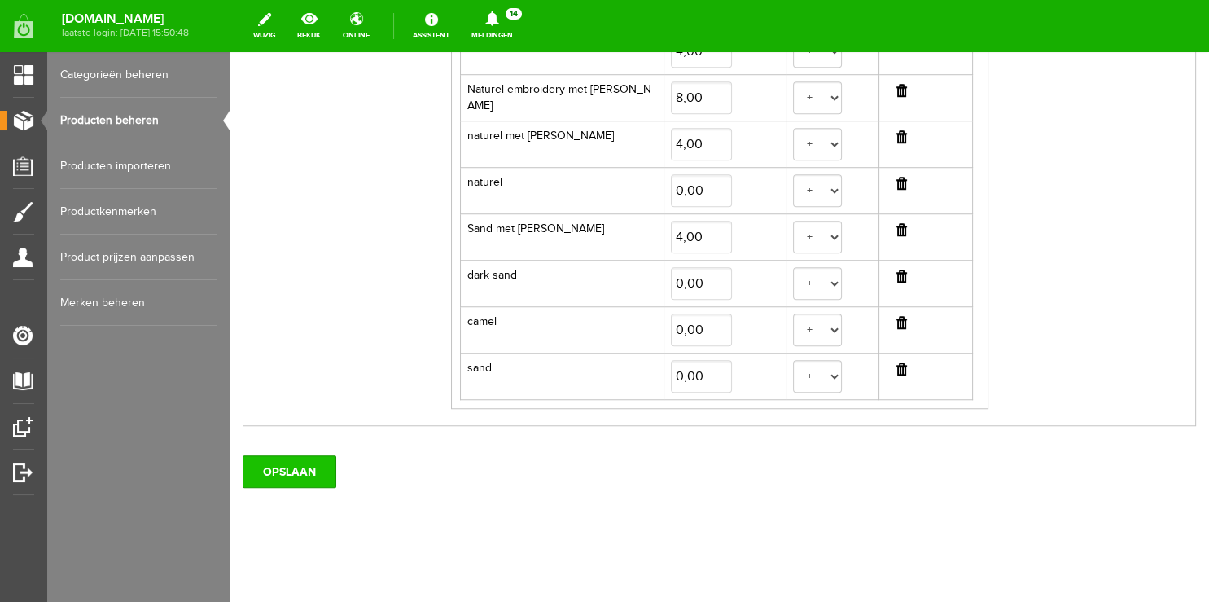
click at [303, 476] on input "OPSLAAN" at bounding box center [290, 471] width 94 height 33
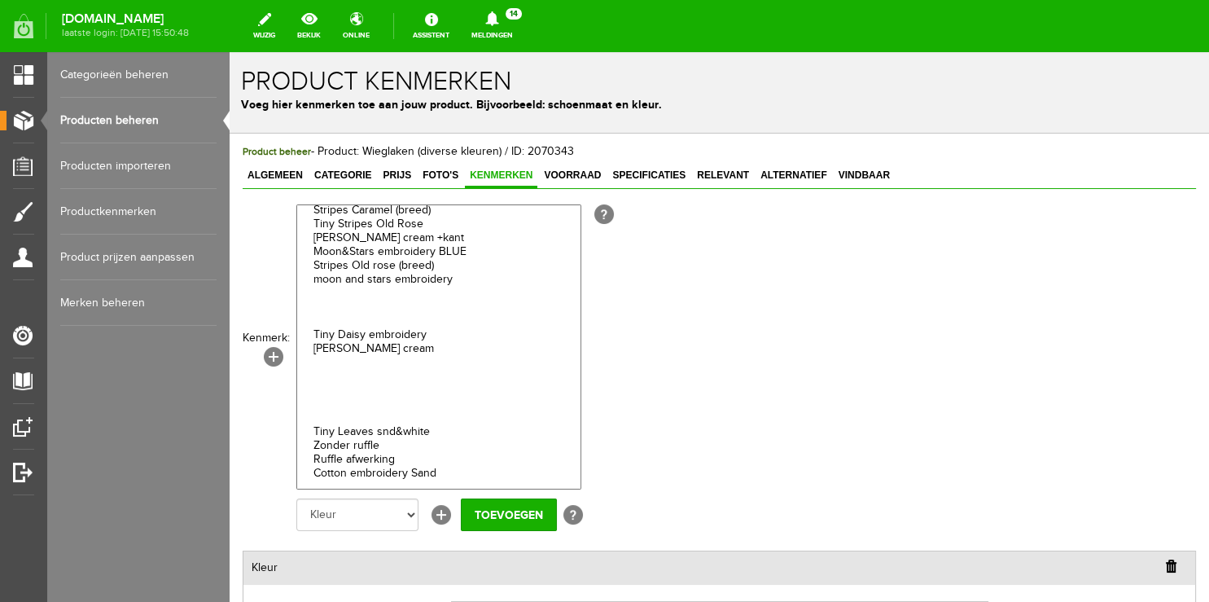
scroll to position [2298, 0]
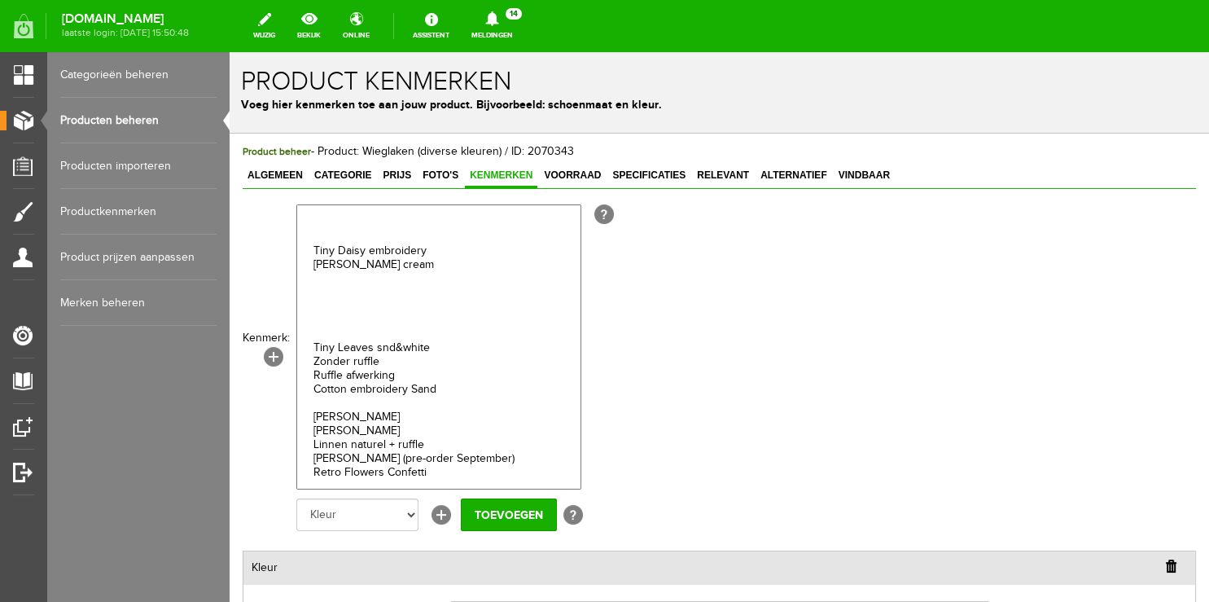
select select "17394|337867"
click at [521, 518] on input "Toevoegen" at bounding box center [509, 514] width 96 height 33
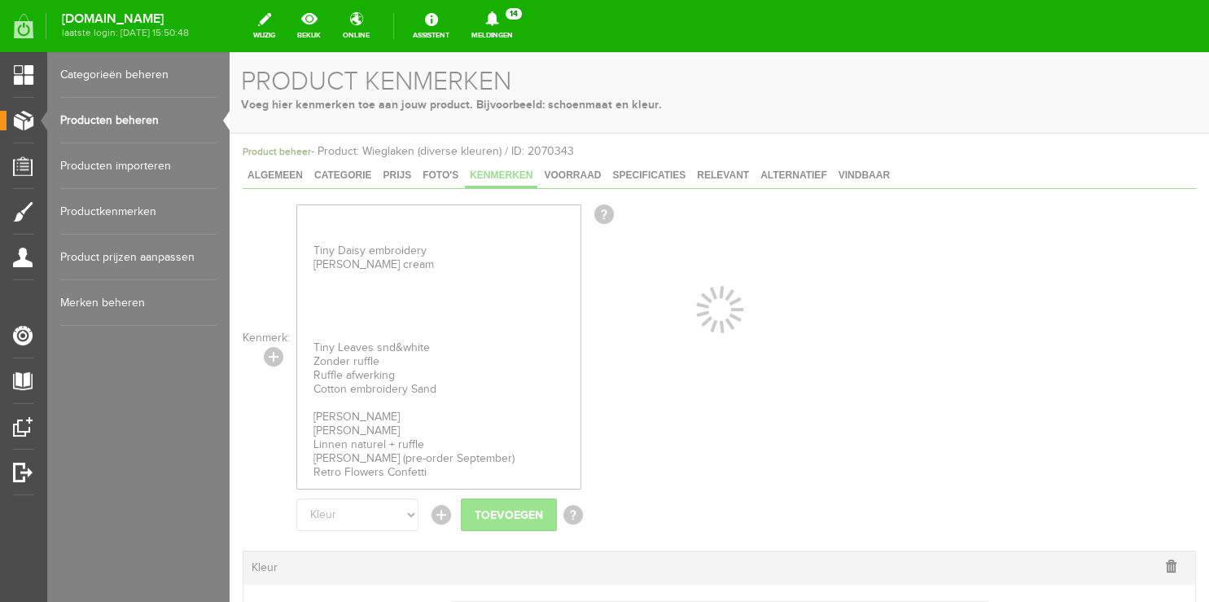
select select
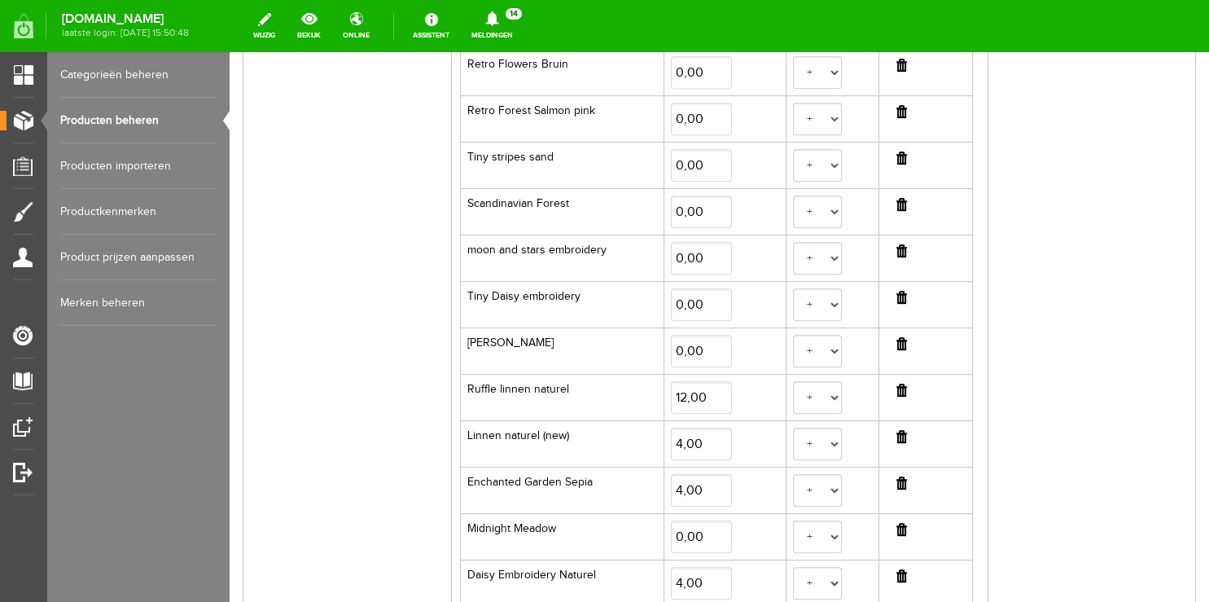
scroll to position [1305, 0]
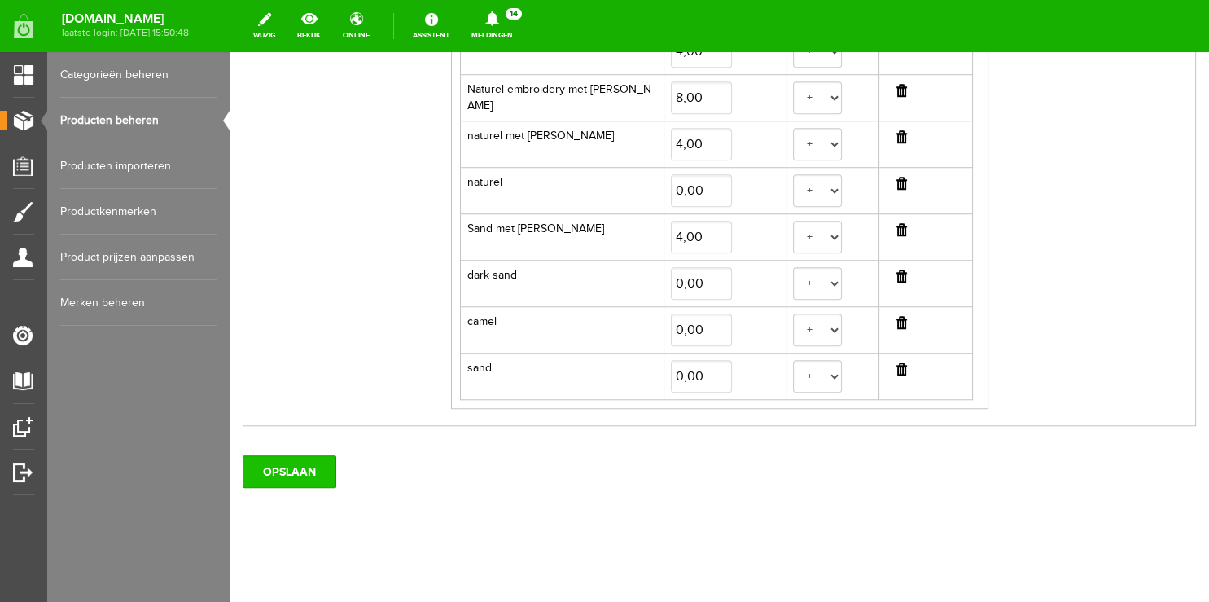
click at [297, 471] on input "OPSLAAN" at bounding box center [290, 471] width 94 height 33
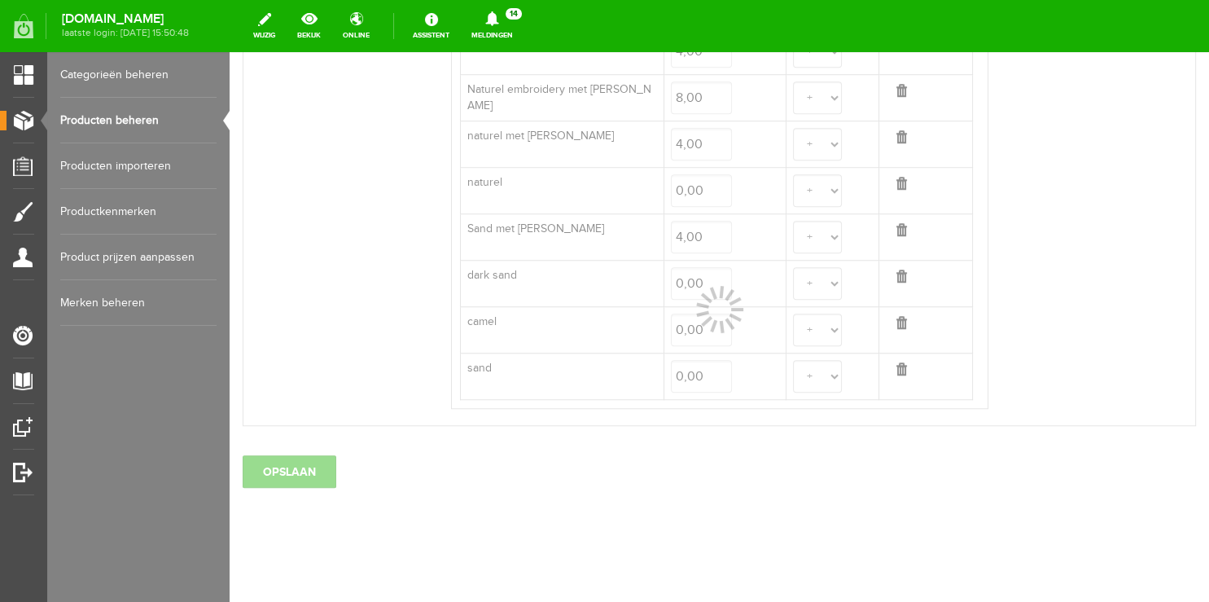
select select
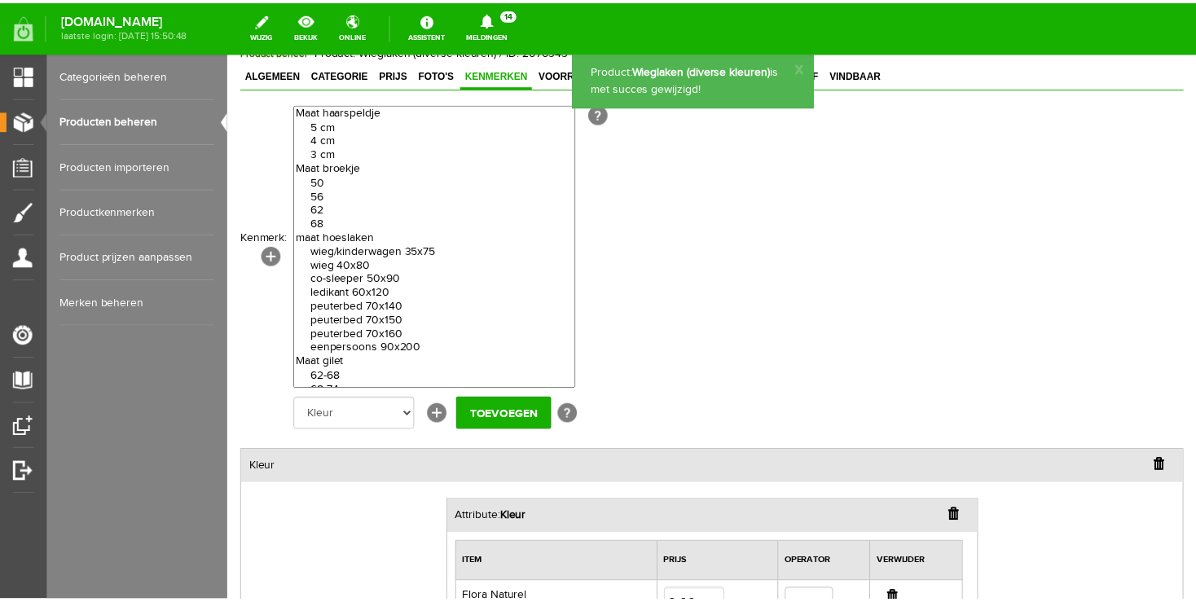
scroll to position [574, 0]
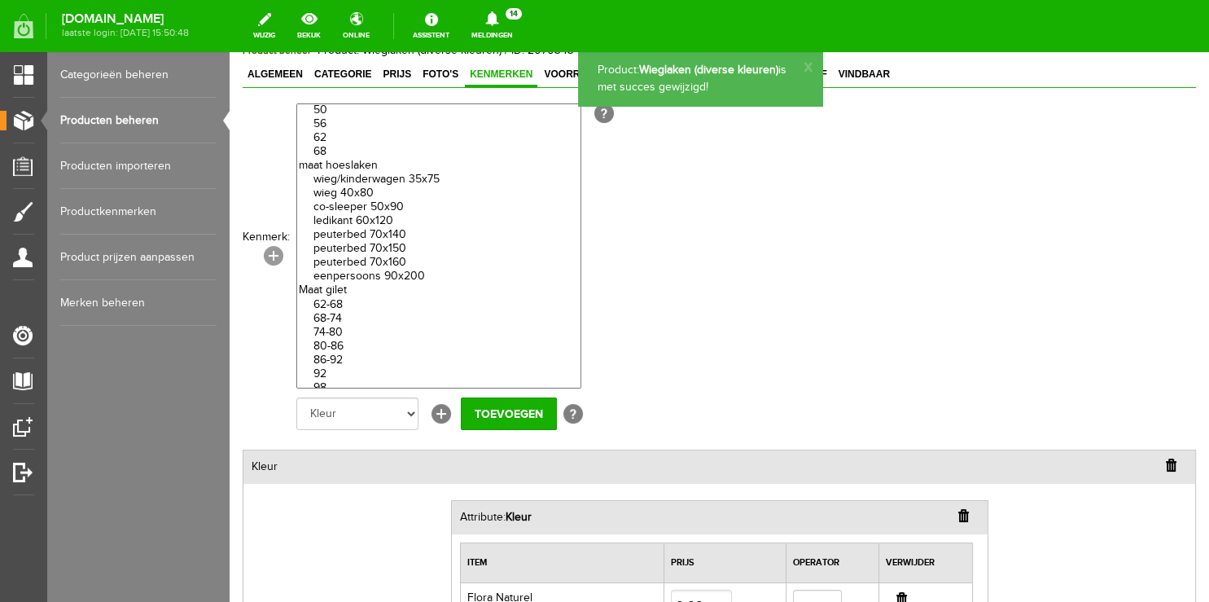
click at [269, 252] on link "[+]" at bounding box center [274, 256] width 20 height 20
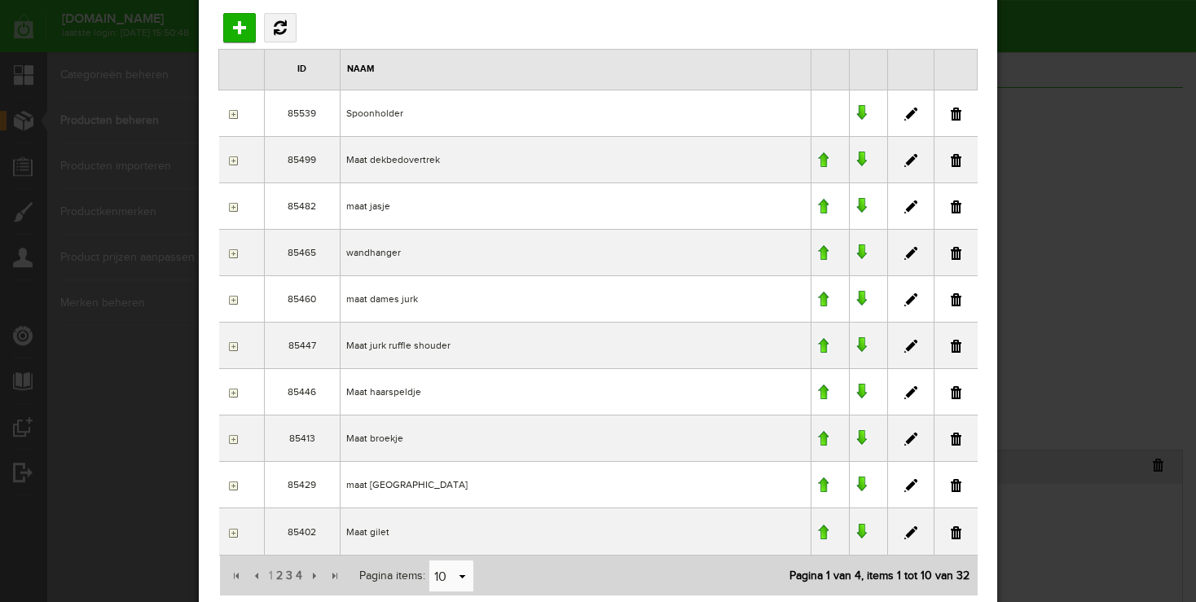
scroll to position [68, 0]
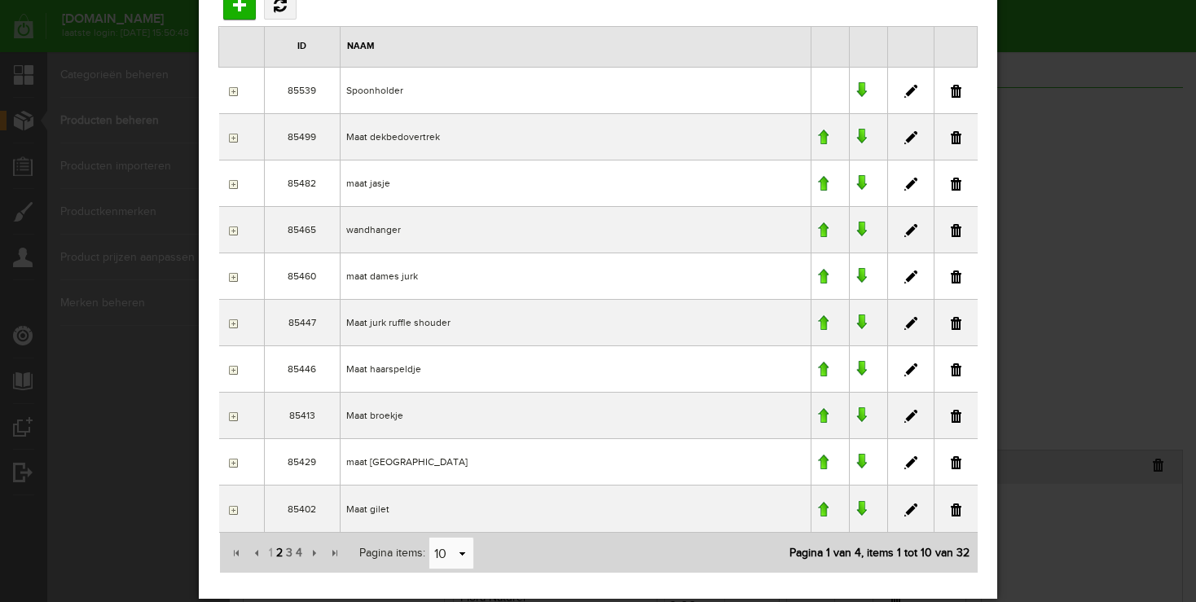
click at [280, 552] on span "2" at bounding box center [279, 553] width 10 height 33
click at [235, 369] on input "button" at bounding box center [231, 369] width 13 height 13
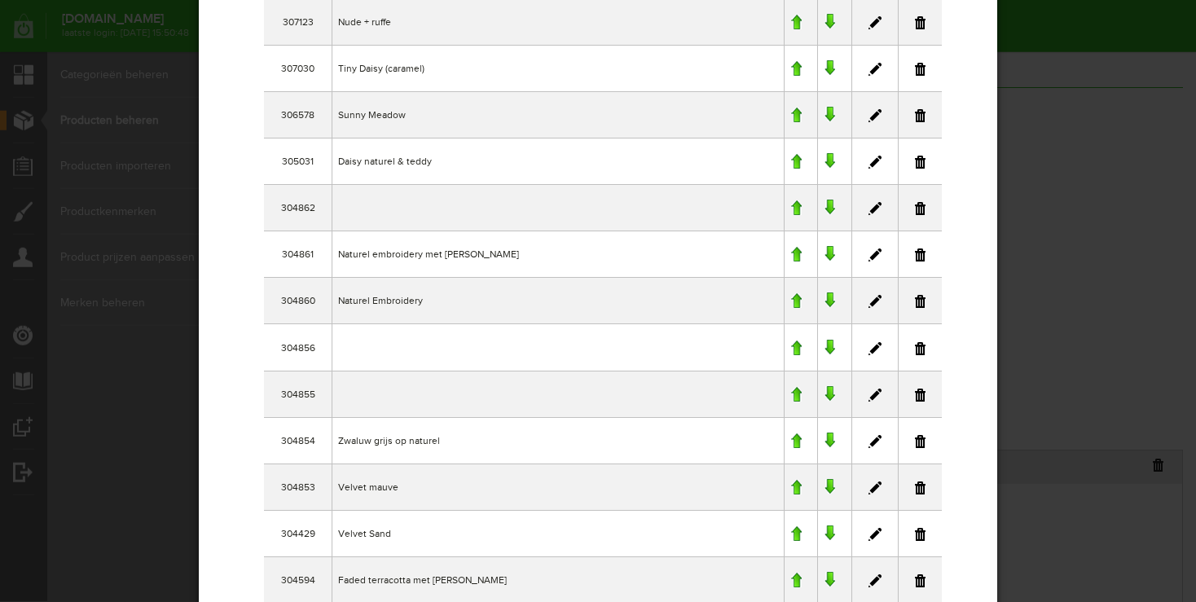
scroll to position [6948, 0]
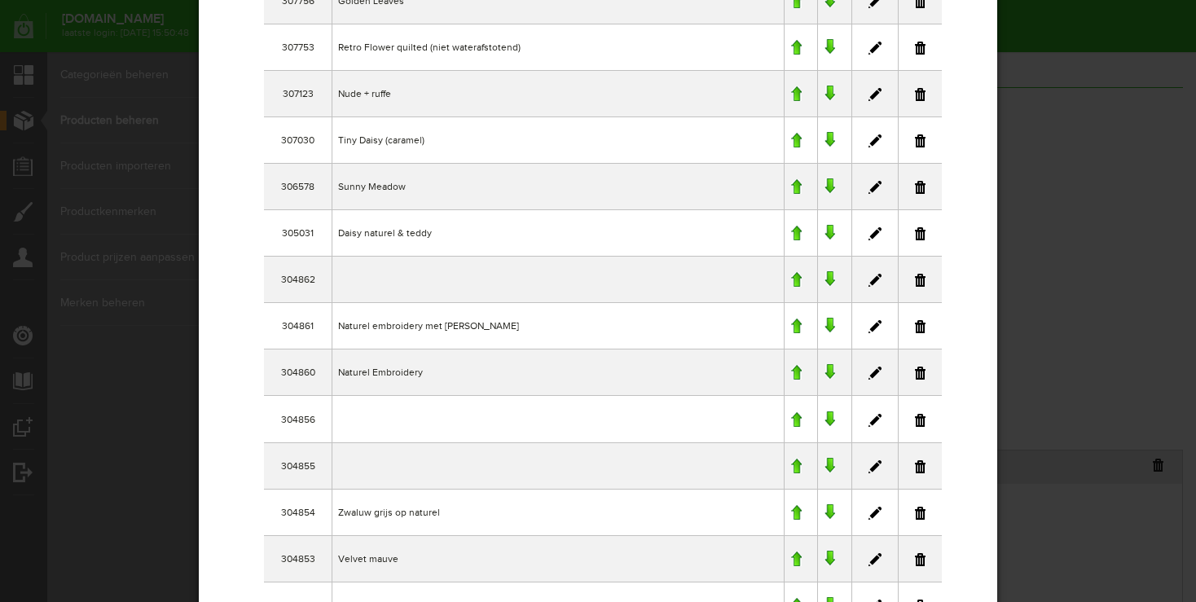
click at [919, 460] on link at bounding box center [920, 466] width 11 height 13
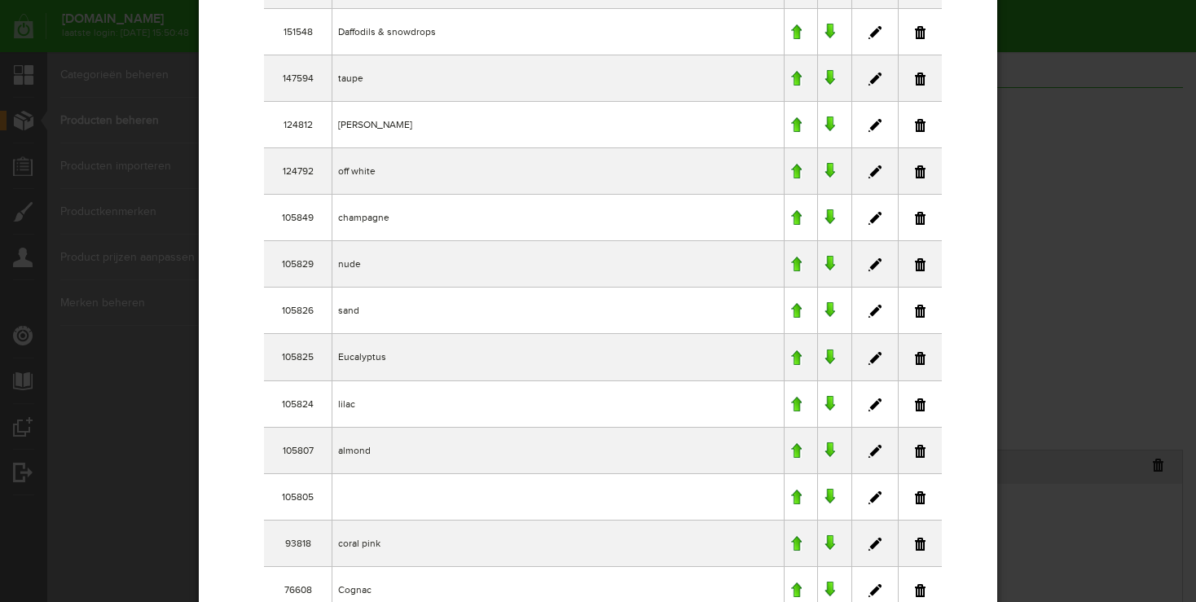
scroll to position [10701, 0]
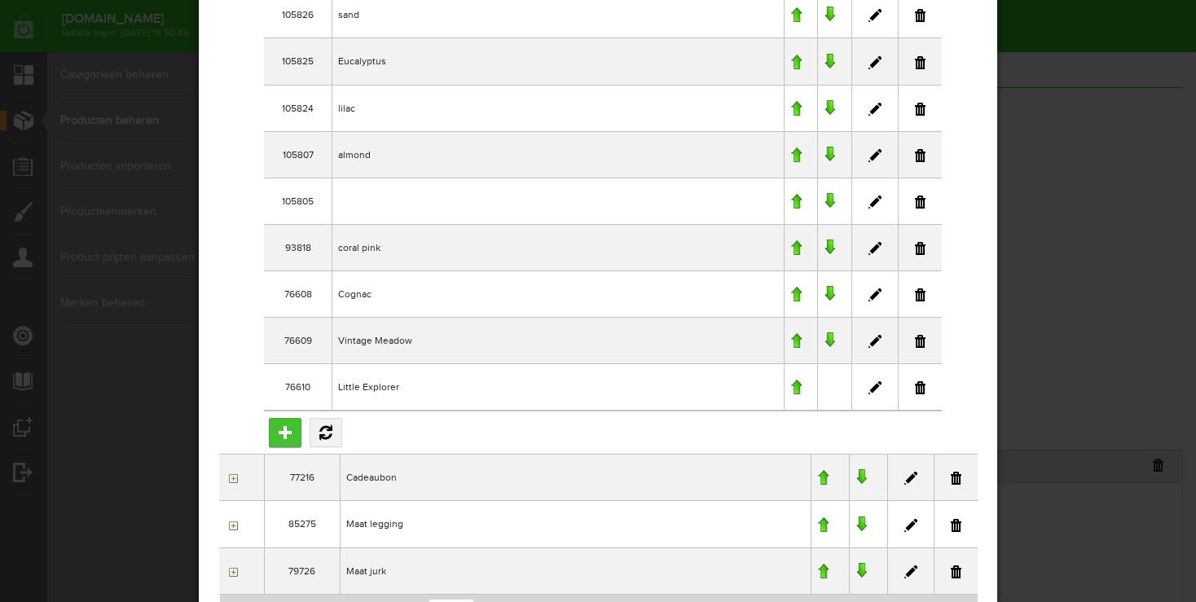
click at [278, 418] on input "Toevoegen" at bounding box center [285, 432] width 33 height 29
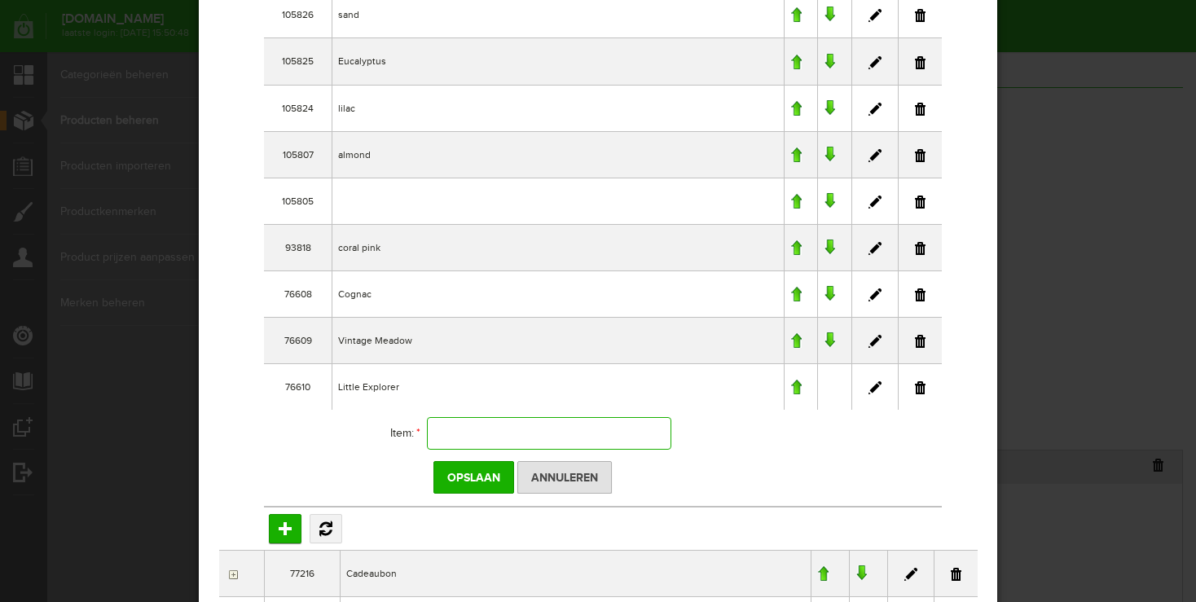
click at [477, 417] on input "text" at bounding box center [549, 433] width 244 height 33
type input "G"
type input "Flora naturel met [PERSON_NAME]"
click at [454, 461] on input "Opslaan" at bounding box center [473, 477] width 81 height 33
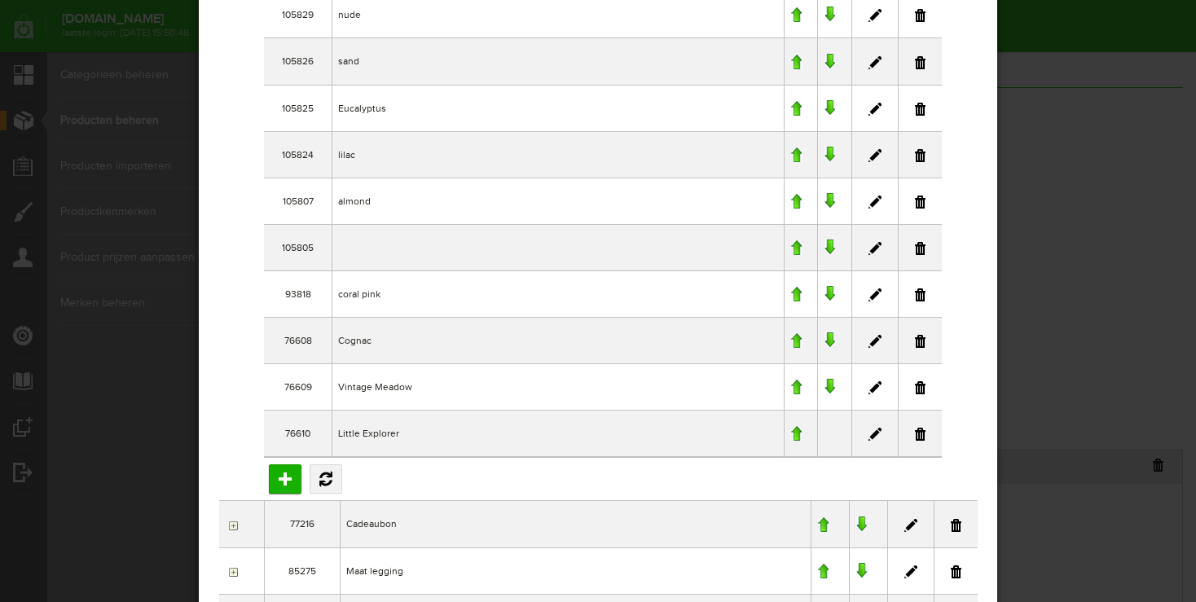
scroll to position [10748, 0]
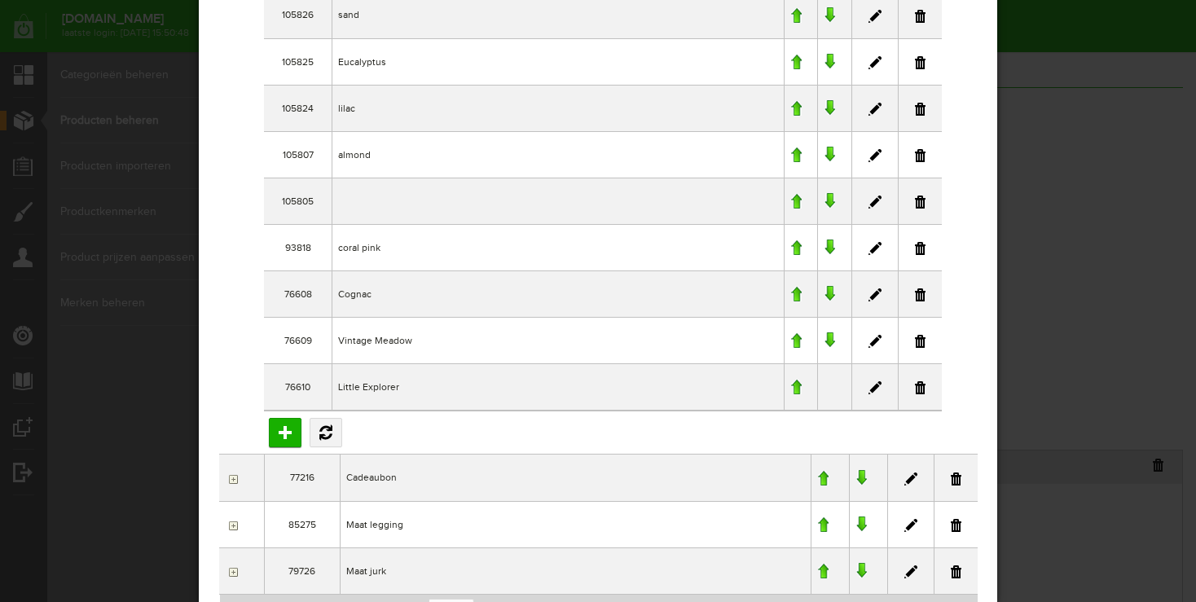
click at [1110, 393] on div at bounding box center [598, 301] width 1196 height 602
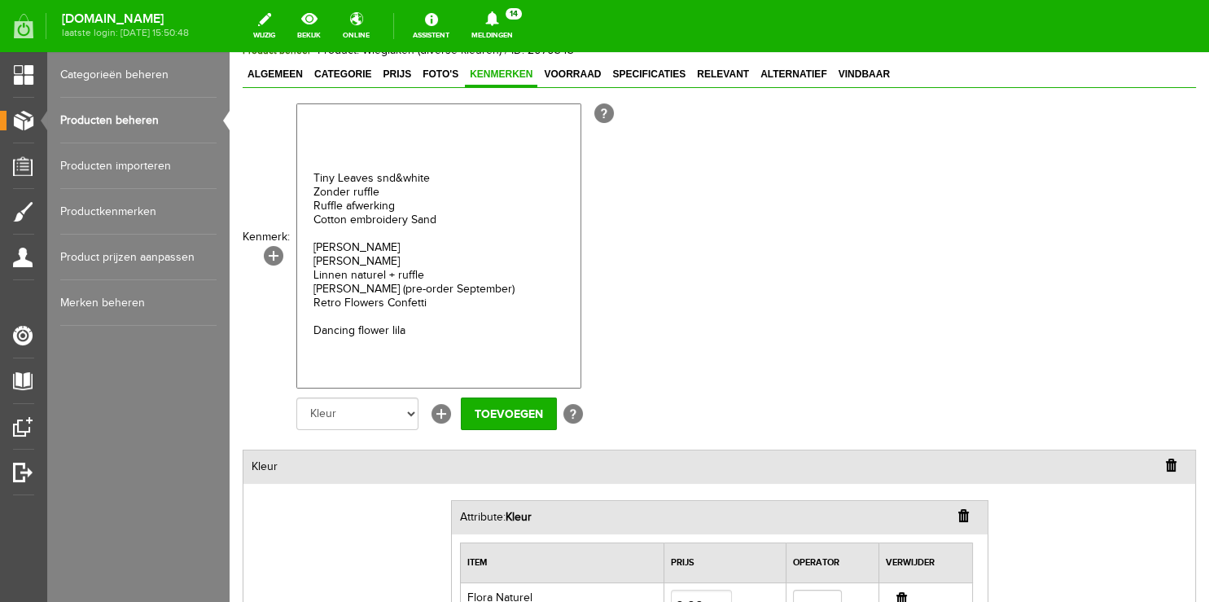
scroll to position [2298, 0]
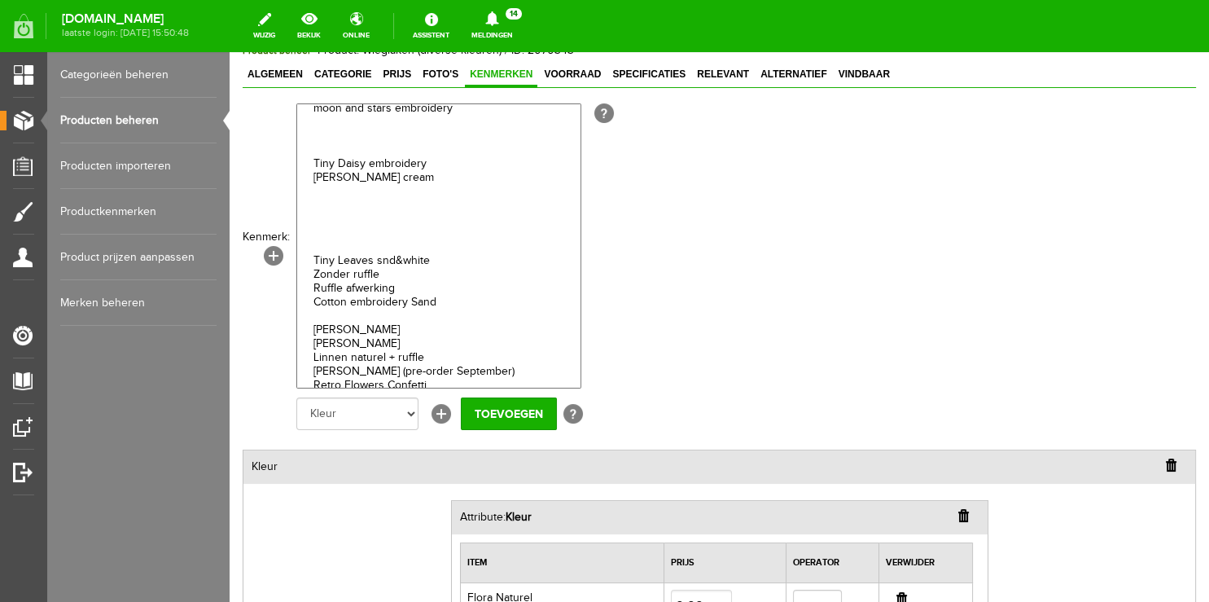
select select "17394|337921"
click at [533, 421] on input "Toevoegen" at bounding box center [509, 413] width 96 height 33
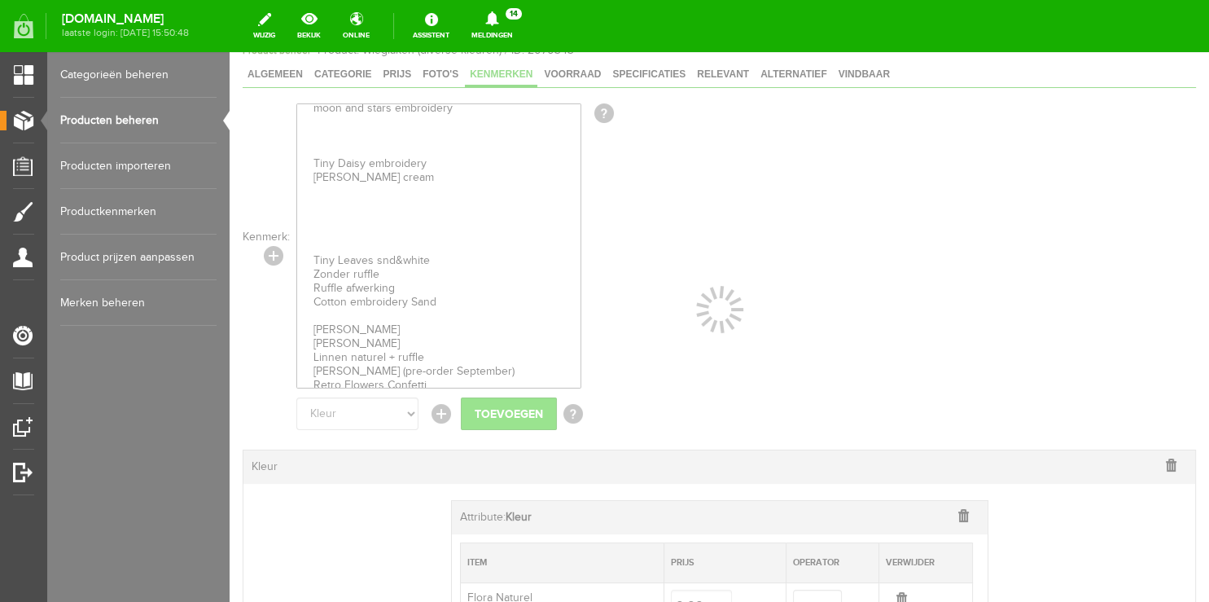
select select
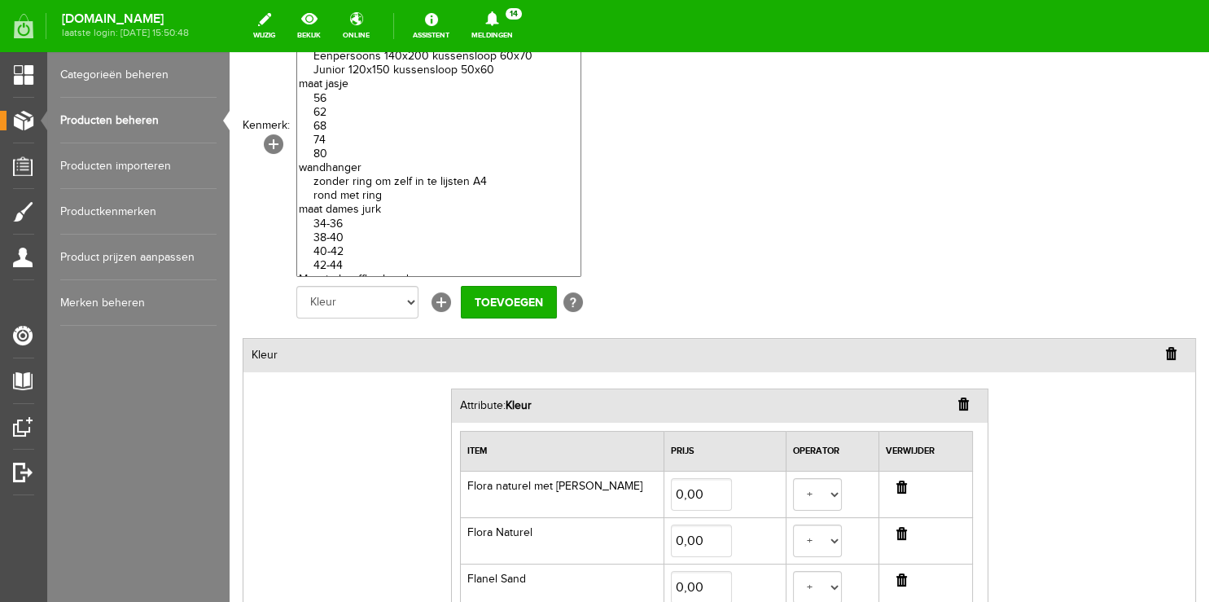
scroll to position [274, 0]
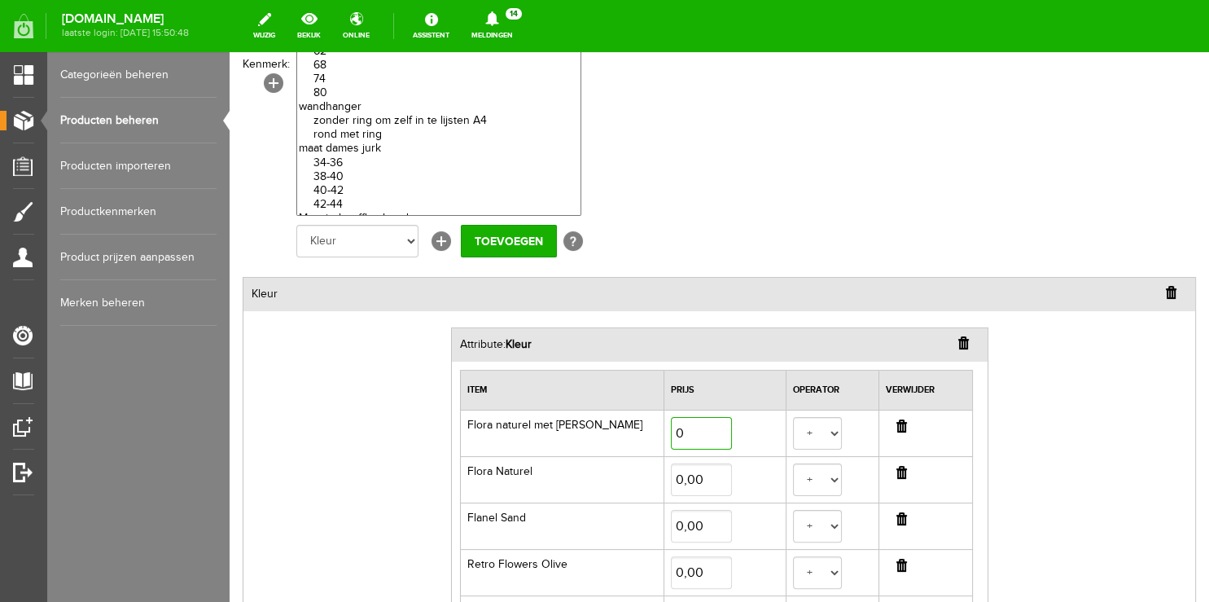
click at [672, 437] on input "0" at bounding box center [701, 433] width 61 height 33
type input "4,00"
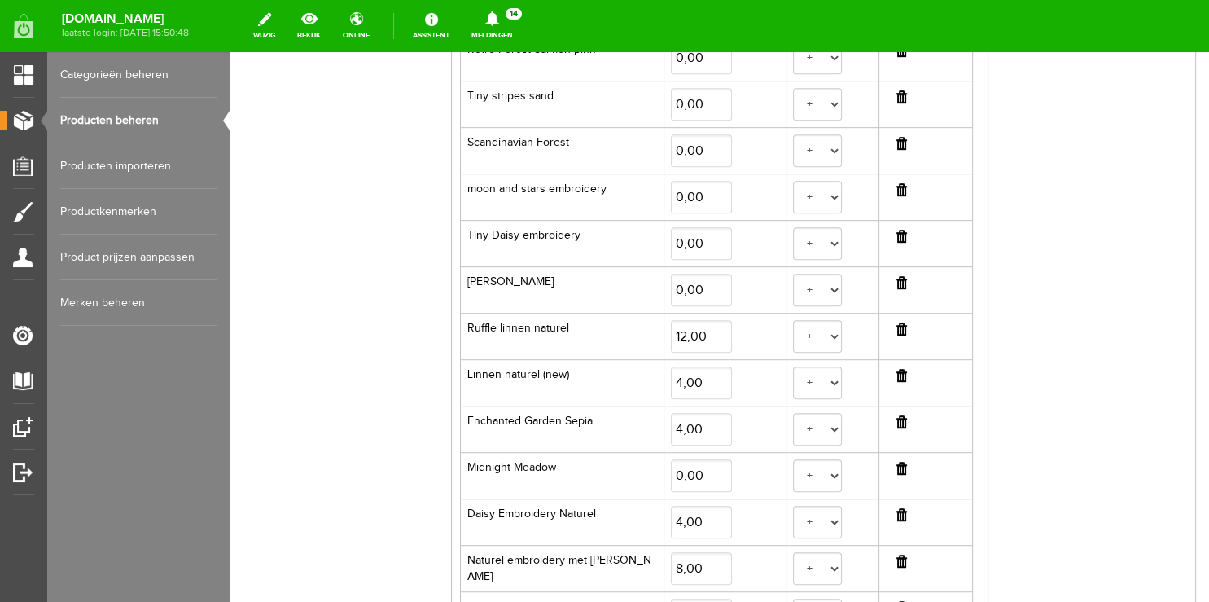
scroll to position [1352, 0]
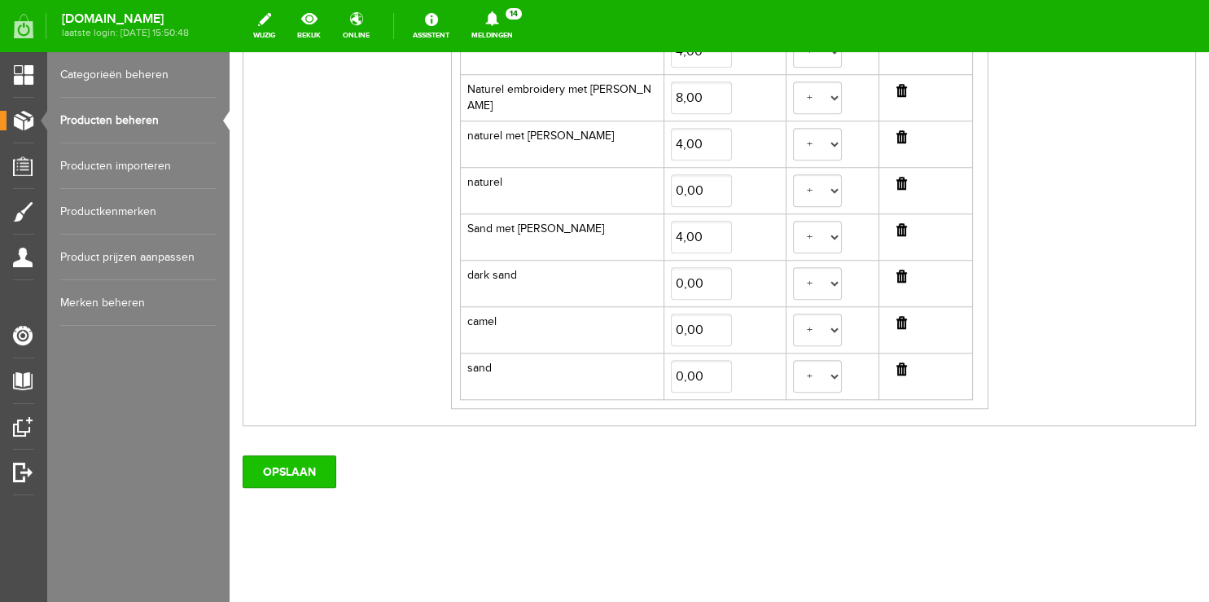
click at [246, 467] on input "OPSLAAN" at bounding box center [290, 471] width 94 height 33
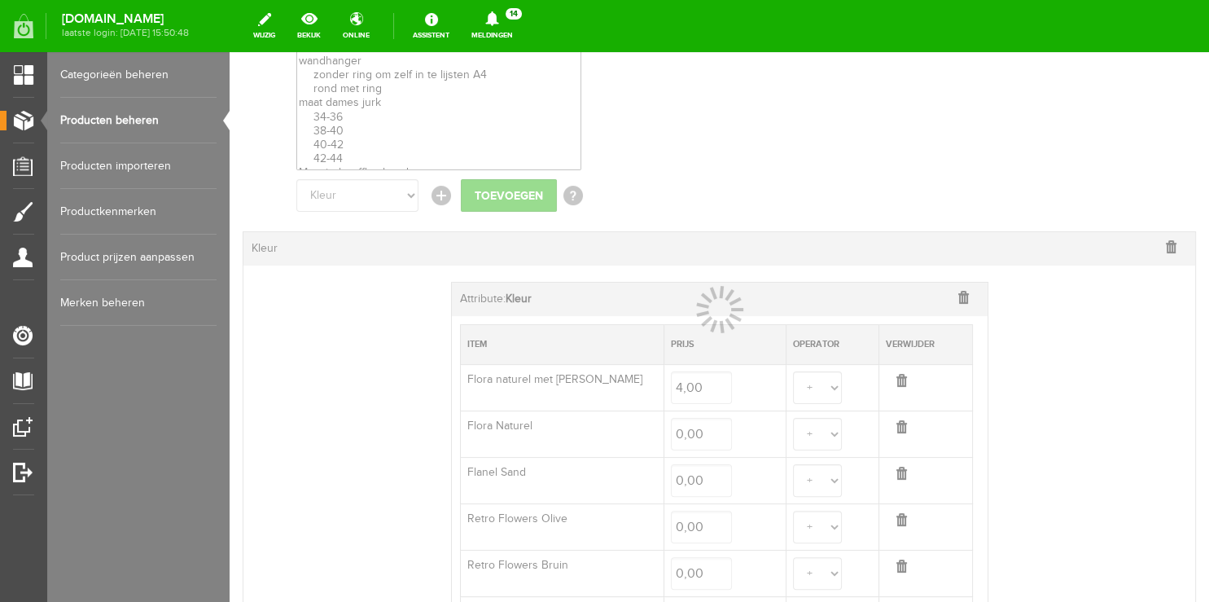
scroll to position [0, 0]
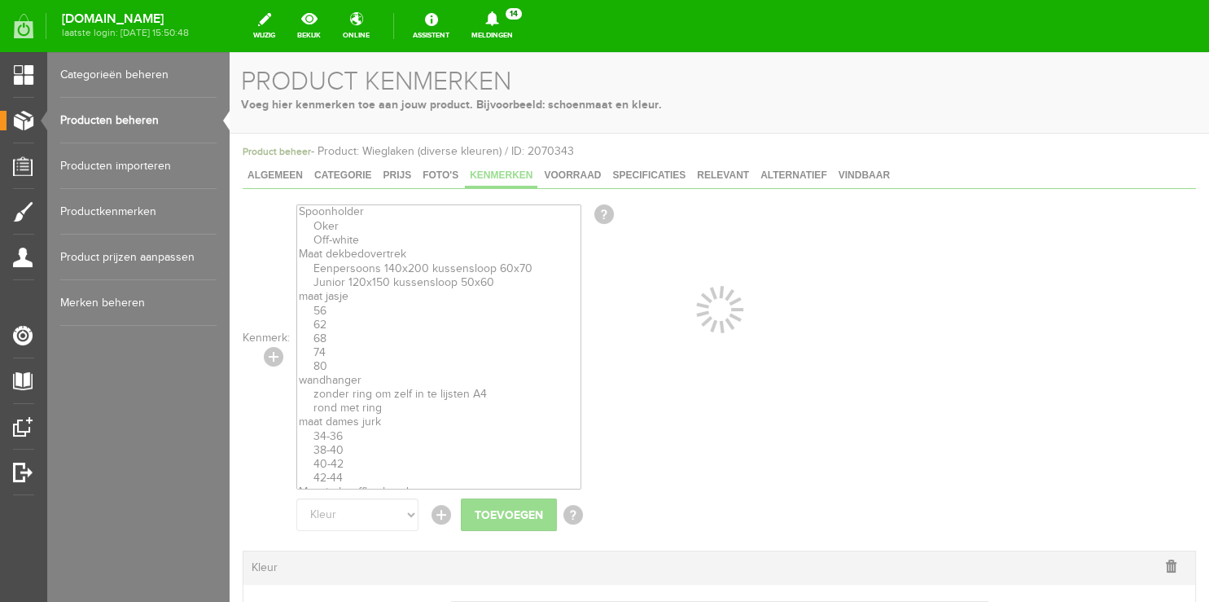
select select
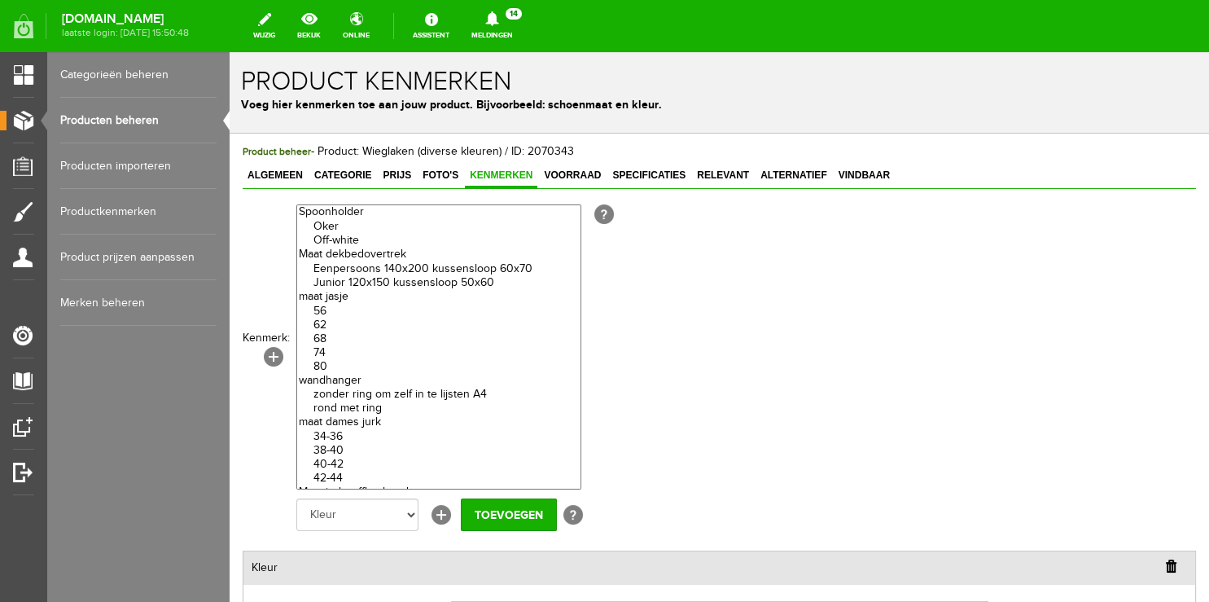
click at [114, 113] on link "Producten beheren" at bounding box center [138, 121] width 156 height 46
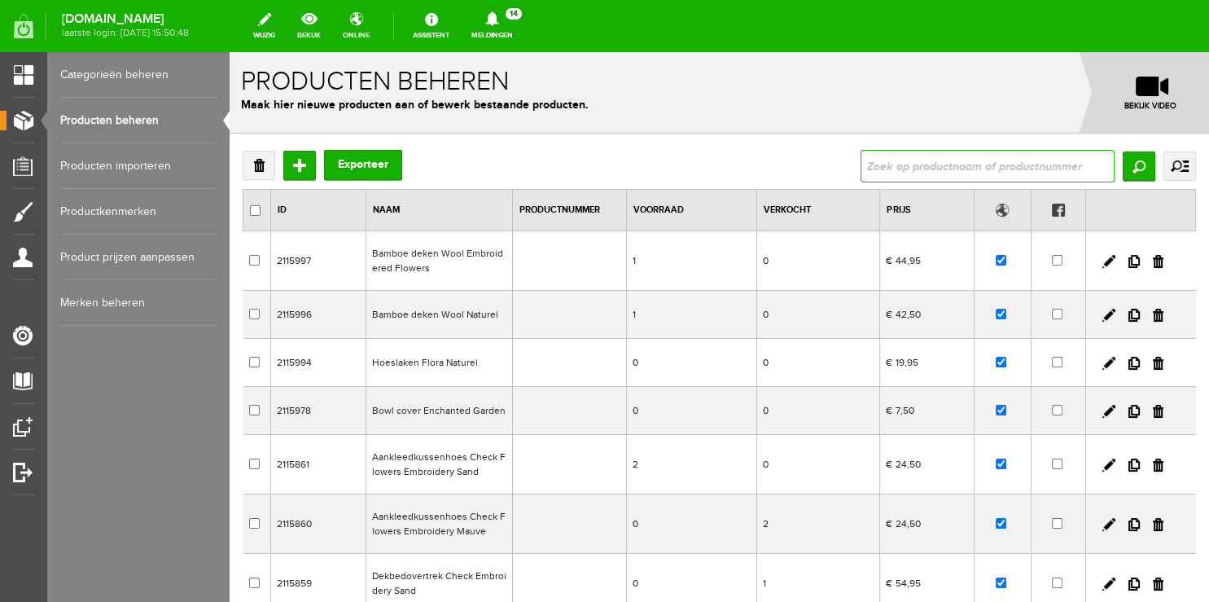
click at [923, 169] on input "text" at bounding box center [988, 166] width 254 height 33
type input "wieglaken"
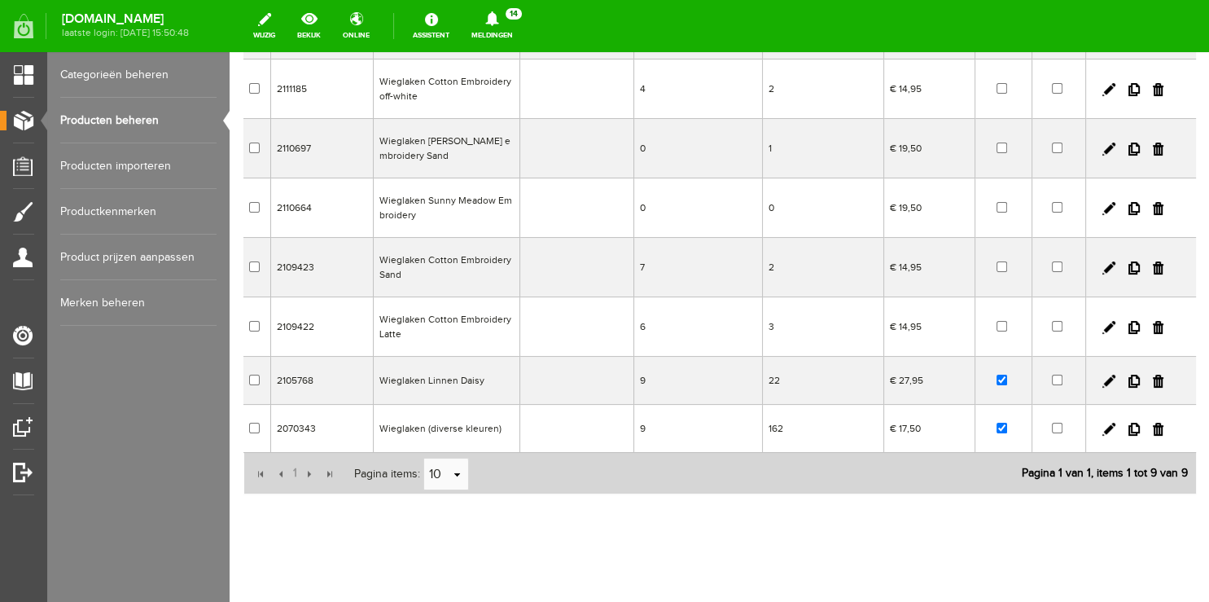
scroll to position [304, 0]
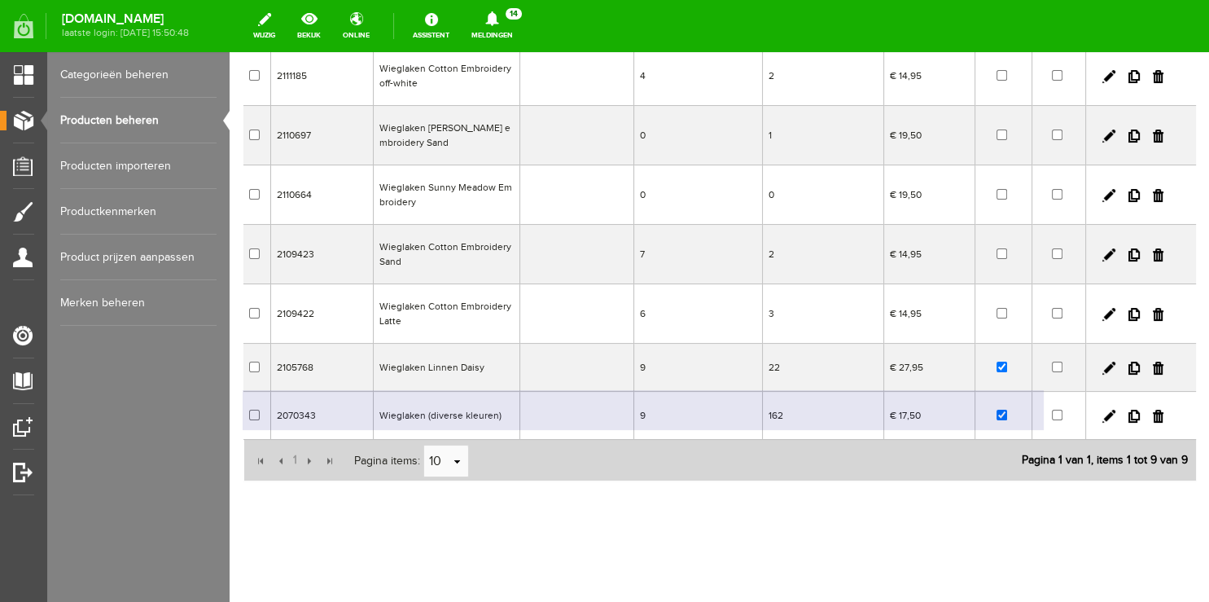
drag, startPoint x: 1121, startPoint y: 419, endPoint x: 672, endPoint y: 536, distance: 463.8
click at [672, 536] on div "Verwijderen Toevoegen Exporteer wieglaken Zoeken uitgebreid zoeken Categorie Wo…" at bounding box center [720, 217] width 980 height 774
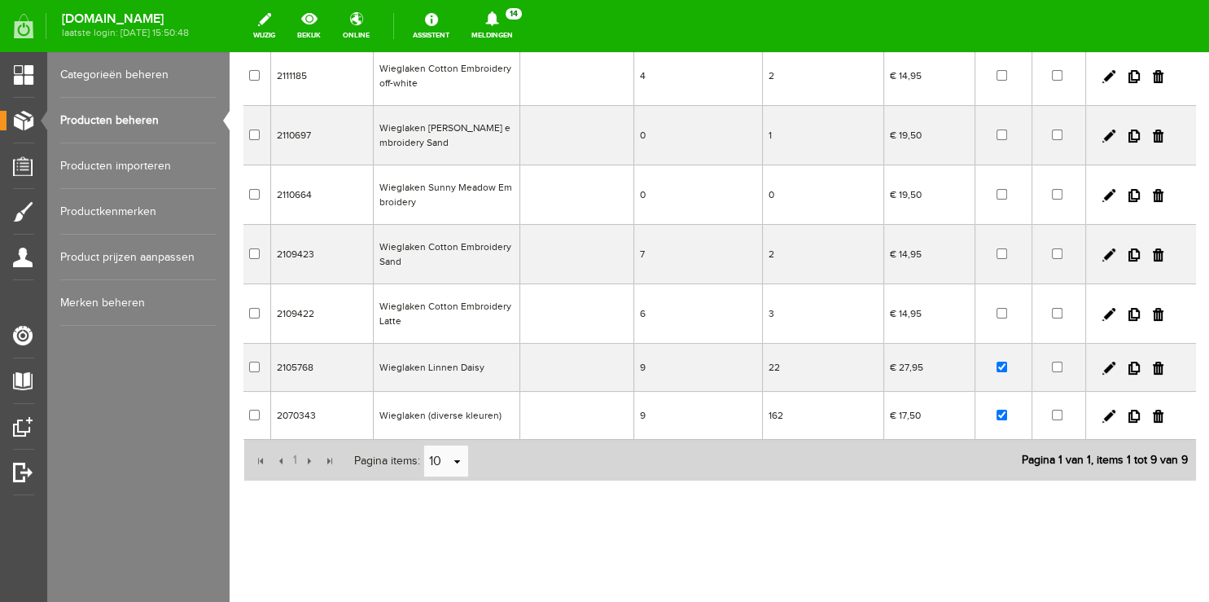
click at [676, 529] on div "Verwijderen Toevoegen Exporteer wieglaken Zoeken uitgebreid zoeken Categorie Wo…" at bounding box center [720, 217] width 980 height 774
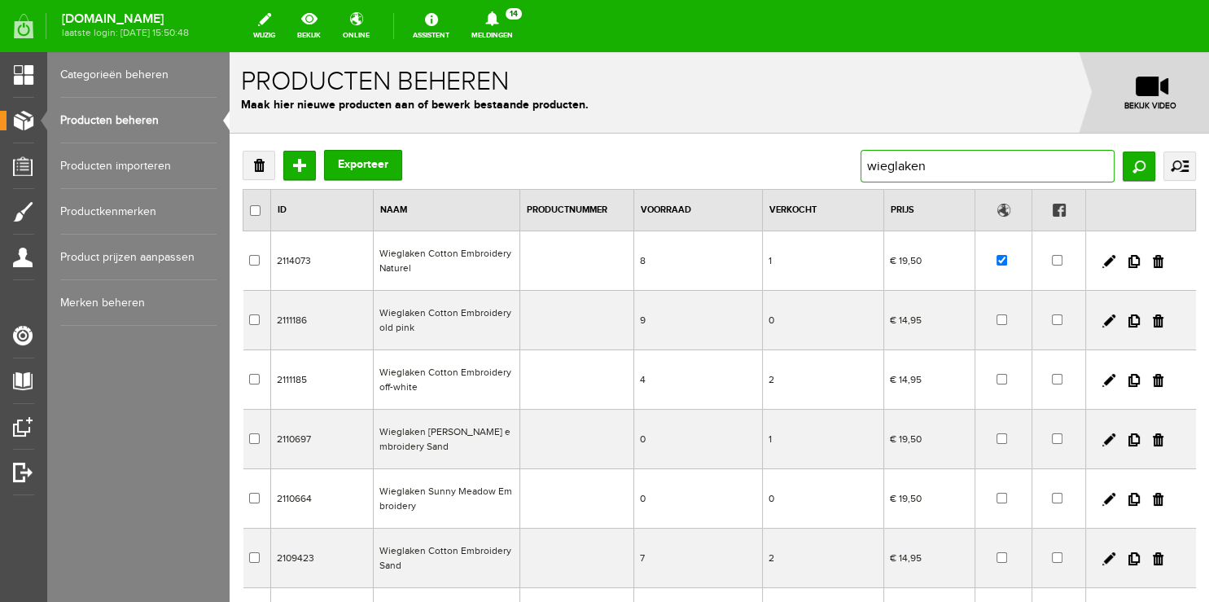
drag, startPoint x: 937, startPoint y: 173, endPoint x: 529, endPoint y: 169, distance: 407.2
click at [531, 170] on div "Verwijderen Toevoegen Exporteer wieglaken Zoeken uitgebreid zoeken Categorie Wo…" at bounding box center [720, 166] width 954 height 33
drag, startPoint x: 910, startPoint y: 171, endPoint x: 710, endPoint y: 165, distance: 200.4
click at [861, 165] on input "wieglaken" at bounding box center [988, 166] width 254 height 33
type input "ledikantlaken"
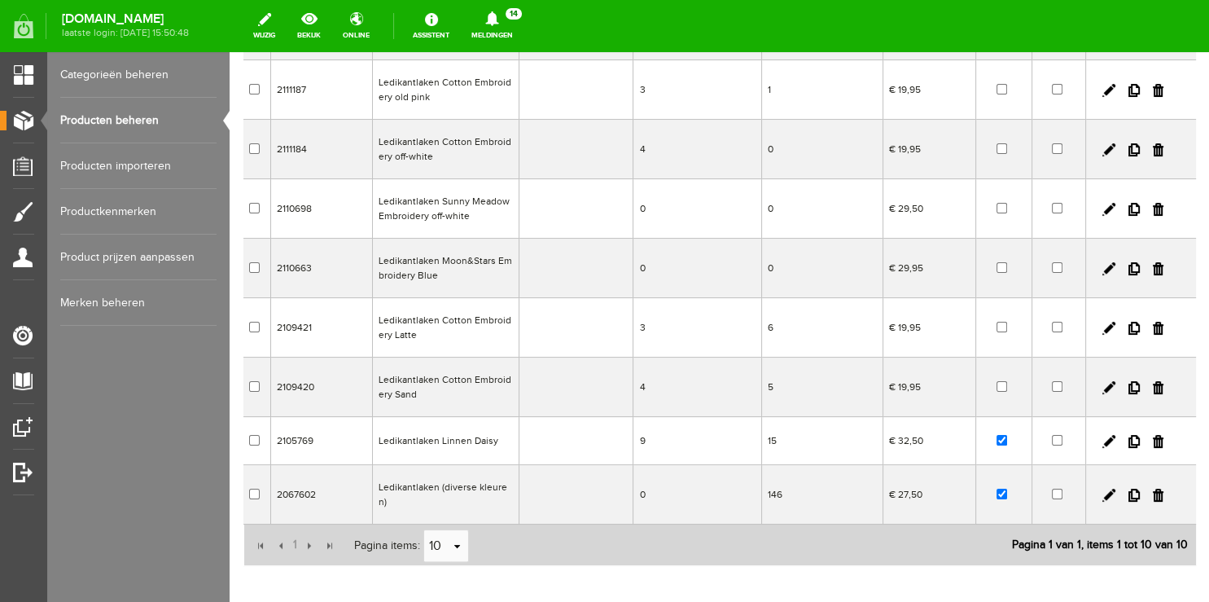
scroll to position [363, 0]
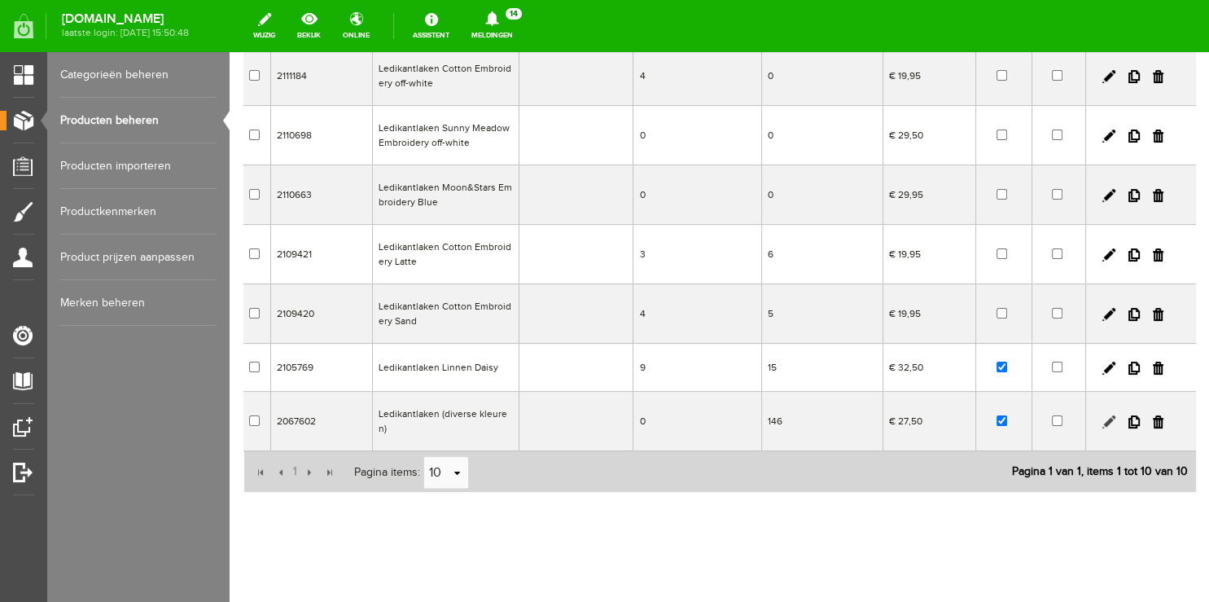
click at [1103, 415] on link at bounding box center [1109, 421] width 13 height 13
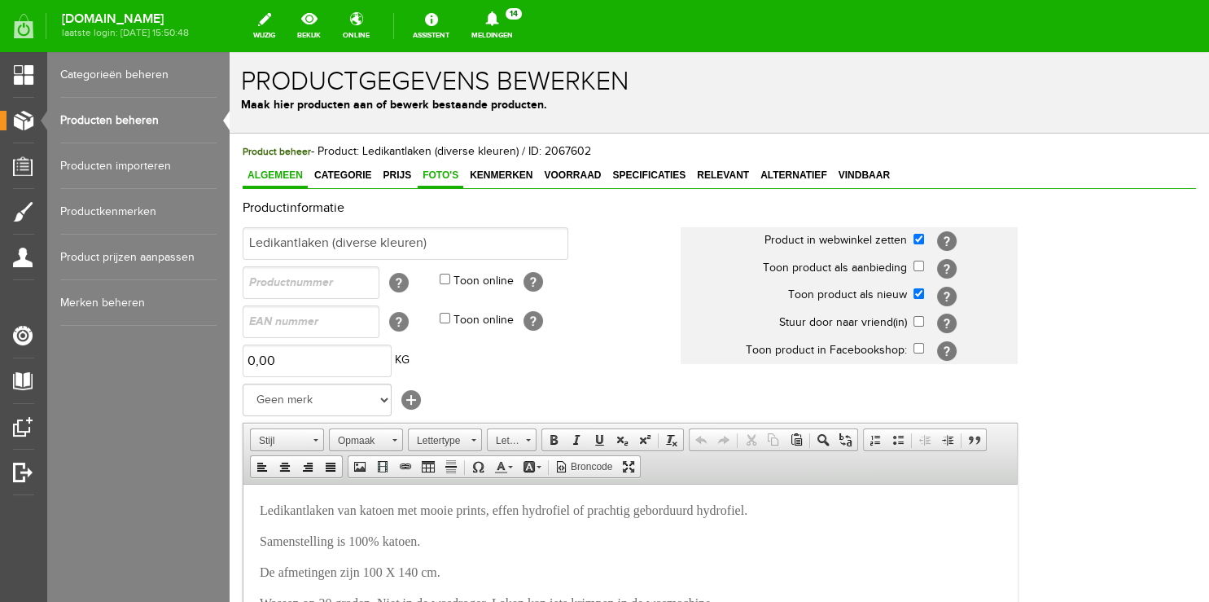
scroll to position [0, 0]
click at [441, 181] on span "Foto's" at bounding box center [441, 174] width 46 height 11
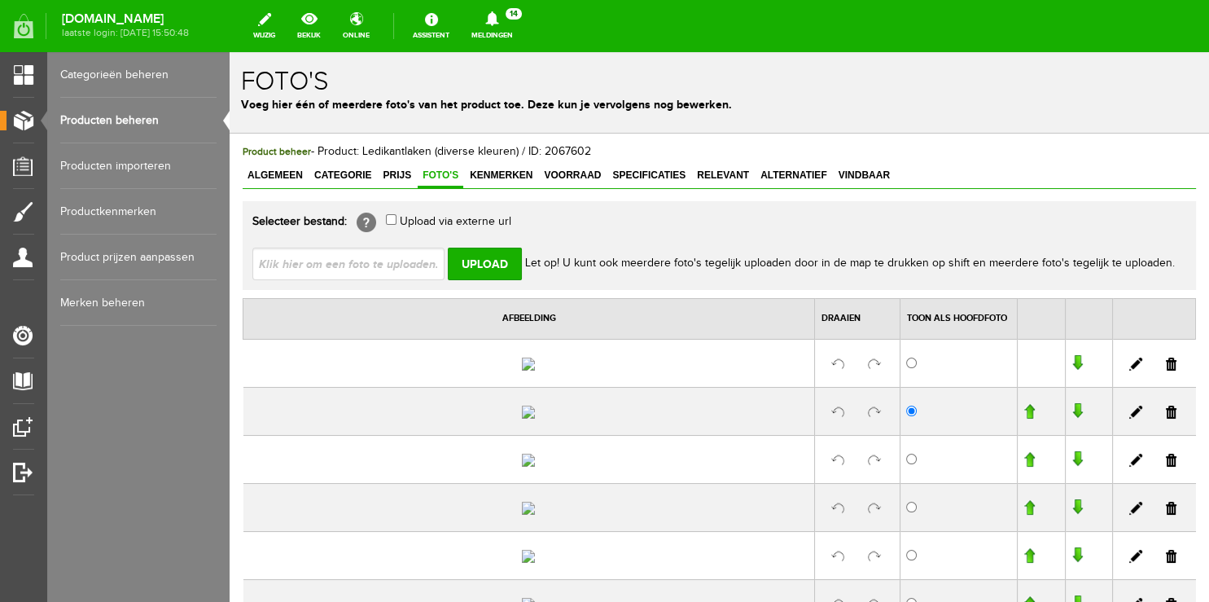
click at [1166, 371] on link at bounding box center [1171, 364] width 11 height 13
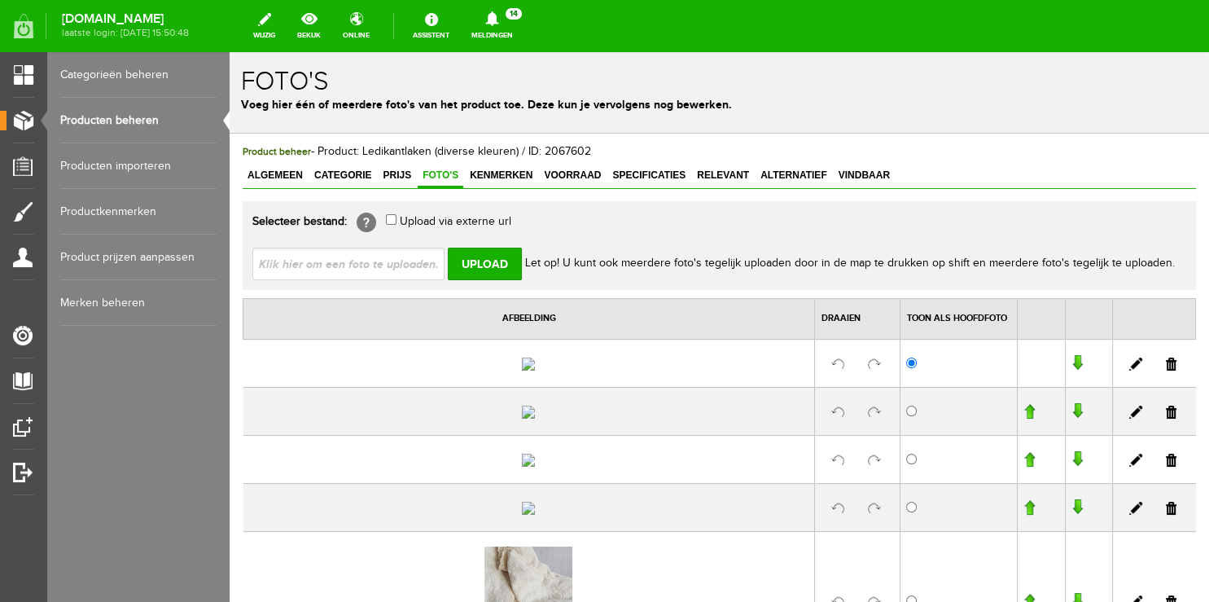
click at [1166, 371] on link at bounding box center [1171, 364] width 11 height 13
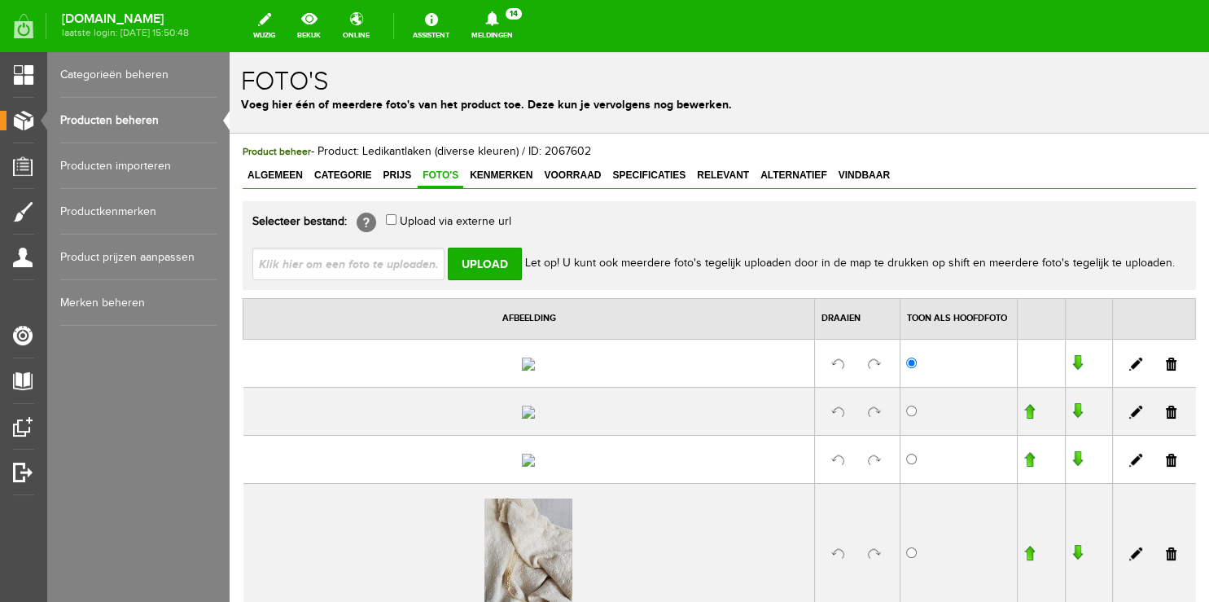
click at [1166, 371] on link at bounding box center [1171, 364] width 11 height 13
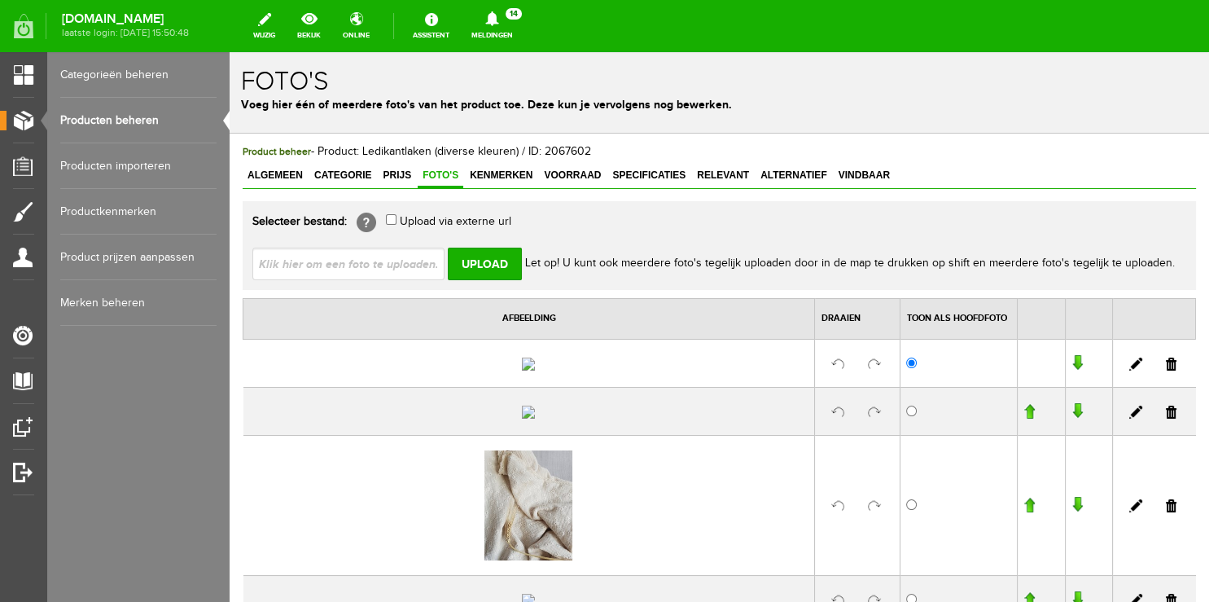
click at [1166, 371] on link at bounding box center [1171, 364] width 11 height 13
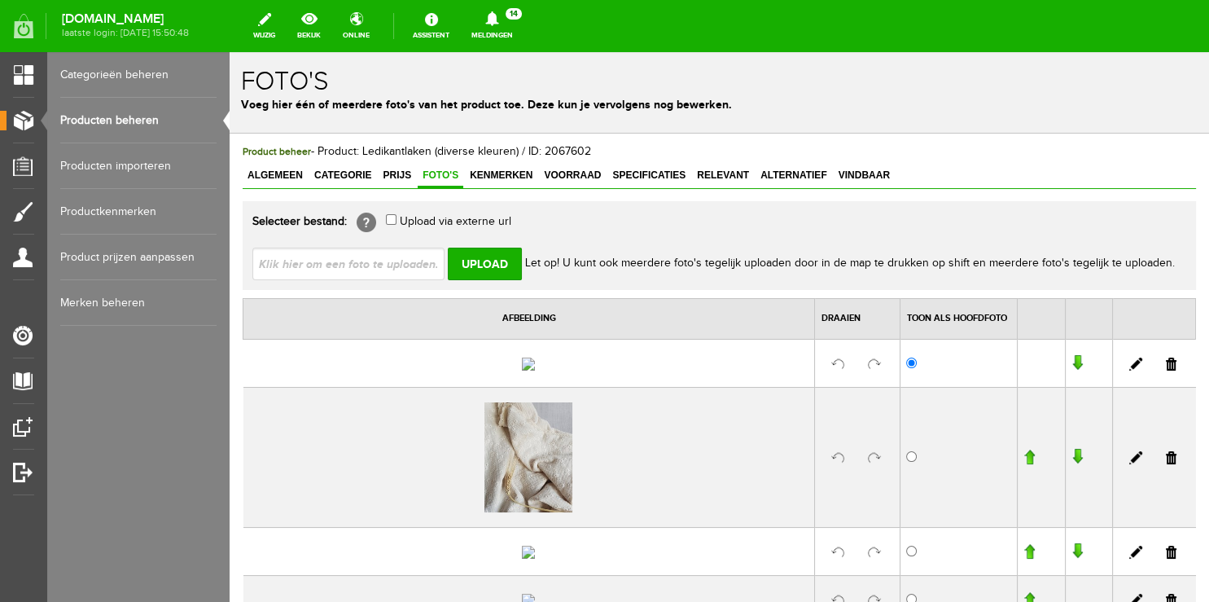
click at [1166, 371] on link at bounding box center [1171, 364] width 11 height 13
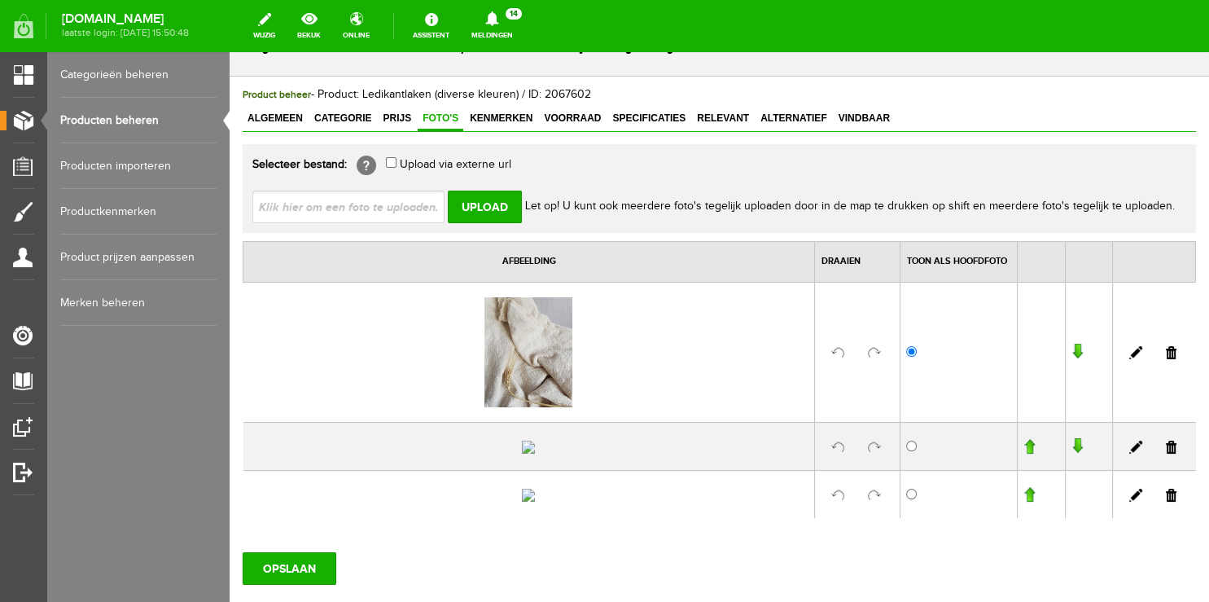
scroll to position [172, 0]
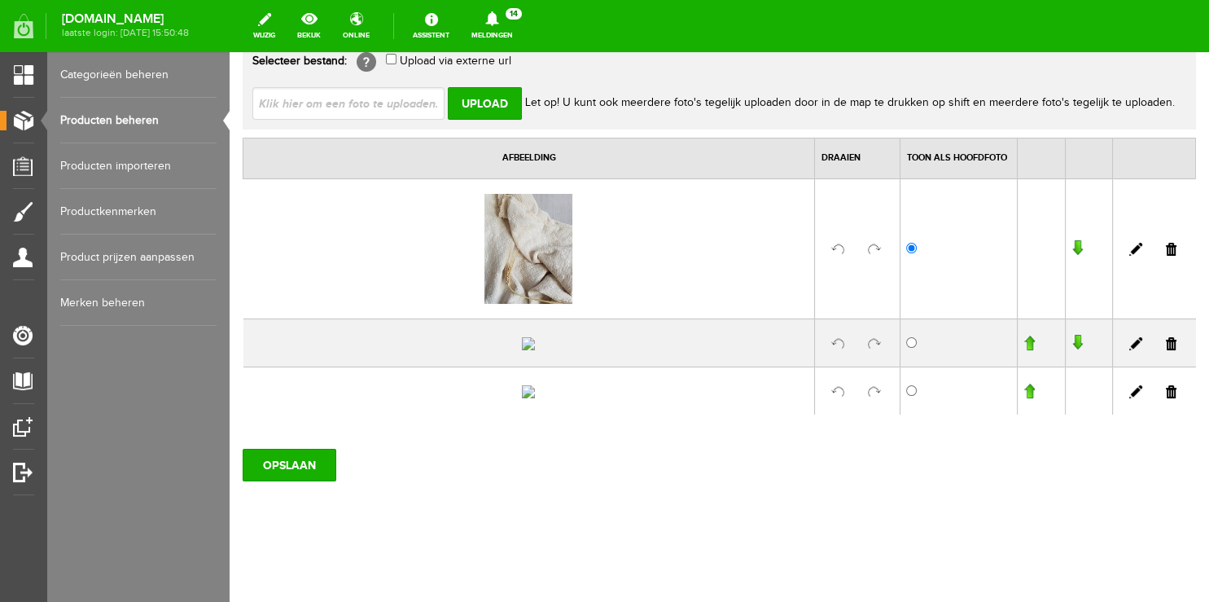
click at [1166, 398] on link at bounding box center [1171, 391] width 11 height 13
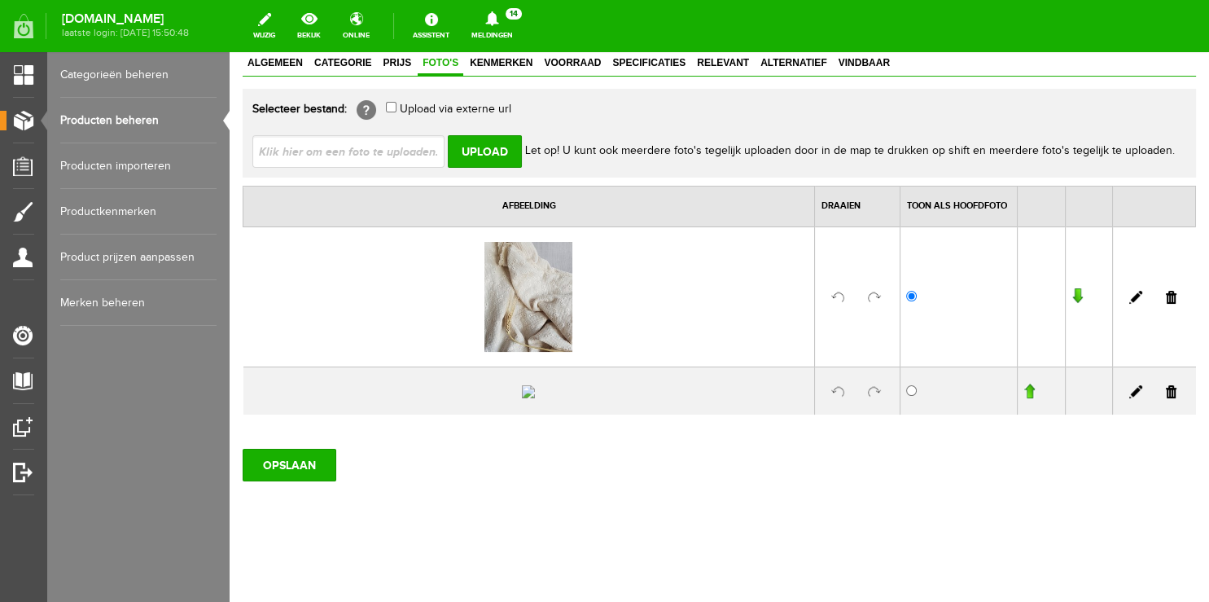
scroll to position [110, 0]
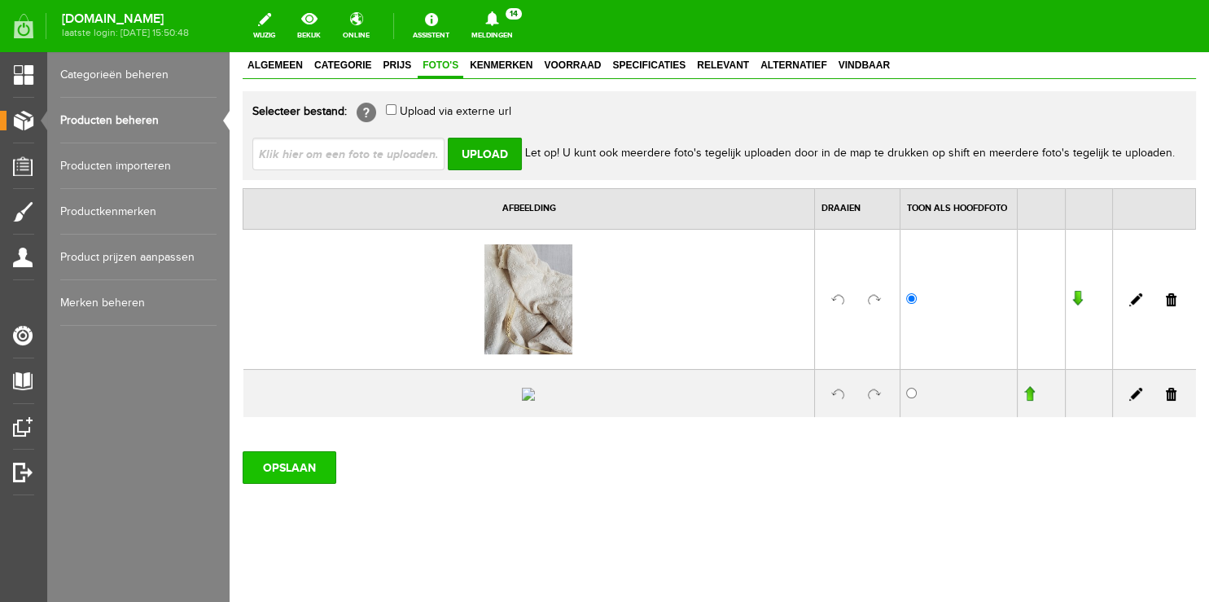
click at [287, 463] on input "OPSLAAN" at bounding box center [290, 467] width 94 height 33
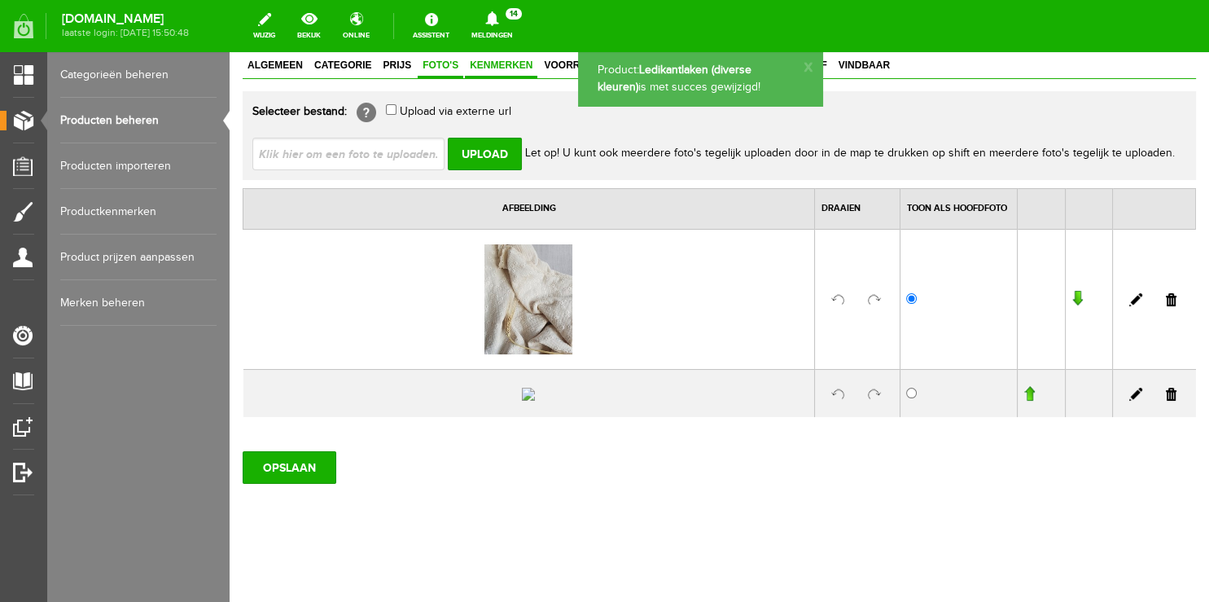
click at [493, 64] on span "Kenmerken" at bounding box center [501, 64] width 72 height 11
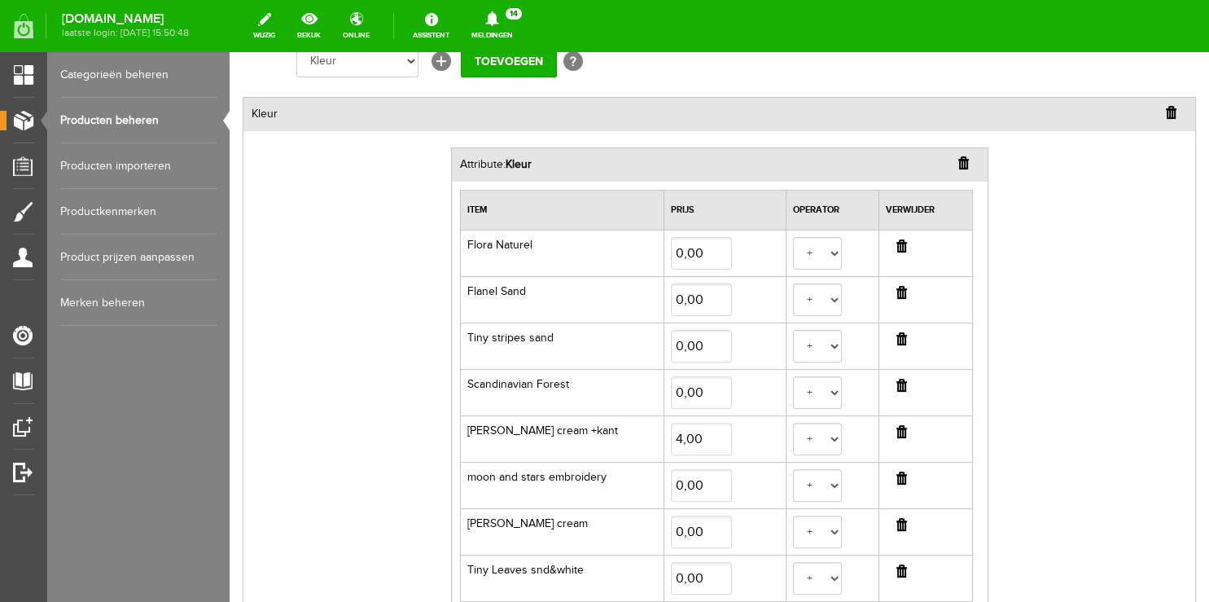
scroll to position [540, 0]
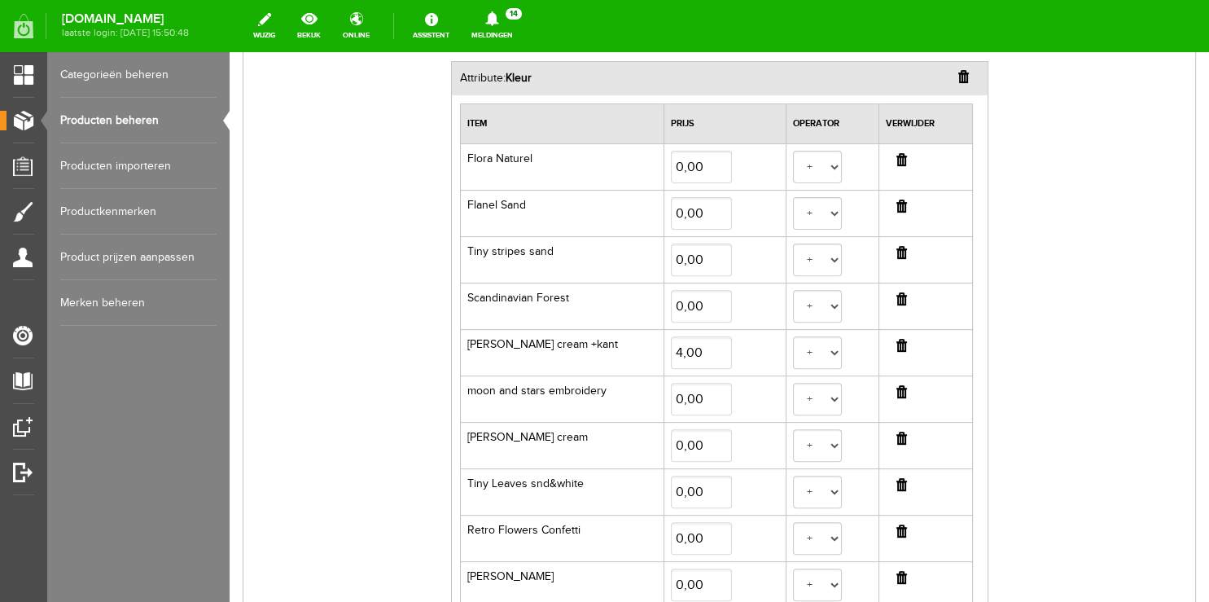
click at [897, 340] on input "button" at bounding box center [902, 345] width 11 height 13
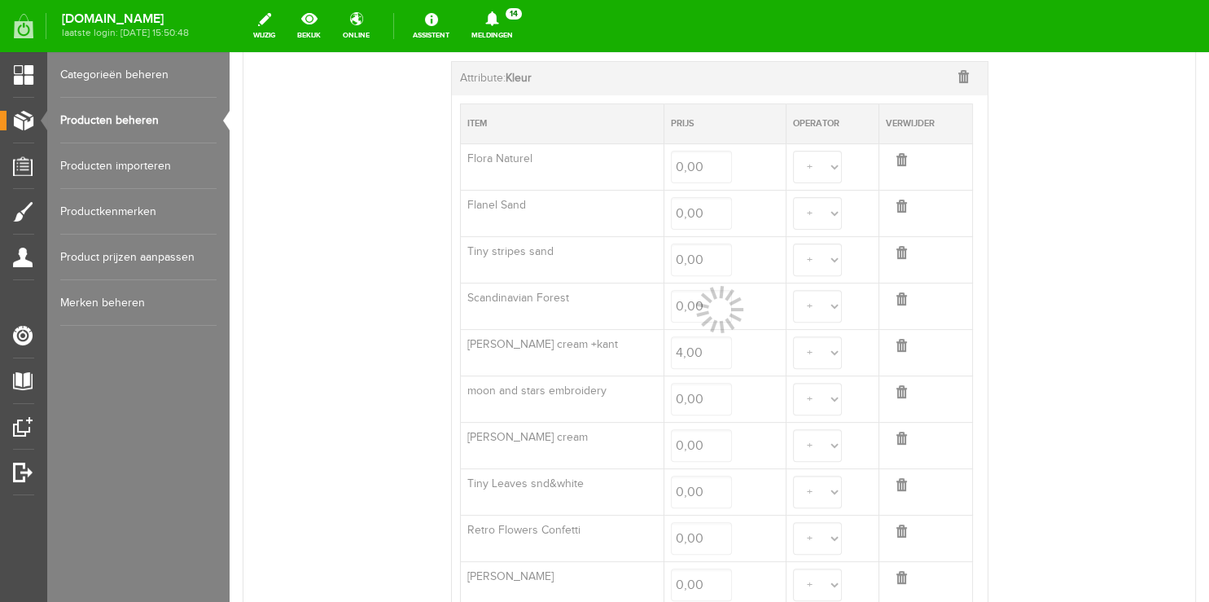
select select
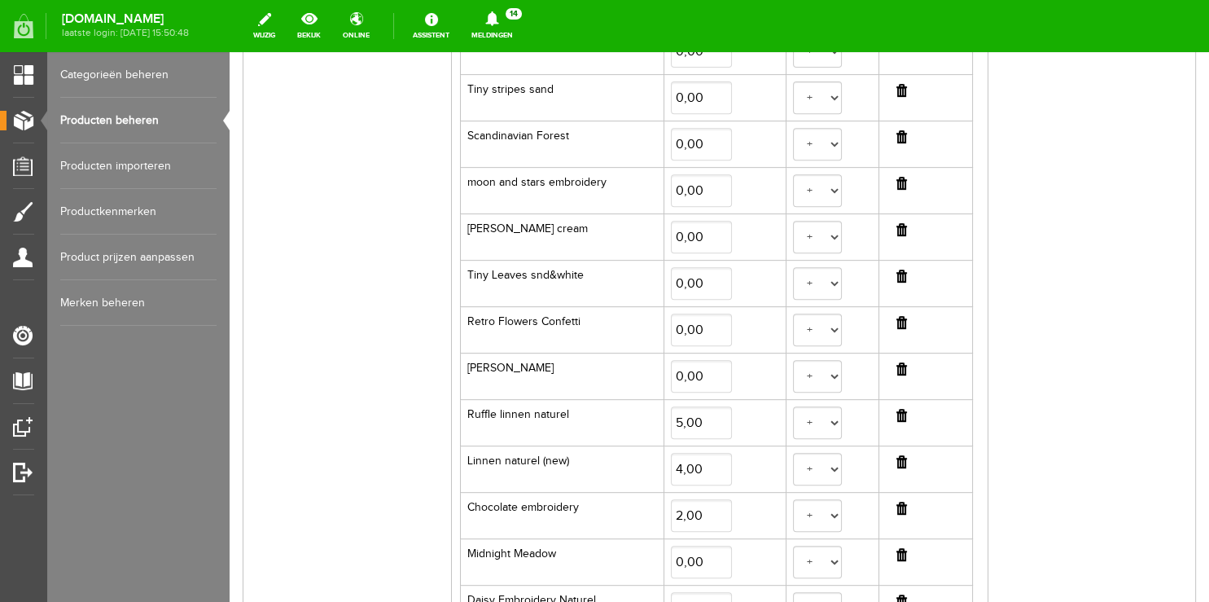
scroll to position [712, 0]
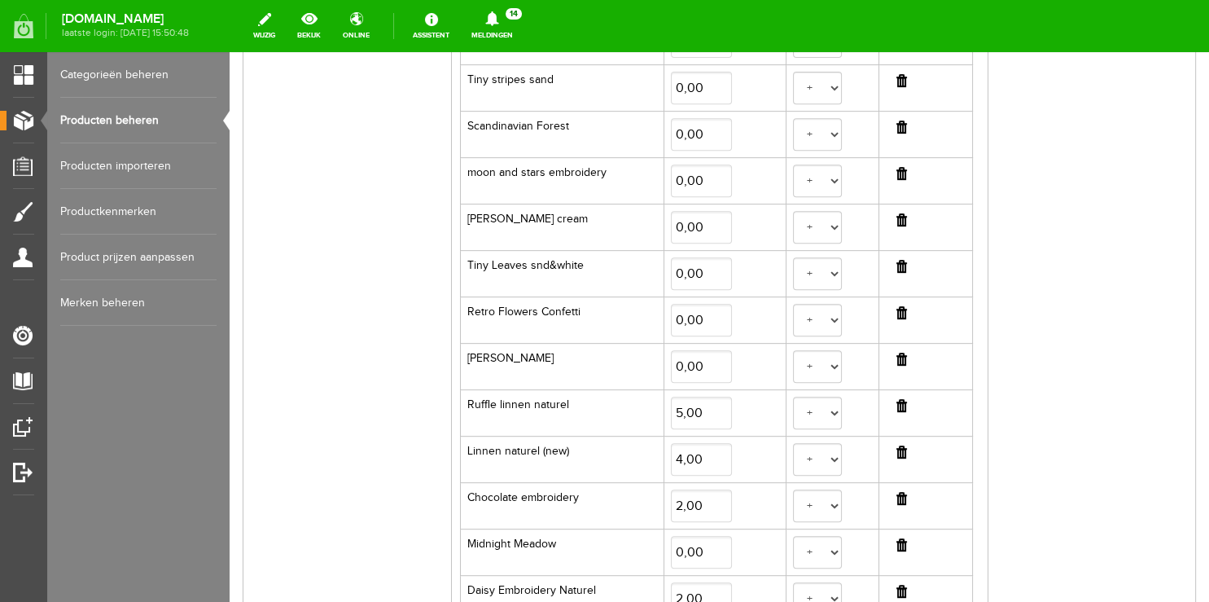
click at [897, 219] on input "button" at bounding box center [902, 219] width 11 height 13
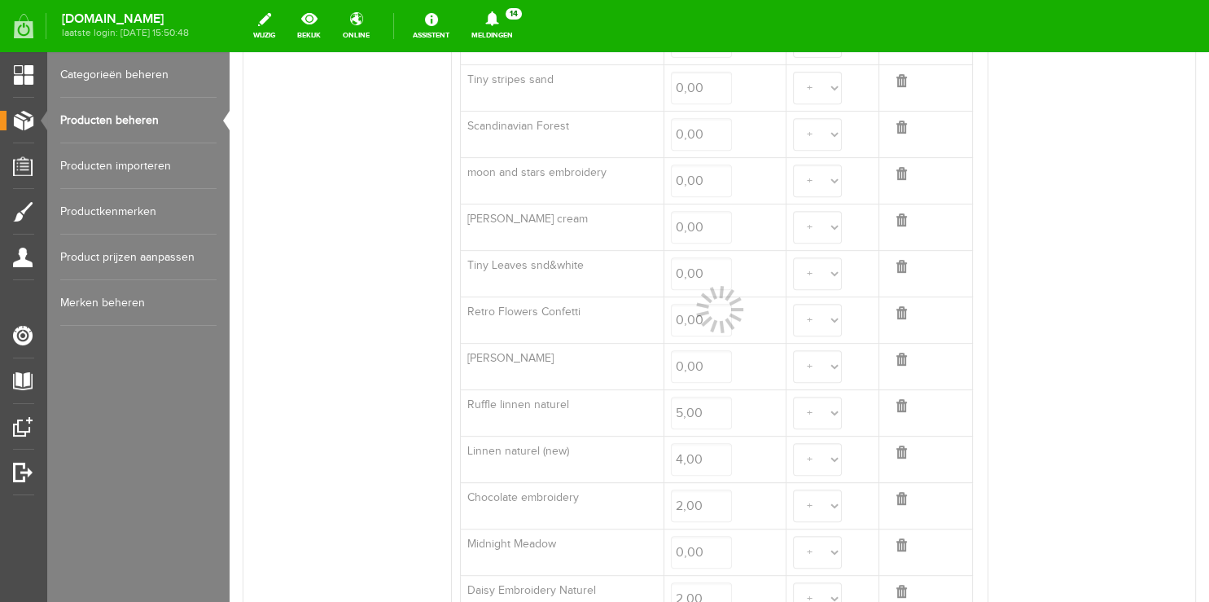
select select
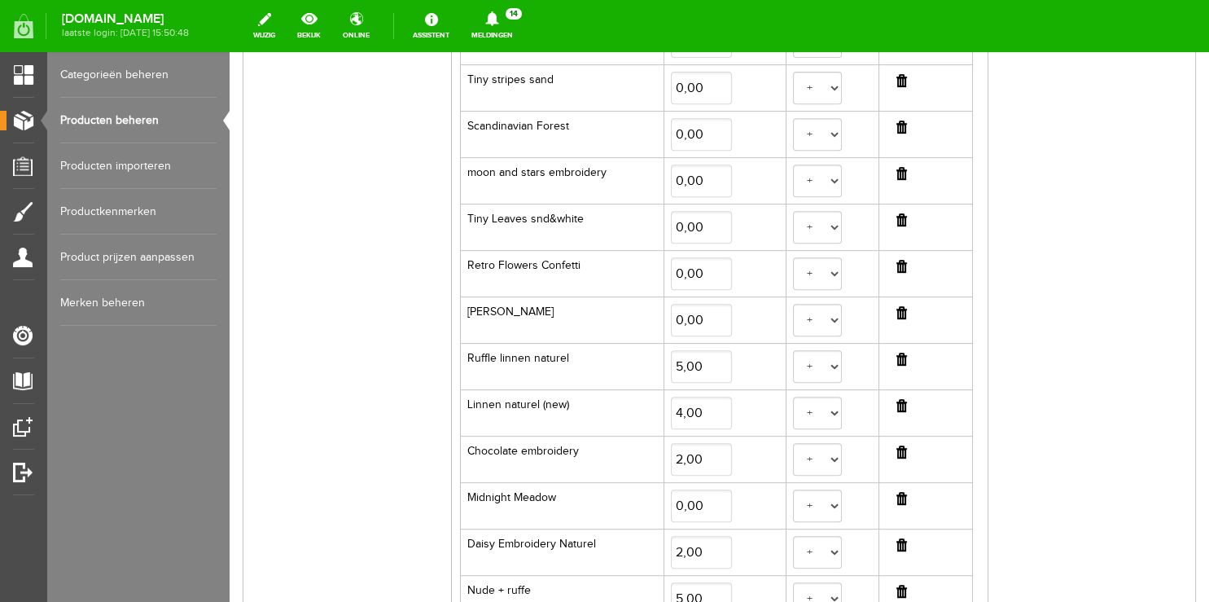
click at [897, 269] on input "button" at bounding box center [902, 266] width 11 height 13
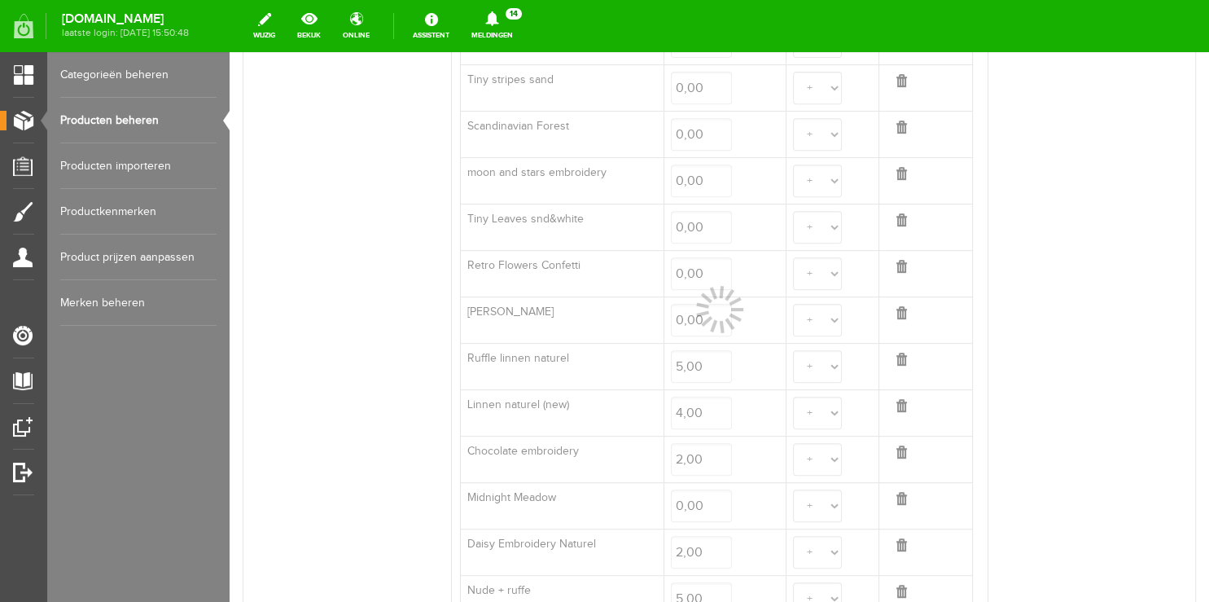
select select
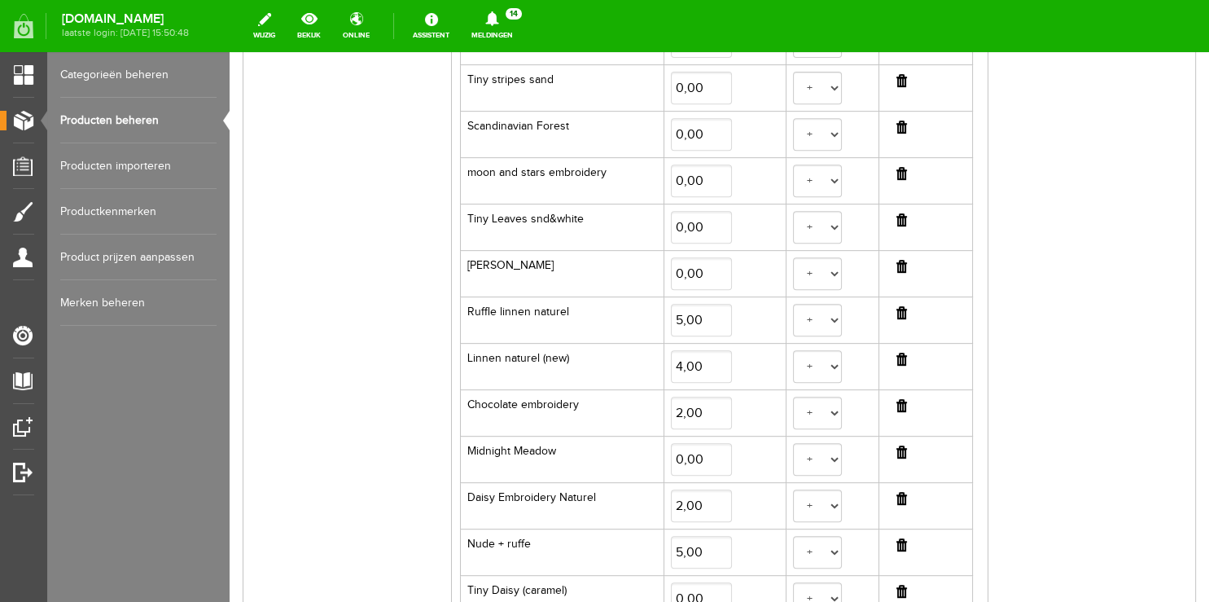
scroll to position [798, 0]
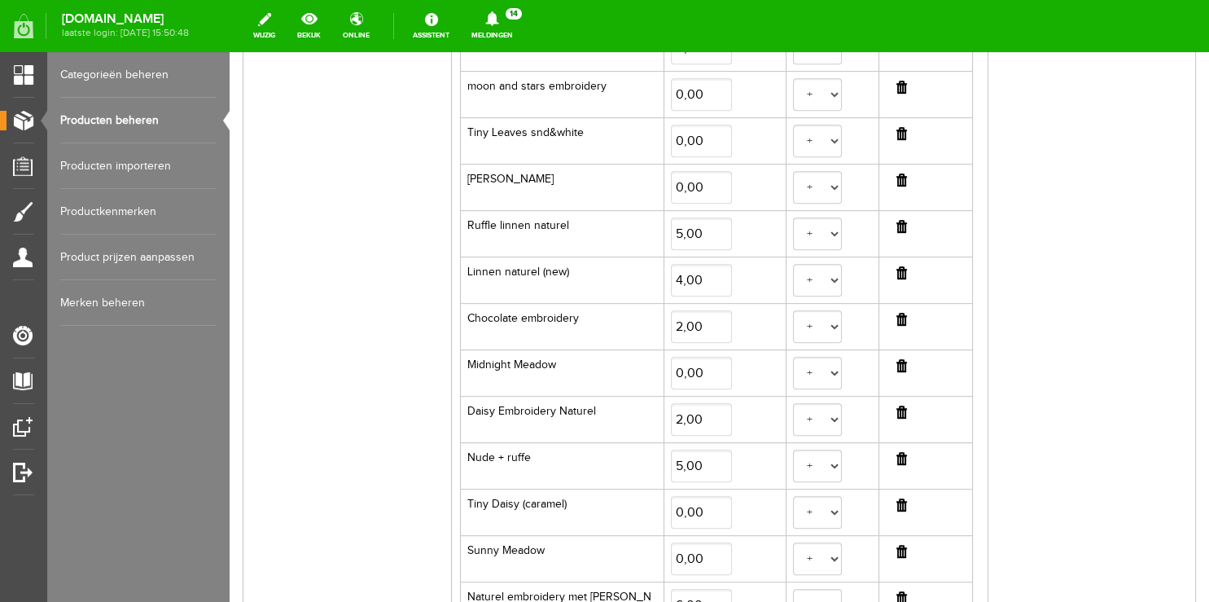
click at [897, 313] on input "button" at bounding box center [902, 319] width 11 height 13
select select
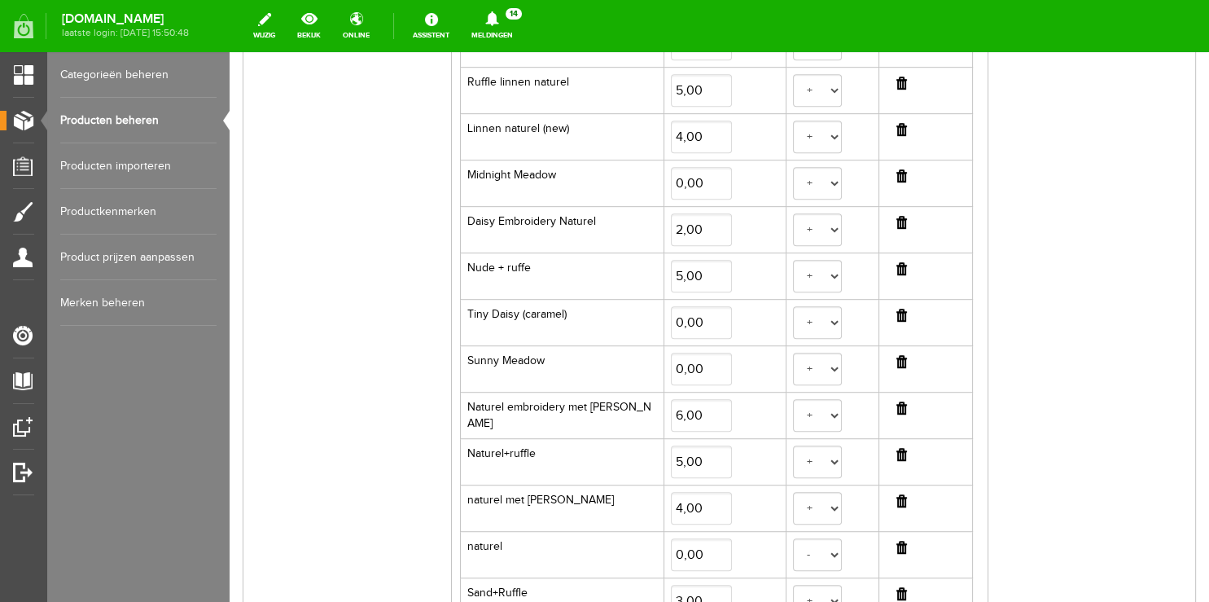
scroll to position [970, 0]
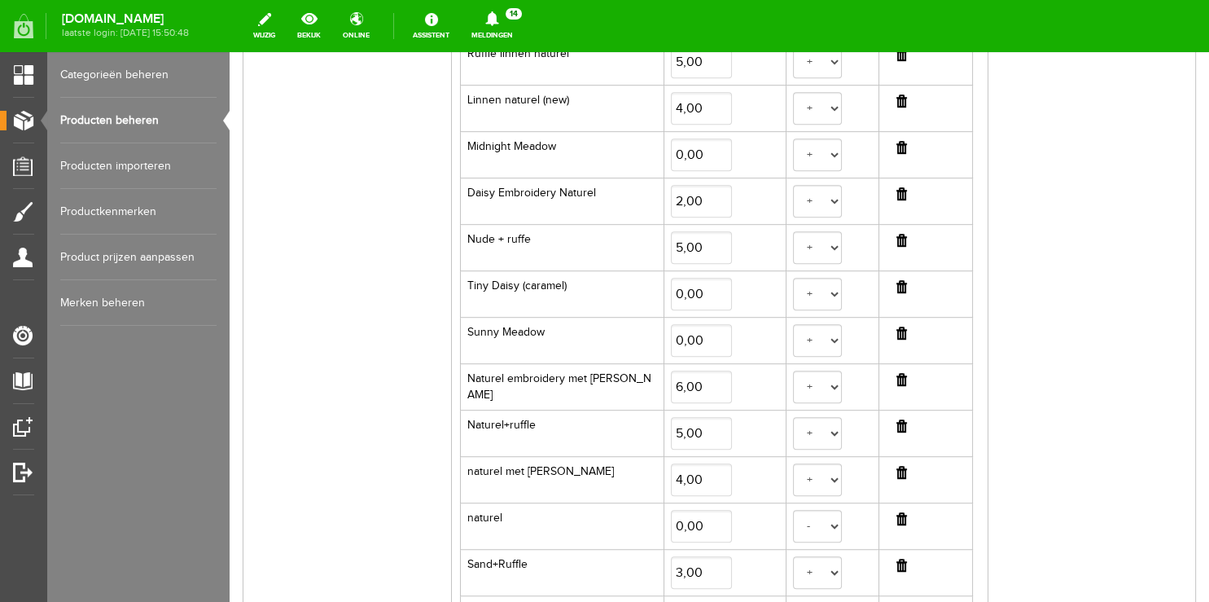
click at [897, 283] on input "button" at bounding box center [902, 286] width 11 height 13
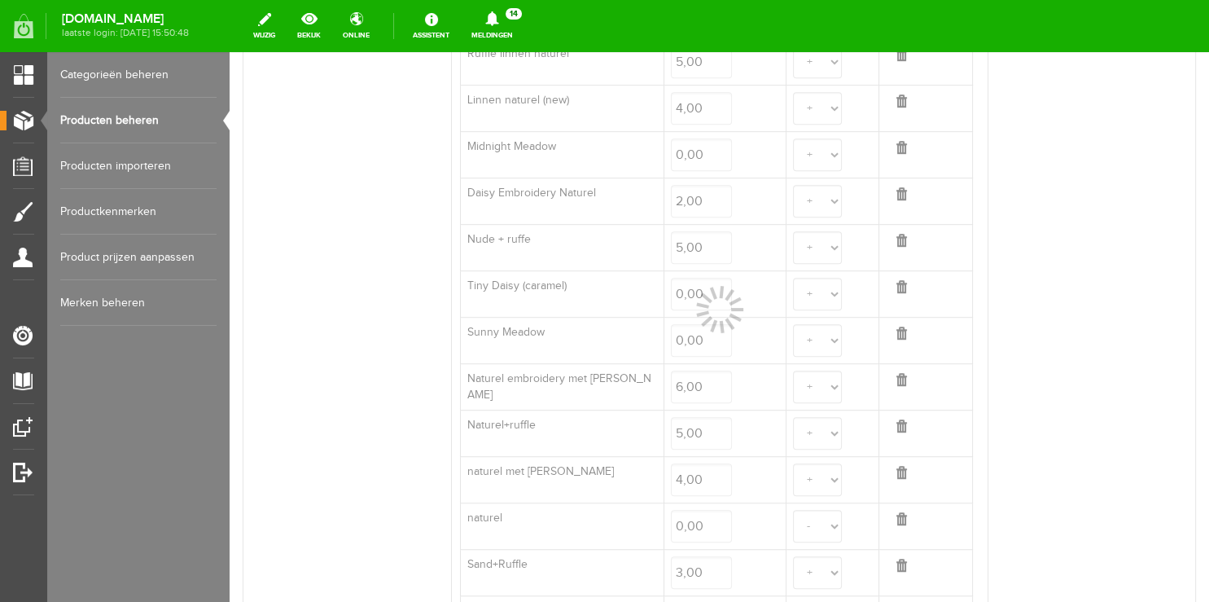
select select
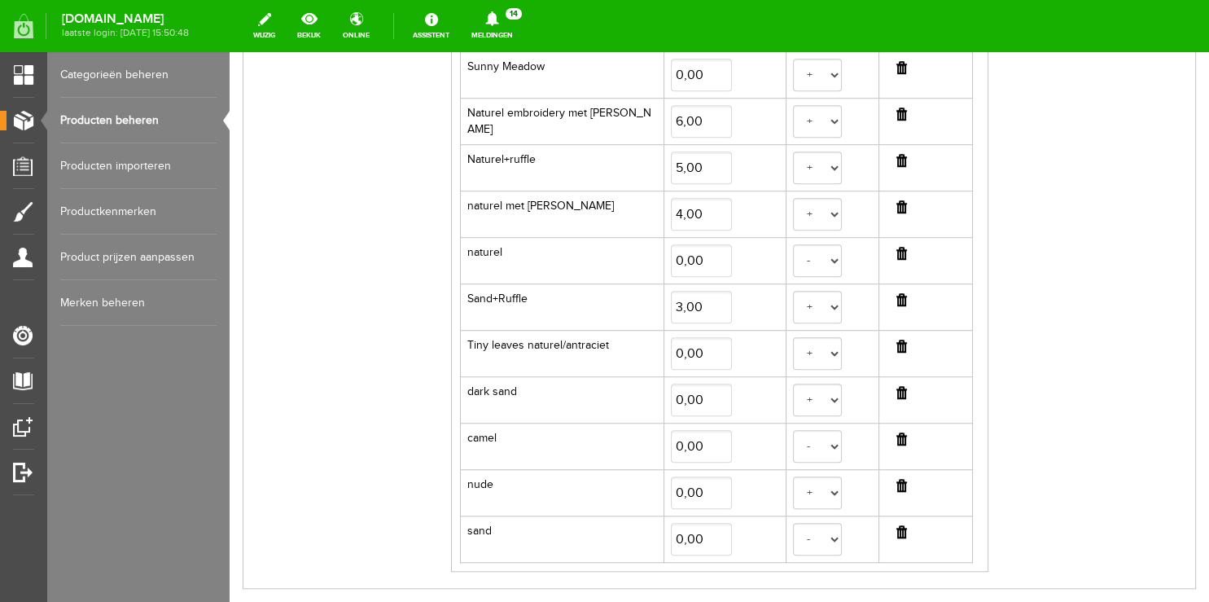
scroll to position [1228, 0]
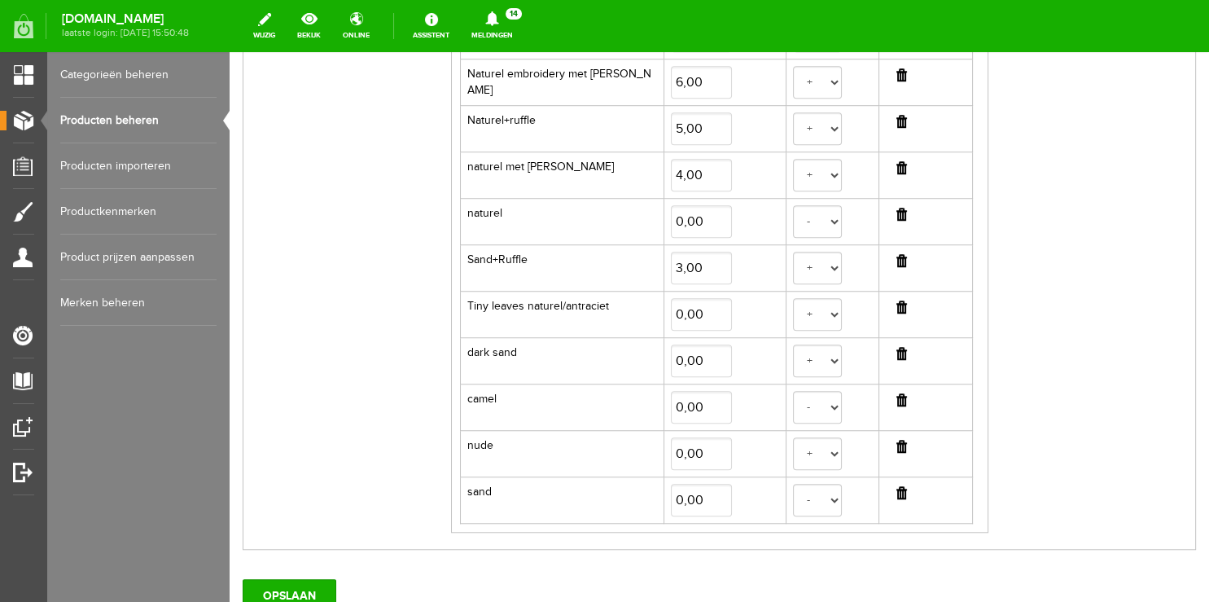
click at [897, 302] on input "button" at bounding box center [902, 307] width 11 height 13
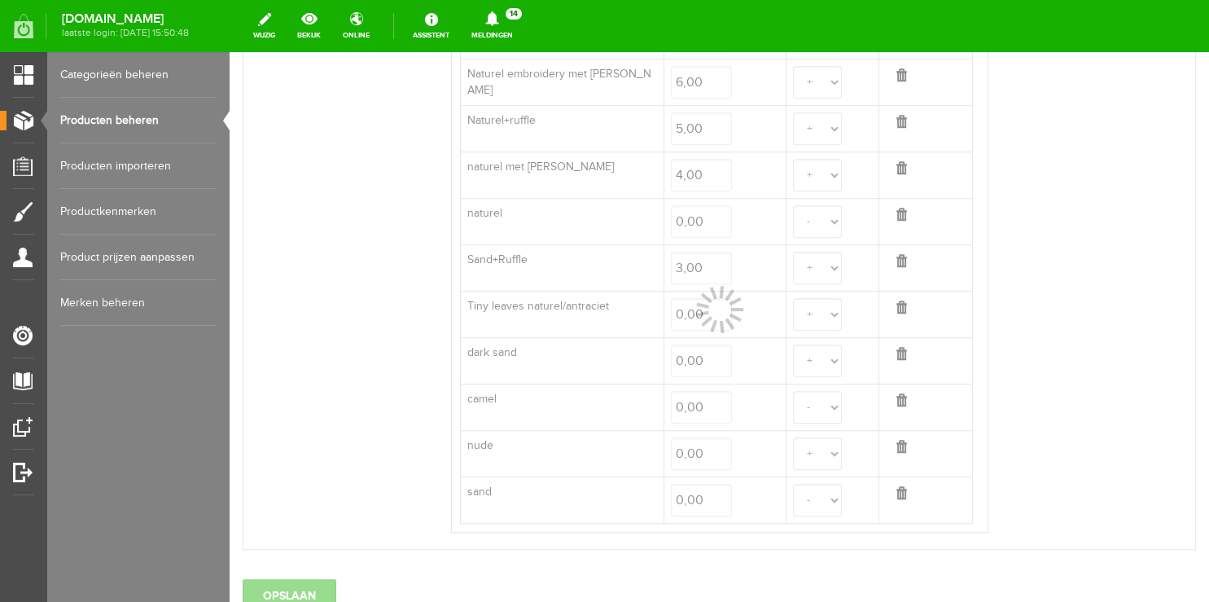
select select
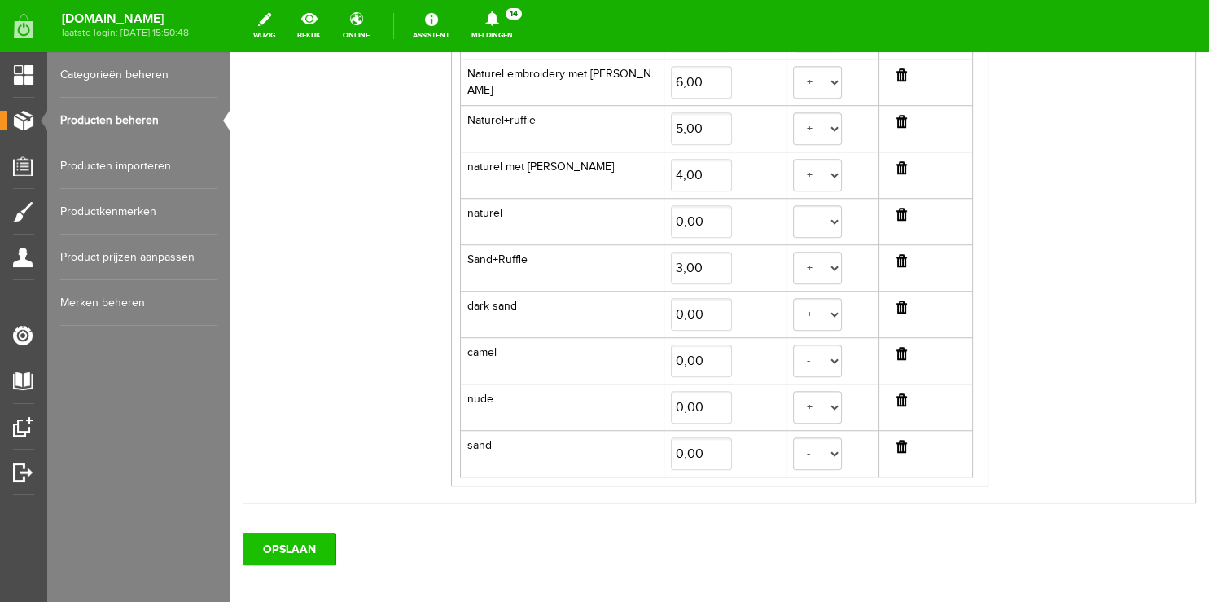
click at [288, 536] on input "OPSLAAN" at bounding box center [290, 549] width 94 height 33
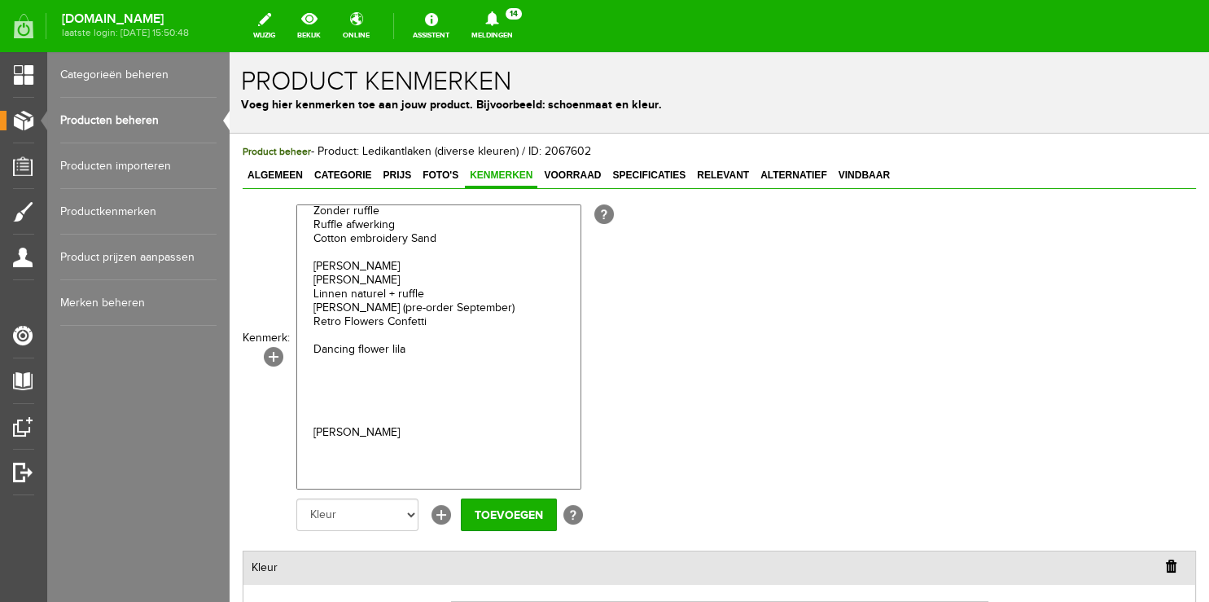
scroll to position [2298, 0]
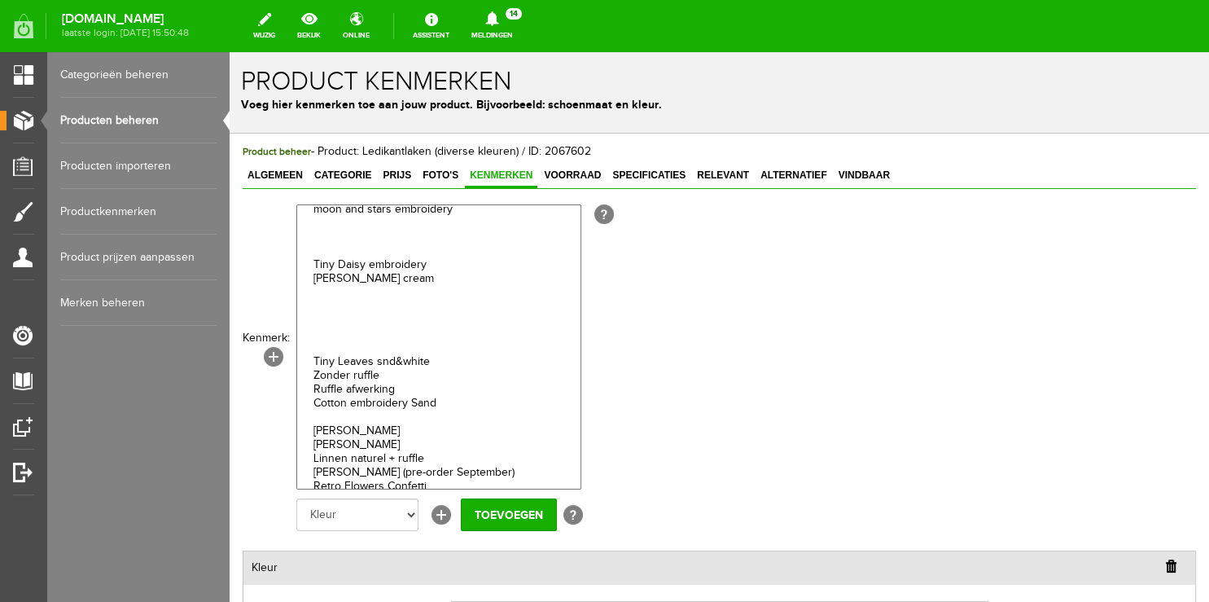
select select "17394|337921"
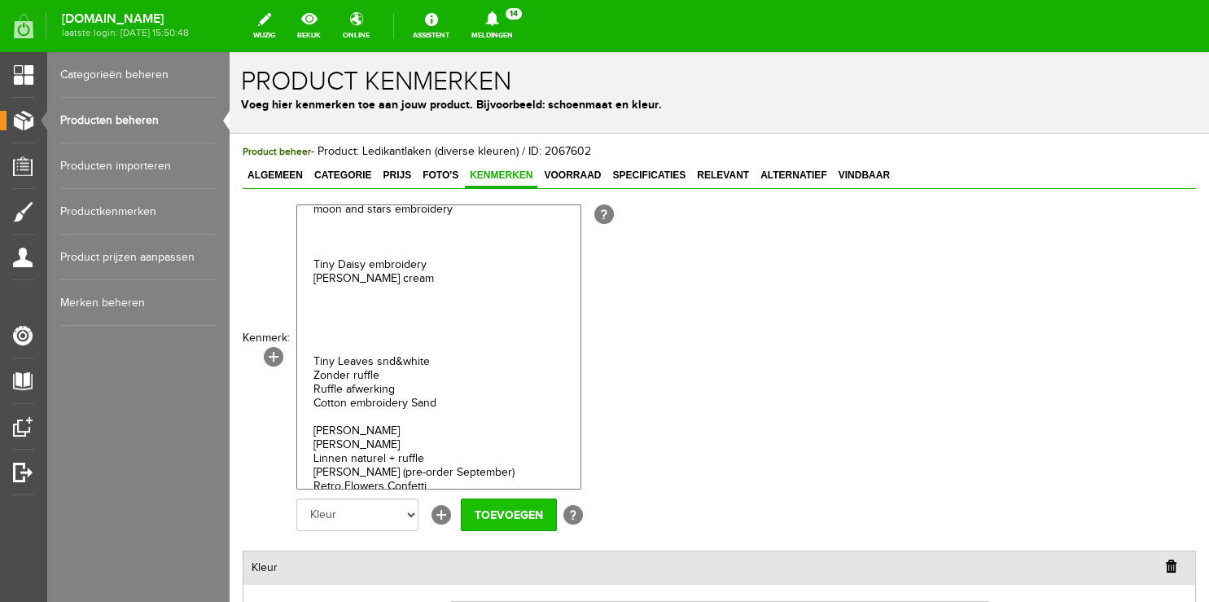
click at [534, 520] on input "Toevoegen" at bounding box center [509, 514] width 96 height 33
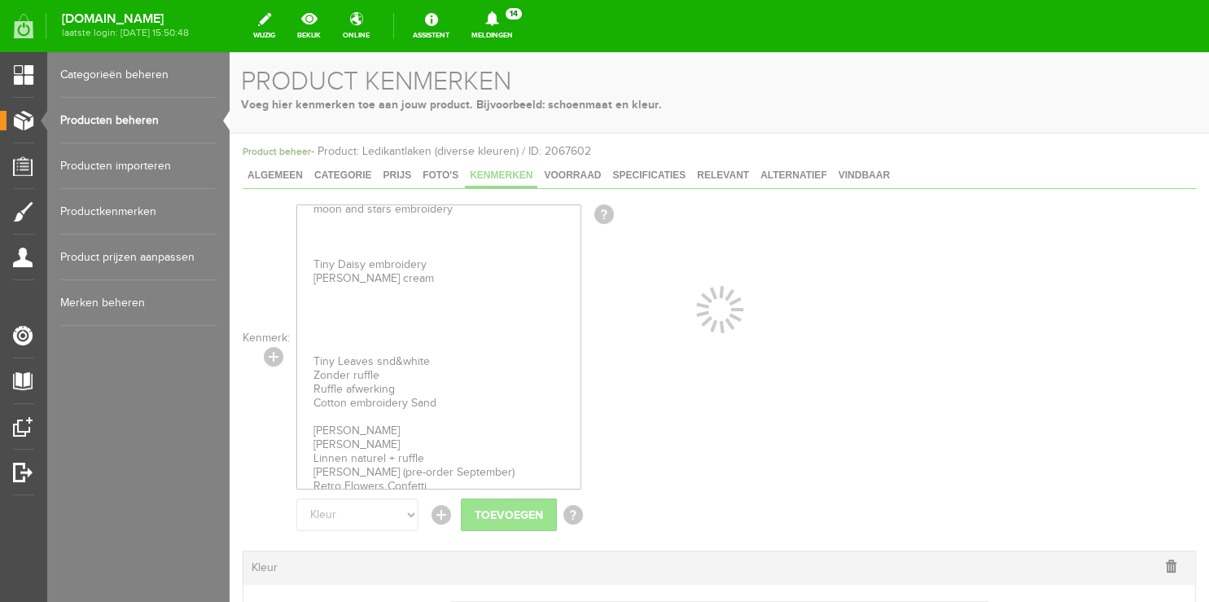
select select
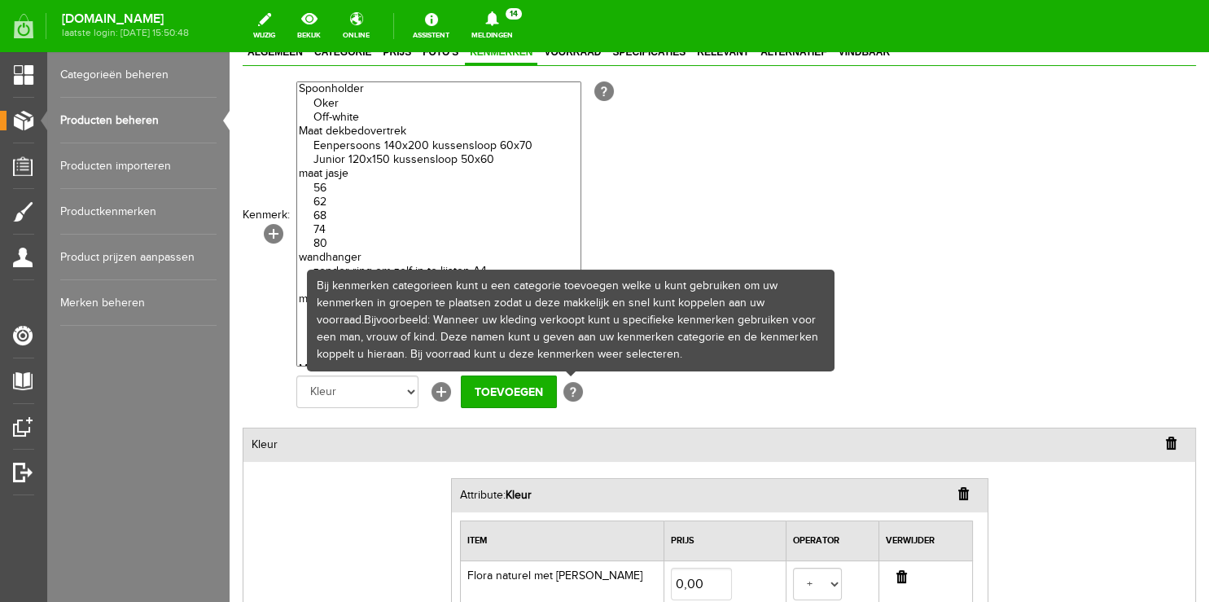
scroll to position [340, 0]
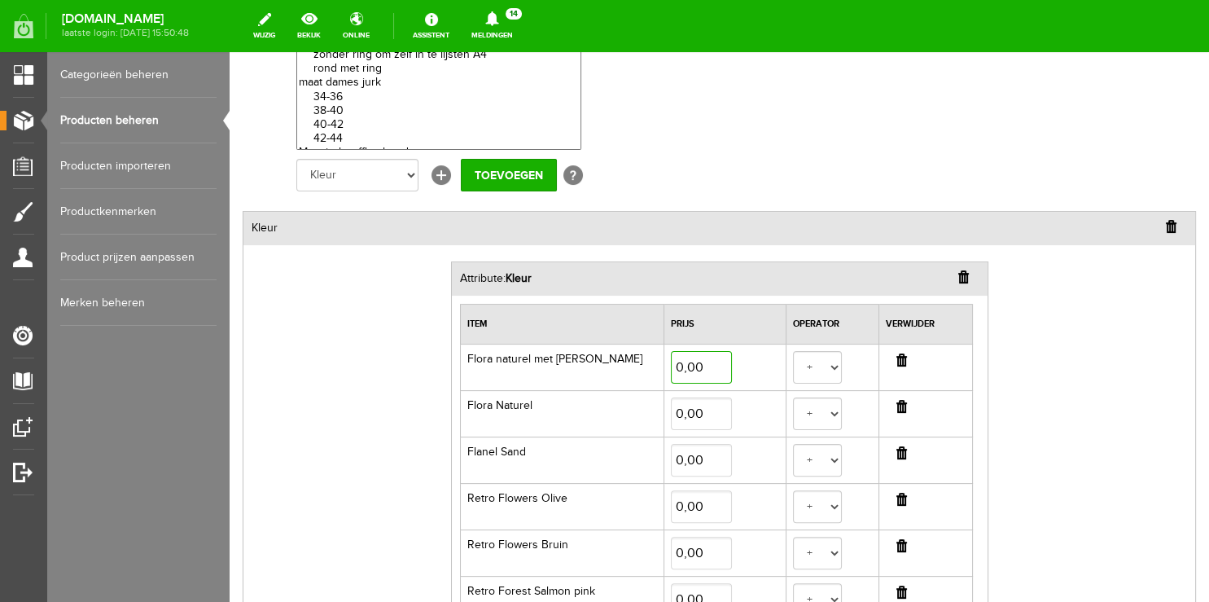
click at [671, 363] on input "0,00" at bounding box center [701, 367] width 61 height 33
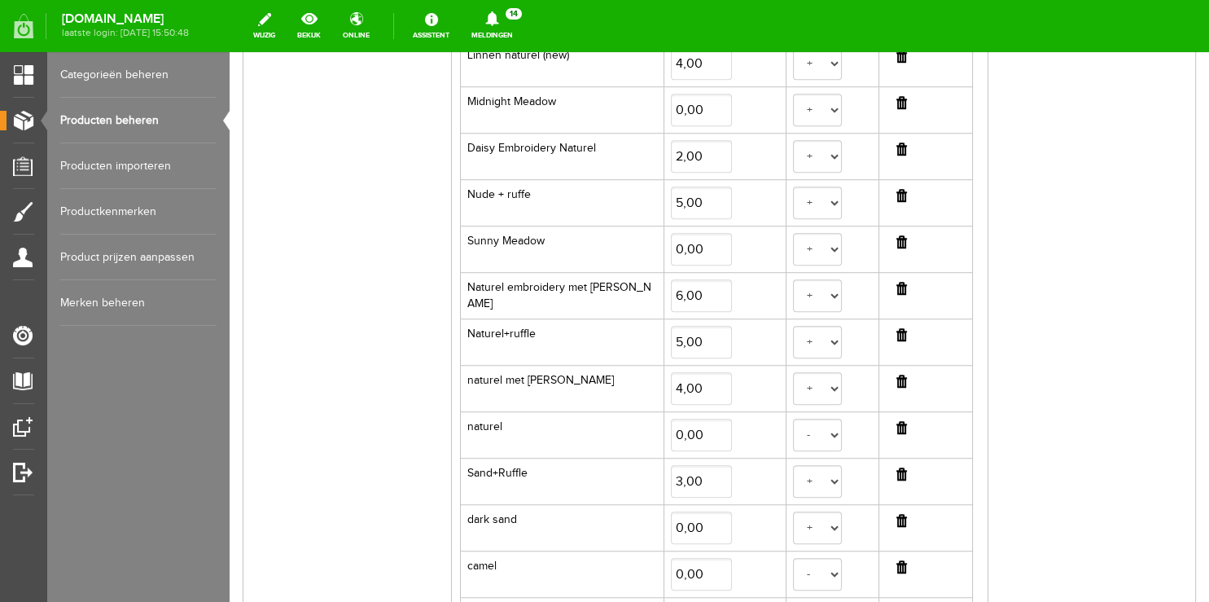
scroll to position [1490, 0]
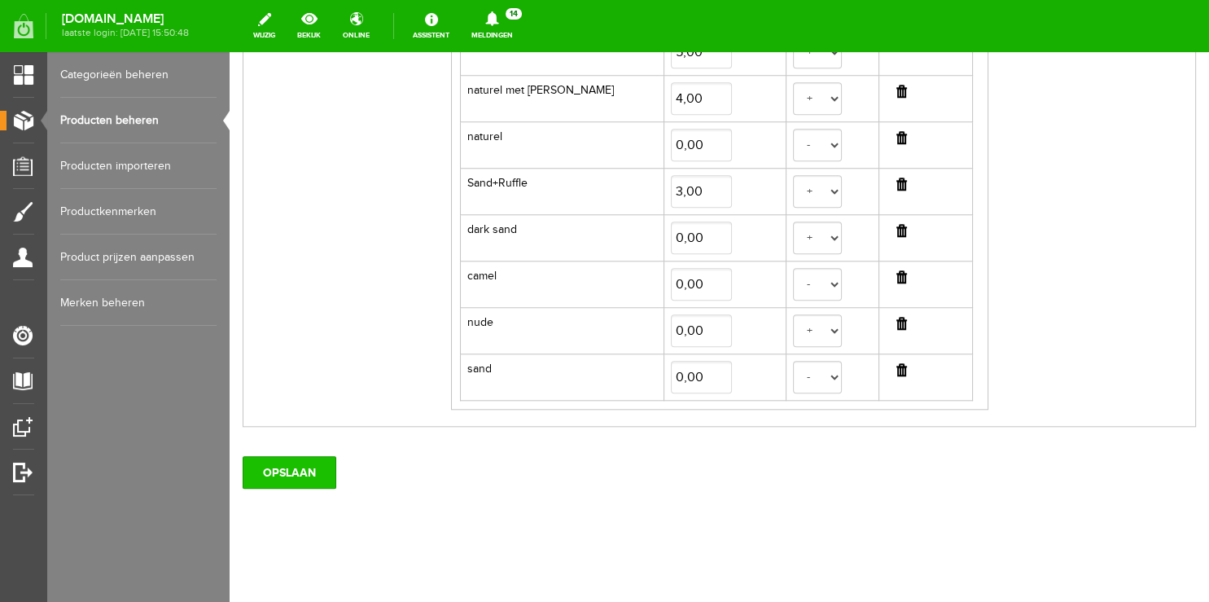
type input "4,00"
click at [323, 466] on input "OPSLAAN" at bounding box center [290, 472] width 94 height 33
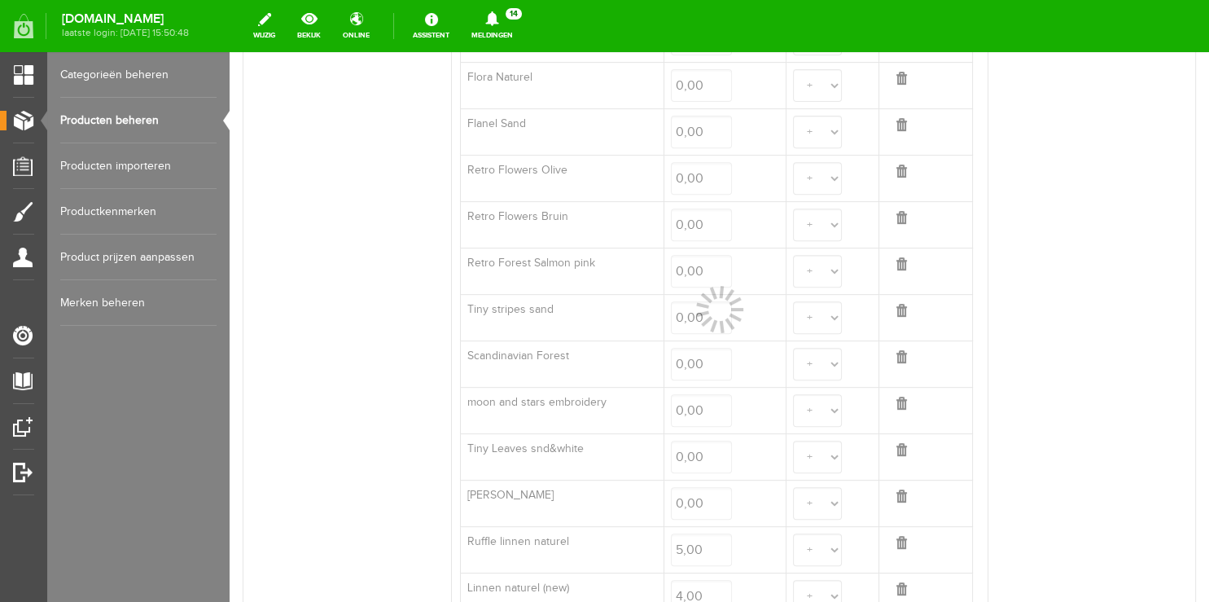
select select
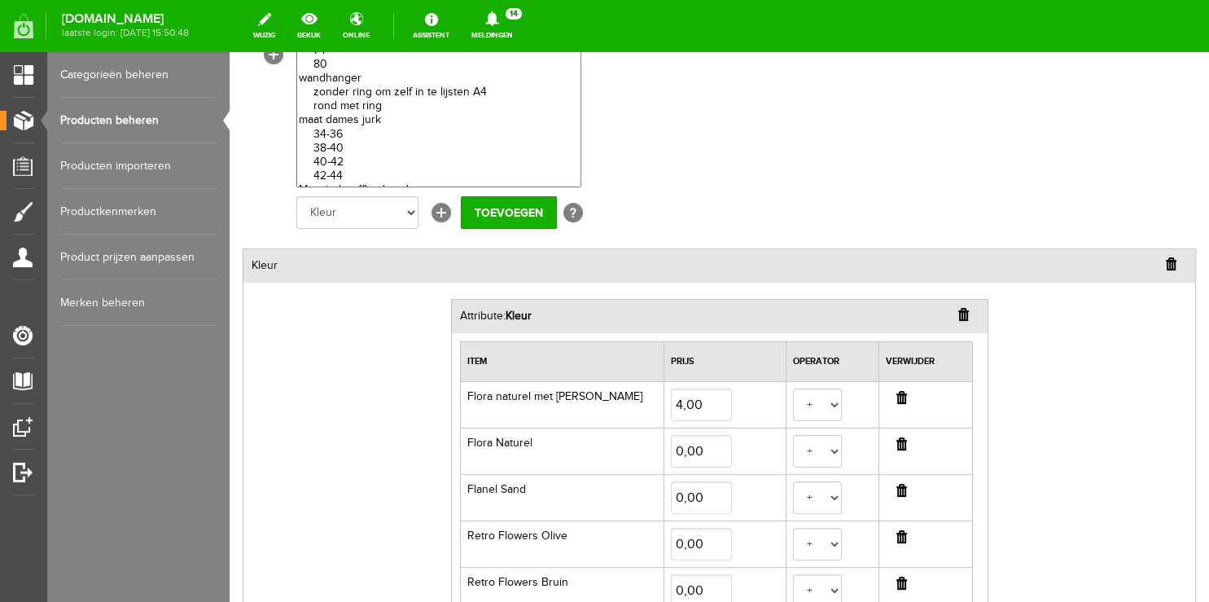
scroll to position [0, 0]
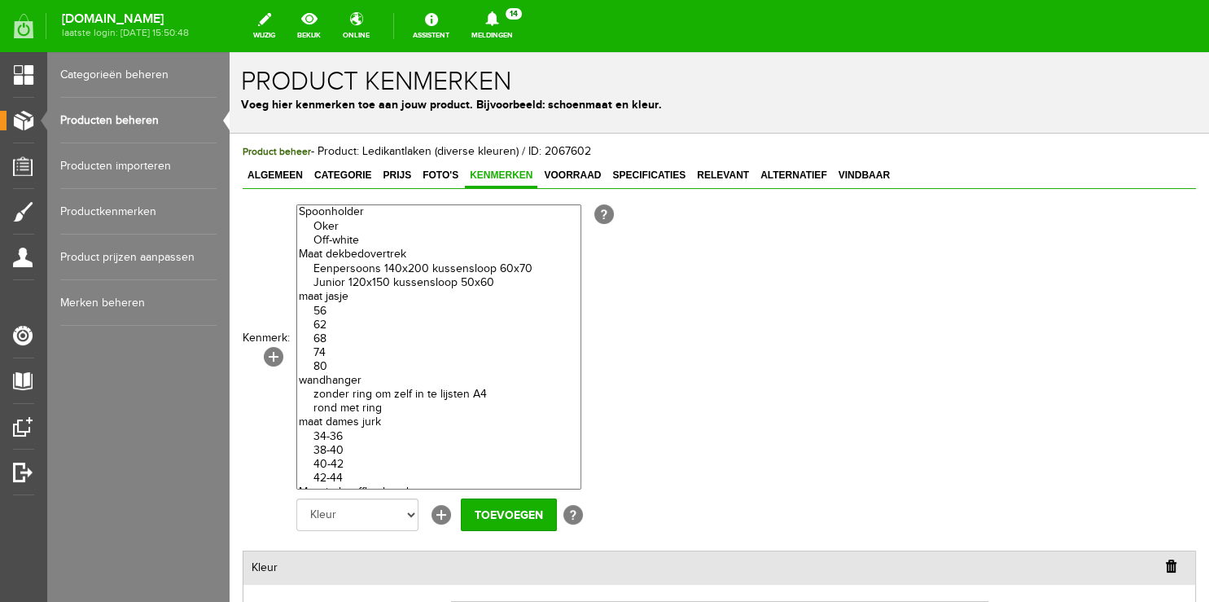
click at [127, 116] on link "Producten beheren" at bounding box center [138, 121] width 156 height 46
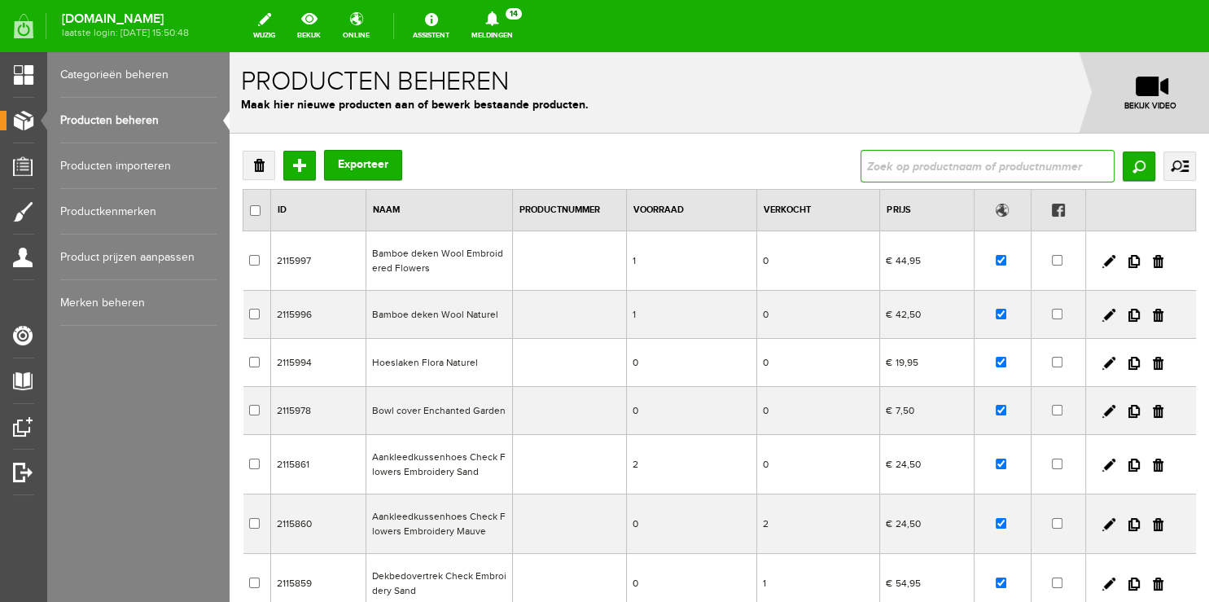
click at [941, 161] on input "text" at bounding box center [988, 166] width 254 height 33
paste input "Hydrofiel laken gepersonaliseerd"
type input "Hydrofiel laken gepersonaliseerd"
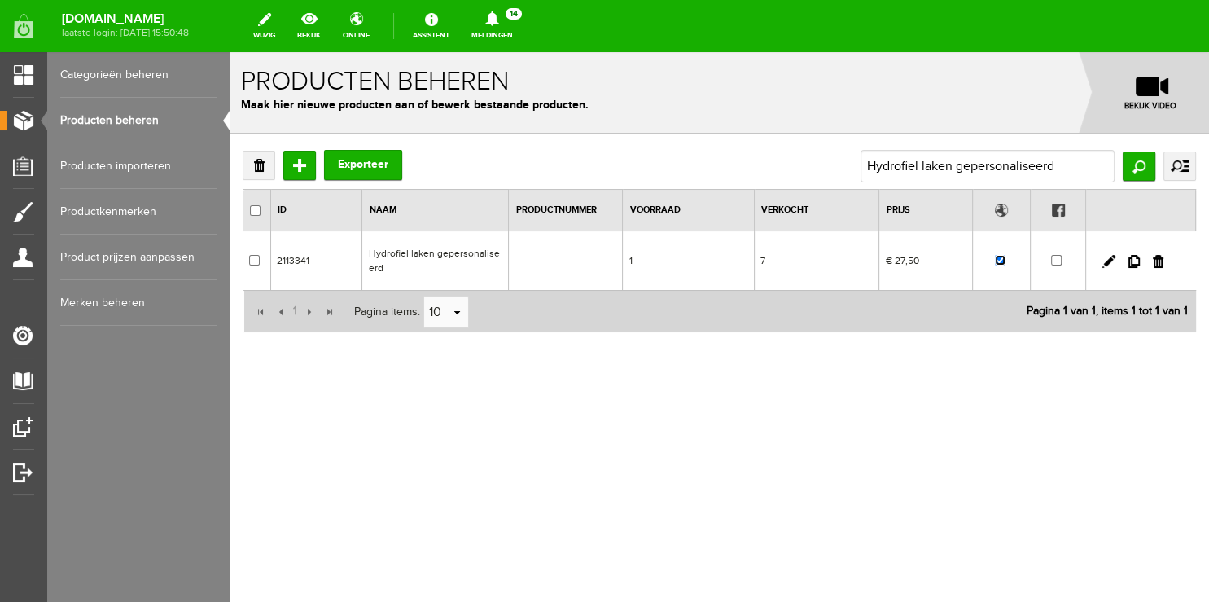
click at [1002, 260] on input "checkbox" at bounding box center [1000, 260] width 11 height 11
click at [1003, 257] on input "checkbox" at bounding box center [1000, 260] width 11 height 11
checkbox input "true"
click at [1112, 262] on link at bounding box center [1109, 261] width 13 height 13
checkbox input "true"
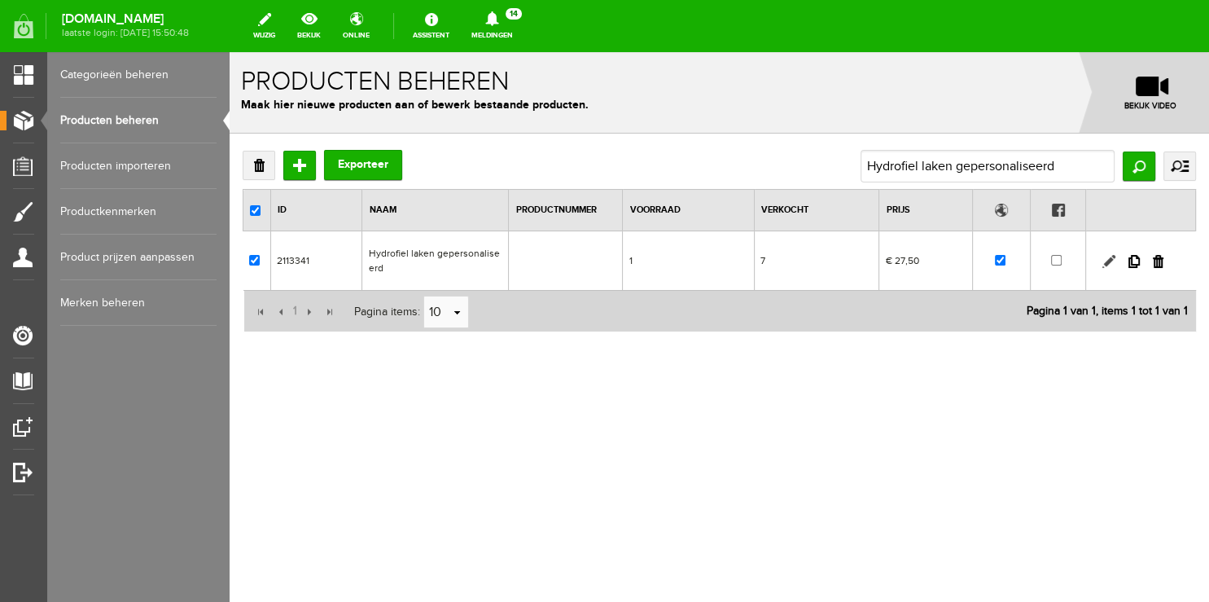
checkbox input "true"
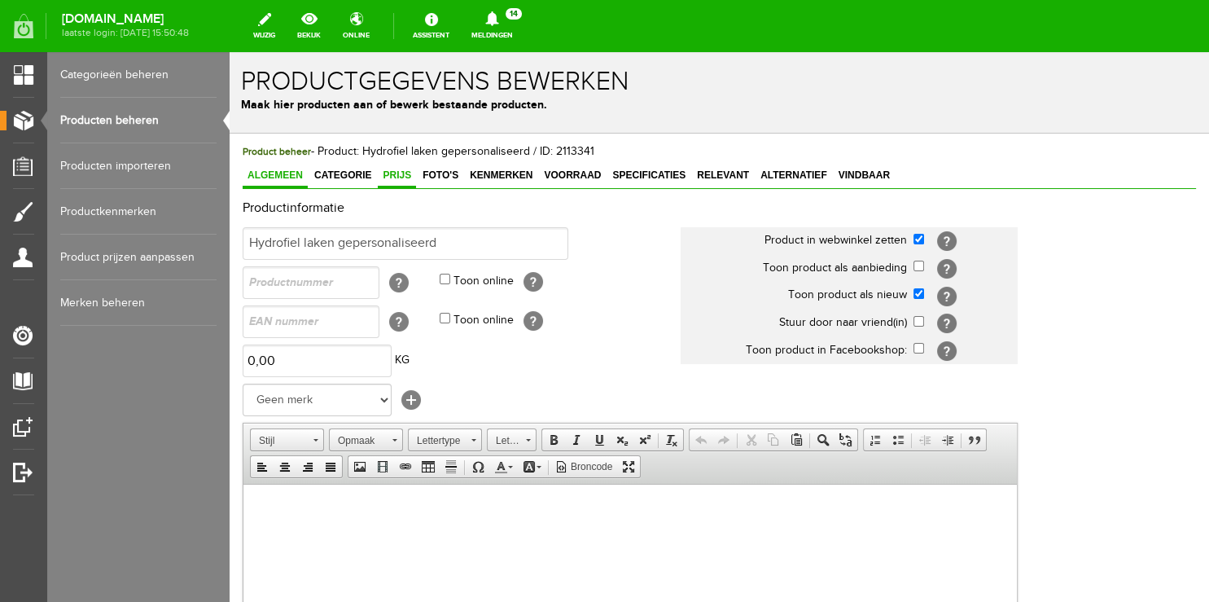
click at [399, 173] on span "Prijs" at bounding box center [397, 174] width 38 height 11
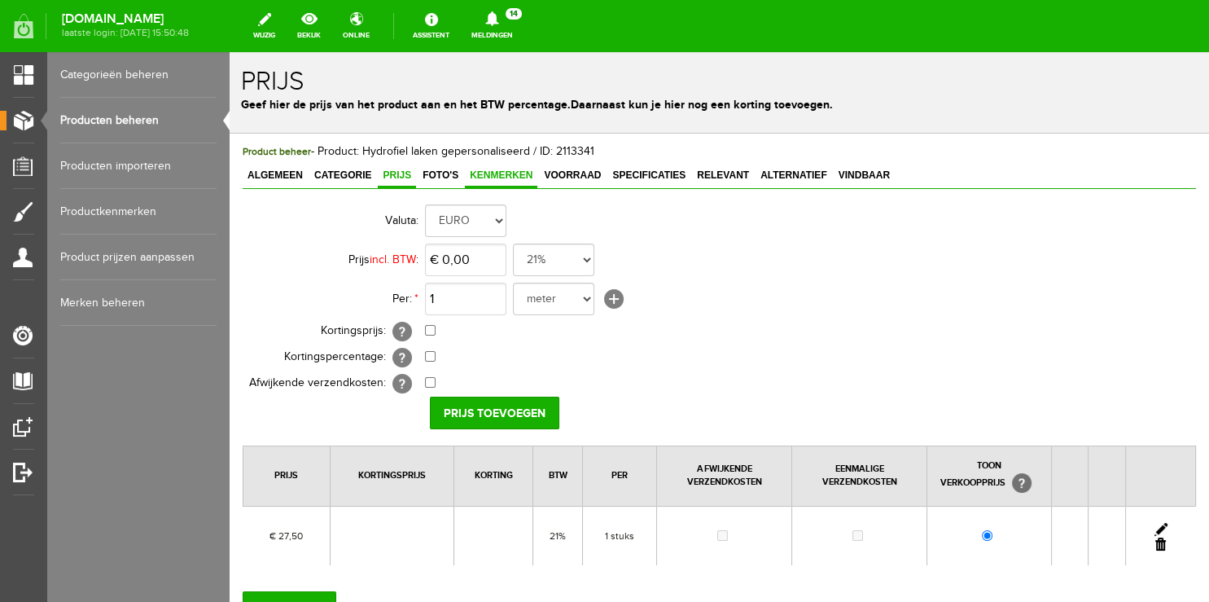
click at [477, 179] on span "Kenmerken" at bounding box center [501, 174] width 72 height 11
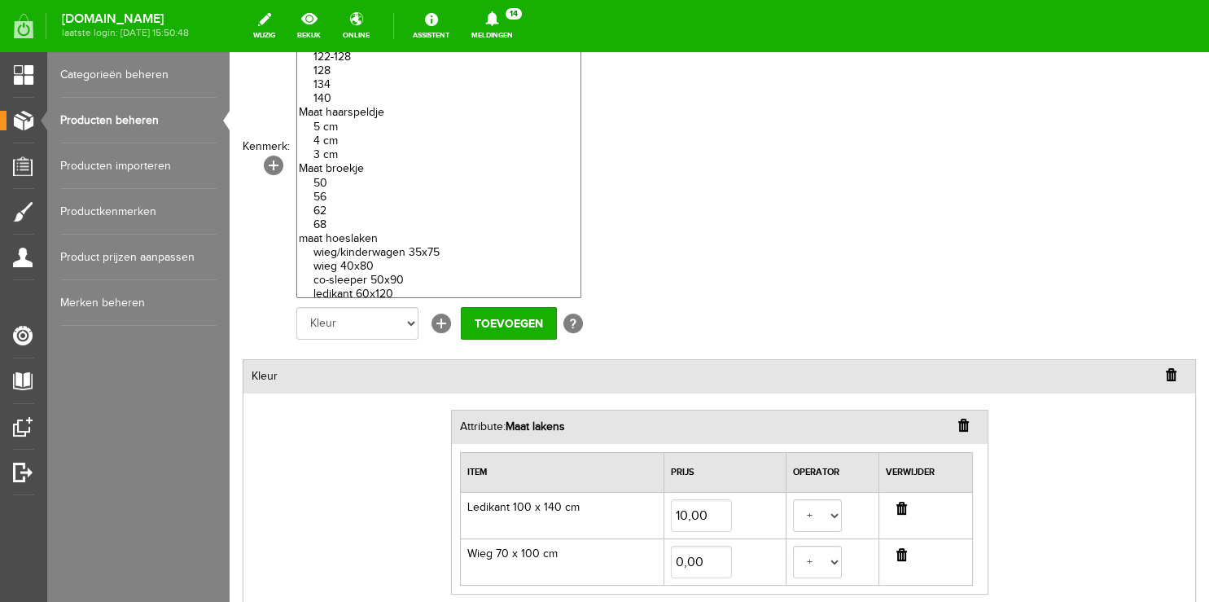
scroll to position [257, 0]
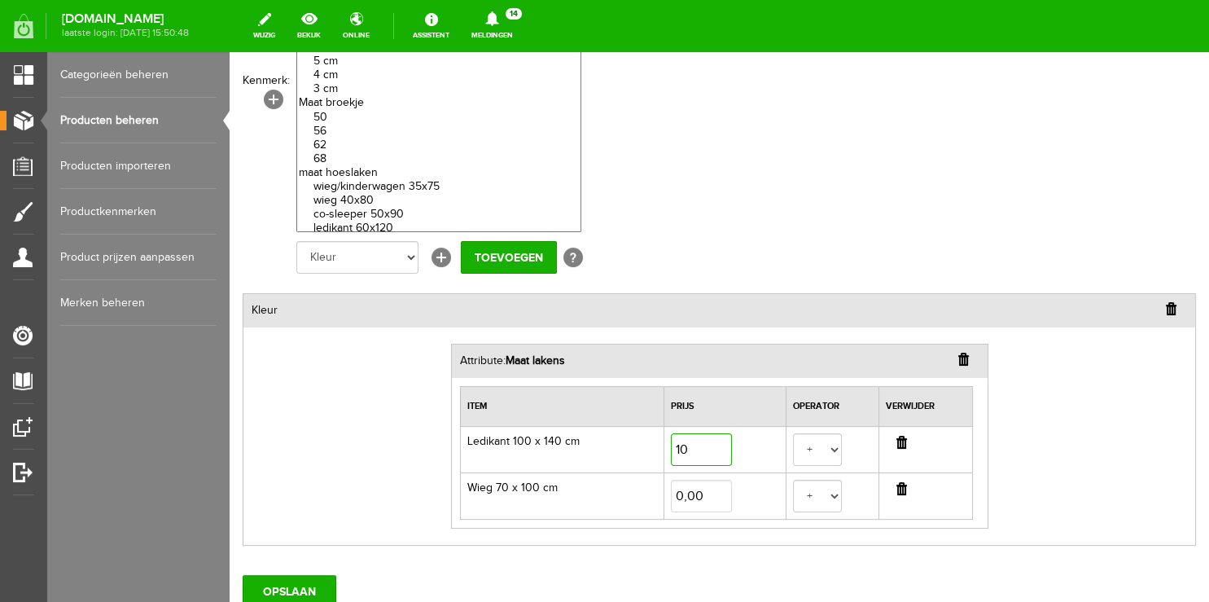
click at [677, 445] on input "10" at bounding box center [701, 449] width 61 height 33
type input "5,00"
click at [290, 438] on div "Kleur Attribute: Maat lakens Item Prijs Operator [PERSON_NAME] Ledikant 100 x 1…" at bounding box center [720, 419] width 954 height 252
click at [277, 590] on input "OPSLAAN" at bounding box center [290, 591] width 94 height 33
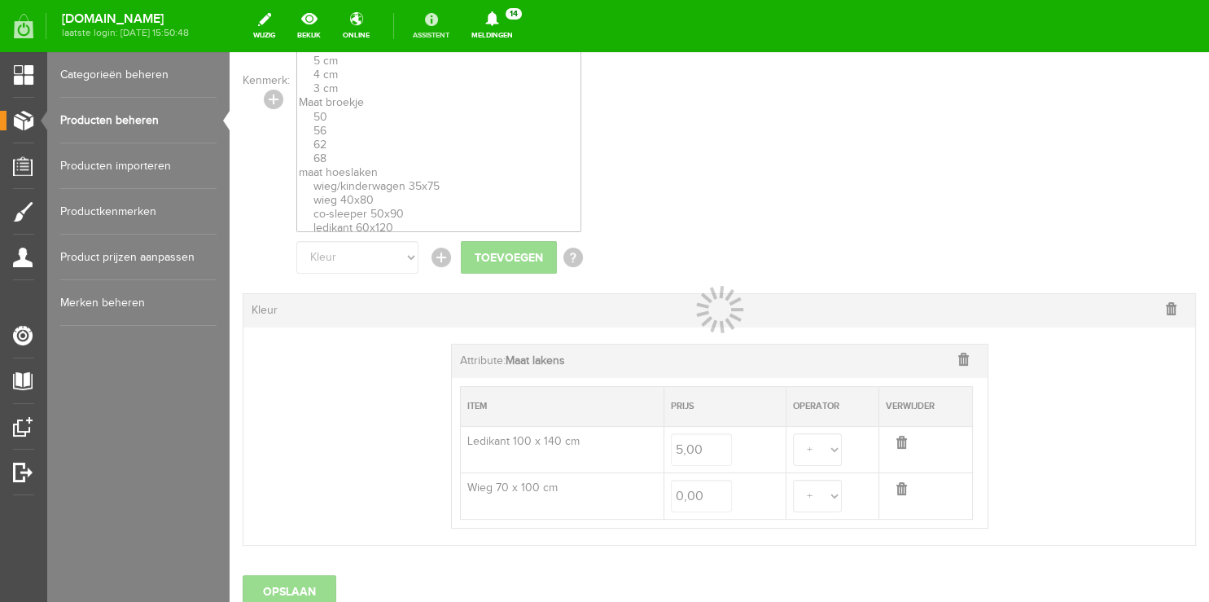
select select
